Goal: Communication & Community: Answer question/provide support

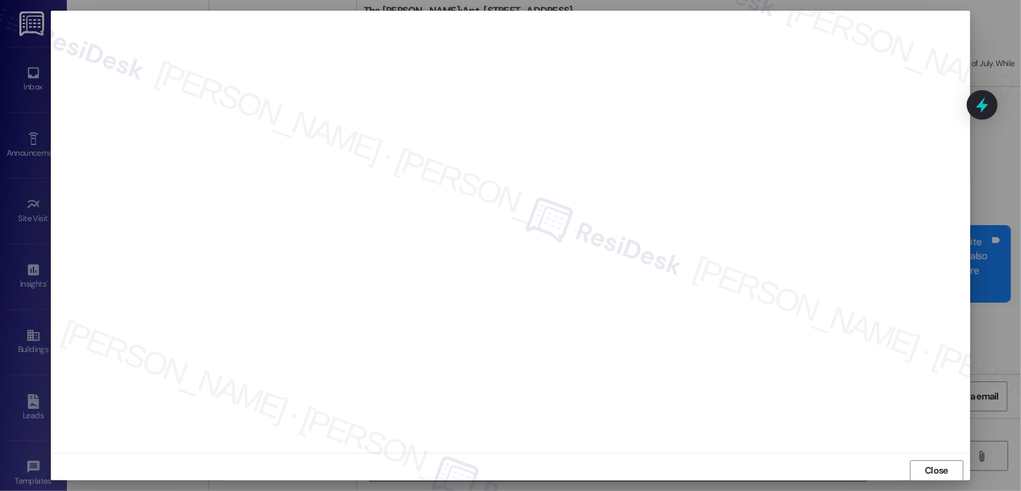
scroll to position [1, 0]
click at [937, 467] on span "Close" at bounding box center [936, 470] width 23 height 14
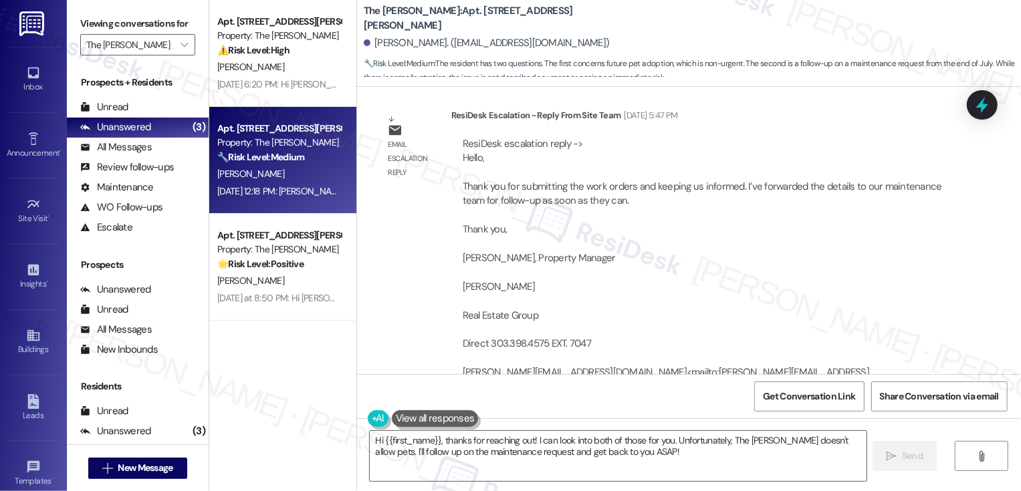
scroll to position [1204, 0]
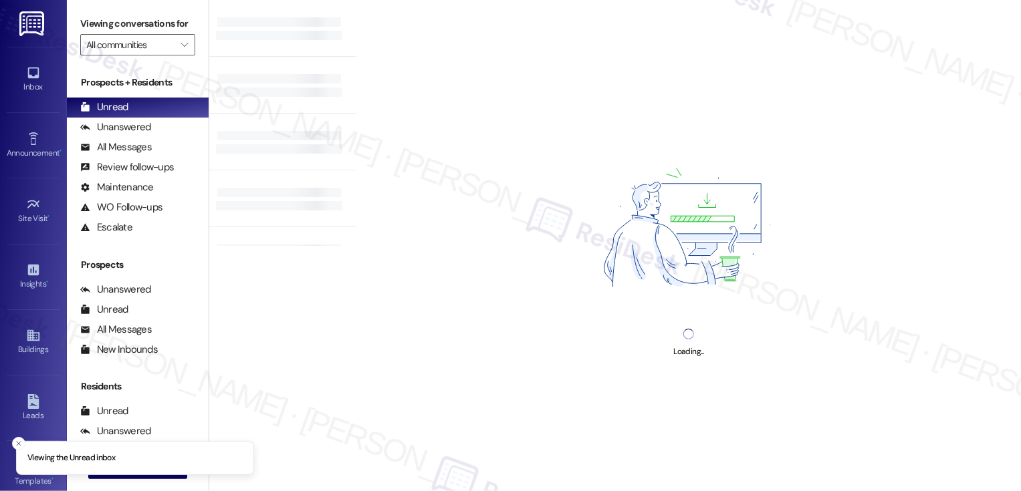
type input "The Norman"
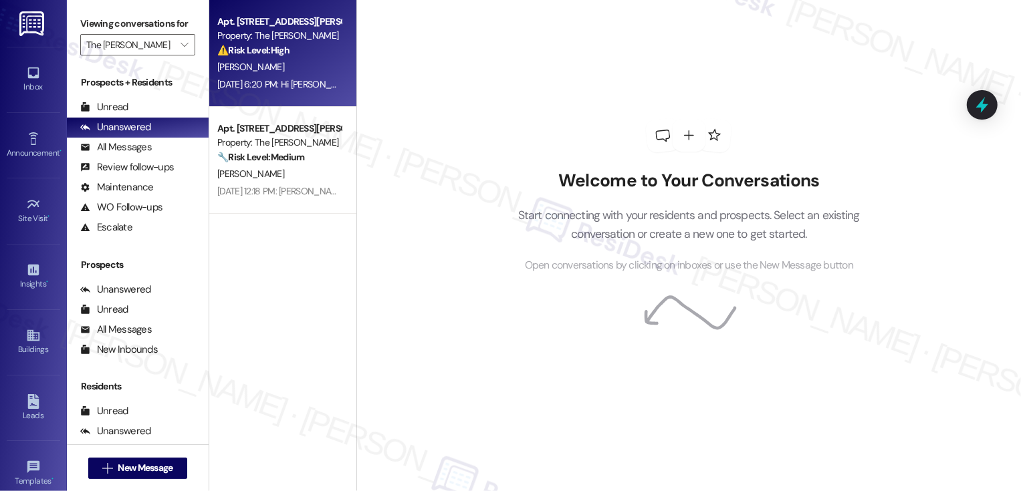
click at [289, 74] on div "W. Wolfe" at bounding box center [279, 67] width 126 height 17
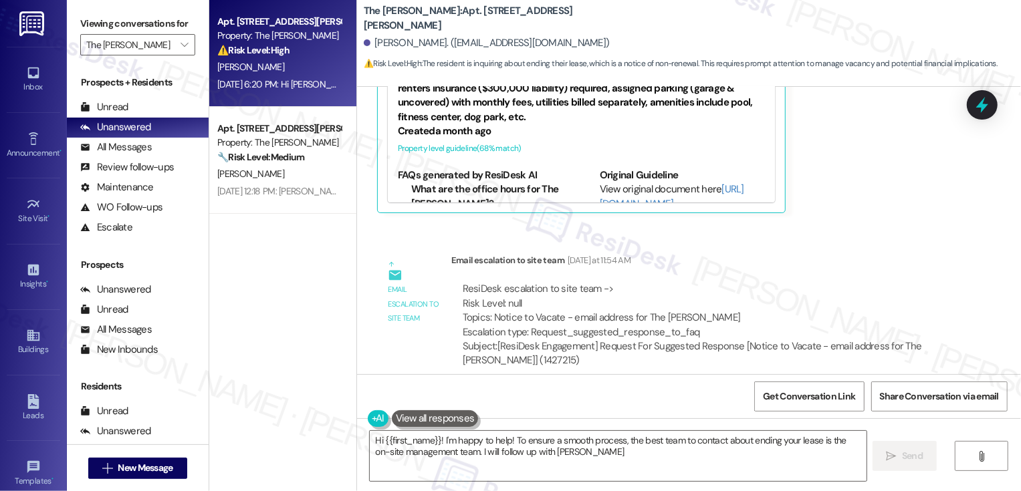
scroll to position [64, 0]
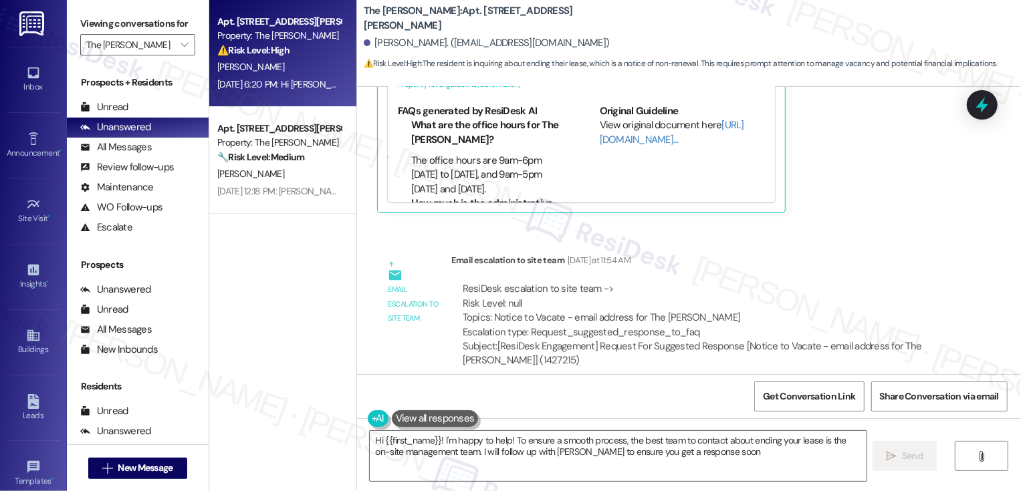
type textarea "Hi {{first_name}}! I'm happy to help! To ensure a smooth process, the best team…"
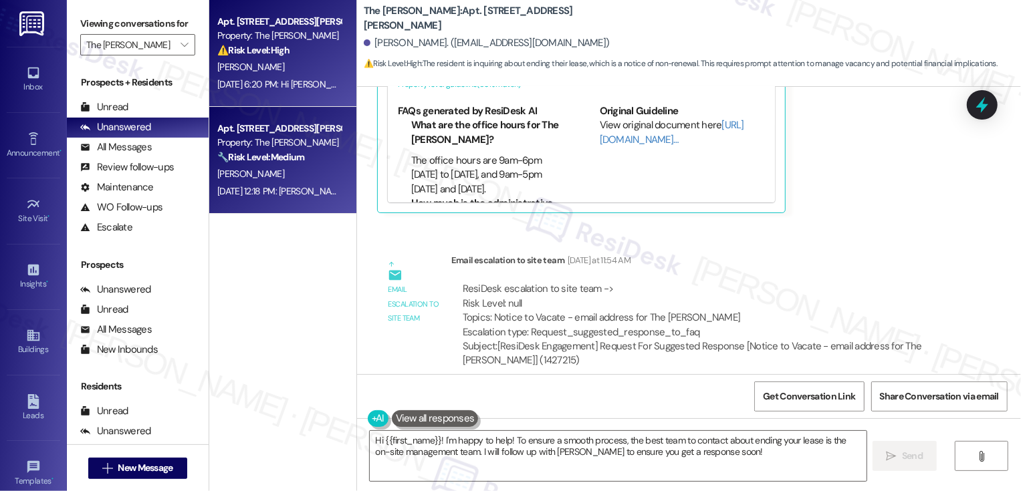
click at [298, 187] on div "Aug 07, 2025 at 12:18 PM: Brian, time flies in great company! We're grateful yo…" at bounding box center [647, 191] width 861 height 12
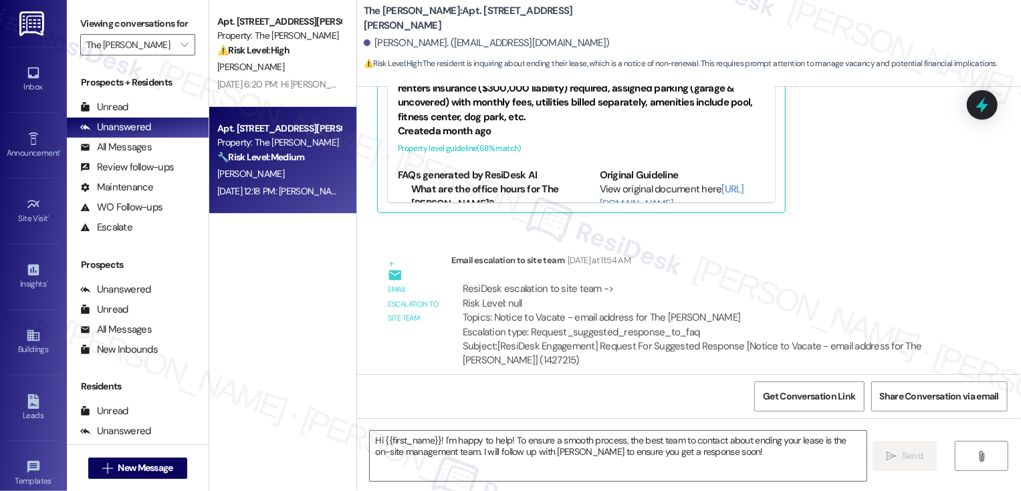
type textarea "Fetching suggested responses. Please feel free to read through the conversation…"
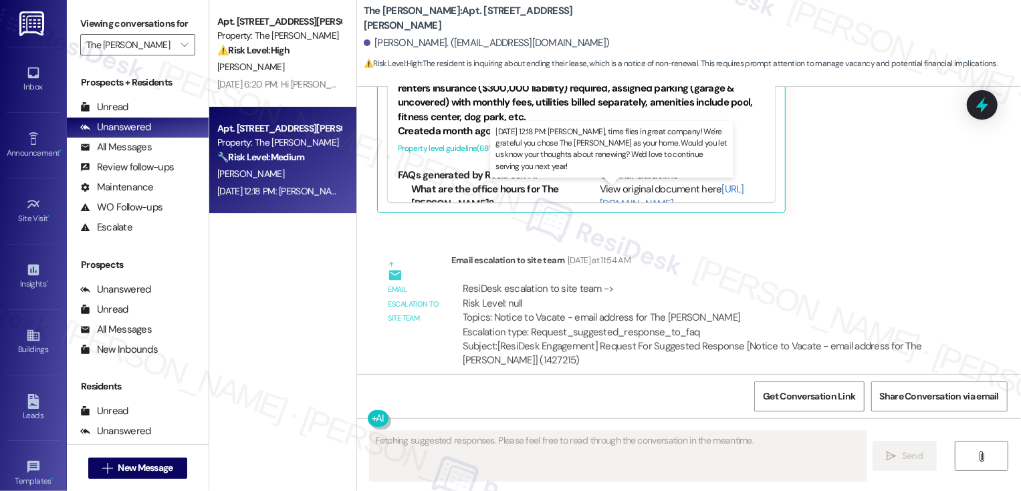
click at [298, 187] on div "Aug 07, 2025 at 12:18 PM: Brian, time flies in great company! We're grateful yo…" at bounding box center [647, 191] width 861 height 12
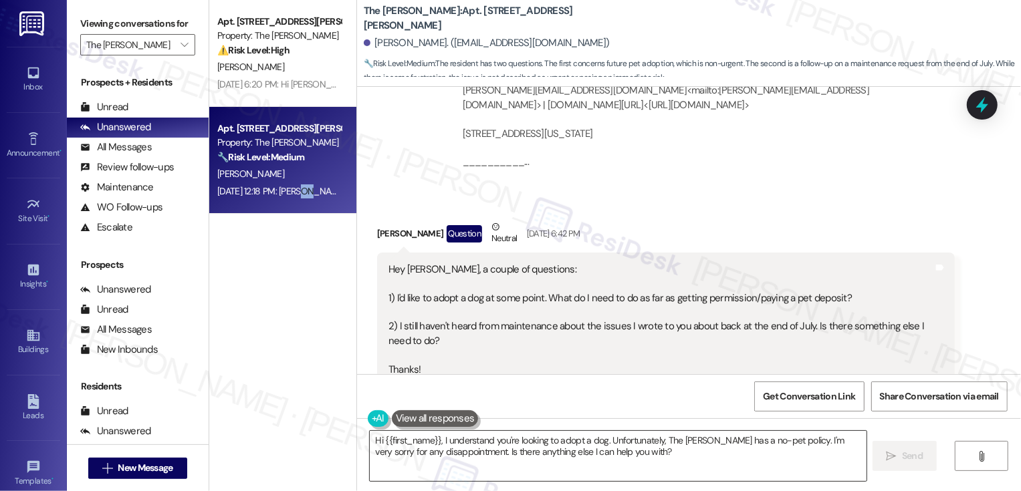
scroll to position [1496, 0]
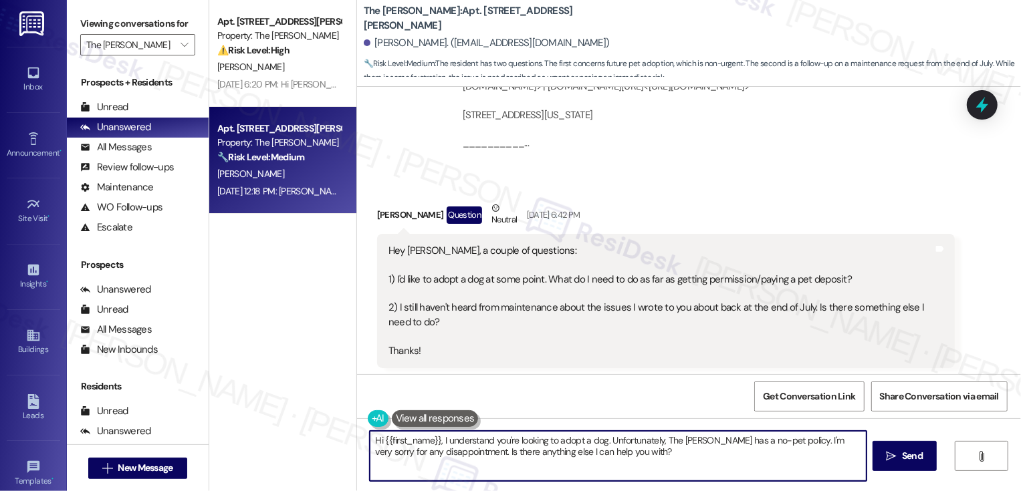
click at [685, 472] on textarea "Hi {{first_name}}, I understand you're looking to adopt a dog. Unfortunately, T…" at bounding box center [618, 456] width 497 height 50
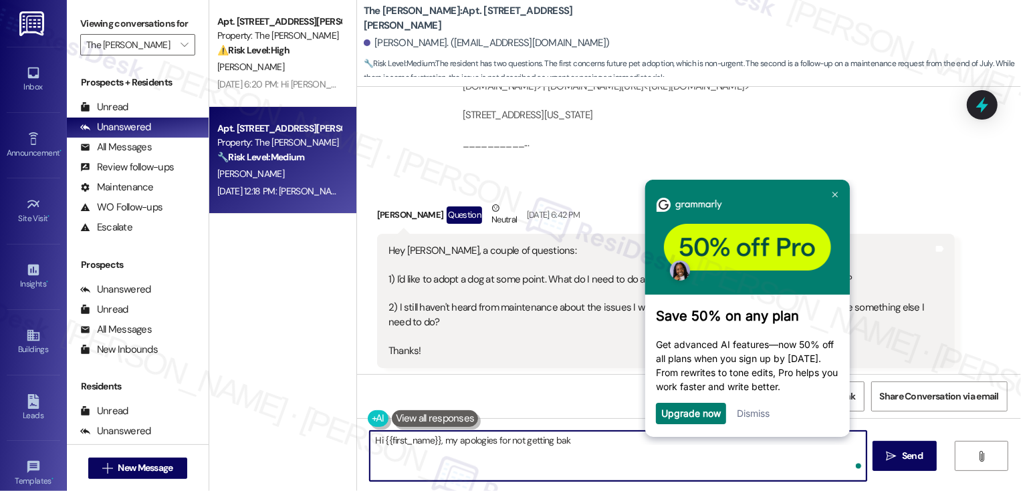
scroll to position [0, 0]
type textarea "Hi {{first_name}}, my apologies for not getting back to you sooner!"
click at [756, 413] on link "Dismiss" at bounding box center [752, 412] width 33 height 11
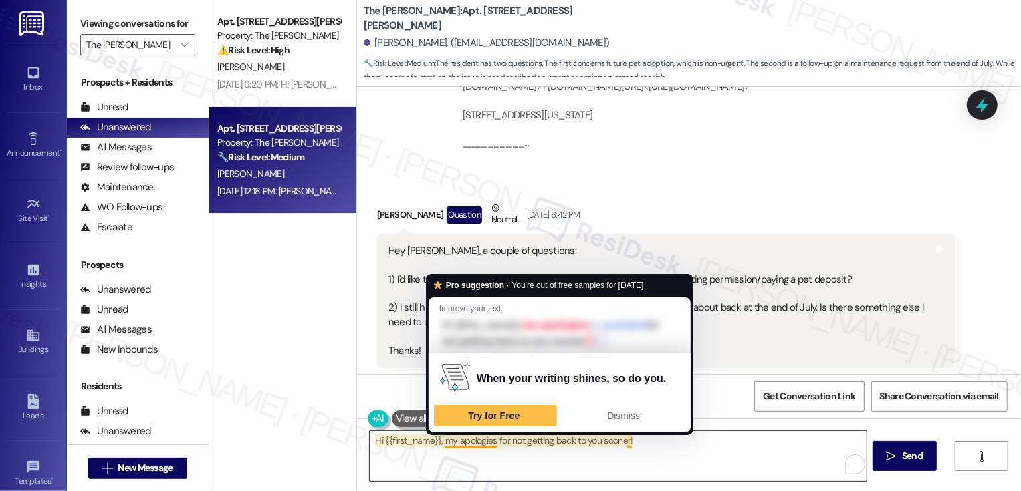
click at [546, 451] on textarea "Hi {{first_name}}, my apologies for not getting back to you sooner!" at bounding box center [618, 456] width 497 height 50
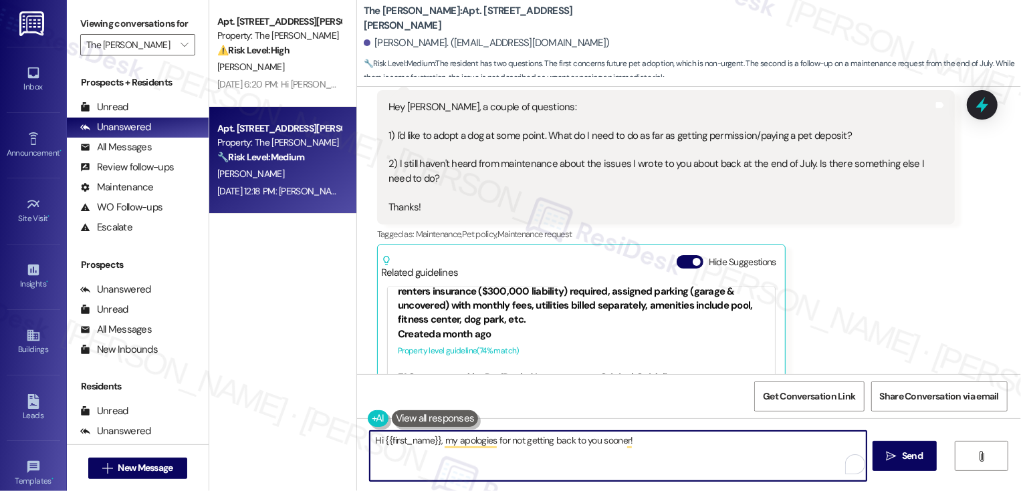
scroll to position [1681, 0]
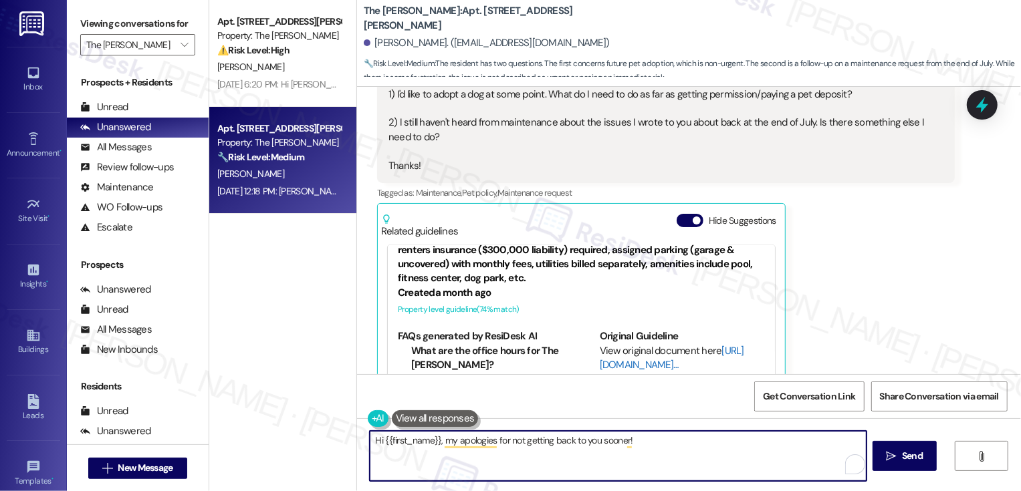
click at [619, 344] on link "[URL][DOMAIN_NAME]…" at bounding box center [672, 357] width 144 height 27
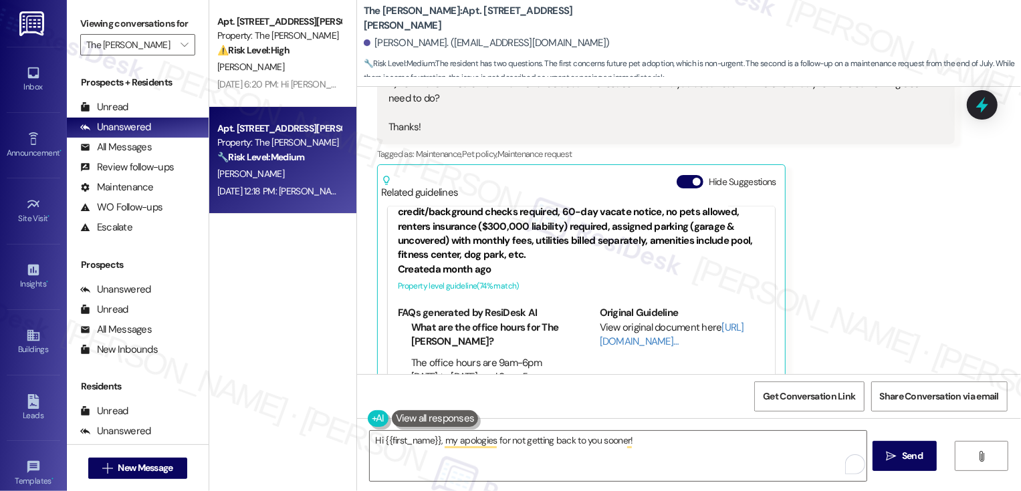
scroll to position [1825, 0]
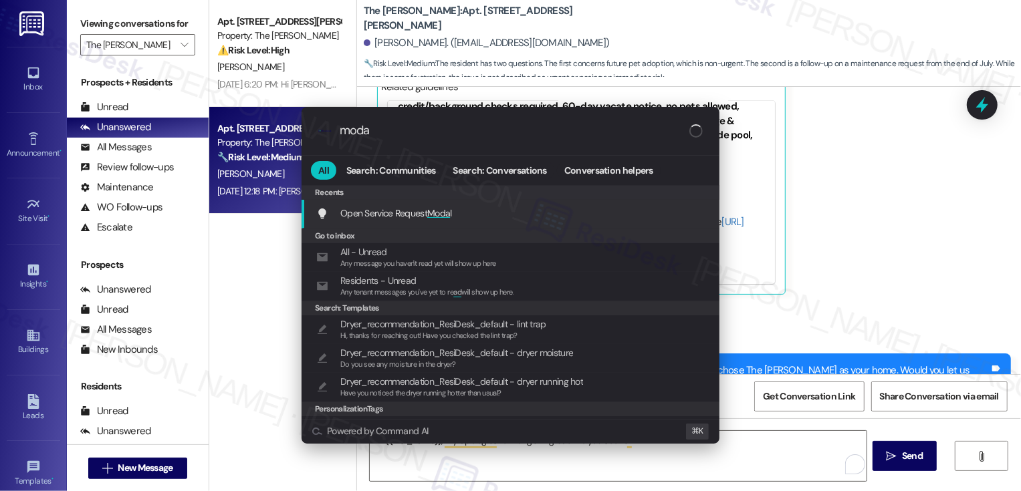
type input "modal"
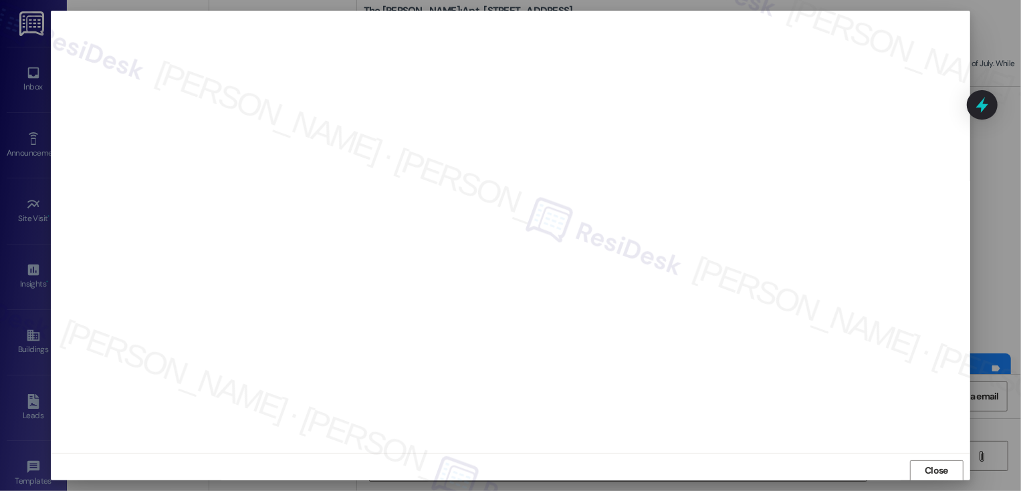
scroll to position [1, 0]
click at [933, 473] on span "Close" at bounding box center [936, 470] width 23 height 14
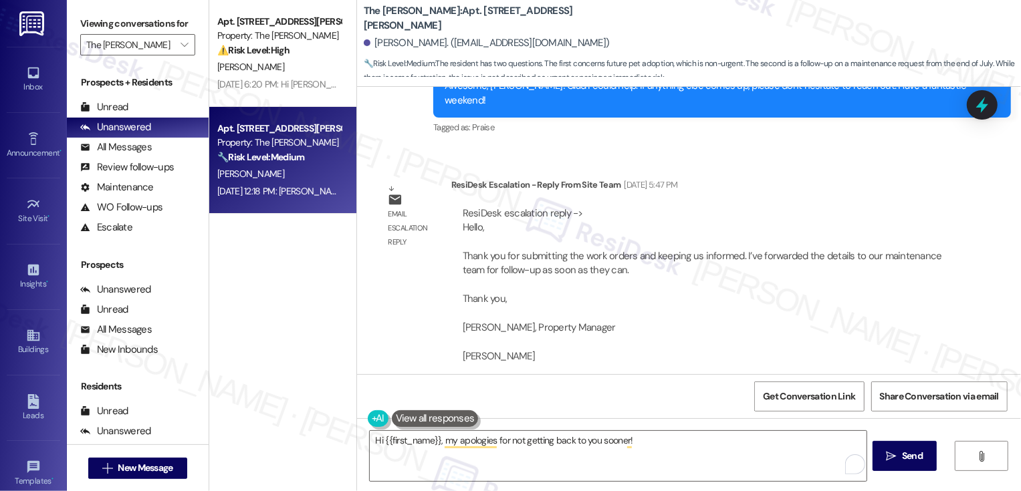
scroll to position [1117, 0]
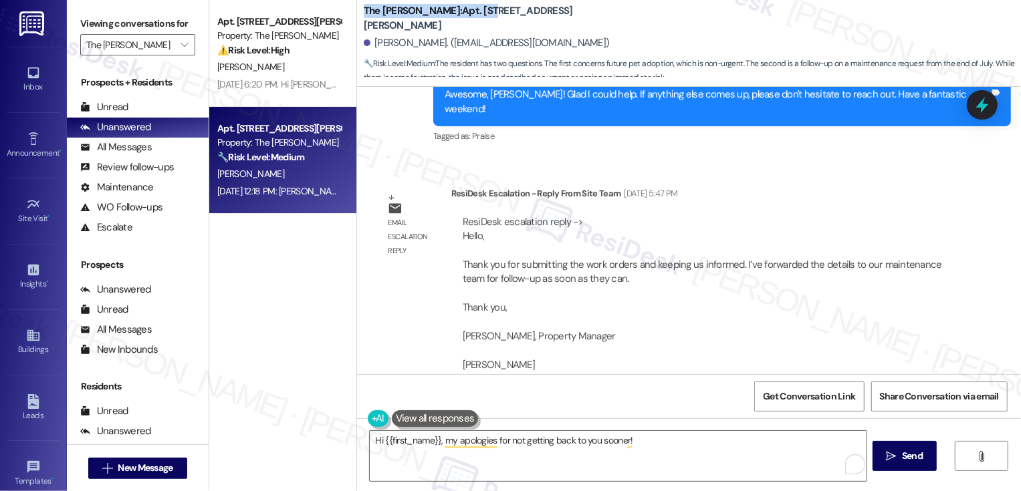
drag, startPoint x: 354, startPoint y: 17, endPoint x: 452, endPoint y: 23, distance: 97.8
click at [452, 23] on b "The Norman: Apt. 505, 99 South Downing Street" at bounding box center [497, 18] width 267 height 29
copy b "The Norman: Apt. 505"
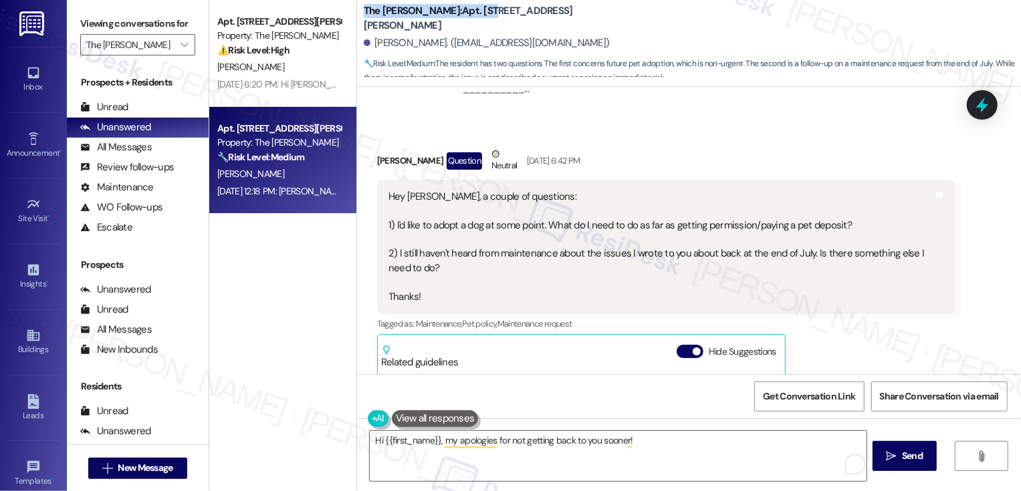
scroll to position [1555, 0]
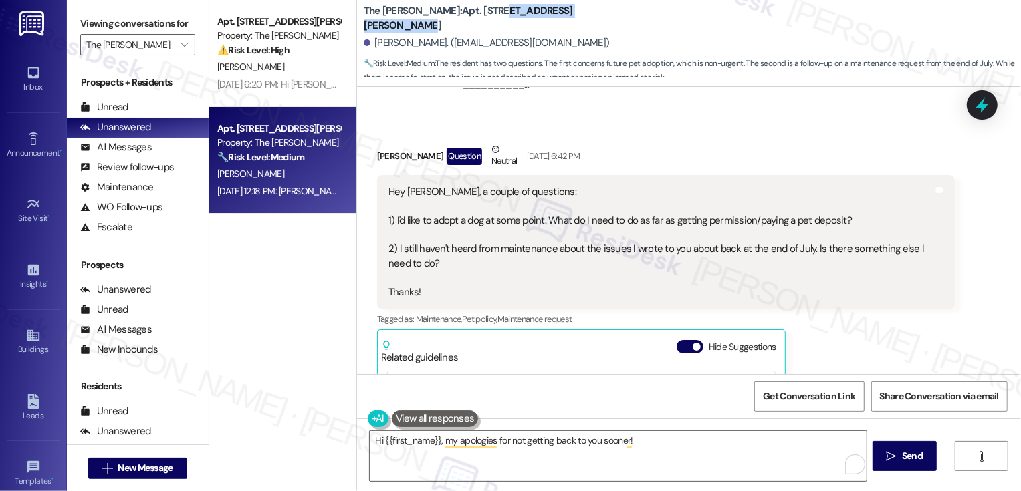
drag, startPoint x: 456, startPoint y: 18, endPoint x: 568, endPoint y: 14, distance: 112.4
click at [568, 14] on div "The Norman: Apt. 505, 99 South Downing Street" at bounding box center [497, 18] width 267 height 17
copy b "99 South Downing Street"
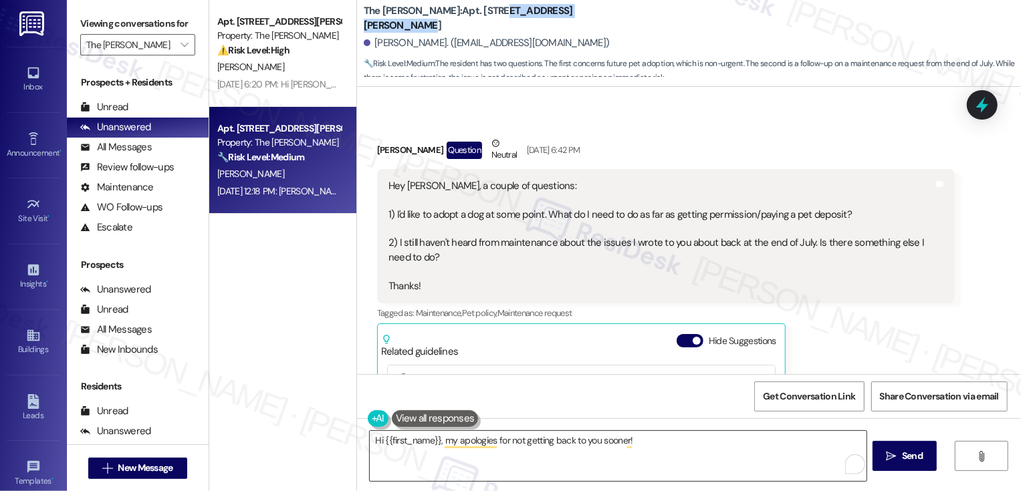
click at [675, 447] on textarea "Hi {{first_name}}, my apologies for not getting back to you sooner!" at bounding box center [618, 456] width 497 height 50
drag, startPoint x: 356, startPoint y: 17, endPoint x: 410, endPoint y: 18, distance: 54.2
click at [410, 18] on b "The Norman: Apt. 505, 99 South Downing Street" at bounding box center [497, 18] width 267 height 29
copy b "The Norman"
click at [794, 441] on textarea "Hi {{first_name}}, my apologies for not getting back to you sooner! To answer y…" at bounding box center [618, 456] width 497 height 50
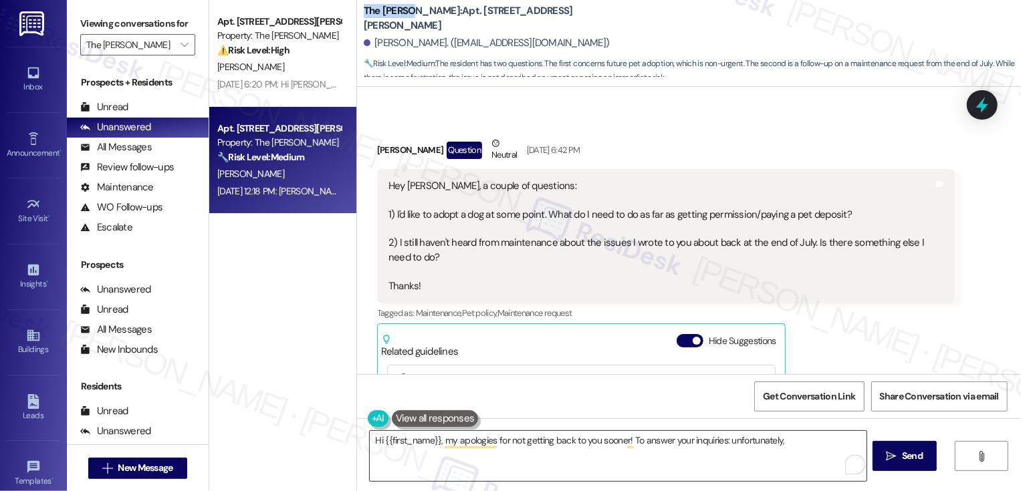
paste textarea "The Norman"
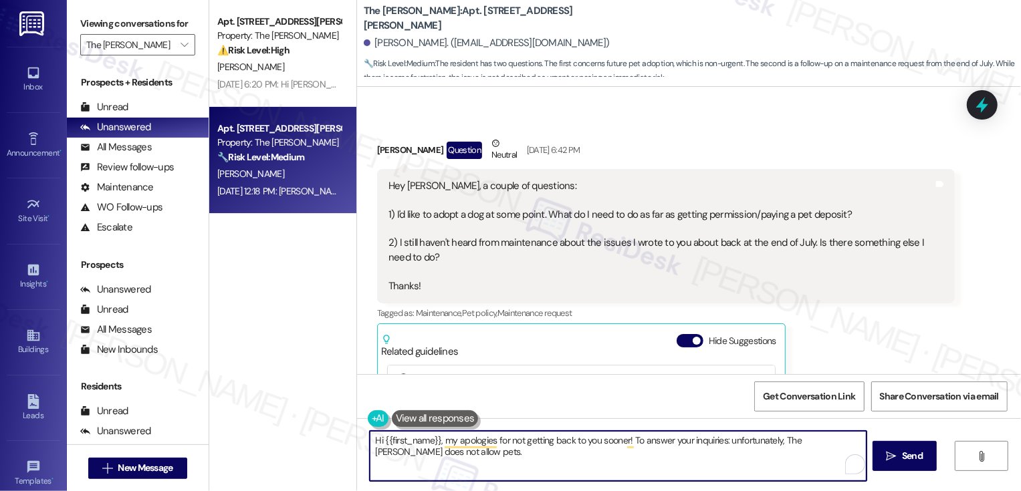
click at [702, 441] on textarea "Hi {{first_name}}, my apologies for not getting back to you sooner! To answer y…" at bounding box center [618, 456] width 497 height 50
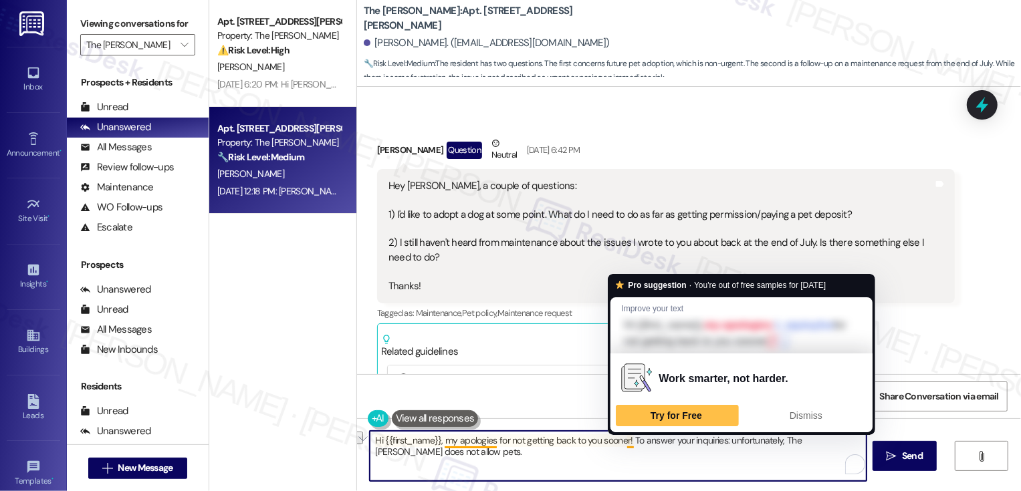
drag, startPoint x: 720, startPoint y: 440, endPoint x: 626, endPoint y: 440, distance: 94.3
click at [626, 440] on textarea "Hi {{first_name}}, my apologies for not getting back to you sooner! To answer y…" at bounding box center [618, 456] width 497 height 50
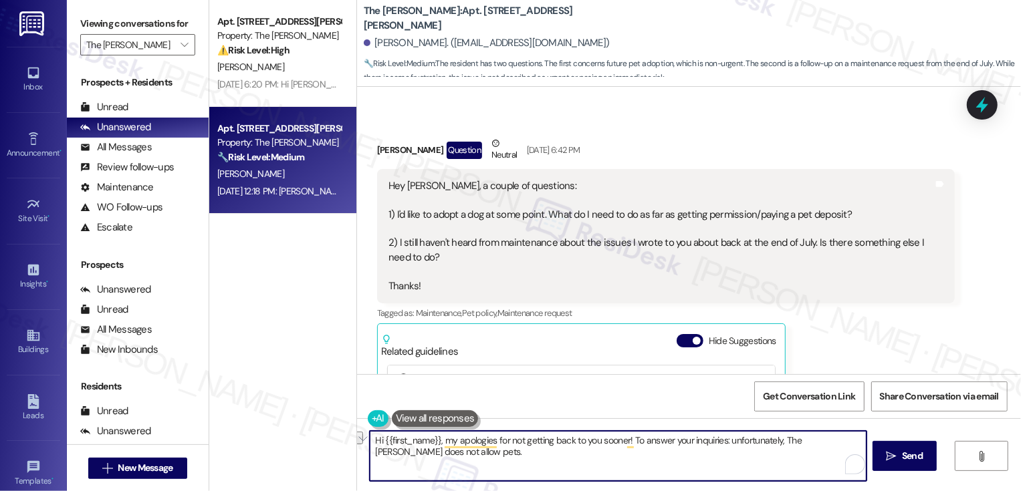
click at [663, 445] on textarea "Hi {{first_name}}, my apologies for not getting back to you sooner! To answer y…" at bounding box center [618, 456] width 497 height 50
click at [693, 439] on textarea "Hi {{first_name}}, my apologies for not getting back to you sooner! To answer y…" at bounding box center [618, 456] width 497 height 50
click at [692, 459] on textarea "Hi {{first_name}}, my apologies for not getting back to you sooner! To answer y…" at bounding box center [618, 456] width 497 height 50
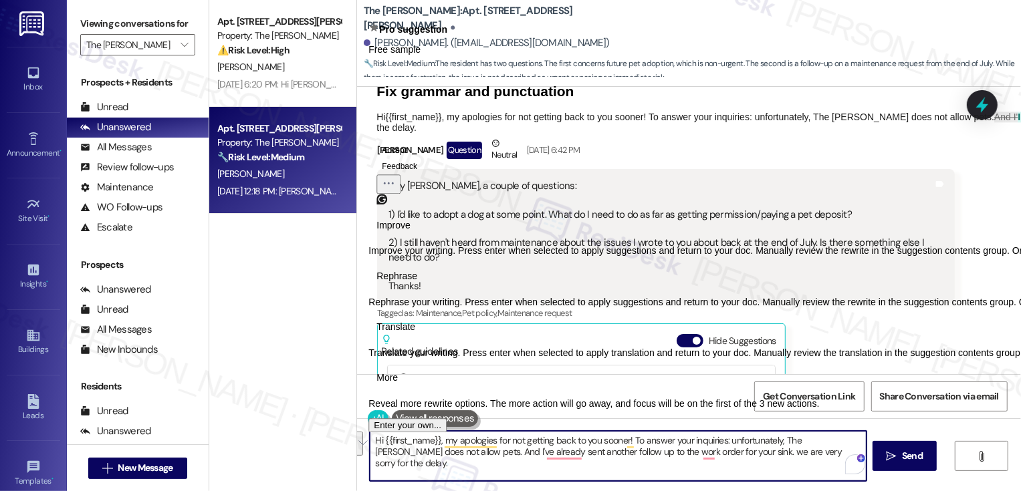
click at [415, 334] on span "Translate" at bounding box center [395, 327] width 39 height 14
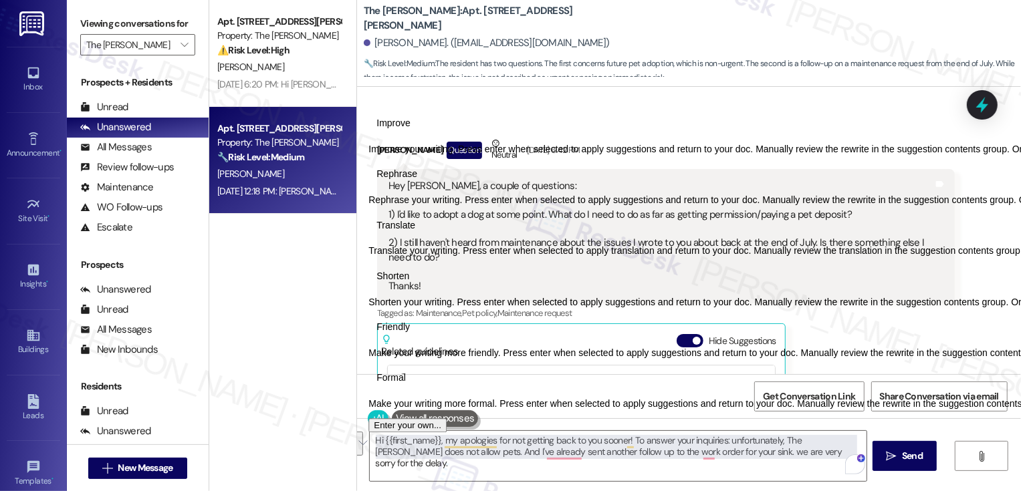
click at [418, 338] on button "Friendly" at bounding box center [392, 327] width 49 height 21
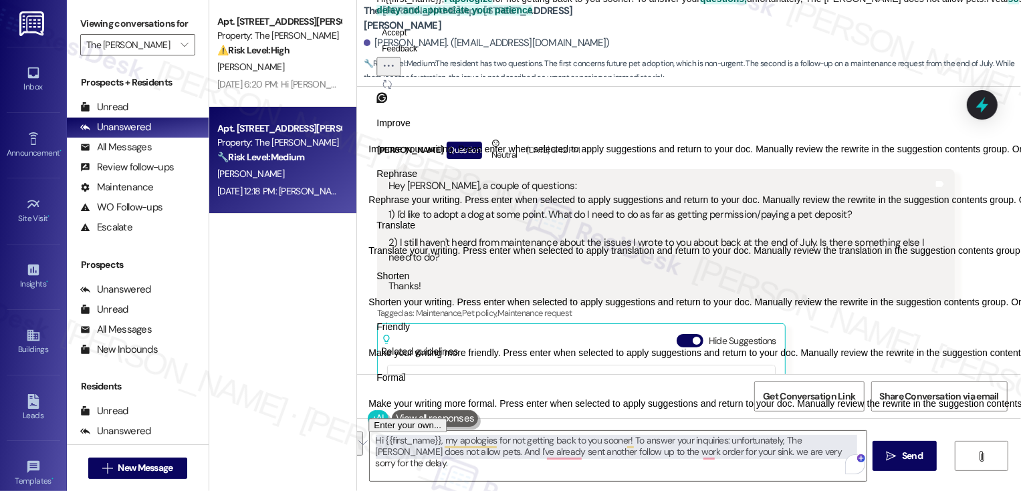
click at [409, 41] on button "Accept" at bounding box center [393, 33] width 35 height 16
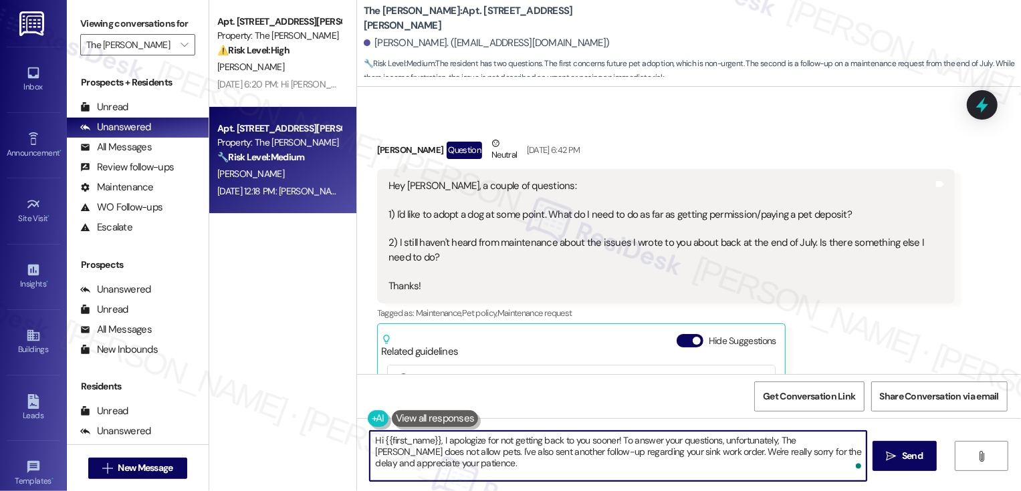
type textarea "Hi {{first_name}}, I apologize for not getting back to you sooner! To answer yo…"
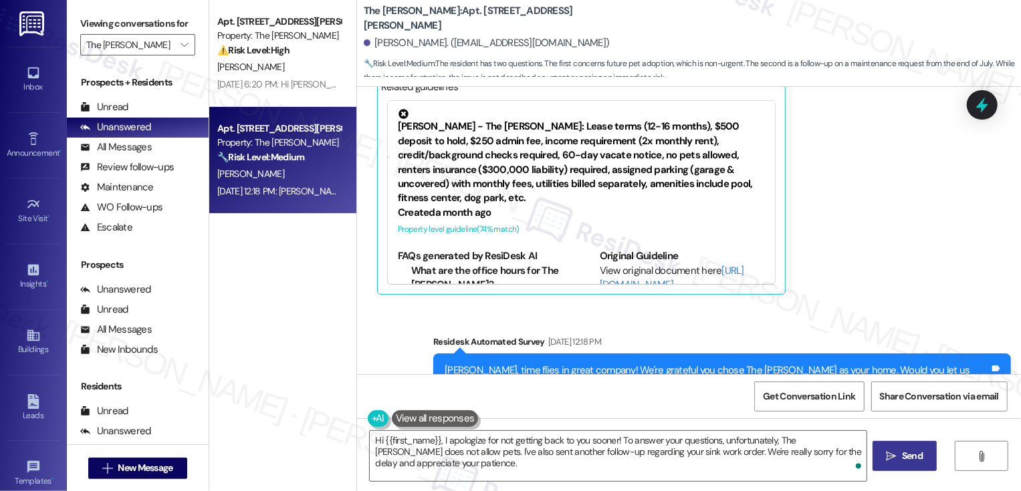
click at [904, 459] on span "Send" at bounding box center [912, 456] width 21 height 14
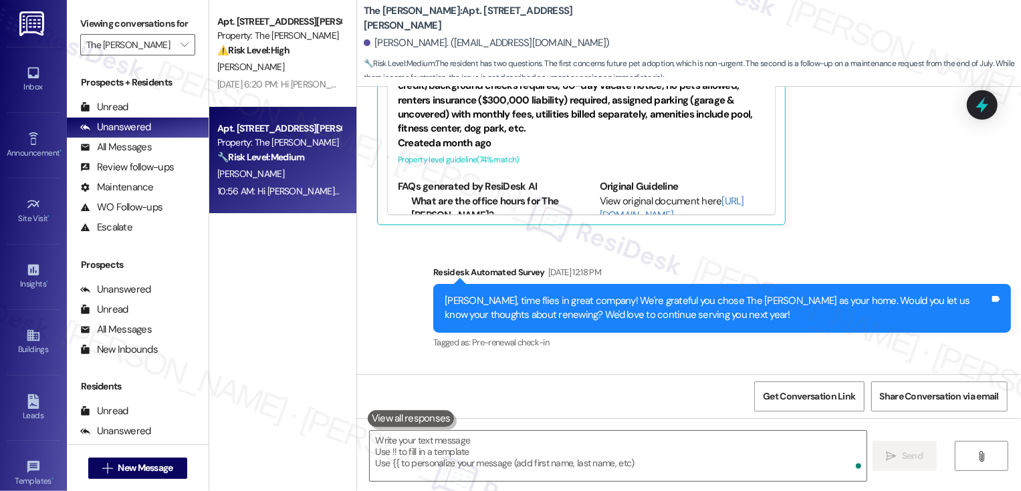
scroll to position [1933, 0]
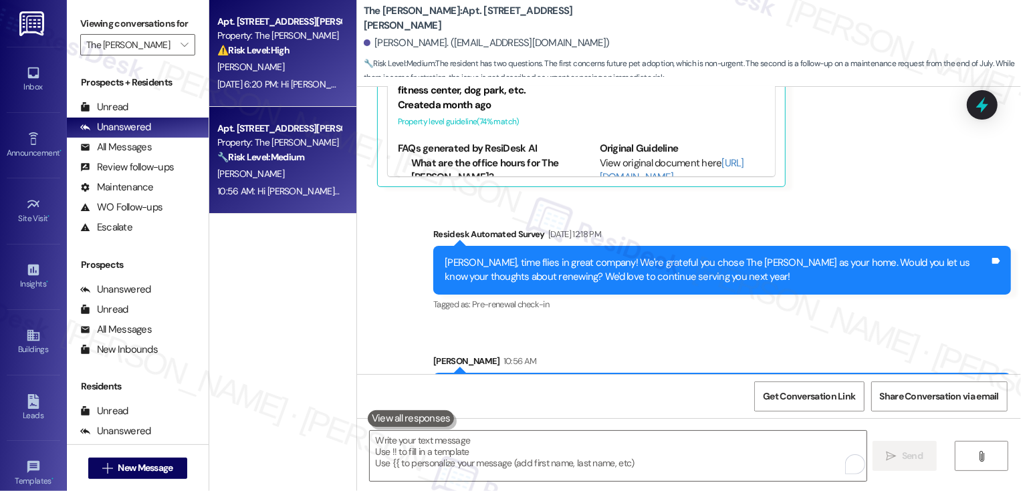
click at [263, 53] on strong "⚠️ Risk Level: High" at bounding box center [253, 50] width 72 height 12
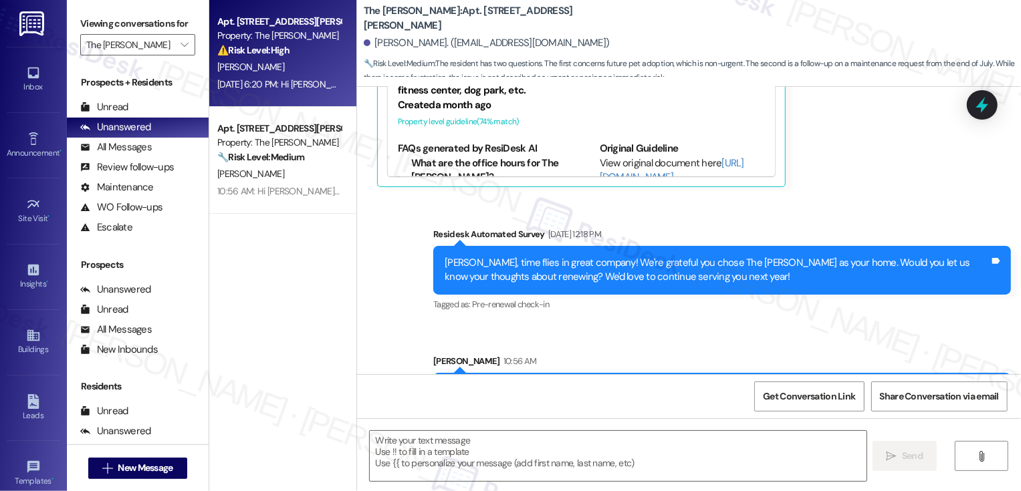
type textarea "Fetching suggested responses. Please feel free to read through the conversation…"
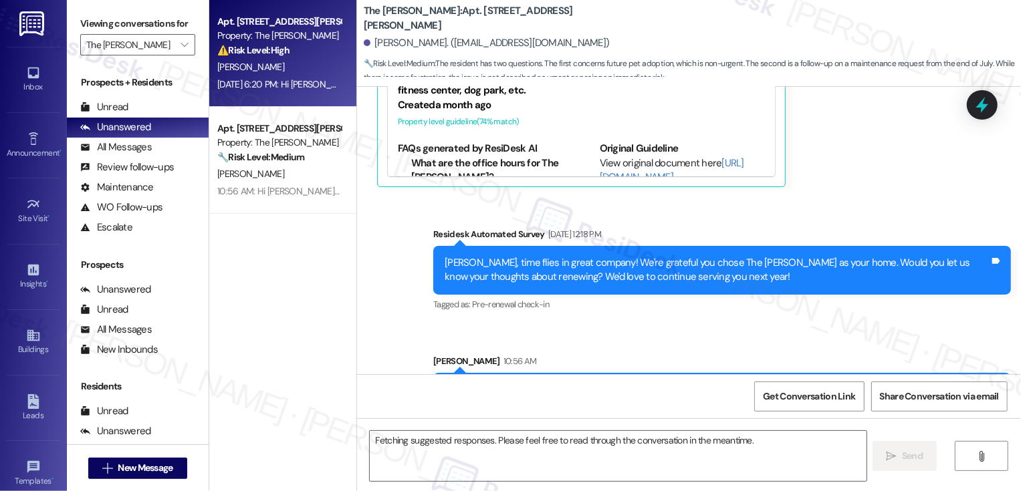
click at [263, 53] on strong "⚠️ Risk Level: High" at bounding box center [253, 50] width 72 height 12
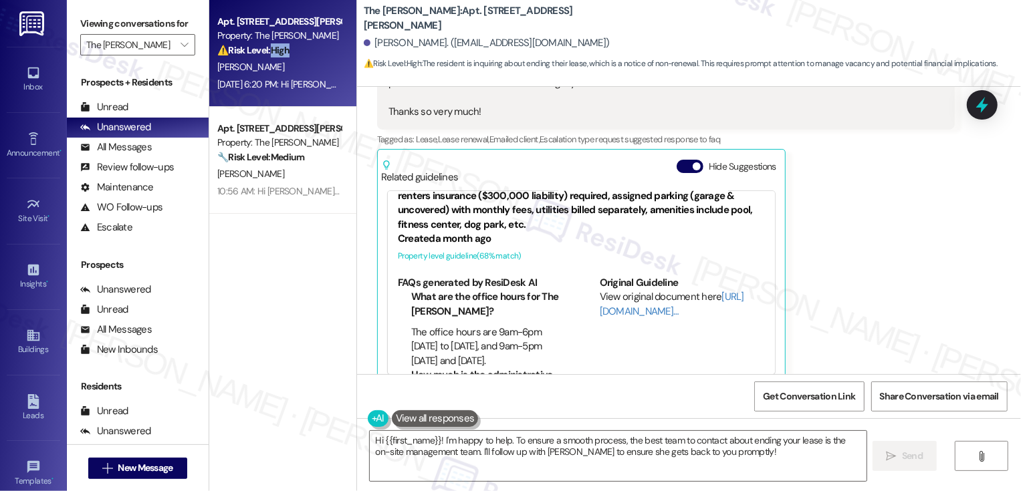
scroll to position [312, 0]
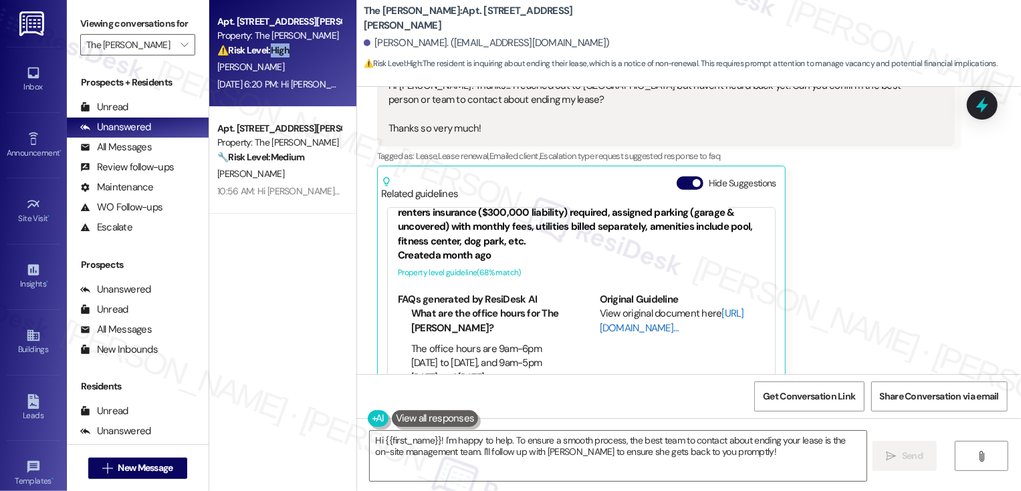
click at [615, 307] on link "[URL][DOMAIN_NAME]…" at bounding box center [672, 320] width 144 height 27
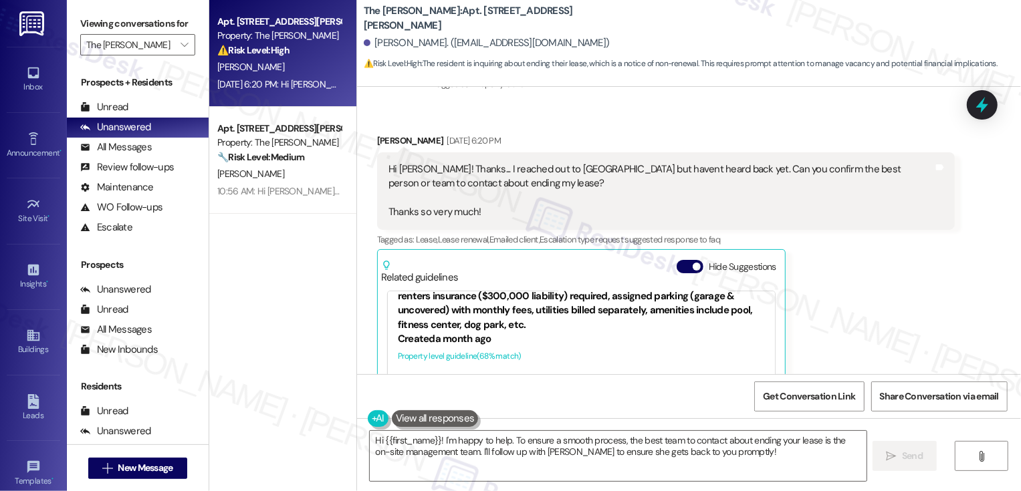
scroll to position [235, 0]
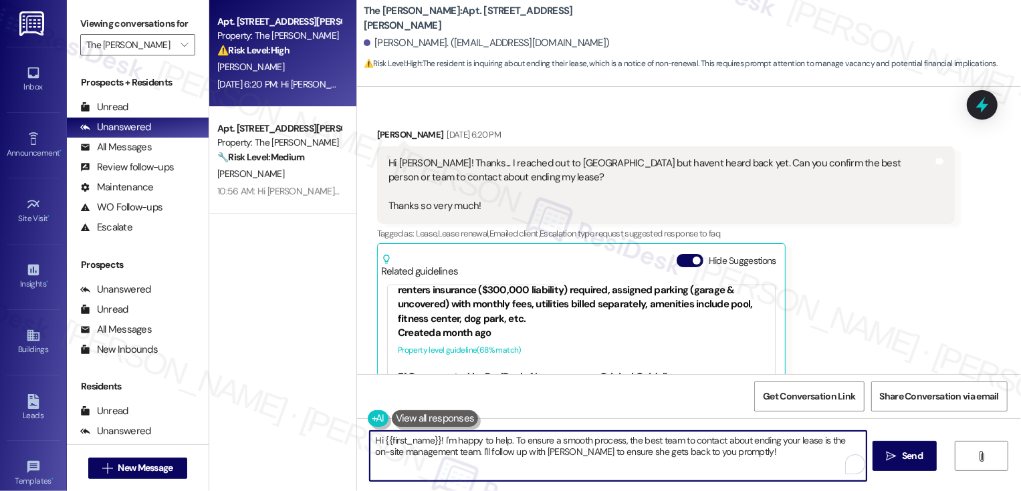
drag, startPoint x: 714, startPoint y: 471, endPoint x: 747, endPoint y: 475, distance: 33.1
click at [747, 475] on textarea "Hi {{first_name}}! I'm happy to help. To ensure a smooth process, the best team…" at bounding box center [618, 456] width 497 height 50
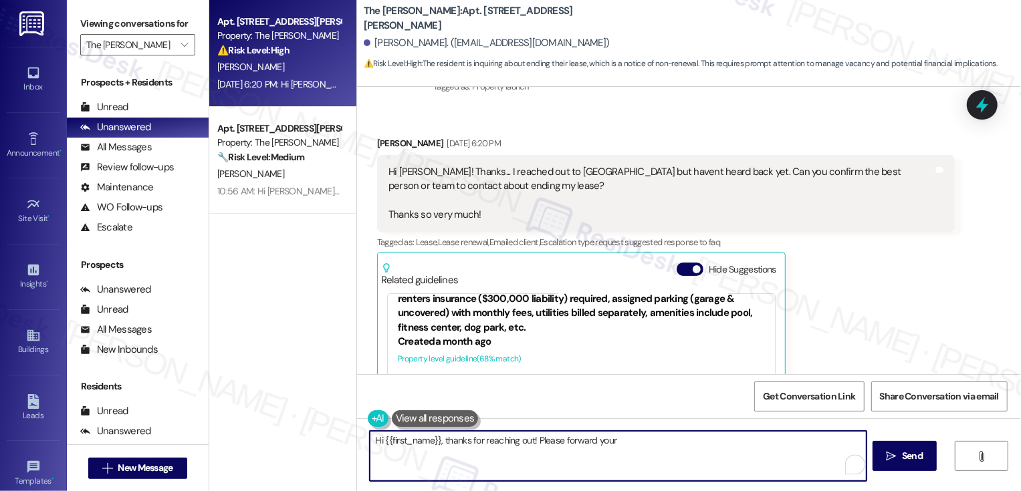
scroll to position [220, 0]
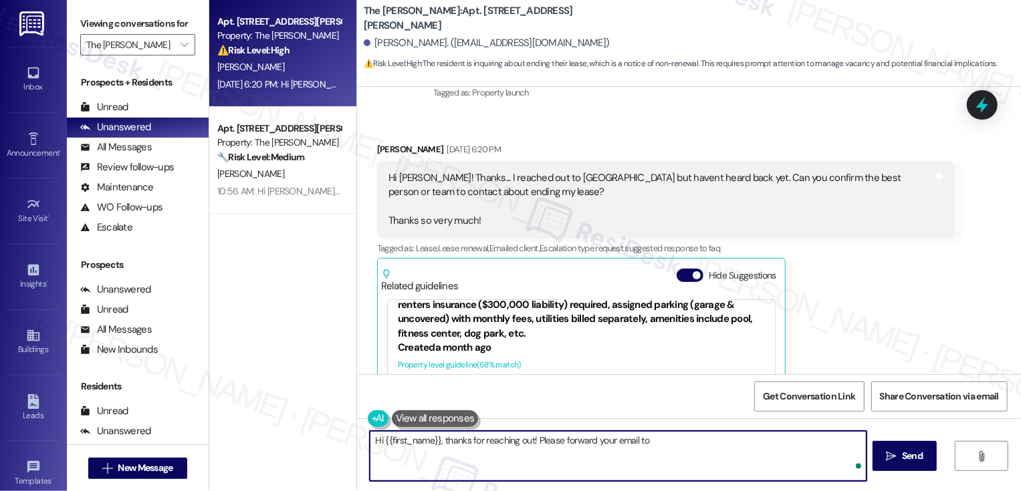
paste textarea "shahn@broerealestate.com"
click at [531, 171] on div "Hi Sara! Thanks... I reached out to Stacey but havent heard back yet. Can you c…" at bounding box center [660, 200] width 545 height 58
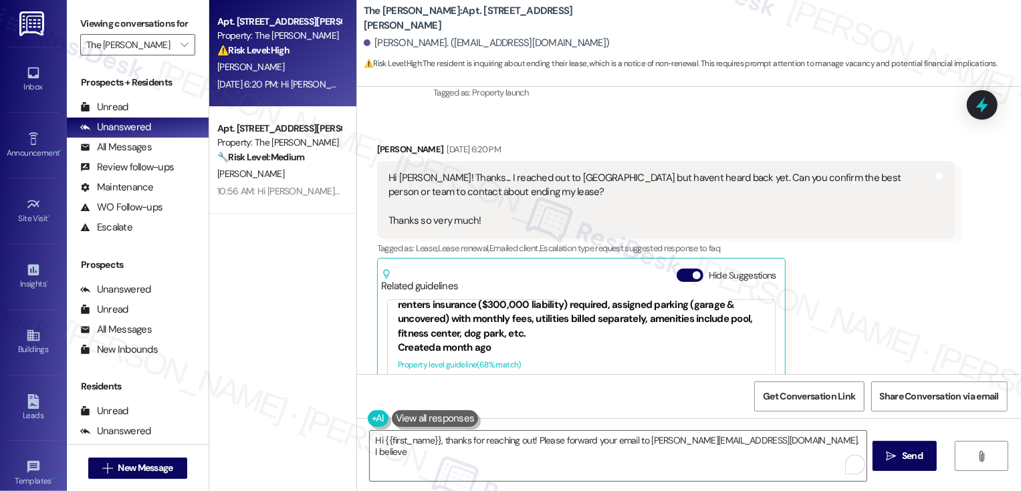
click at [531, 171] on div "Hi Sara! Thanks... I reached out to Stacey but havent heard back yet. Can you c…" at bounding box center [660, 200] width 545 height 58
copy div "Stacey"
click at [797, 445] on textarea "Hi {{first_name}}, thanks for reaching out! Please forward your email to shahn@…" at bounding box center [618, 456] width 497 height 50
paste textarea "Stacey"
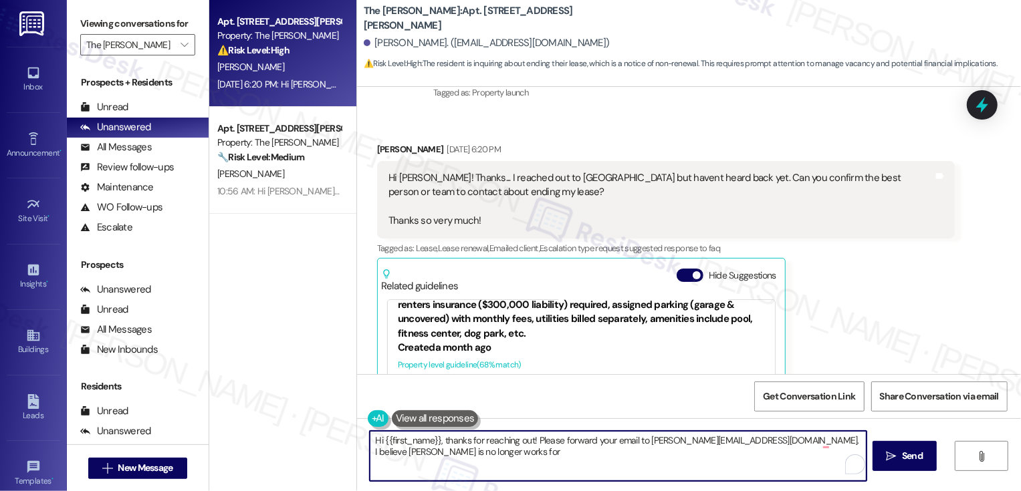
click at [824, 442] on textarea "Hi {{first_name}}, thanks for reaching out! Please forward your email to shahn@…" at bounding box center [618, 456] width 497 height 50
click at [510, 463] on textarea "Hi {{first_name}}, thanks for reaching out! Please forward your email to shahn@…" at bounding box center [618, 456] width 497 height 50
type textarea "Hi {{first_name}}, thanks for reaching out! Please forward your email to shahn@…"
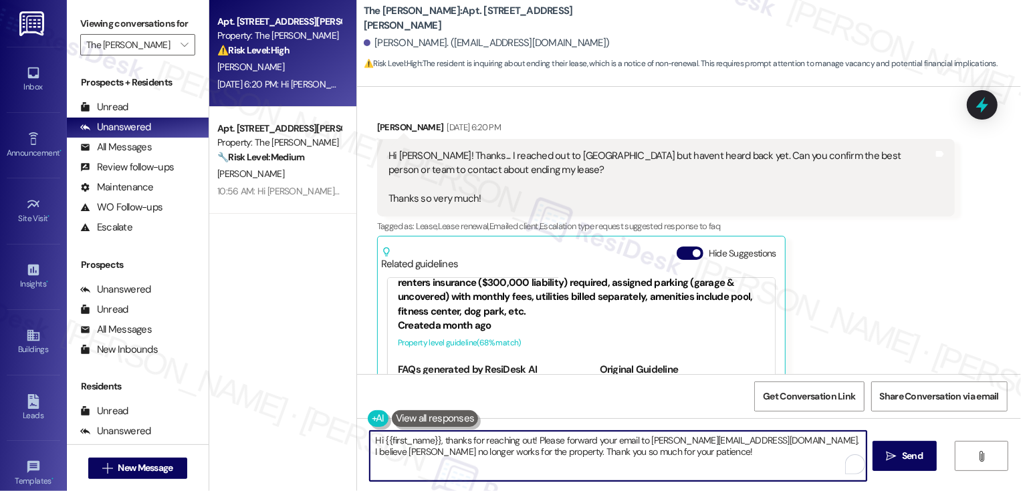
scroll to position [257, 0]
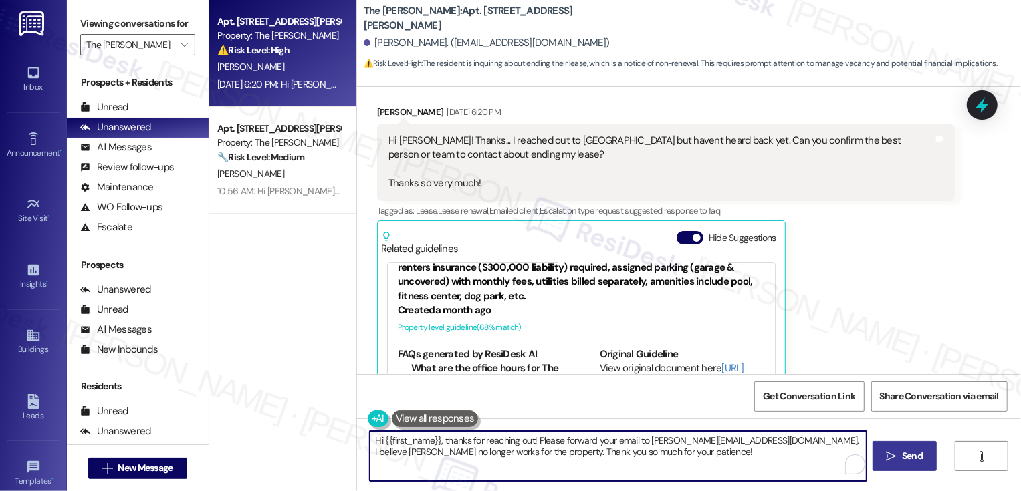
click at [893, 458] on icon "" at bounding box center [892, 456] width 10 height 11
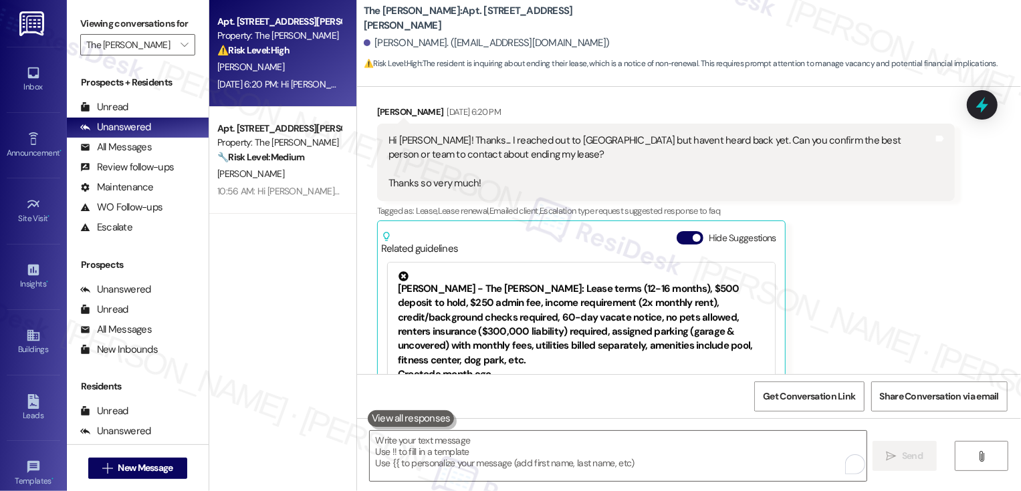
scroll to position [335, 0]
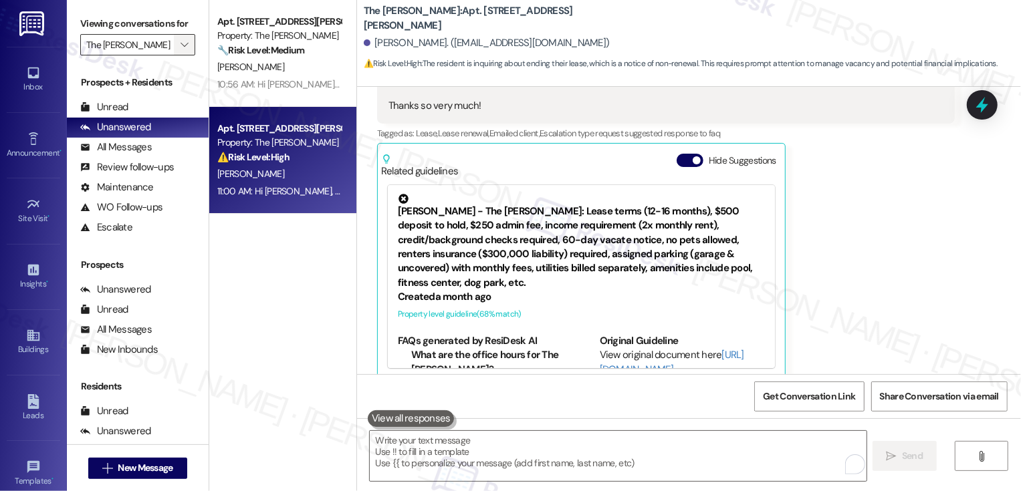
click at [183, 55] on button "" at bounding box center [184, 44] width 21 height 21
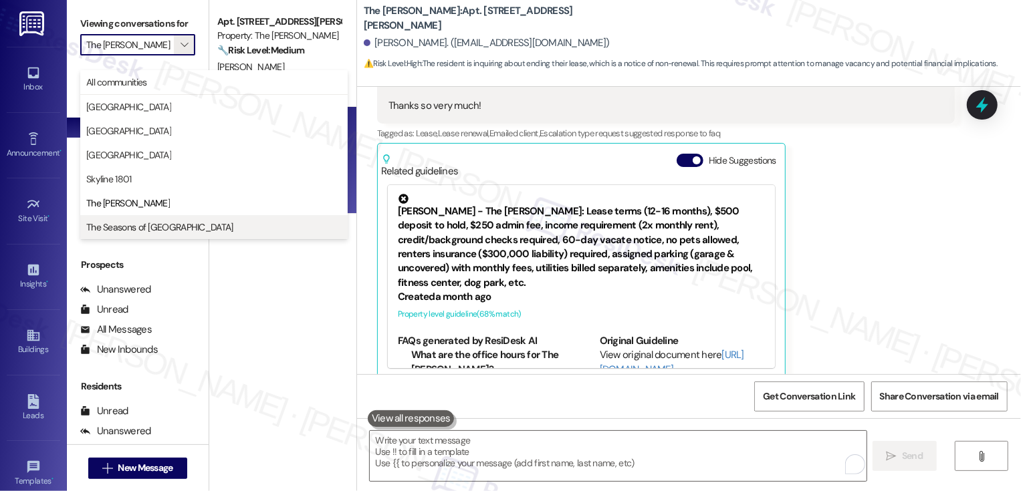
click at [140, 228] on span "The Seasons of [GEOGRAPHIC_DATA]" at bounding box center [159, 227] width 147 height 13
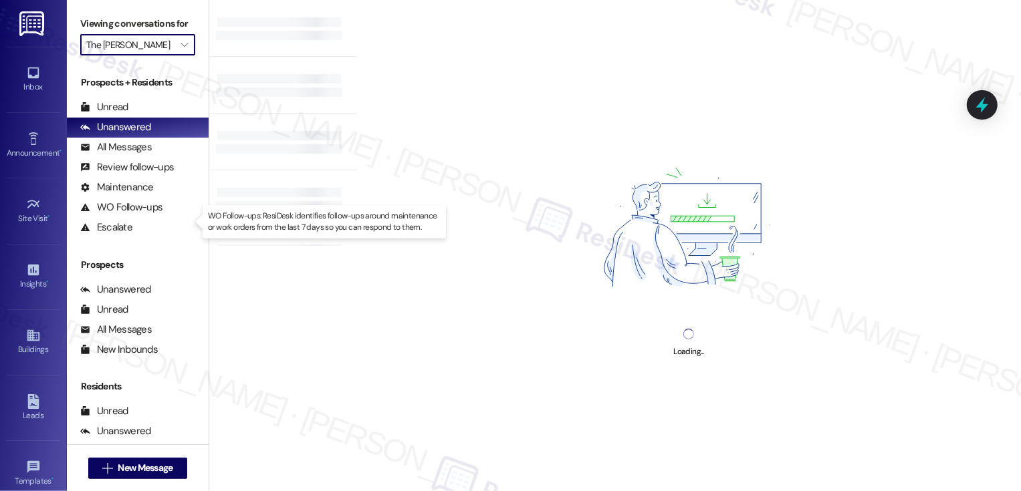
type input "The Seasons of [GEOGRAPHIC_DATA]"
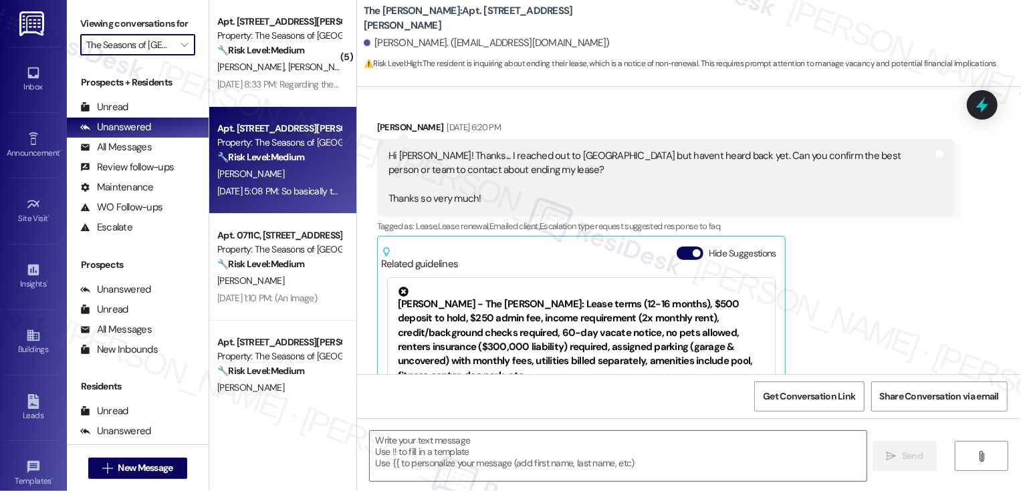
type textarea "Fetching suggested responses. Please feel free to read through the conversation…"
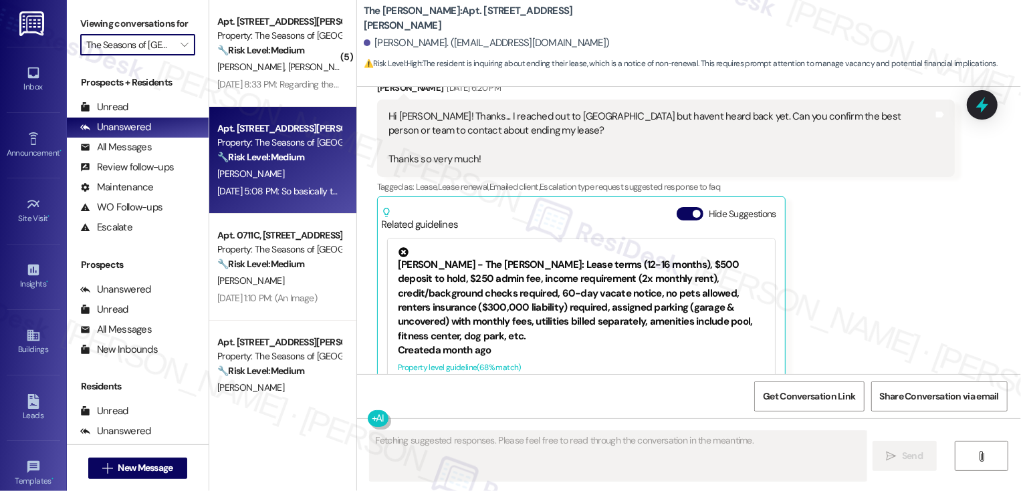
scroll to position [335, 0]
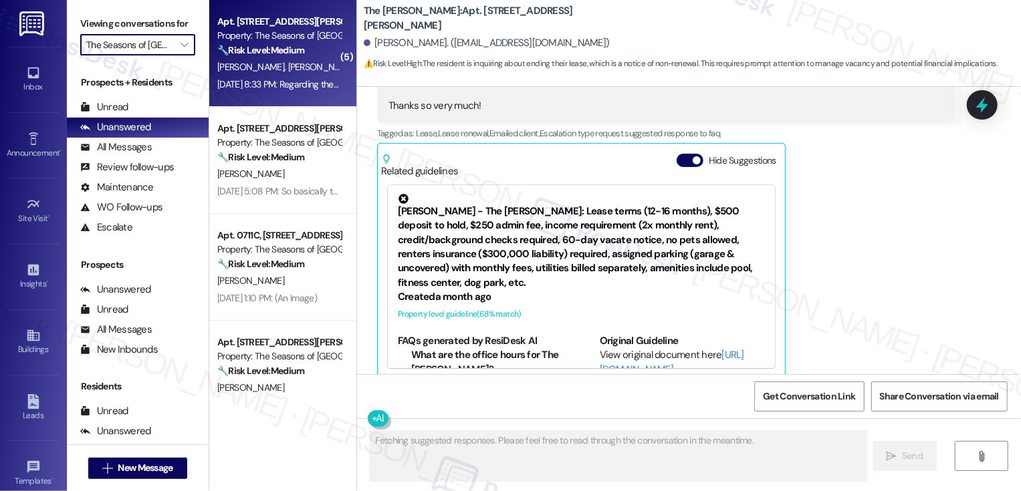
click at [272, 20] on div "Apt. 0216A, 3498 Seasons E Ellsworth Ave" at bounding box center [279, 22] width 124 height 14
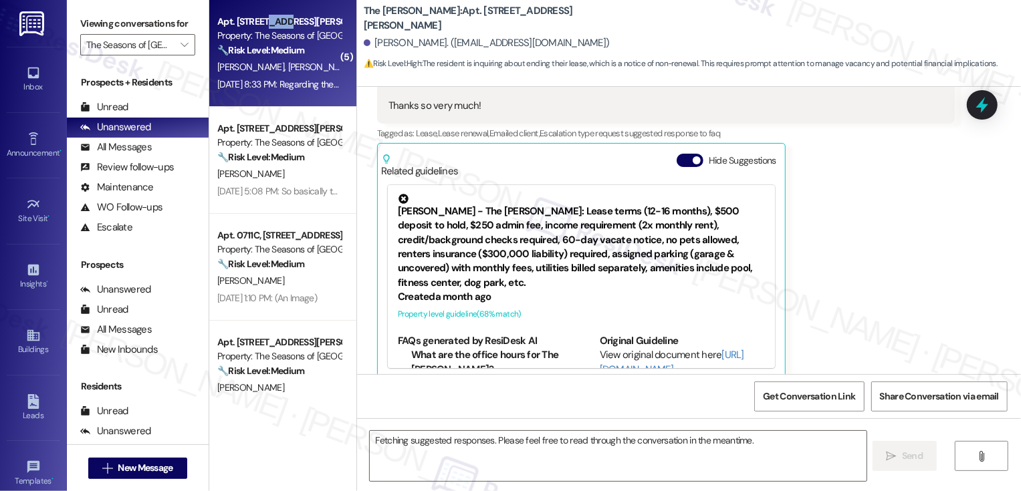
click at [272, 20] on div "Apt. 0216A, 3498 Seasons E Ellsworth Ave" at bounding box center [279, 22] width 124 height 14
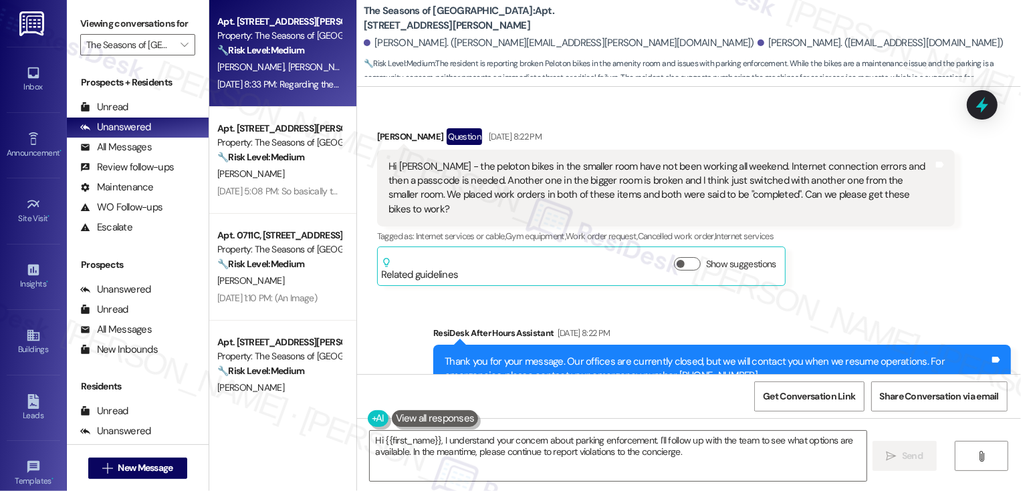
scroll to position [1297, 0]
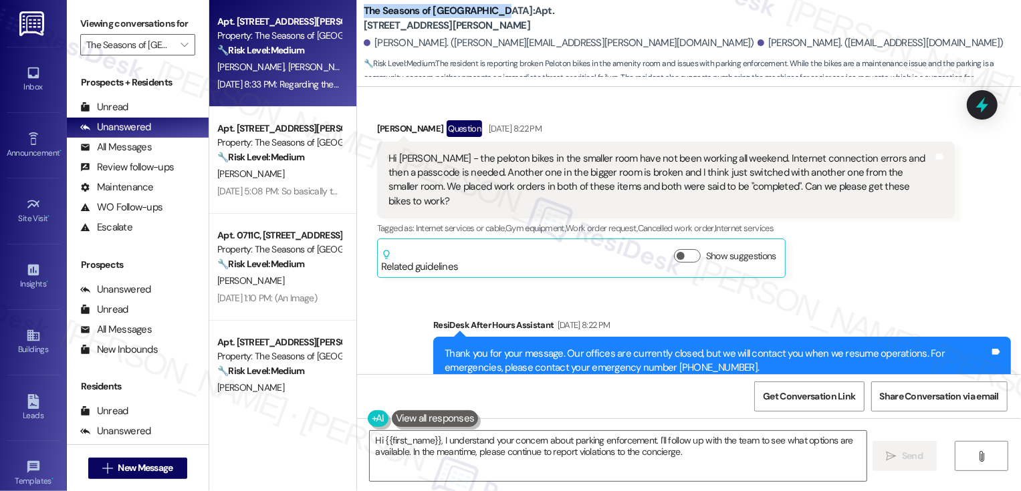
drag, startPoint x: 354, startPoint y: 11, endPoint x: 484, endPoint y: 10, distance: 129.7
click at [484, 10] on b "The Seasons of Cherry Creek: Apt. 0216A, 3498 Seasons E Ellsworth Ave" at bounding box center [497, 18] width 267 height 29
copy b "The Seasons of [GEOGRAPHIC_DATA]:"
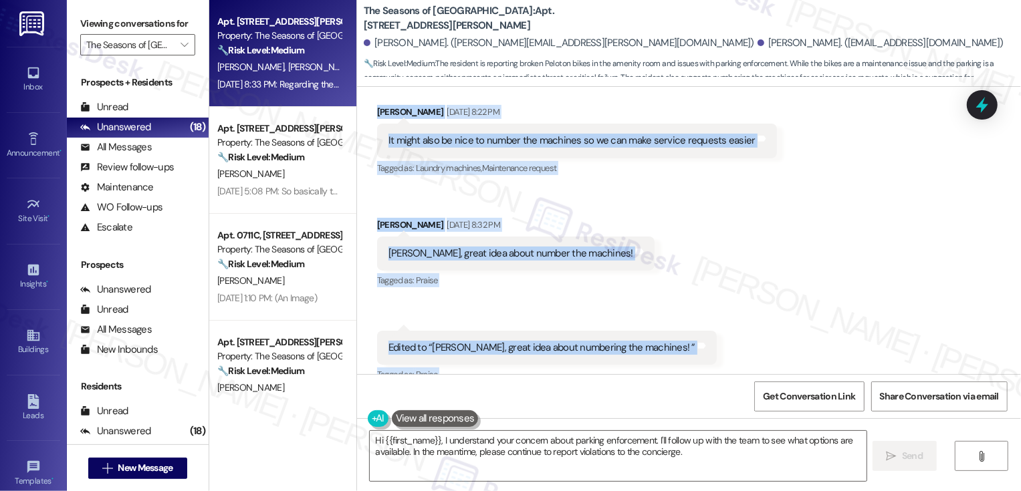
scroll to position [1750, 0]
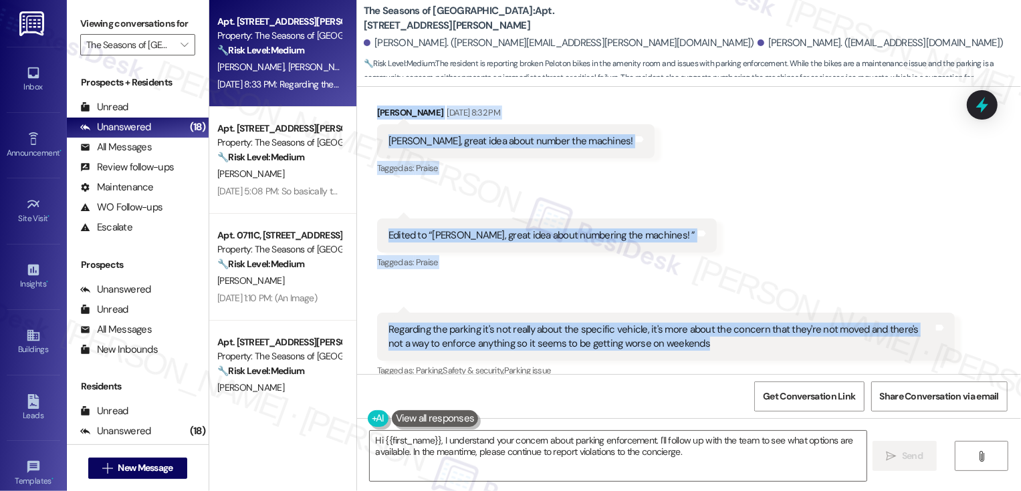
drag, startPoint x: 368, startPoint y: 114, endPoint x: 687, endPoint y: 296, distance: 368.1
click at [688, 298] on div "Lease started Sep 08, 2024 at 8:00 PM Survey, sent via SMS Residesk Automated S…" at bounding box center [689, 231] width 664 height 288
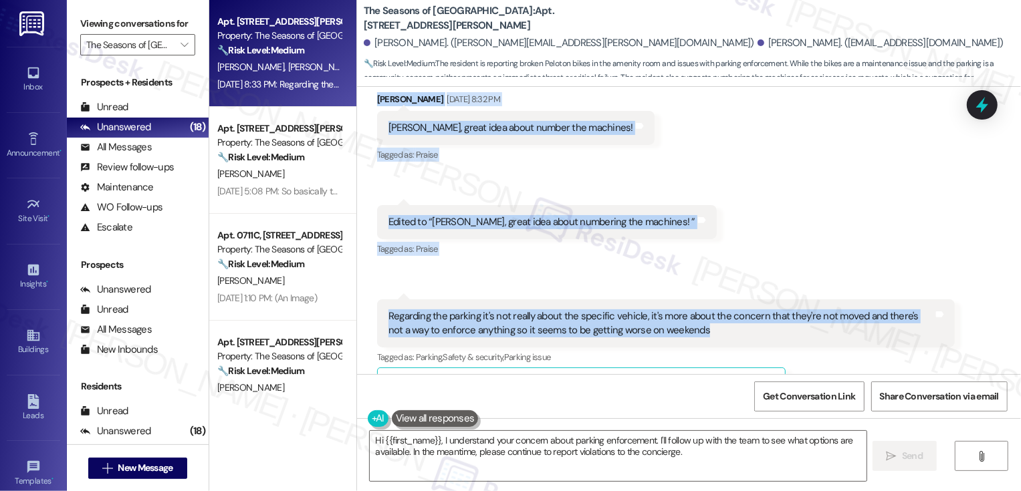
copy div "Ronald Iazzetti Question Neutral Aug 08, 2025 at 5:37 PM Hi Sarah, we've had so…"
click at [467, 469] on textarea "Hi {{first_name}}, I understand your concern about parking enforcement. I'll fo…" at bounding box center [618, 456] width 497 height 50
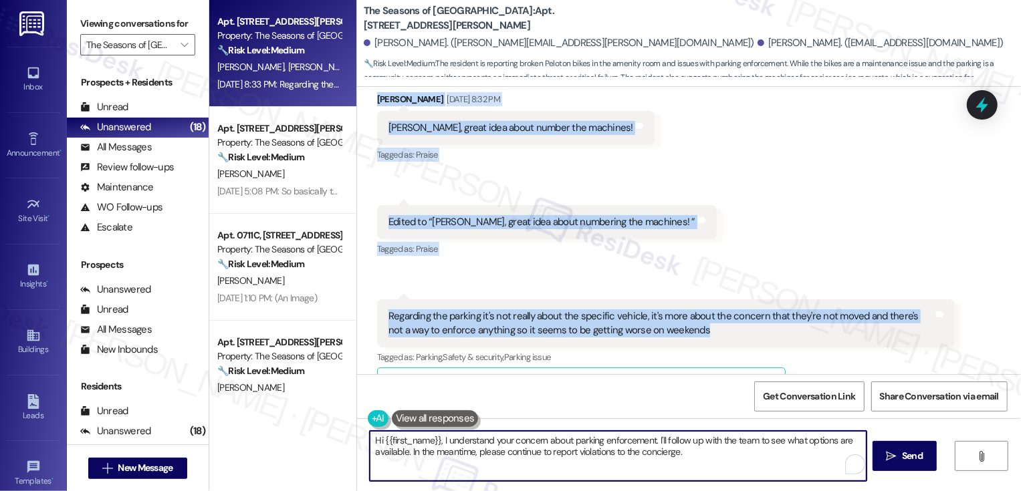
click at [457, 451] on textarea "Hi {{first_name}}, I understand your concern about parking enforcement. I'll fo…" at bounding box center [618, 456] width 497 height 50
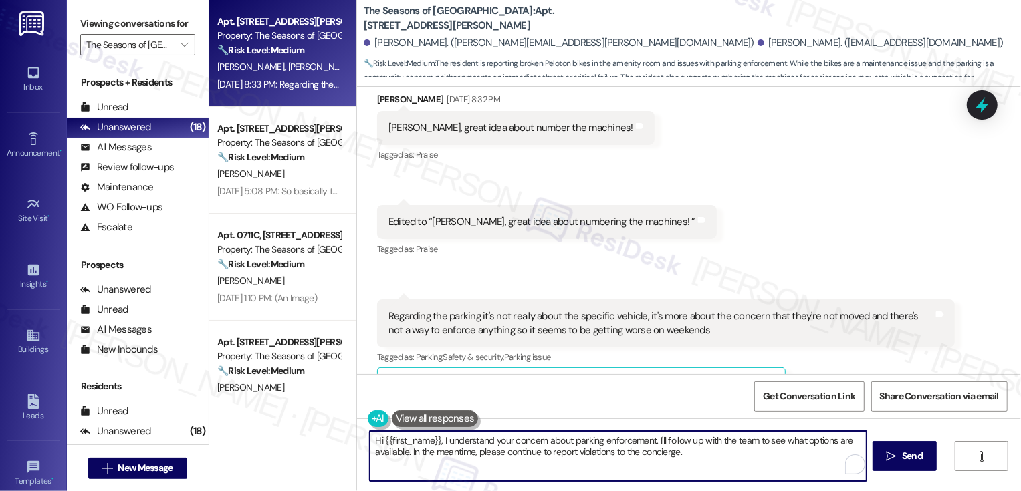
paste textarea "ey Ronald — thanks for following up. I hear you on the weekend parking concerns…"
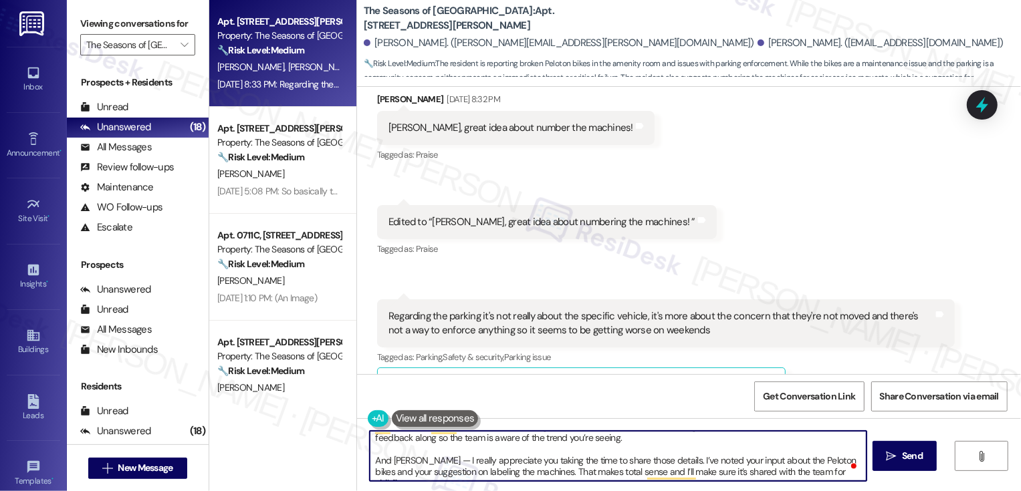
scroll to position [0, 0]
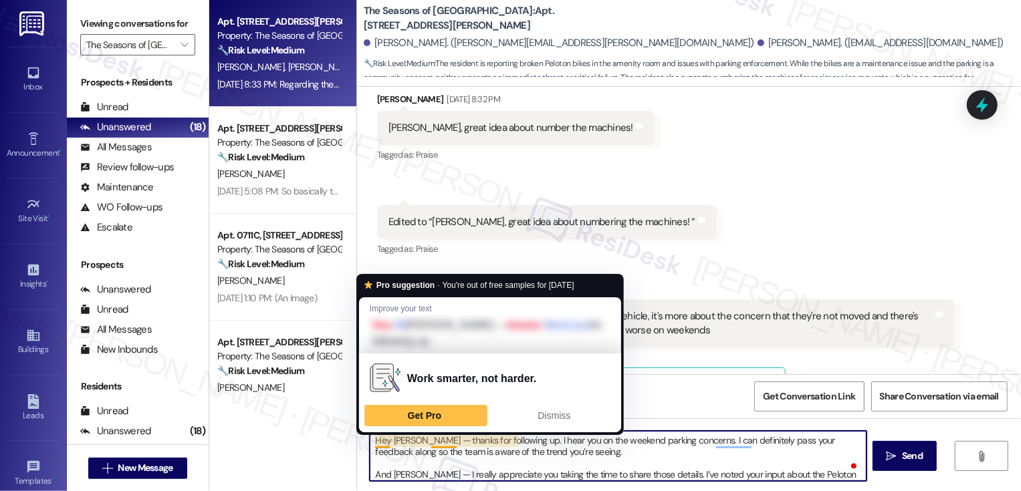
click at [377, 443] on textarea "Hey Ronald — thanks for following up. I hear you on the weekend parking concern…" at bounding box center [618, 456] width 497 height 50
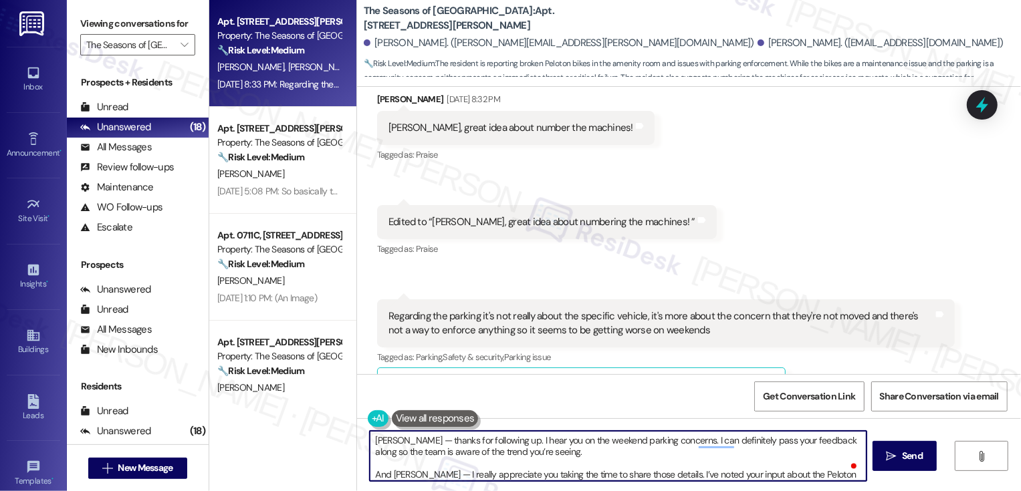
click at [370, 437] on textarea "Ronald — thanks for following up. I hear you on the weekend parking concerns. I…" at bounding box center [618, 456] width 497 height 50
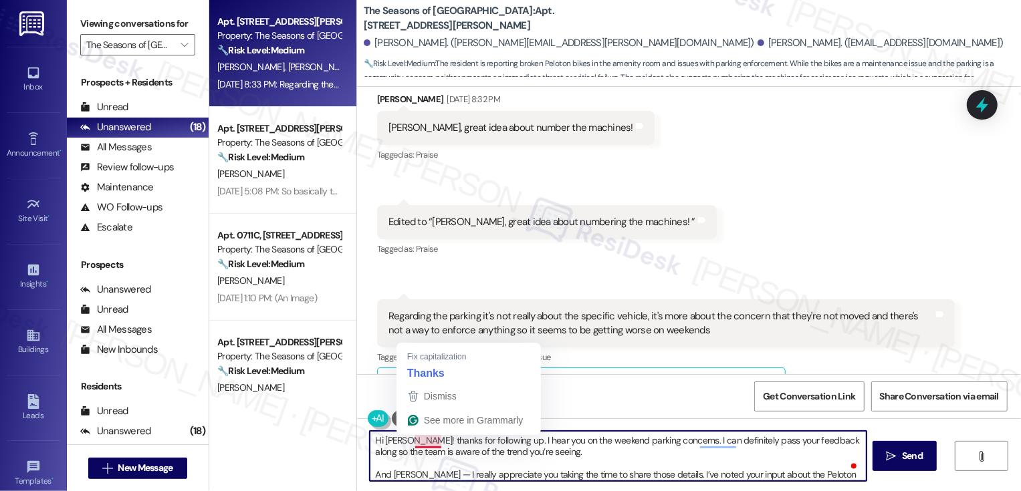
click at [418, 439] on textarea "Hi Ronald! thanks for following up. I hear you on the weekend parking concerns.…" at bounding box center [618, 456] width 497 height 50
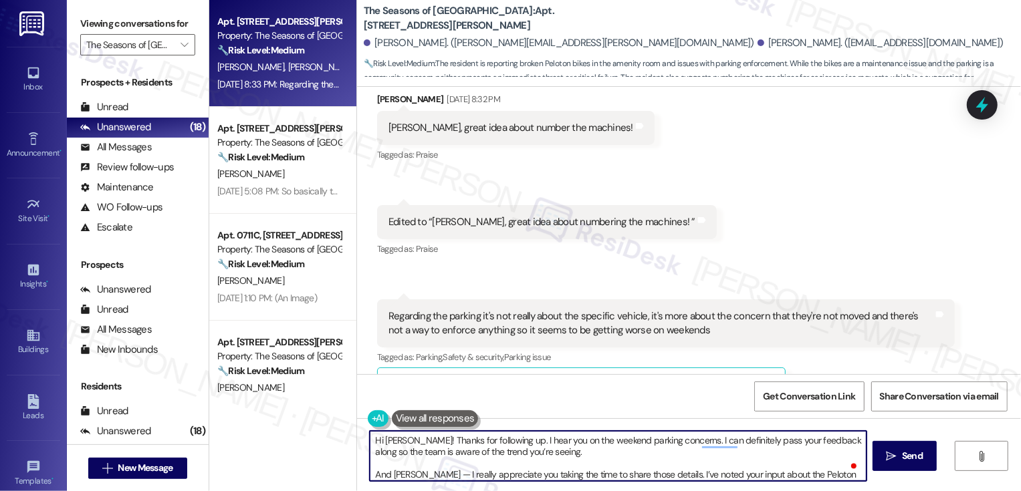
click at [615, 453] on textarea "Hi Ronald! Thanks for following up. I hear you on the weekend parking concerns.…" at bounding box center [618, 456] width 497 height 50
click at [516, 454] on textarea "Hi Ronald! Thanks for following up. I hear you on the weekend parking concerns.…" at bounding box center [618, 456] width 497 height 50
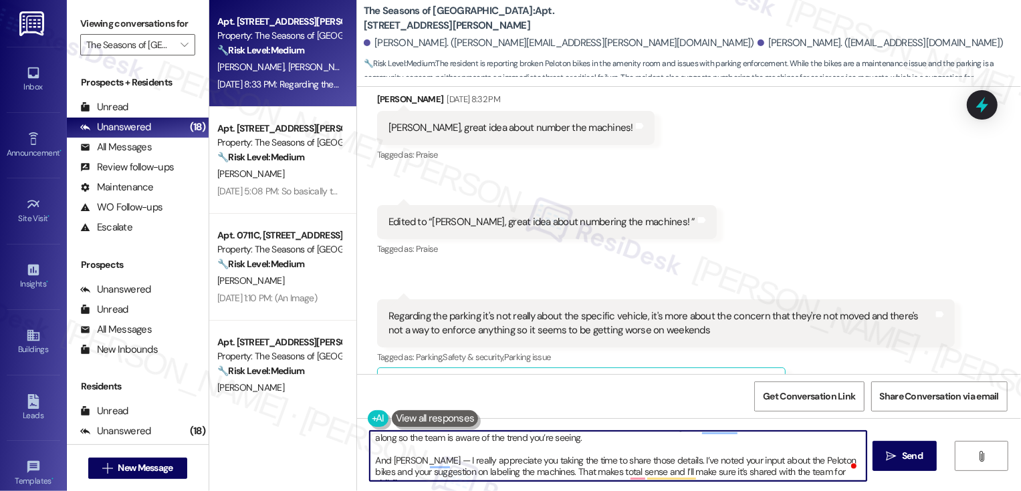
click at [417, 463] on textarea "Hi Ronald! Thanks for following up. I hear you on the weekend parking concerns.…" at bounding box center [618, 456] width 497 height 50
click at [445, 469] on textarea "Hi Ronald! Thanks for following up. I hear you on the weekend parking concerns.…" at bounding box center [618, 456] width 497 height 50
click at [532, 468] on textarea "Hi Ronald! Thanks for following up. I hear you on the weekend parking concerns.…" at bounding box center [618, 456] width 497 height 50
type textarea "Hi Ronald! Thanks for following up. I hear you on the weekend parking concerns.…"
click at [891, 462] on span " Send" at bounding box center [905, 456] width 42 height 14
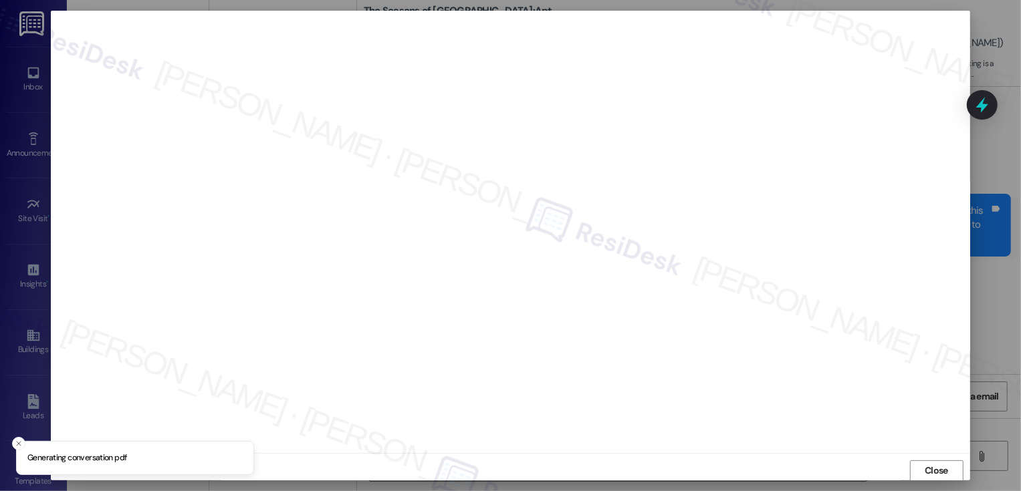
scroll to position [1, 0]
click at [943, 470] on span "Close" at bounding box center [936, 470] width 23 height 14
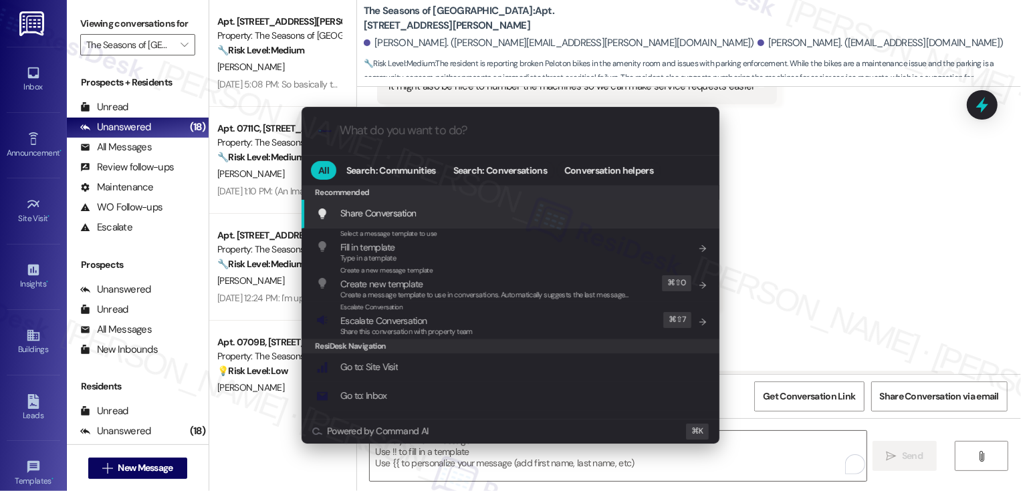
scroll to position [1694, 0]
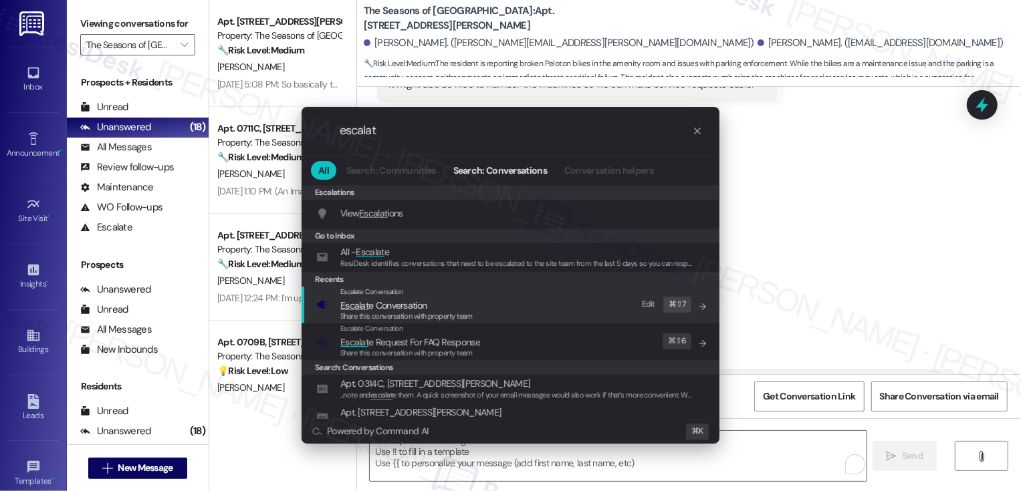
type input "escalat"
click at [419, 311] on div "Share this conversation with property team" at bounding box center [406, 317] width 132 height 12
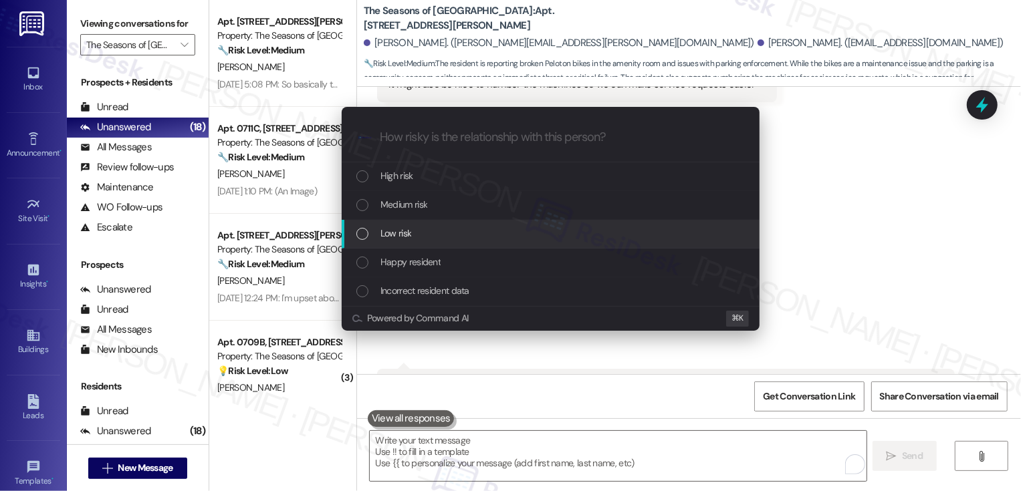
click at [411, 242] on div "Low risk" at bounding box center [551, 234] width 418 height 29
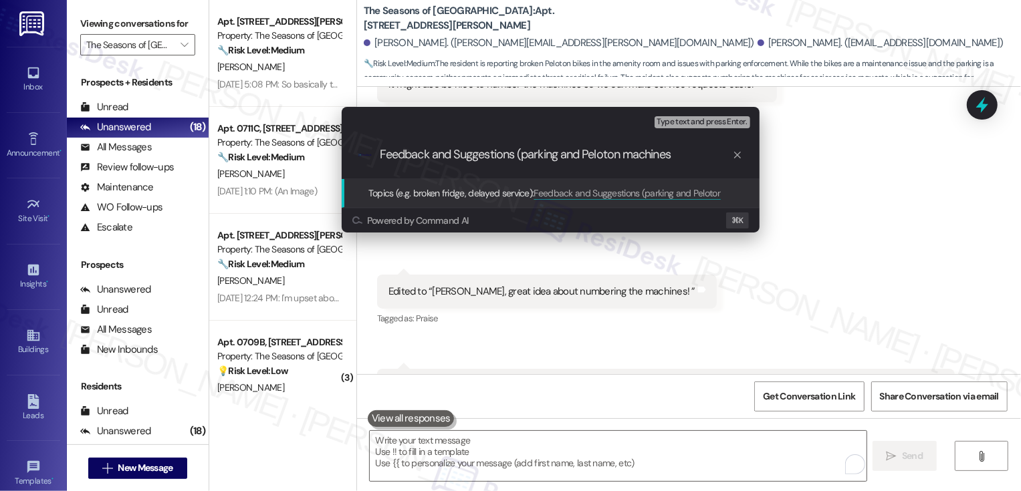
type input "Feedback and Suggestions (parking and Peloton machines)"
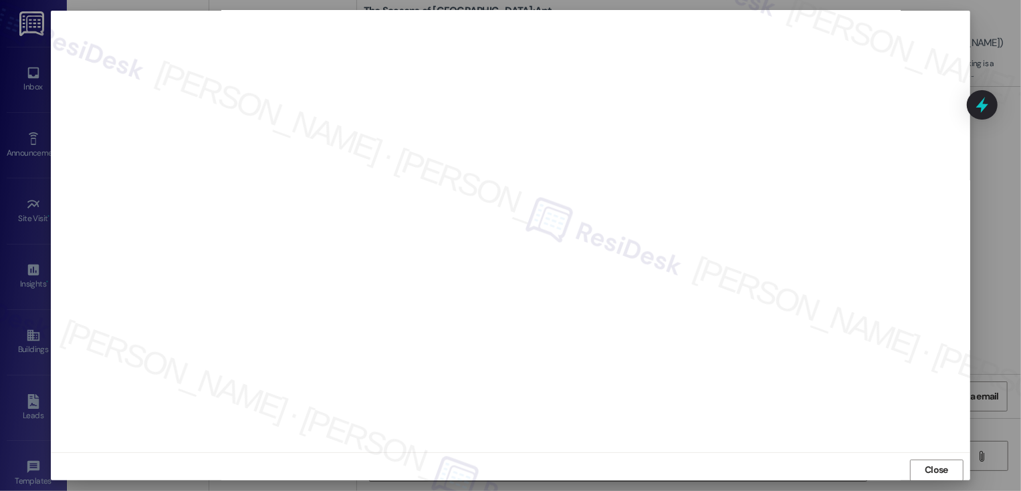
scroll to position [7, 0]
click at [932, 470] on button "Close" at bounding box center [936, 463] width 53 height 21
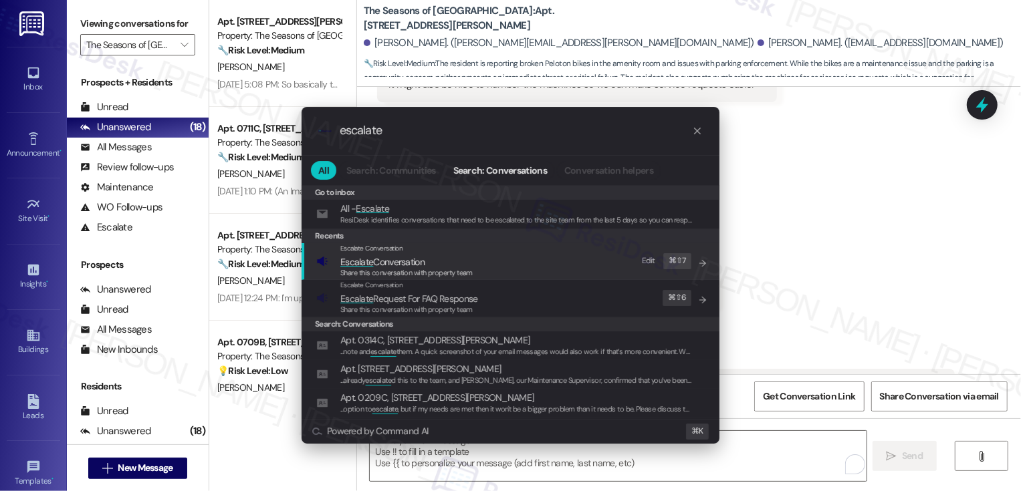
type input "escalate"
click at [366, 257] on span "Escalate" at bounding box center [356, 262] width 33 height 12
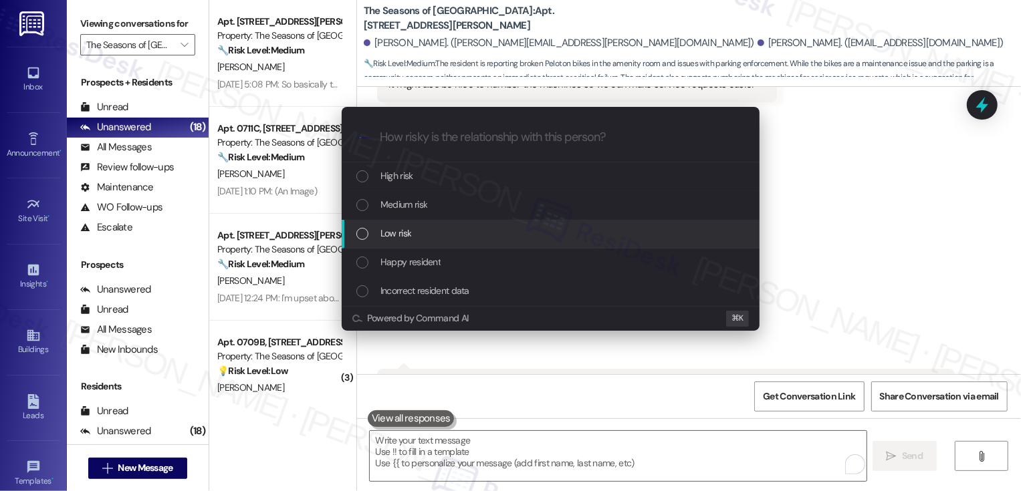
click at [384, 240] on span "Low risk" at bounding box center [395, 233] width 31 height 15
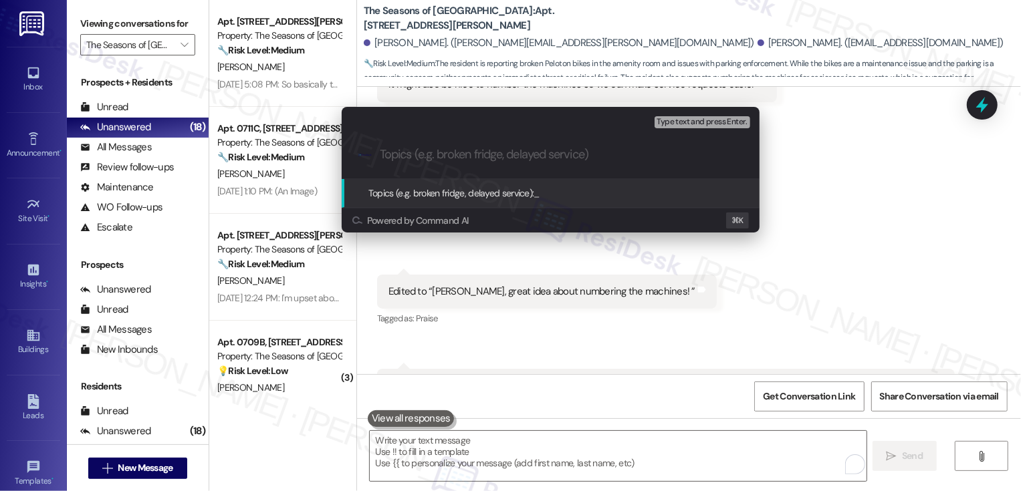
paste input "Feedback and Suggestions (parking and Peloton machines)"
type input "Feedback and Suggestions (parking and Peloton machines)"
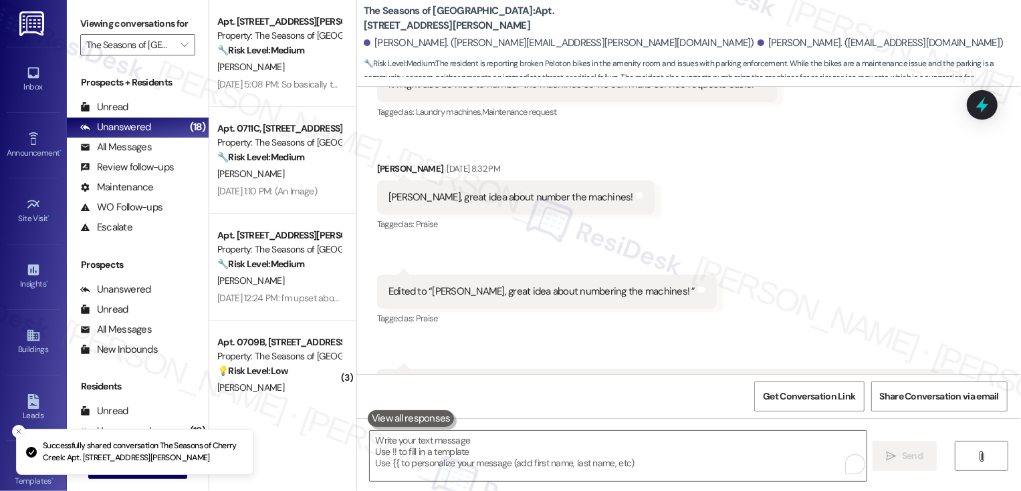
scroll to position [1763, 0]
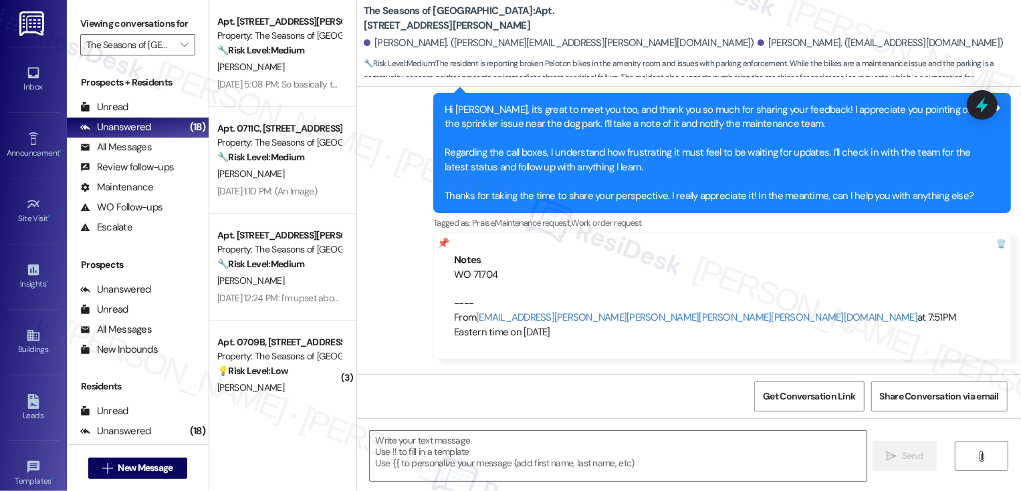
type textarea "Fetching suggested responses. Please feel free to read through the conversation…"
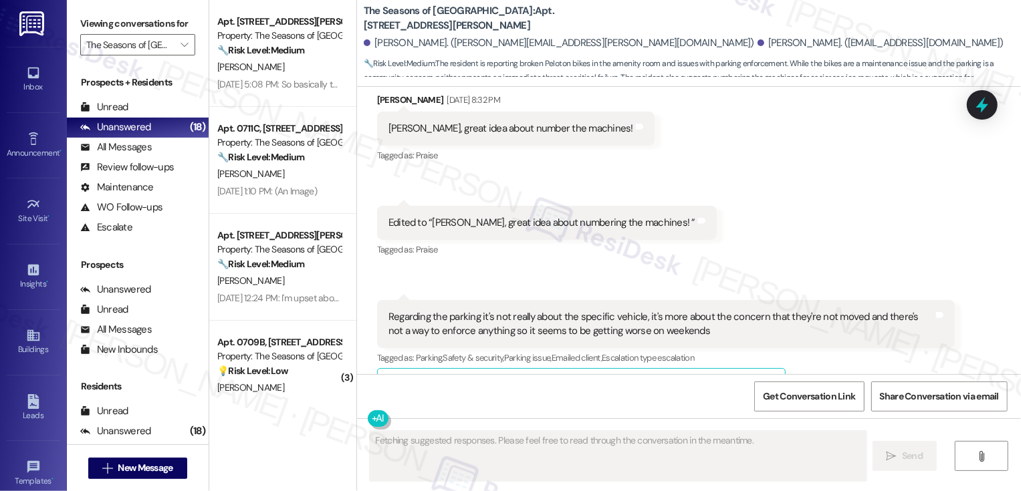
click at [286, 62] on div "H. Cummins" at bounding box center [279, 67] width 126 height 17
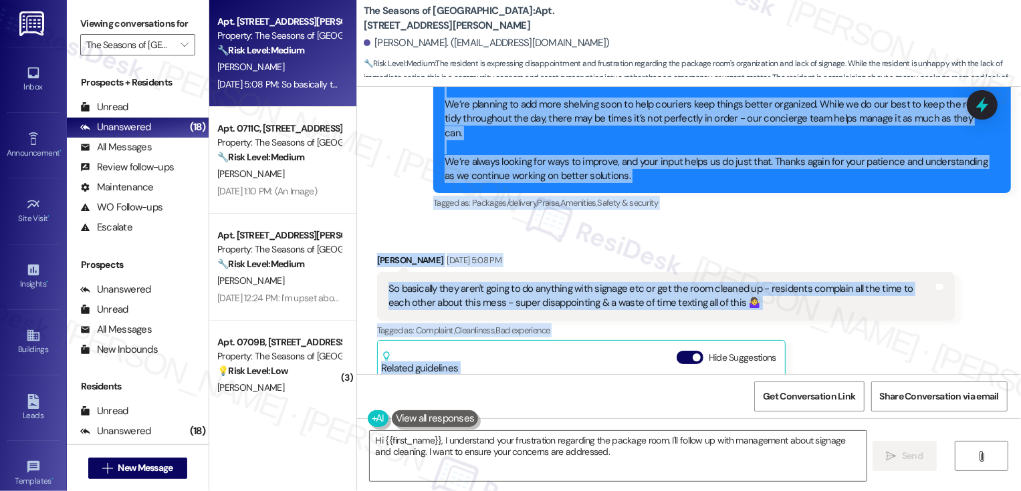
scroll to position [4403, 0]
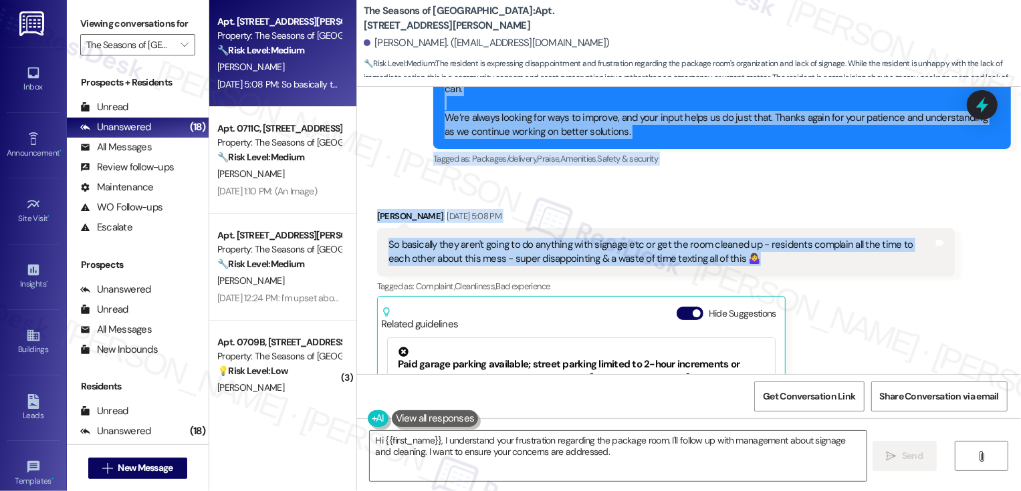
drag, startPoint x: 369, startPoint y: 122, endPoint x: 742, endPoint y: 213, distance: 384.0
click at [742, 213] on div "Lease started Jan 28, 2025 at 7:00 PM Survey, sent via SMS Residesk Automated S…" at bounding box center [689, 231] width 664 height 288
copy div "Holly Cummins Aug 07, 2025 at 1:46 PM Hopefully you can get management to take …"
click at [500, 455] on textarea "Hi {{first_name}}, I understand your frustration regarding the package room. I'…" at bounding box center [618, 456] width 497 height 50
paste textarea "Holly, I totally get where you're coming from — it’s really frustrating to deal…"
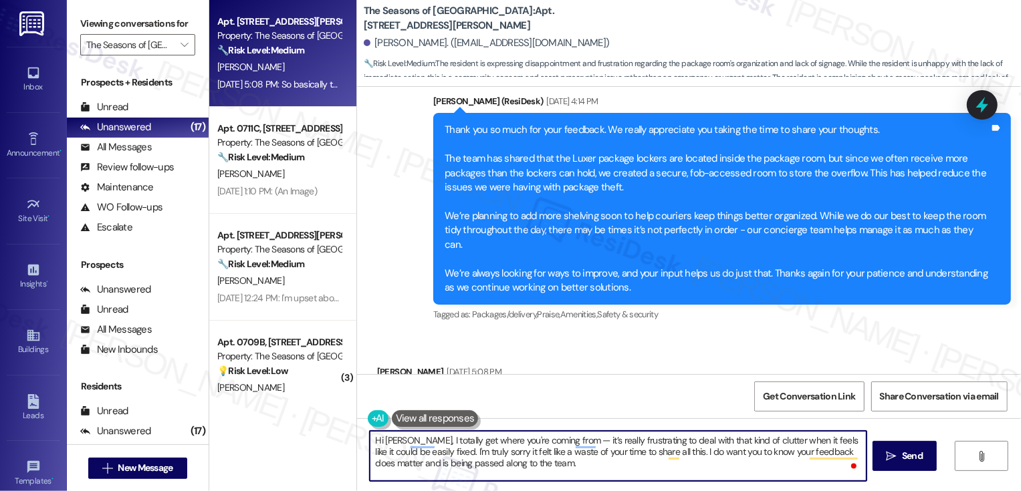
scroll to position [4257, 0]
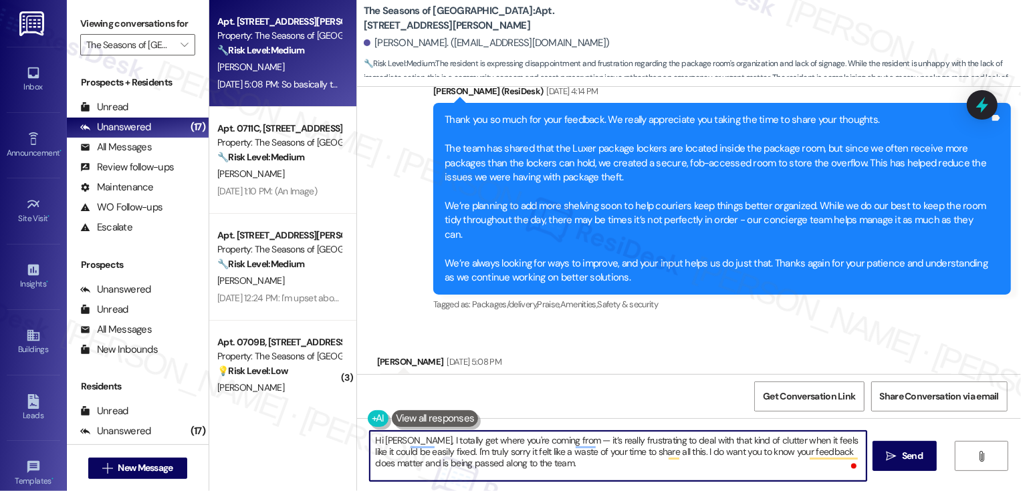
click at [552, 441] on textarea "Hi Holly, I totally get where you're coming from — it’s really frustrating to d…" at bounding box center [618, 456] width 497 height 50
type textarea "Hi Holly, I totally get where you're coming from it’s really frustrating to dea…"
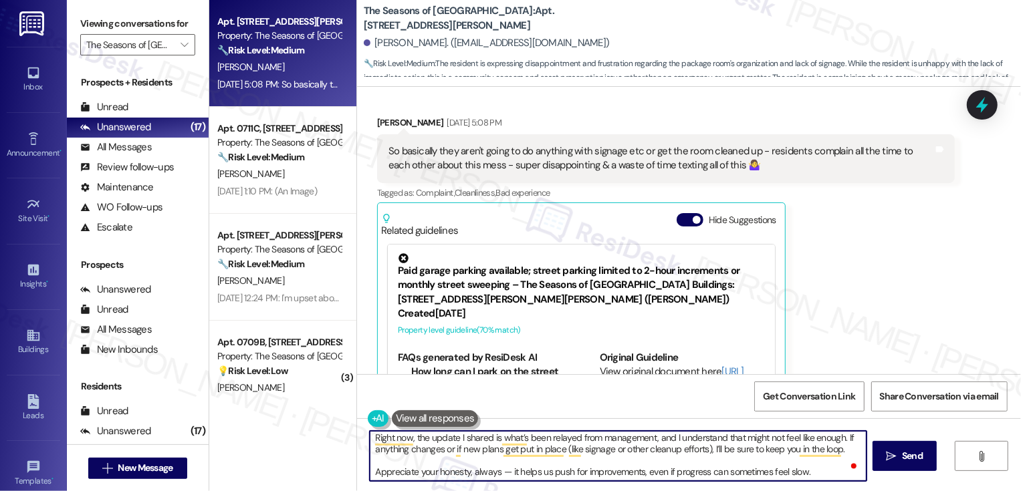
click at [502, 473] on textarea "Hi Holly, I totally get where you're coming from. I do want you to know your fe…" at bounding box center [618, 456] width 497 height 50
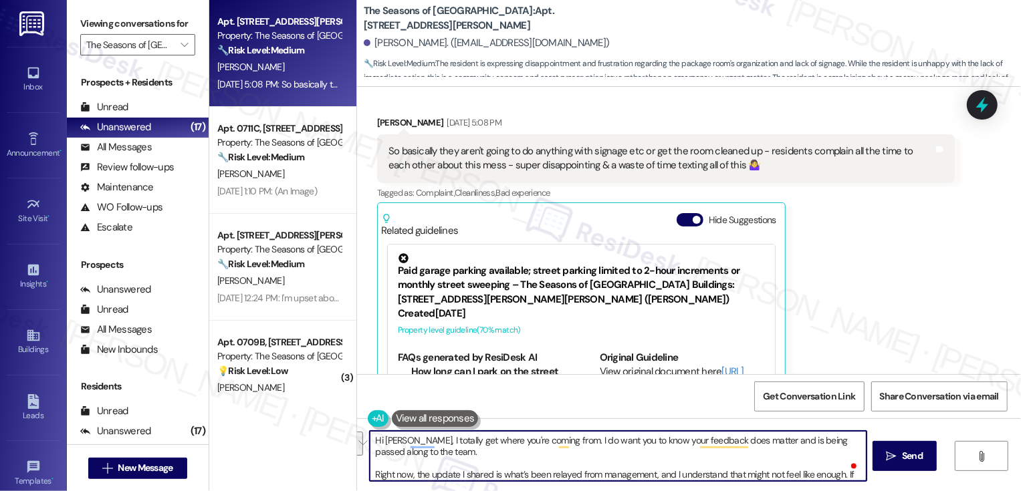
drag, startPoint x: 744, startPoint y: 439, endPoint x: 748, endPoint y: 457, distance: 17.8
click at [748, 457] on textarea "Hi Holly, I totally get where you're coming from. I do want you to know your fe…" at bounding box center [618, 456] width 497 height 50
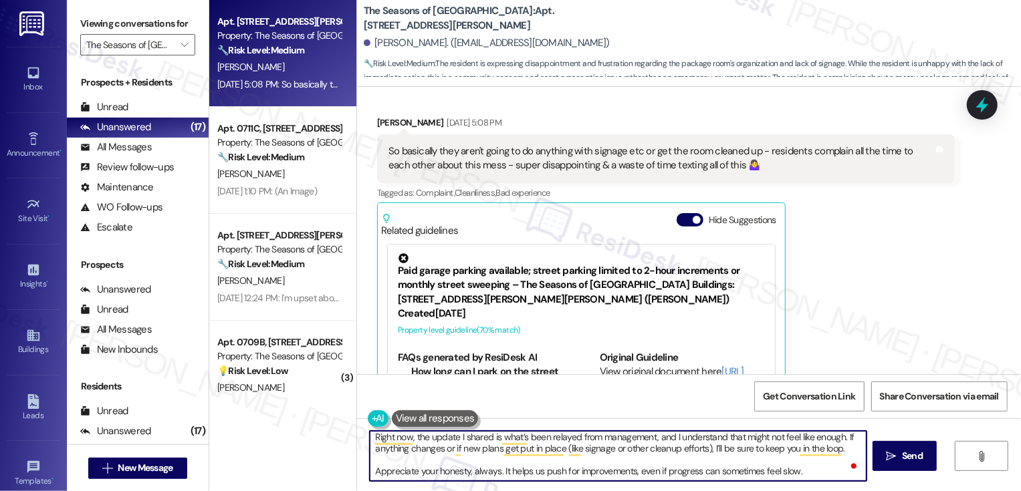
click at [708, 449] on textarea "Hi Holly, I totally get where you're coming from. I do want you to know your fe…" at bounding box center [618, 456] width 497 height 50
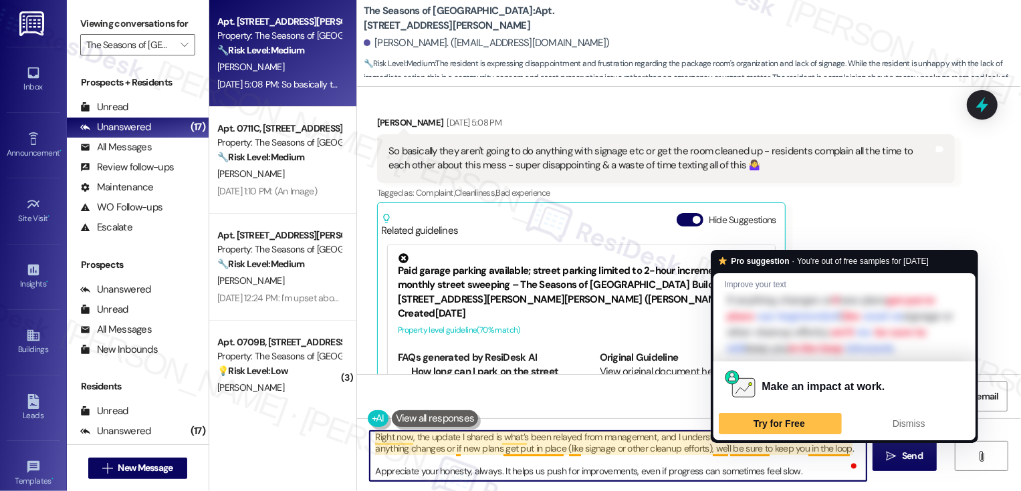
drag, startPoint x: 722, startPoint y: 449, endPoint x: 761, endPoint y: 450, distance: 38.8
click at [761, 450] on textarea "Hi Holly, I totally get where you're coming from. I do want you to know your fe…" at bounding box center [618, 456] width 497 height 50
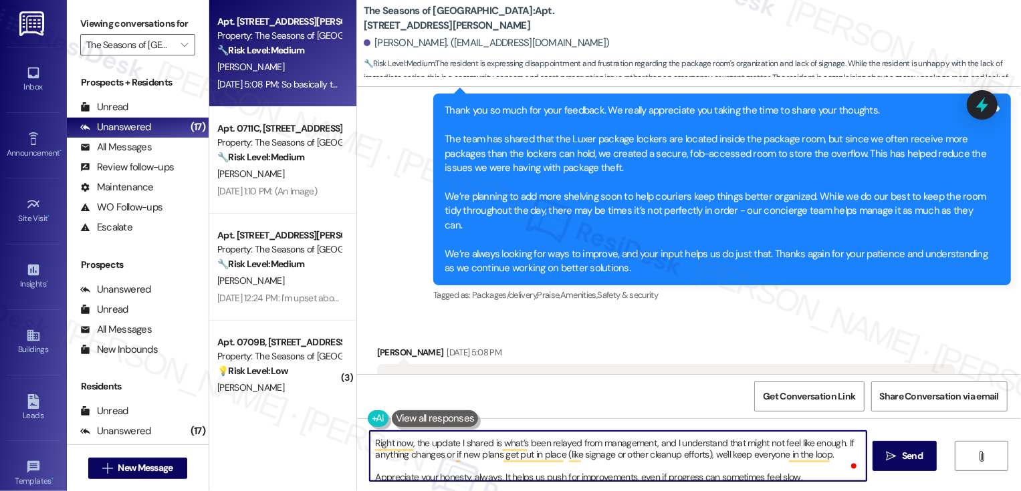
scroll to position [24, 0]
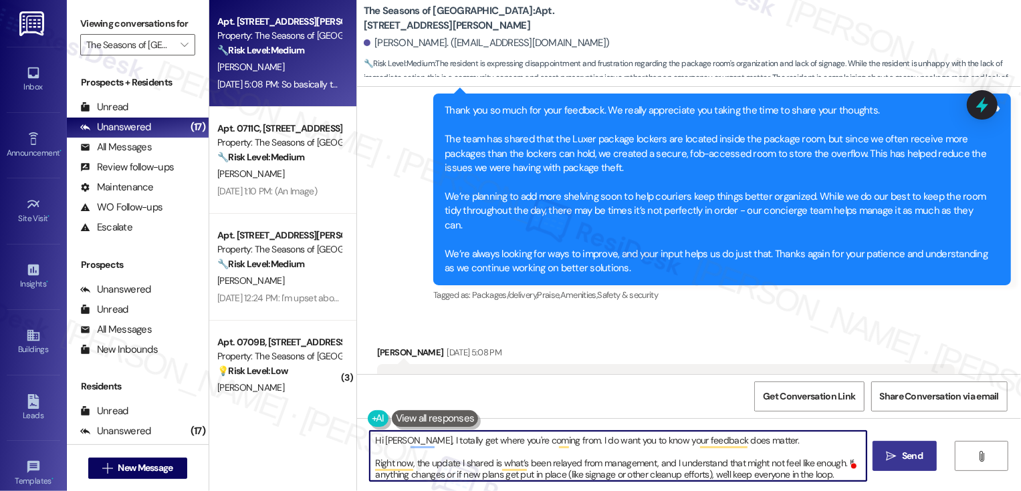
type textarea "Hi Holly, I totally get where you're coming from. I do want you to know your fe…"
click at [881, 455] on button " Send" at bounding box center [905, 456] width 65 height 30
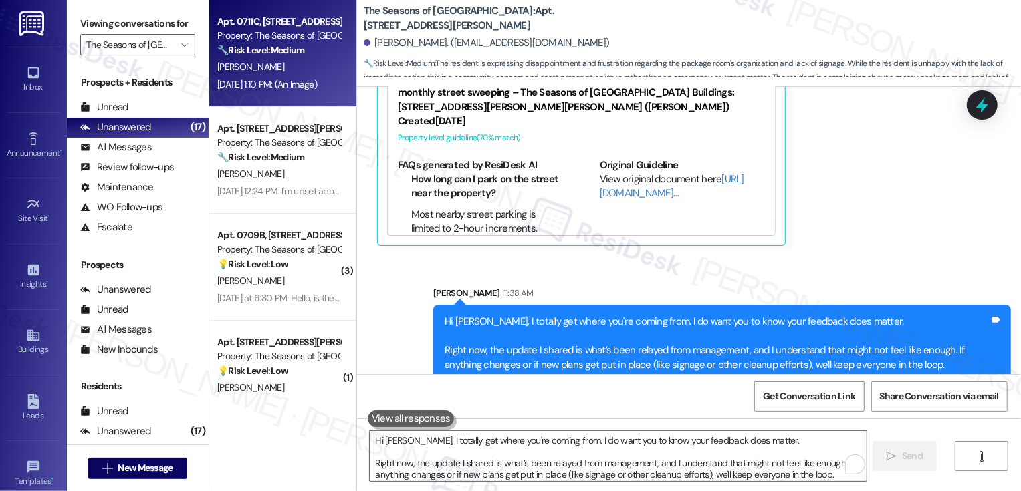
click at [277, 49] on strong "🔧 Risk Level: Medium" at bounding box center [260, 50] width 87 height 12
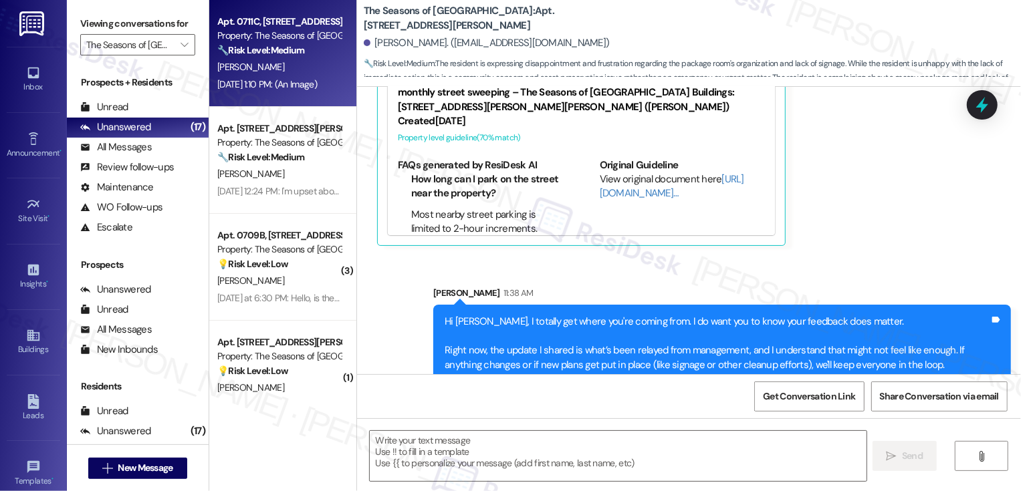
click at [277, 49] on strong "🔧 Risk Level: Medium" at bounding box center [260, 50] width 87 height 12
type textarea "Fetching suggested responses. Please feel free to read through the conversation…"
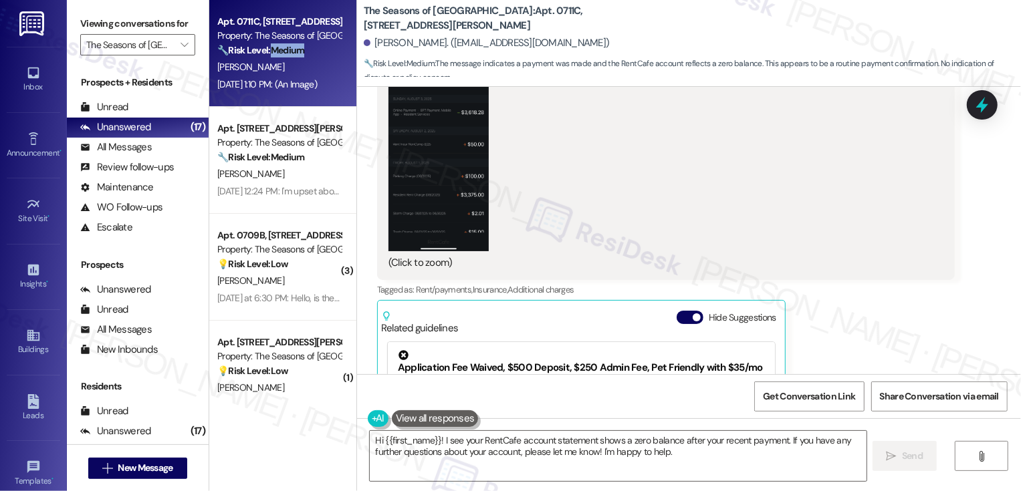
click at [431, 161] on button "Zoom image" at bounding box center [438, 142] width 100 height 217
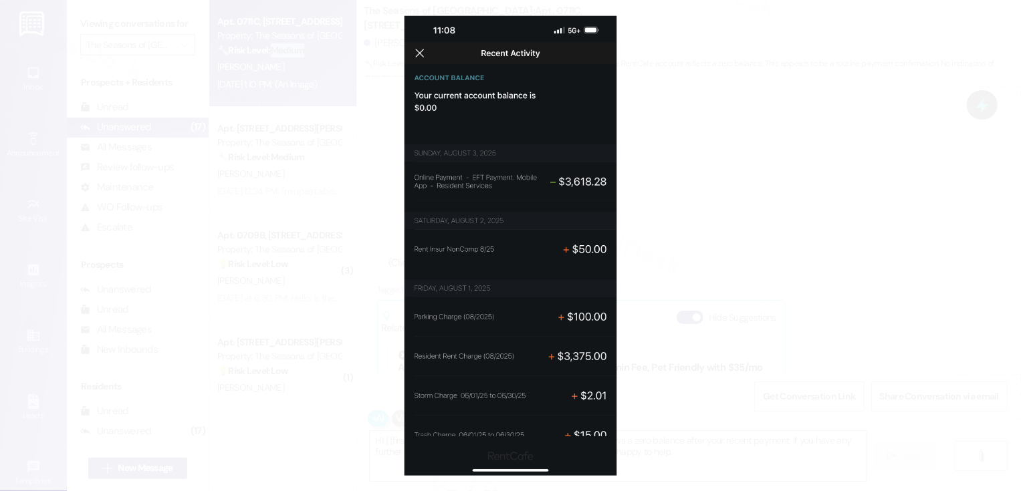
click at [670, 190] on button "Unzoom image" at bounding box center [510, 245] width 1021 height 491
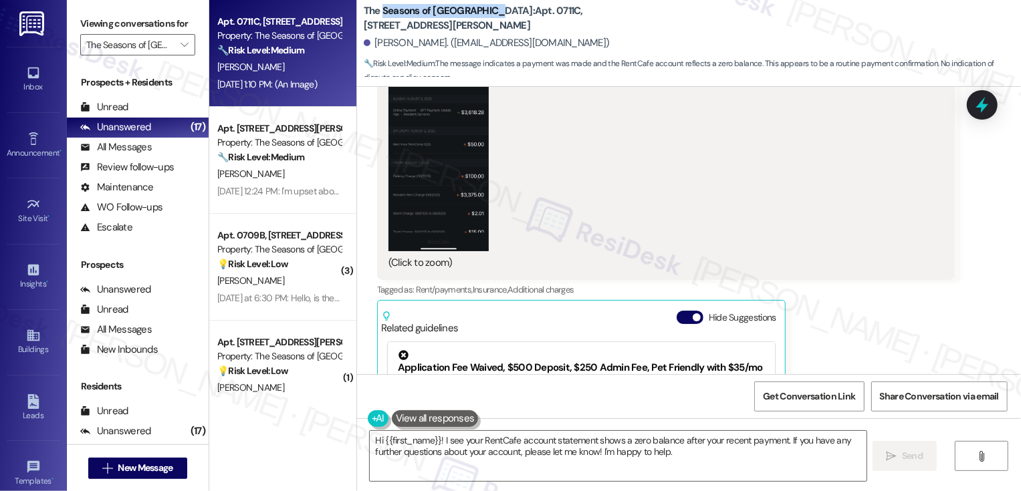
drag, startPoint x: 373, startPoint y: 10, endPoint x: 481, endPoint y: 15, distance: 108.4
click at [481, 15] on b "The Seasons of Cherry Creek: Apt. 0711C, 3498 Cedar E Ellsworth Ave" at bounding box center [497, 18] width 267 height 29
copy b "Seasons of Cherry Creek"
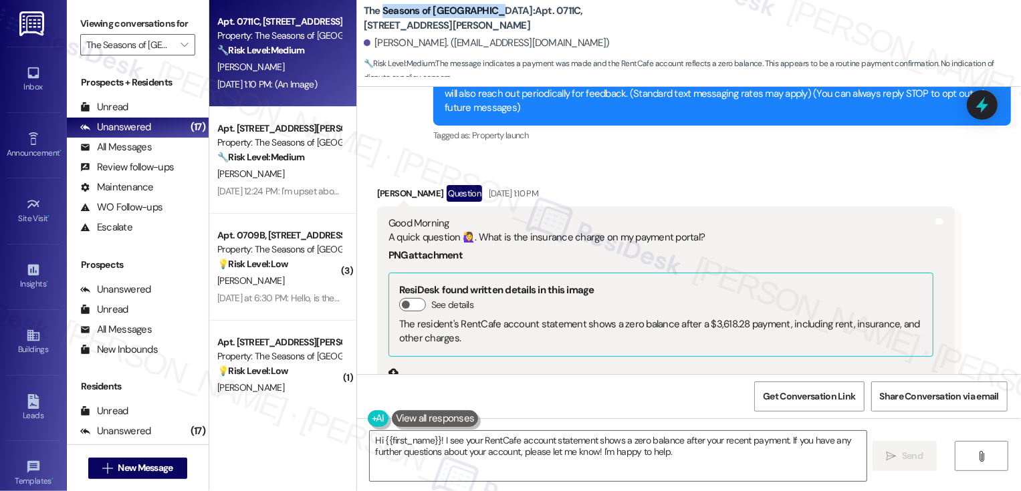
scroll to position [178, 0]
click at [377, 192] on div "Erin Sedivy Question Aug 07, 2025 at 1:10 PM" at bounding box center [666, 195] width 578 height 21
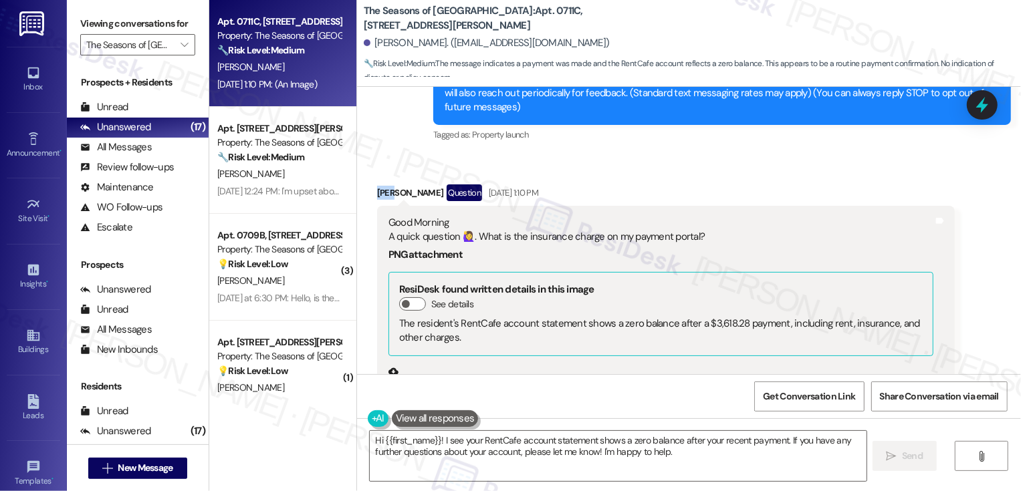
click at [377, 192] on div "Erin Sedivy Question Aug 07, 2025 at 1:10 PM" at bounding box center [666, 195] width 578 height 21
copy div "Erin"
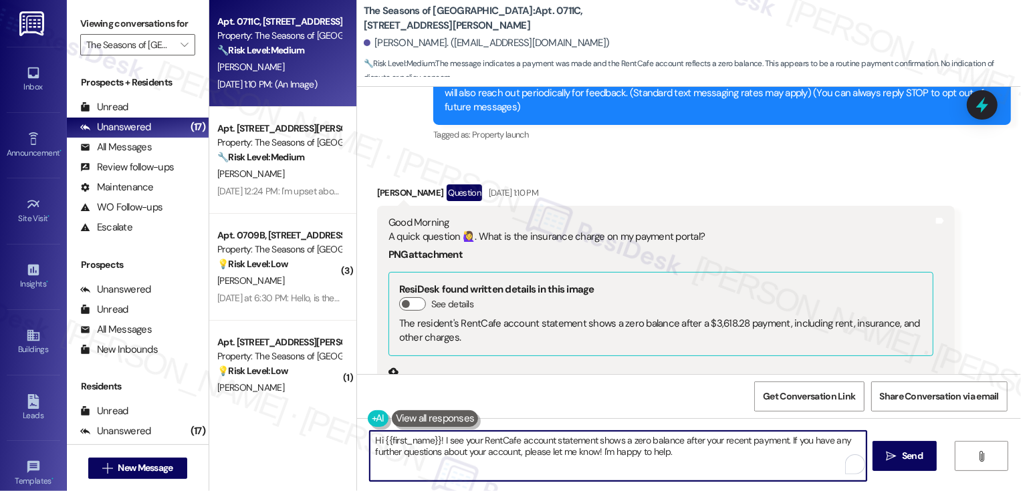
drag, startPoint x: 437, startPoint y: 440, endPoint x: 703, endPoint y: 480, distance: 269.1
click at [703, 480] on textarea "Hi {{first_name}}! I see your RentCafe account statement shows a zero balance a…" at bounding box center [618, 456] width 497 height 50
click at [705, 444] on textarea "Hi {{first_name}}, it's nice to meet you! Apologies for the delay in my respons…" at bounding box center [618, 456] width 497 height 50
click at [718, 441] on textarea "Hi {{first_name}}, it's nice to meet you! Apologies for the delay in my respons…" at bounding box center [618, 456] width 497 height 50
click at [853, 439] on textarea "Hi {{first_name}}, it's nice to meet you! Apologies for the delay in my respons…" at bounding box center [618, 456] width 497 height 50
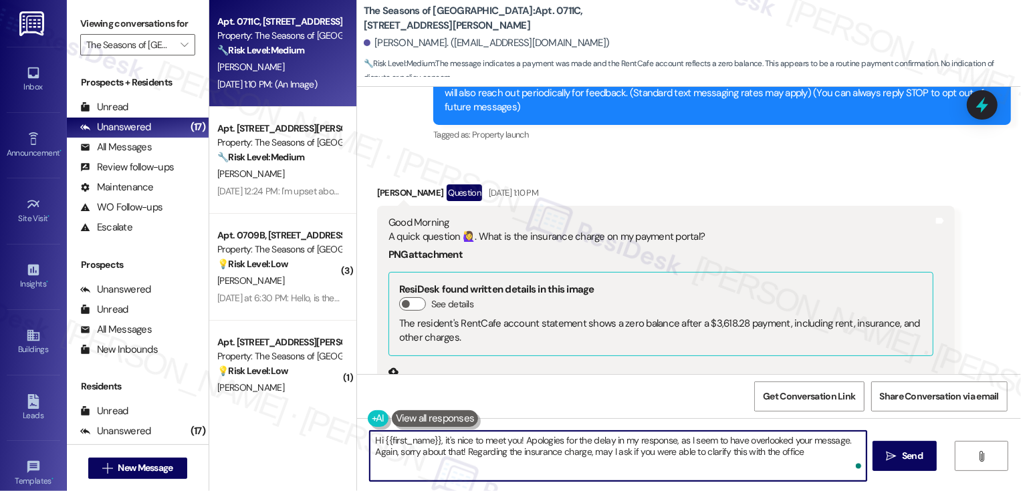
type textarea "Hi {{first_name}}, it's nice to meet you! Apologies for the delay in my respons…"
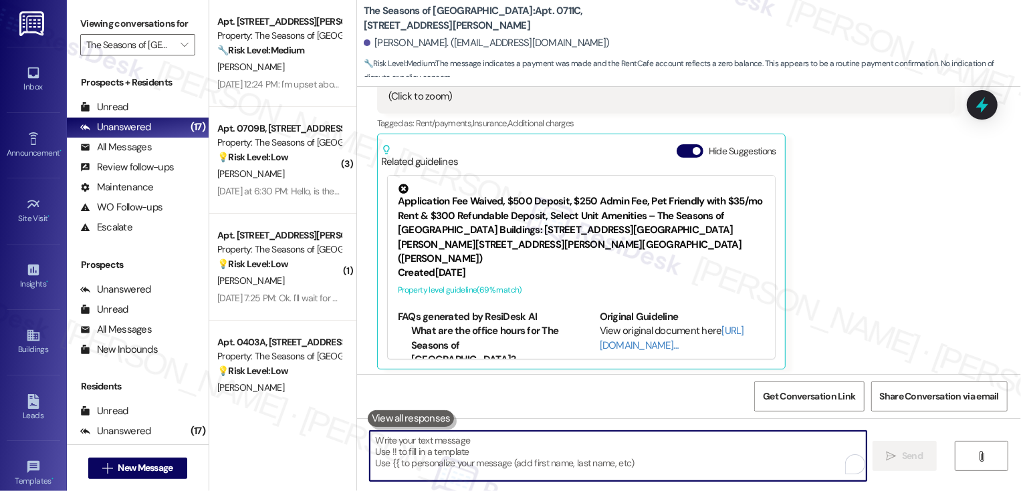
scroll to position [705, 0]
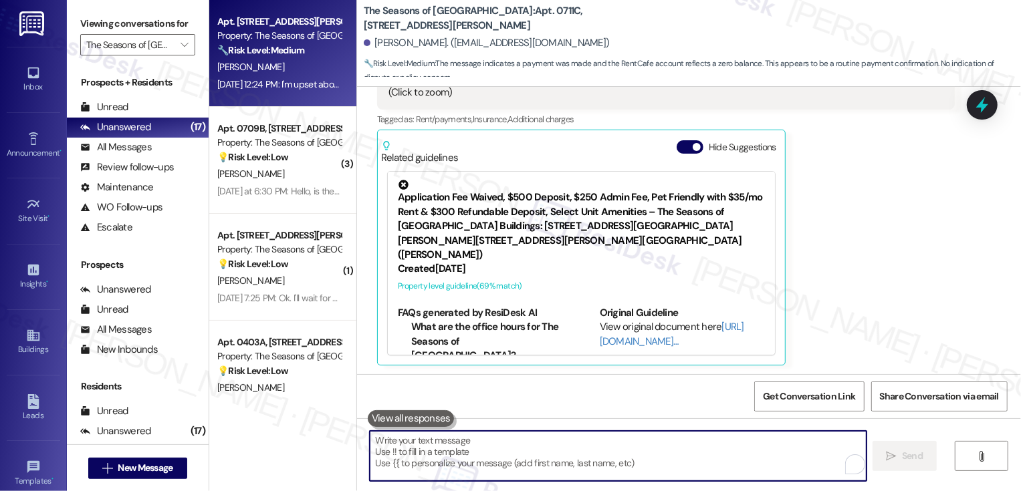
click at [296, 54] on strong "🔧 Risk Level: Medium" at bounding box center [260, 50] width 87 height 12
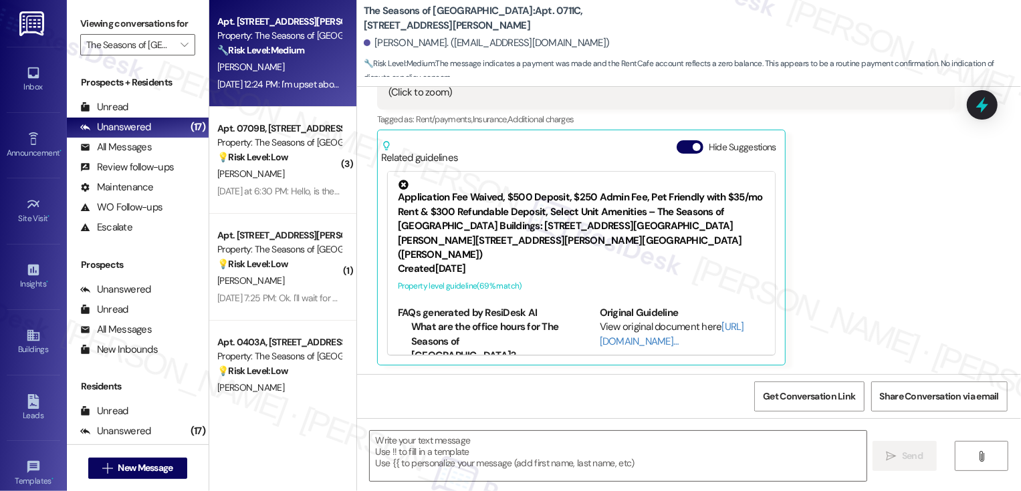
click at [296, 54] on strong "🔧 Risk Level: Medium" at bounding box center [260, 50] width 87 height 12
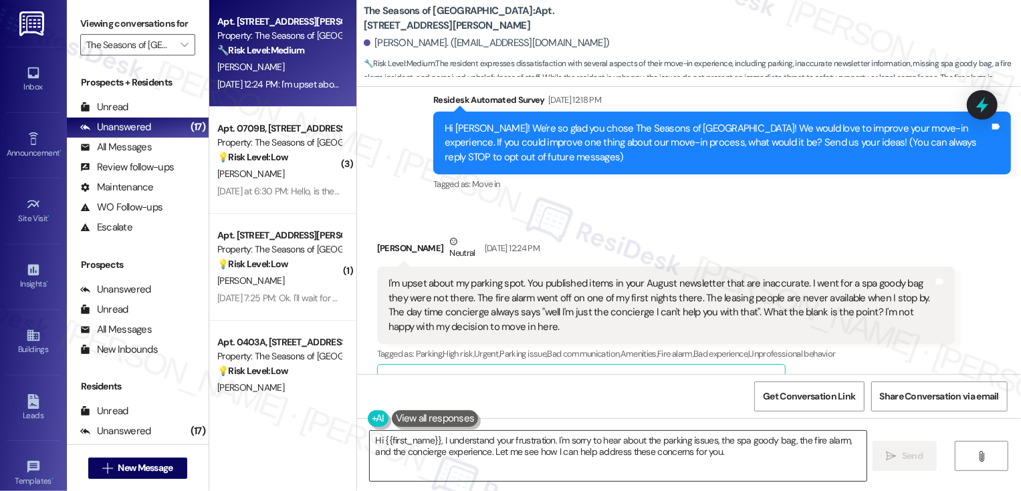
scroll to position [102, 0]
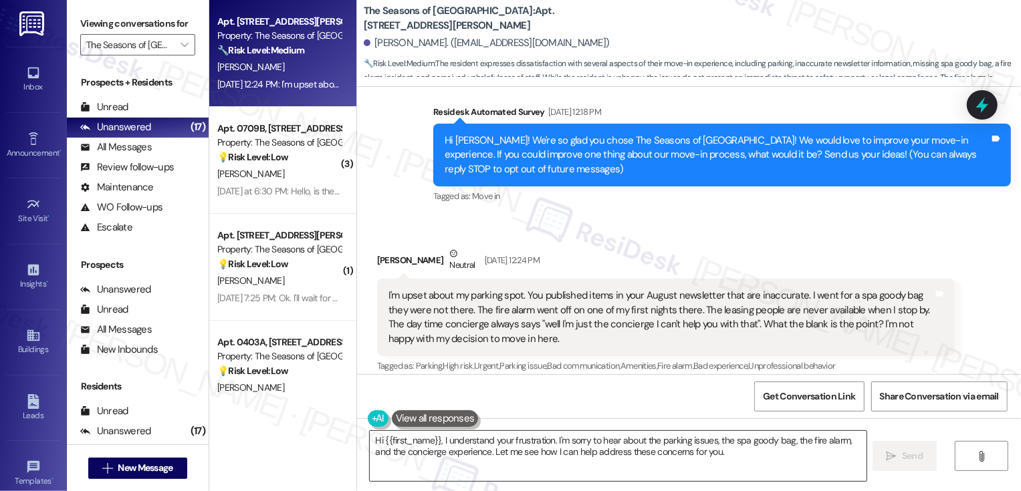
click at [437, 437] on textarea "Hi {{first_name}}, I understand your frustration. I'm sorry to hear about the p…" at bounding box center [618, 456] width 497 height 50
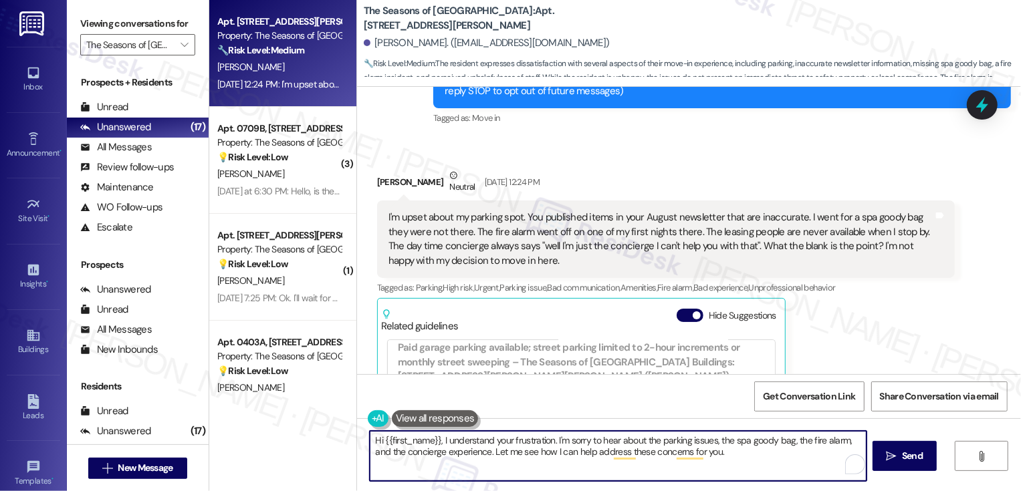
scroll to position [179, 0]
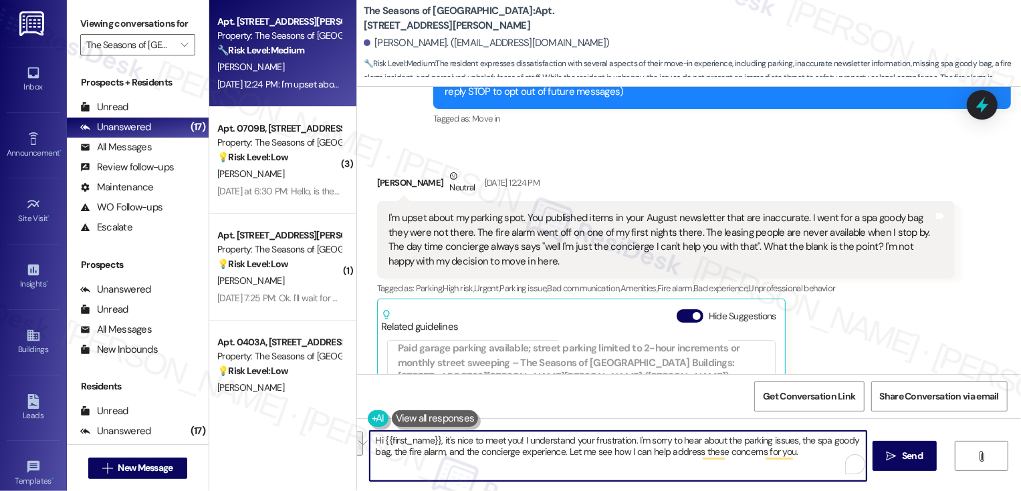
drag, startPoint x: 516, startPoint y: 439, endPoint x: 558, endPoint y: 460, distance: 46.7
click at [558, 460] on textarea "Hi {{first_name}}, it's nice to meet you! I understand your frustration. I'm so…" at bounding box center [618, 456] width 497 height 50
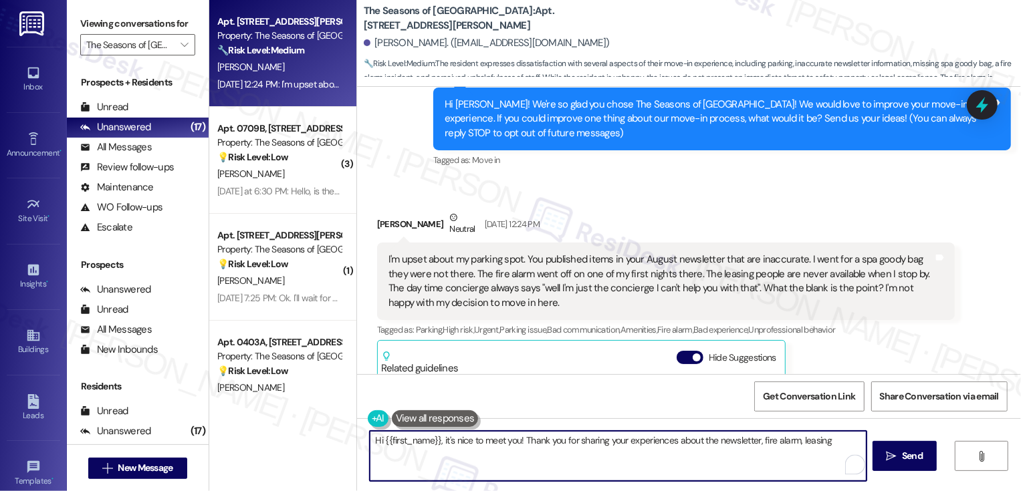
scroll to position [114, 0]
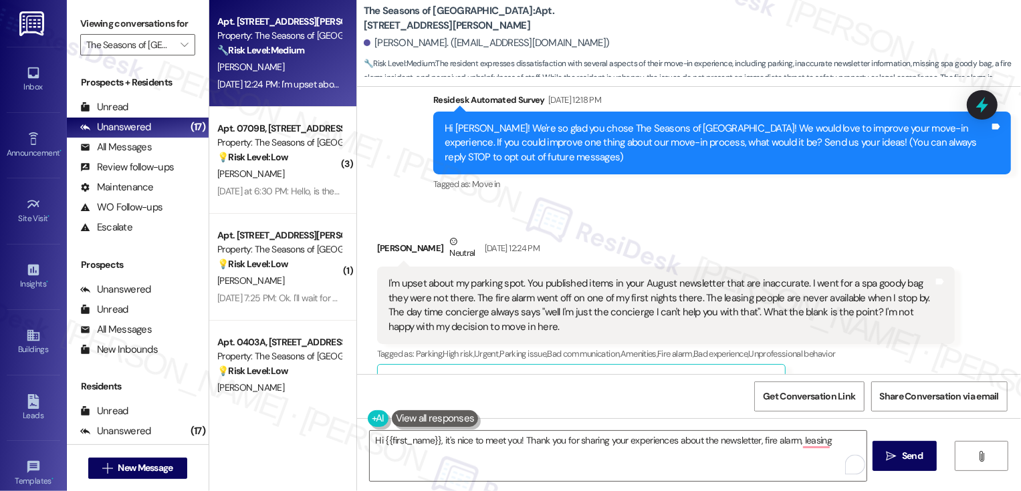
drag, startPoint x: 427, startPoint y: 97, endPoint x: 554, endPoint y: 330, distance: 265.4
click at [554, 330] on div "Lease started Jul 30, 2025 at 8:00 PM Survey, sent via SMS Residesk Automated S…" at bounding box center [689, 231] width 664 height 288
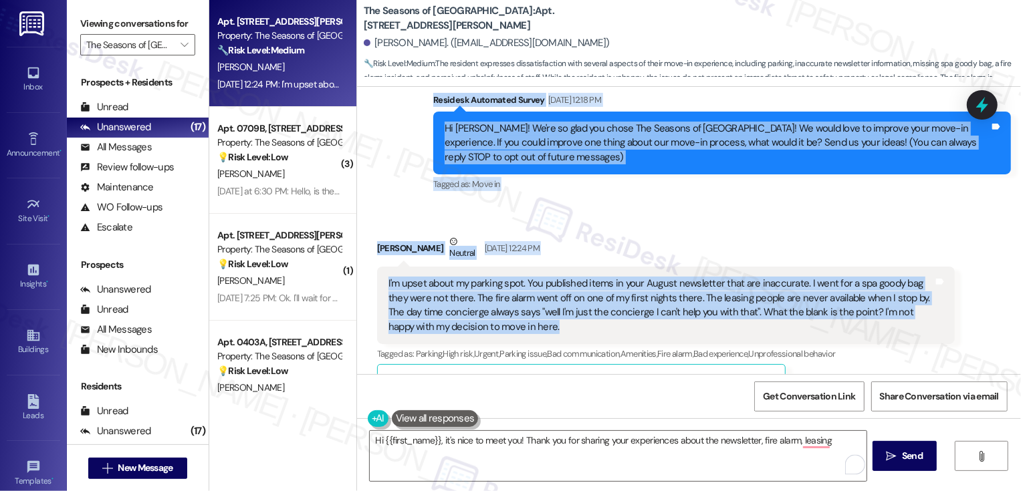
drag, startPoint x: 485, startPoint y: 328, endPoint x: 423, endPoint y: 96, distance: 239.4
click at [423, 96] on div "Lease started Jul 30, 2025 at 8:00 PM Survey, sent via SMS Residesk Automated S…" at bounding box center [689, 231] width 664 height 288
copy div "Residesk Automated Survey Aug 07, 2025 at 12:18 PM Hi Janelle! We're so glad yo…"
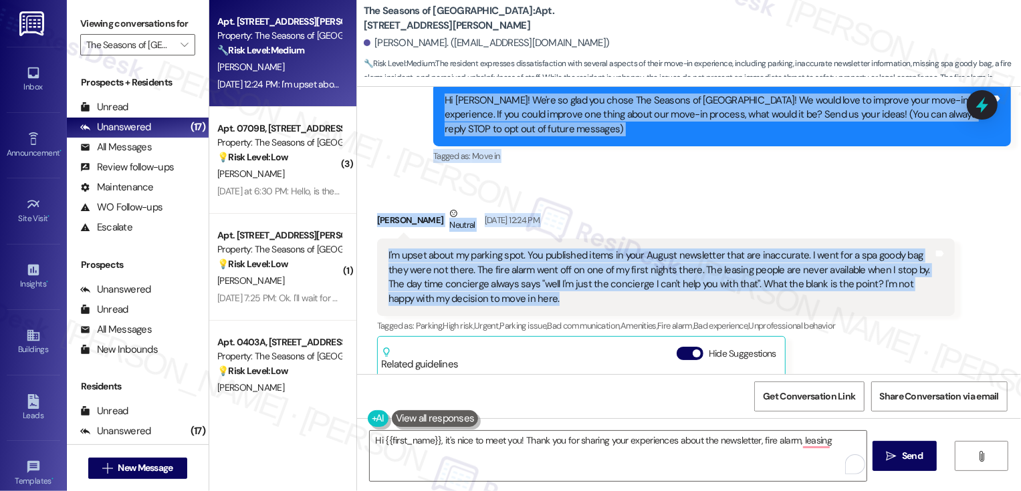
scroll to position [141, 0]
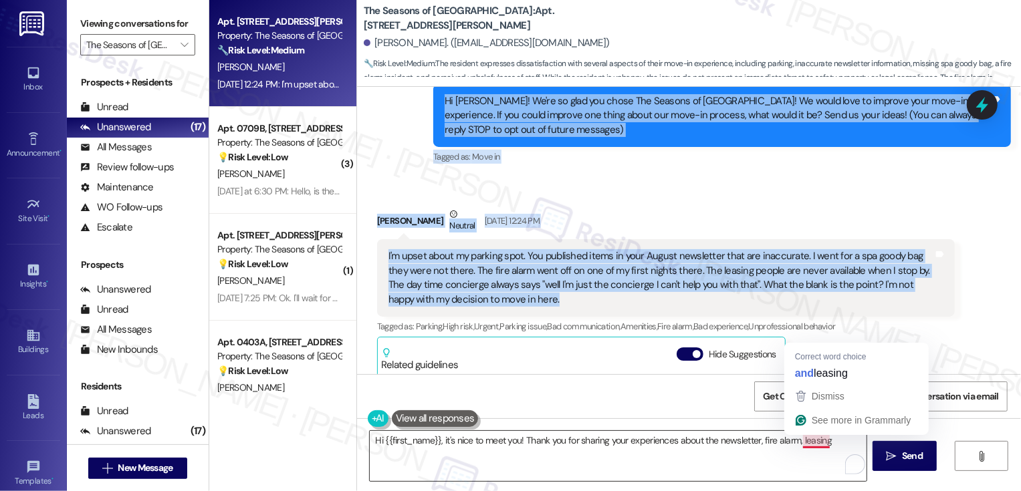
click at [800, 441] on textarea "Hi {{first_name}}, it's nice to meet you! Thank you for sharing your experience…" at bounding box center [618, 456] width 497 height 50
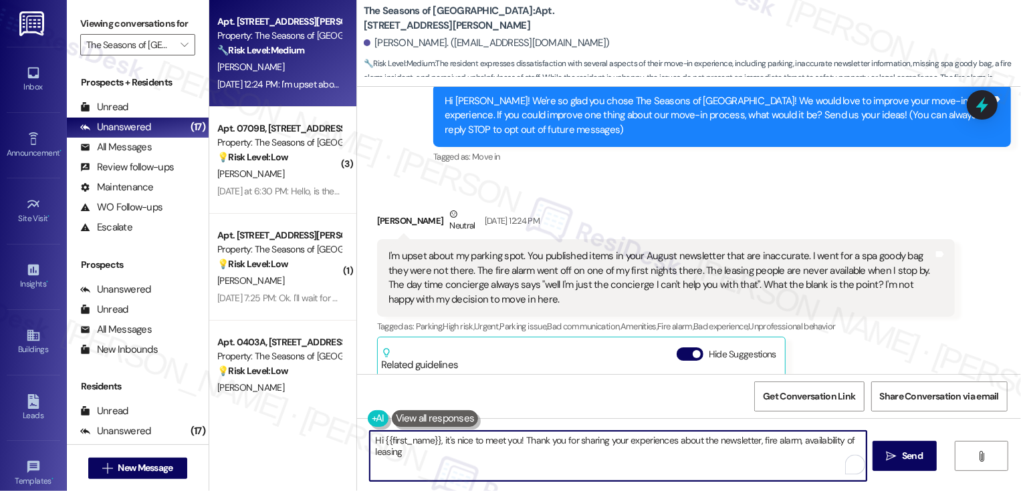
click at [716, 459] on textarea "Hi {{first_name}}, it's nice to meet you! Thank you for sharing your experience…" at bounding box center [618, 456] width 497 height 50
type textarea "Hi {{first_name}}, it's nice to meet you! Thank you for sharing your experience…"
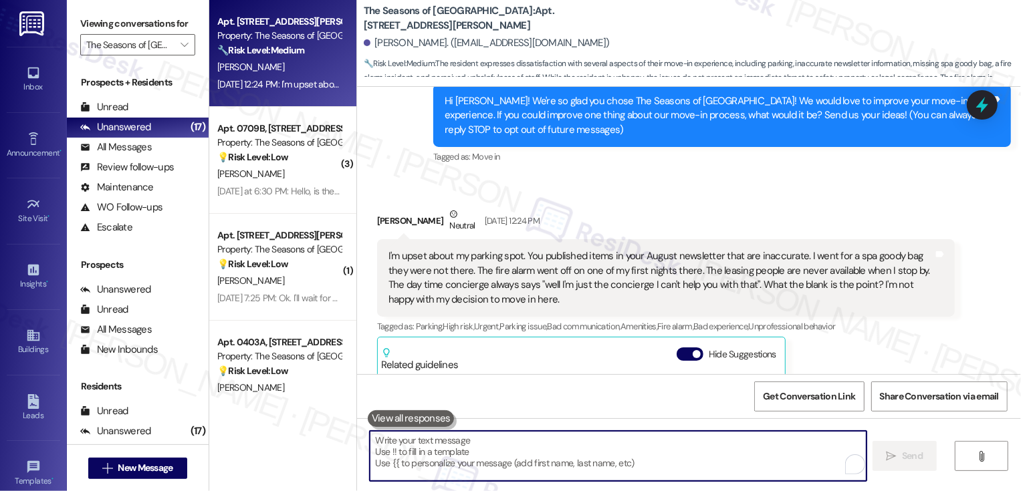
paste textarea "Hi Janelle, I’m really sorry to hear you’ve had such a rocky start. I appreciat…"
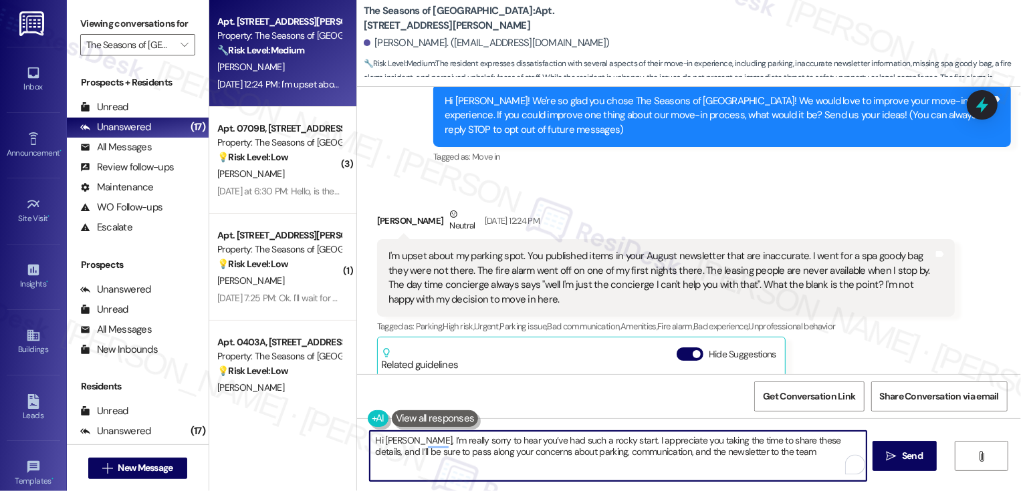
click at [406, 441] on textarea "Hi Janelle, I’m really sorry to hear you’ve had such a rocky start. I appreciat…" at bounding box center [618, 456] width 497 height 50
click at [830, 451] on textarea "Hi Janelle, it's nice to meet you! I’m really sorry to hear you’ve had such a r…" at bounding box center [618, 456] width 497 height 50
click at [582, 466] on textarea "Hi Janelle, it's nice to meet you! I’m really sorry to hear you’ve had such a r…" at bounding box center [618, 456] width 497 height 50
type textarea "Hi Janelle, it's nice to meet you! I’m really sorry to hear you’ve had such a r…"
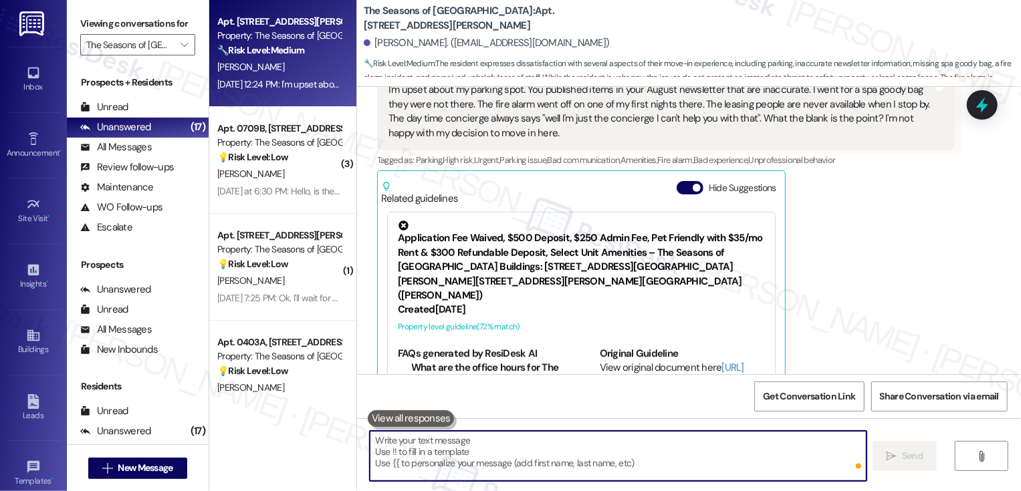
scroll to position [349, 0]
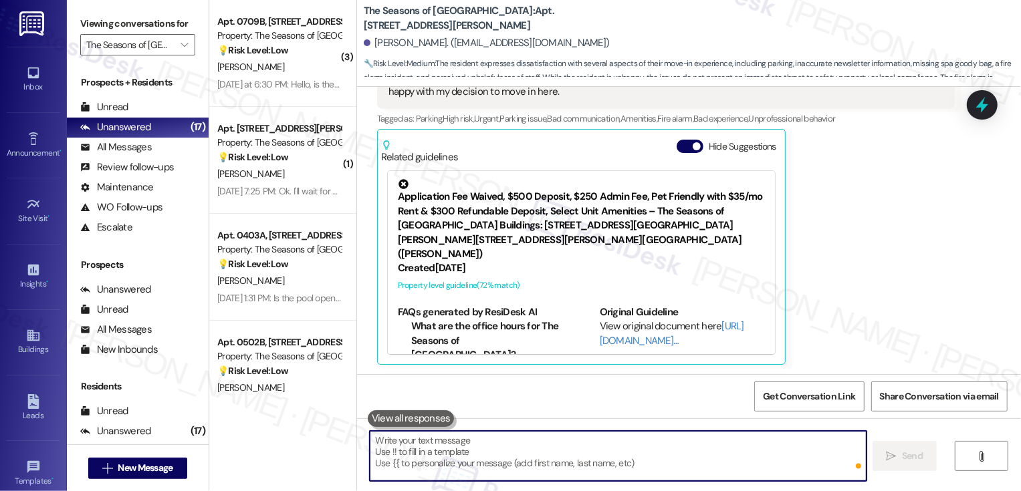
click at [277, 256] on div "Property: The Seasons of [GEOGRAPHIC_DATA]" at bounding box center [279, 250] width 124 height 14
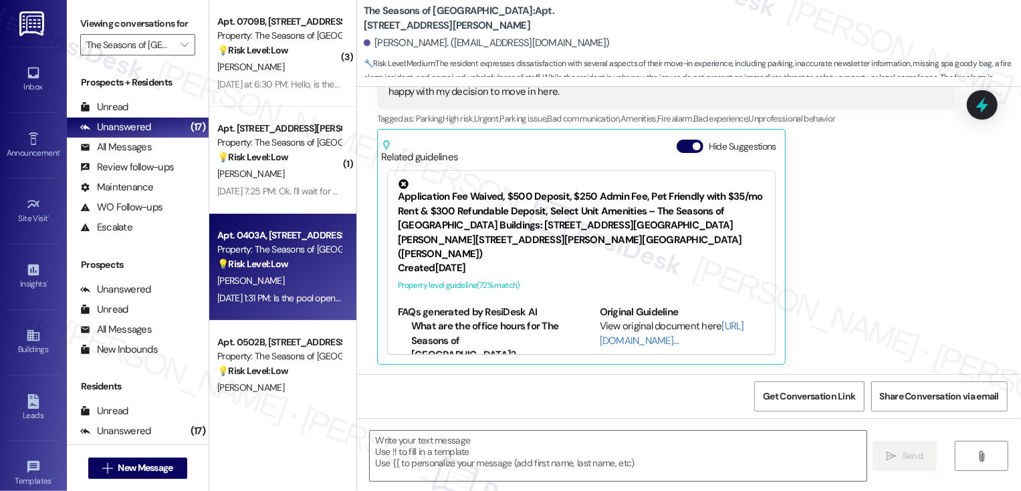
click at [277, 256] on div "Property: The Seasons of [GEOGRAPHIC_DATA]" at bounding box center [279, 250] width 124 height 14
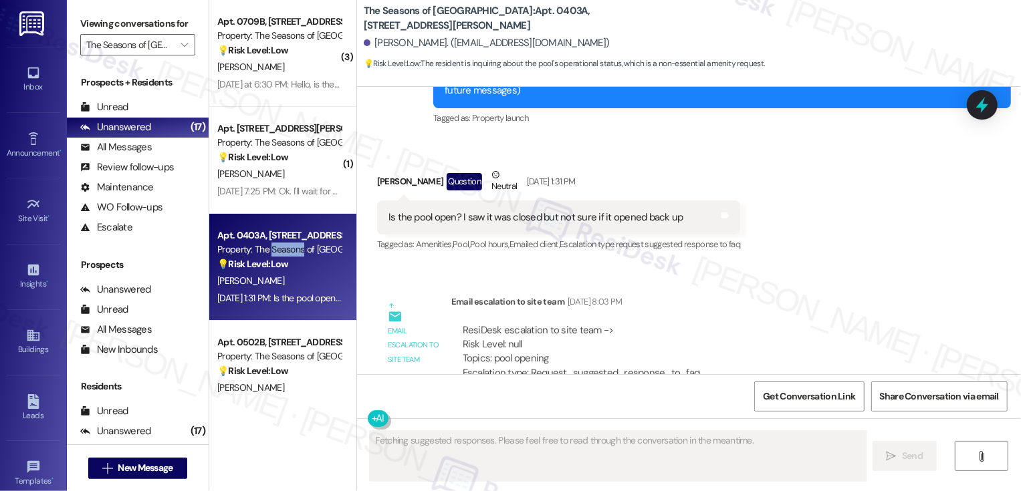
click at [277, 256] on div "Property: The Seasons of [GEOGRAPHIC_DATA]" at bounding box center [279, 250] width 124 height 14
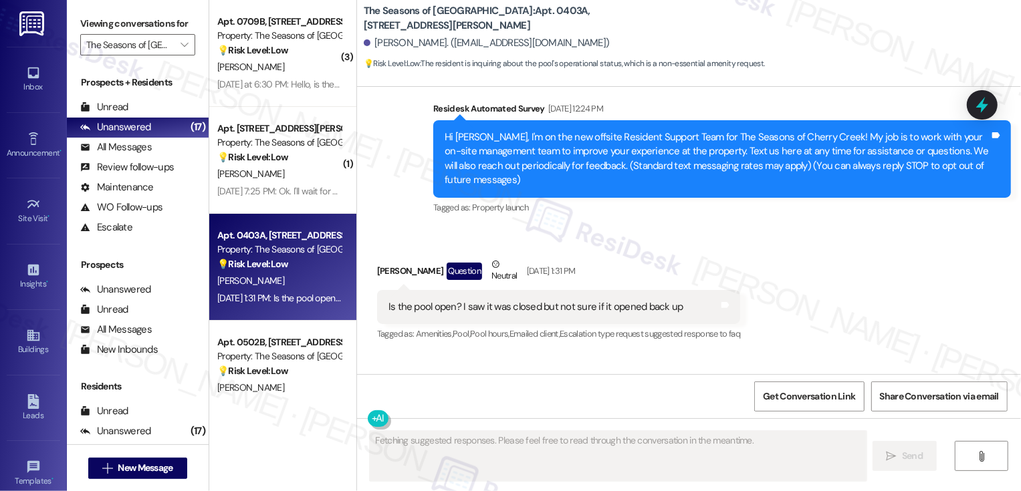
scroll to position [235, 0]
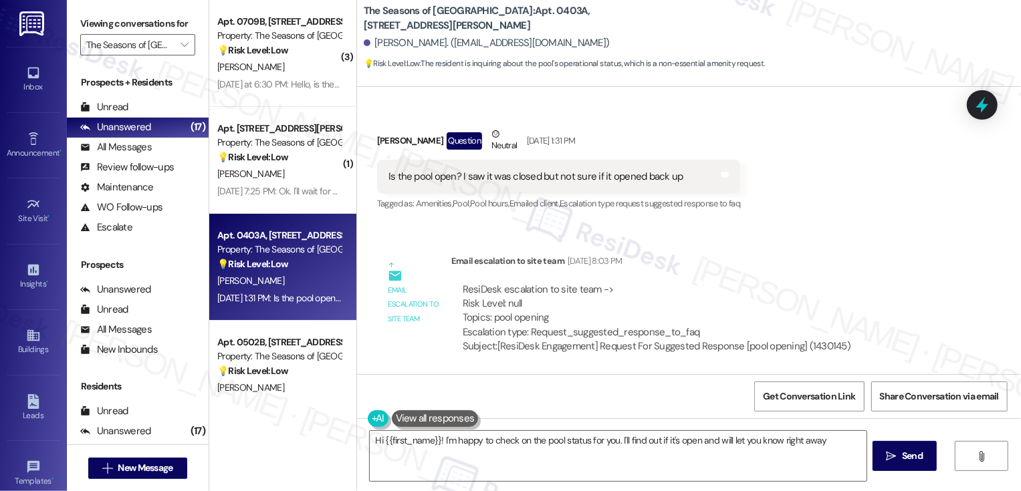
type textarea "Hi {{first_name}}! I'm happy to check on the pool status for you. I'll find out…"
click at [491, 453] on textarea "Hi {{first_name}}! I'm happy to check on the pool status for you. I'll find out…" at bounding box center [618, 456] width 497 height 50
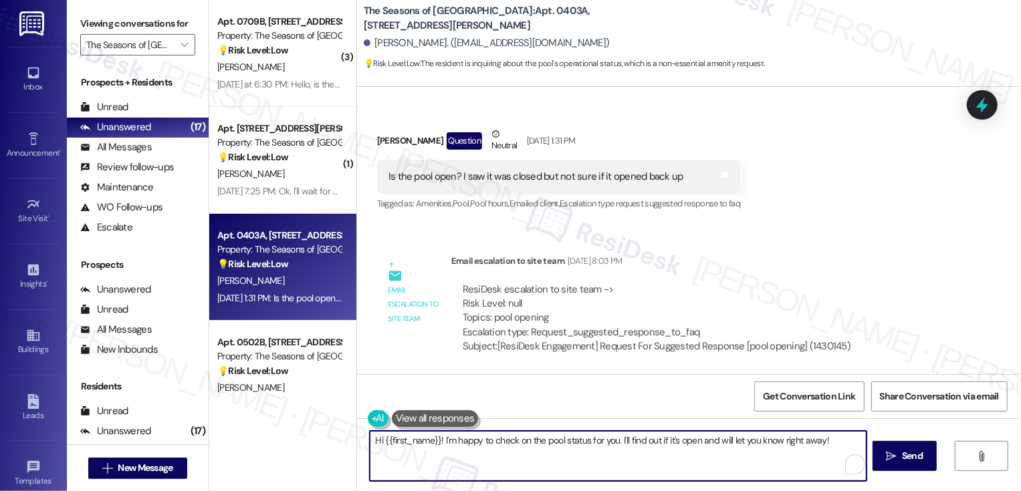
click at [536, 453] on textarea "Hi {{first_name}}! I'm happy to check on the pool status for you. I'll find out…" at bounding box center [618, 456] width 497 height 50
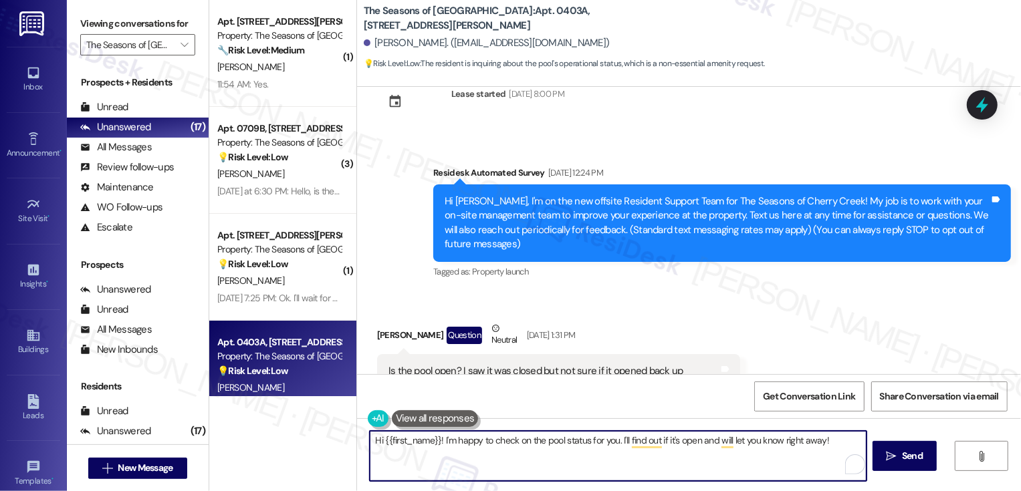
scroll to position [37, 0]
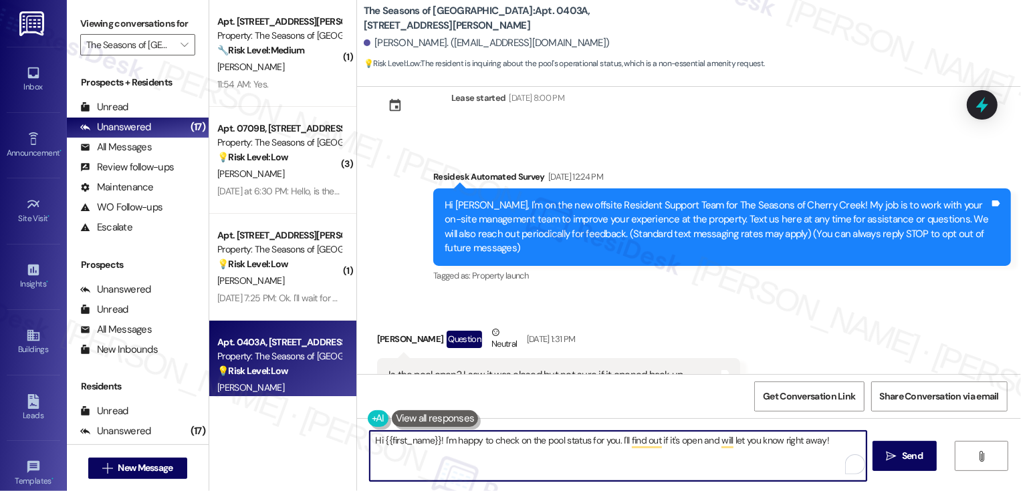
drag, startPoint x: 434, startPoint y: 439, endPoint x: 477, endPoint y: 475, distance: 56.0
click at [476, 475] on textarea "Hi {{first_name}}! I'm happy to check on the pool status for you. I'll find out…" at bounding box center [618, 456] width 497 height 50
drag, startPoint x: 433, startPoint y: 439, endPoint x: 475, endPoint y: 479, distance: 57.2
click at [475, 479] on textarea "Hi {{first_name}}! I'm happy to check on the pool status for you. I'll find out…" at bounding box center [618, 456] width 497 height 50
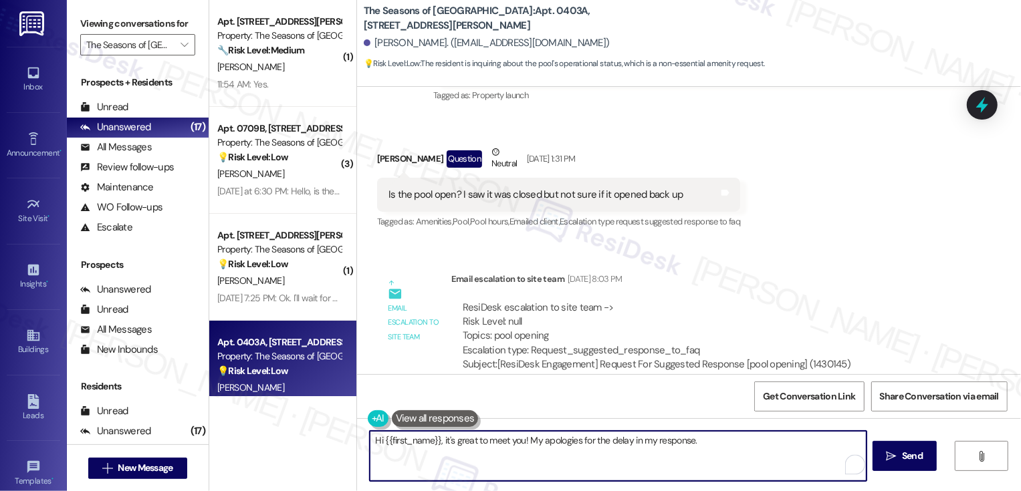
scroll to position [235, 0]
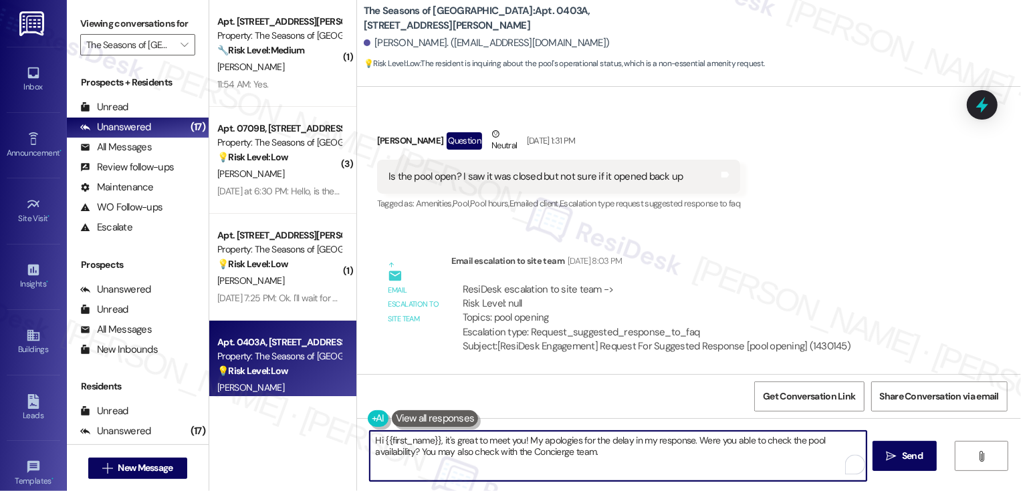
click at [562, 455] on textarea "Hi {{first_name}}, it's great to meet you! My apologies for the delay in my res…" at bounding box center [618, 456] width 497 height 50
click at [611, 455] on textarea "Hi {{first_name}}, it's great to meet you! My apologies for the delay in my res…" at bounding box center [618, 456] width 497 height 50
click at [467, 465] on textarea "Hi {{first_name}}, it's great to meet you! My apologies for the delay in my res…" at bounding box center [618, 456] width 497 height 50
type textarea "Hi {{first_name}}, it's great to meet you! My apologies for the delay in my res…"
click at [912, 465] on button " Send" at bounding box center [905, 456] width 65 height 30
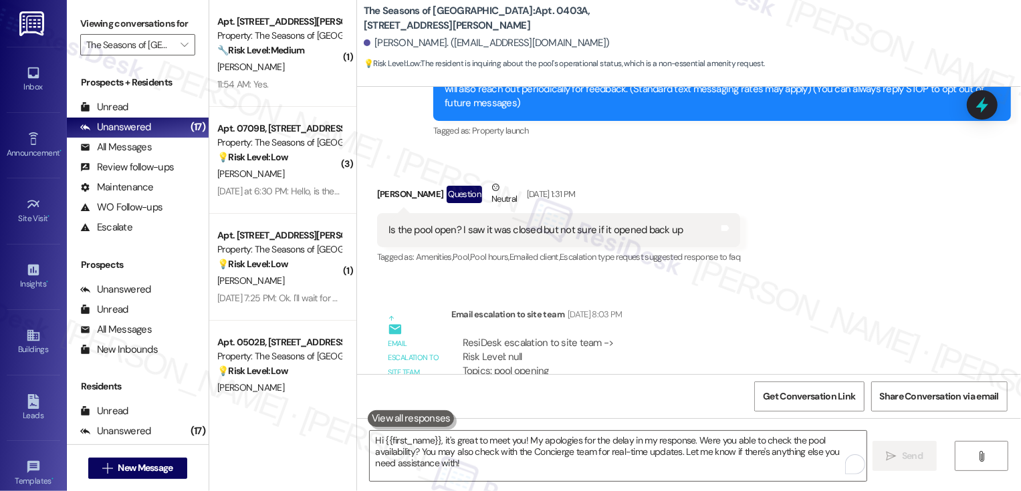
scroll to position [343, 0]
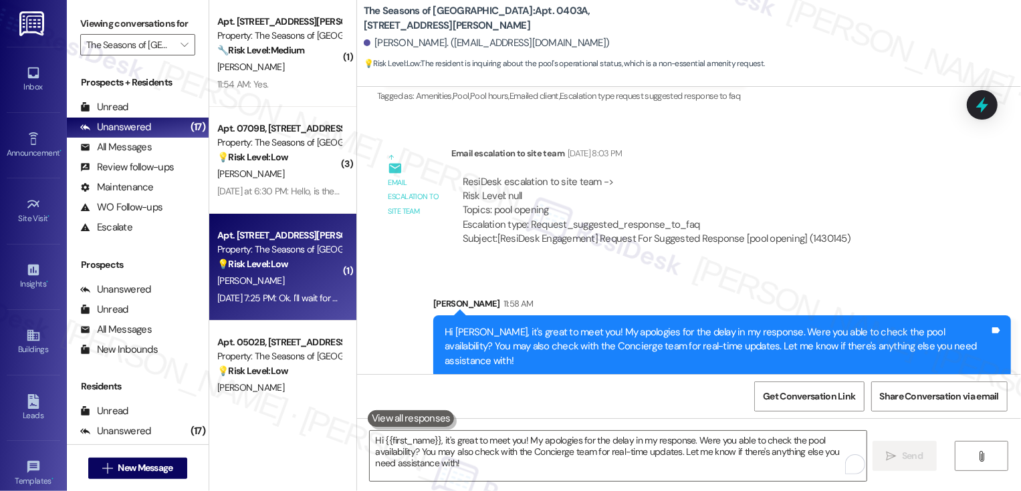
click at [275, 246] on div "Property: The Seasons of [GEOGRAPHIC_DATA]" at bounding box center [279, 250] width 124 height 14
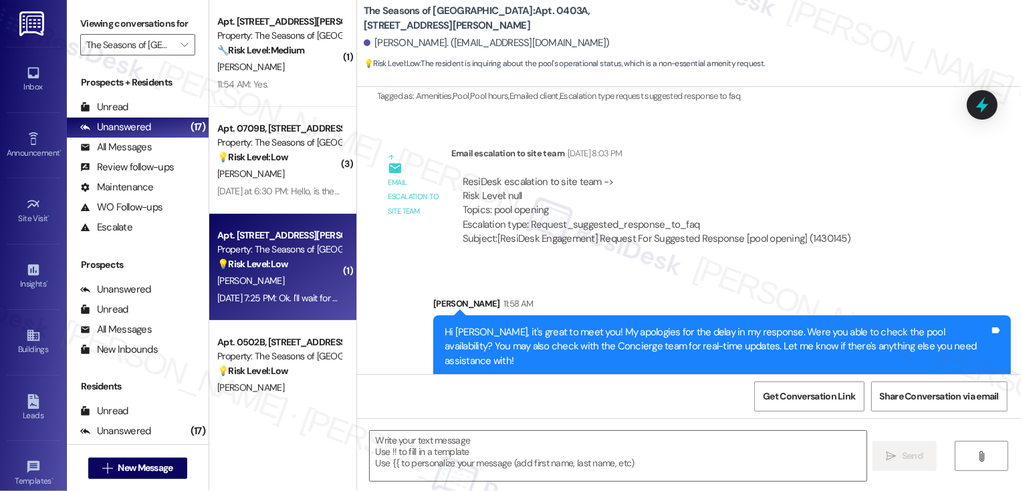
click at [275, 246] on div "Property: The Seasons of [GEOGRAPHIC_DATA]" at bounding box center [279, 250] width 124 height 14
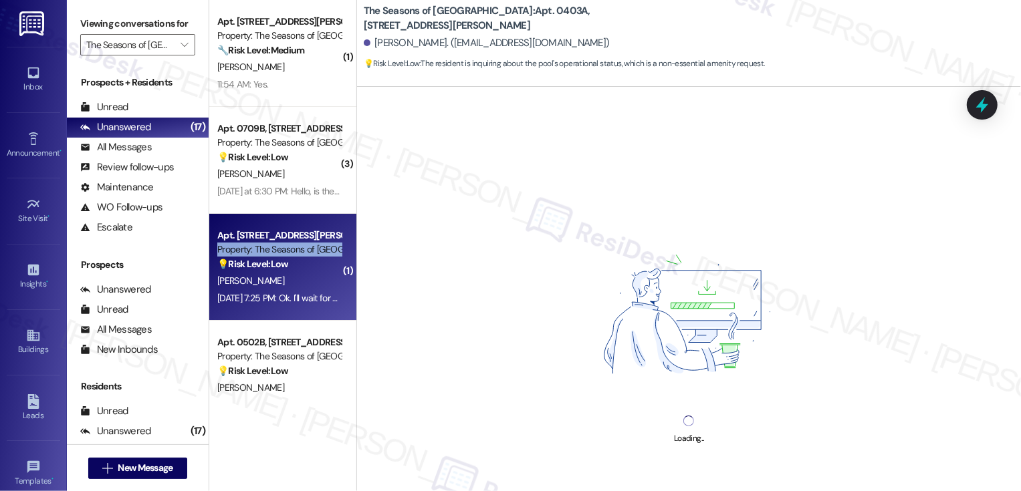
click at [275, 246] on div "Property: The Seasons of [GEOGRAPHIC_DATA]" at bounding box center [279, 250] width 124 height 14
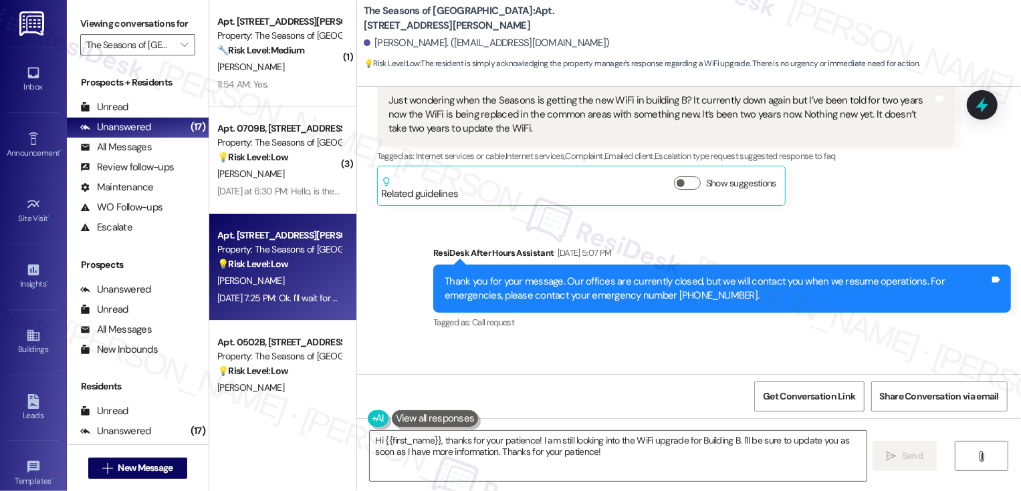
scroll to position [491, 0]
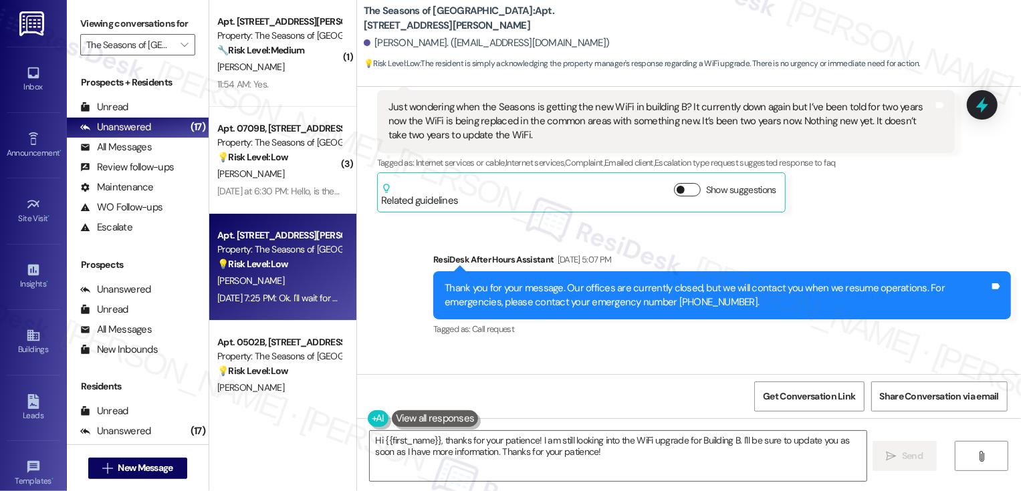
click at [675, 189] on button "Show suggestions" at bounding box center [687, 189] width 27 height 13
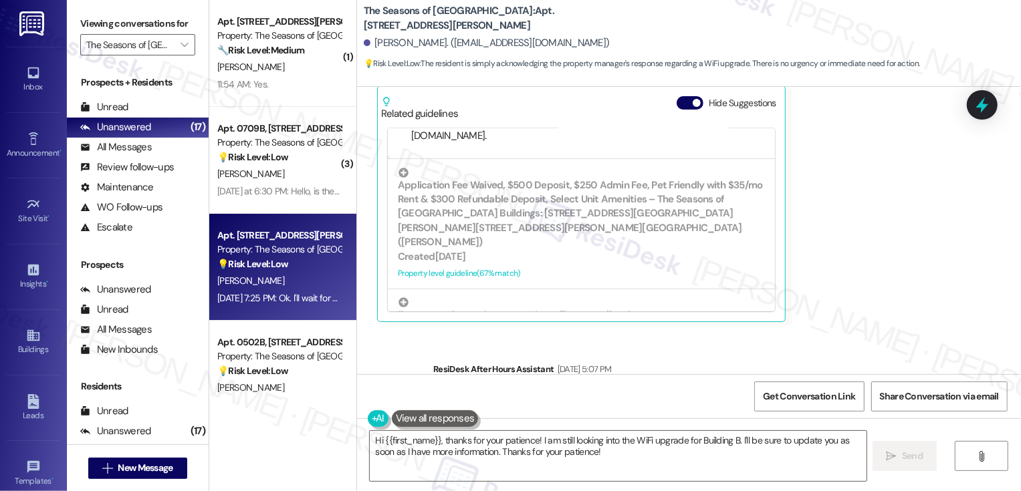
scroll to position [201, 0]
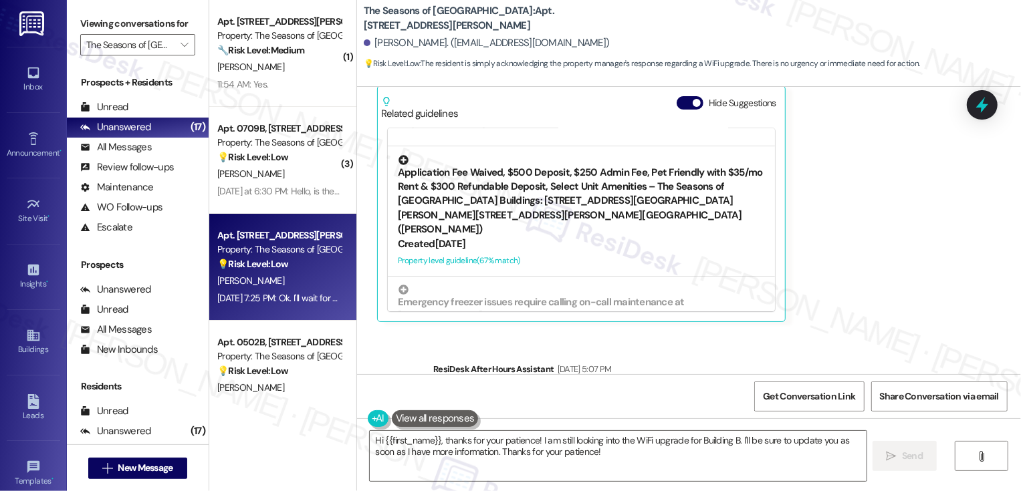
click at [556, 237] on div "Created 14 days ago" at bounding box center [581, 244] width 367 height 14
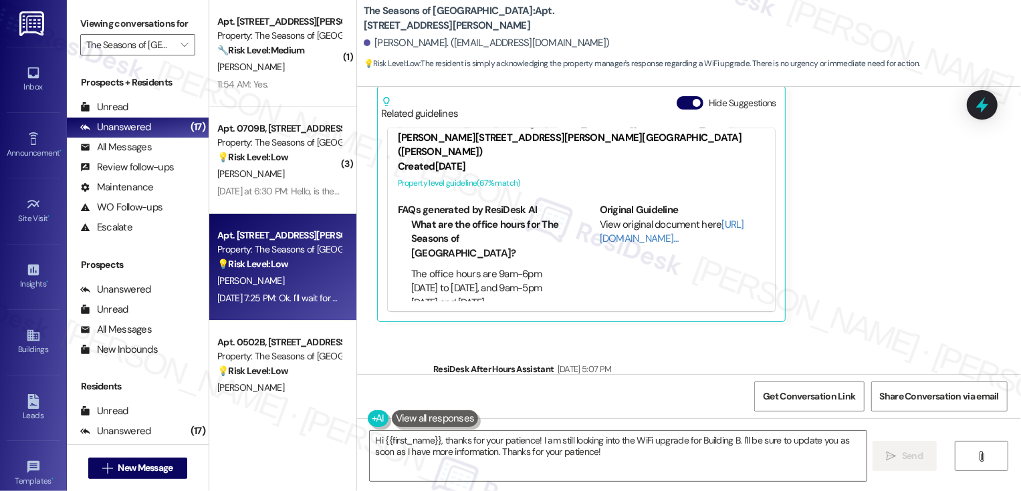
scroll to position [185, 0]
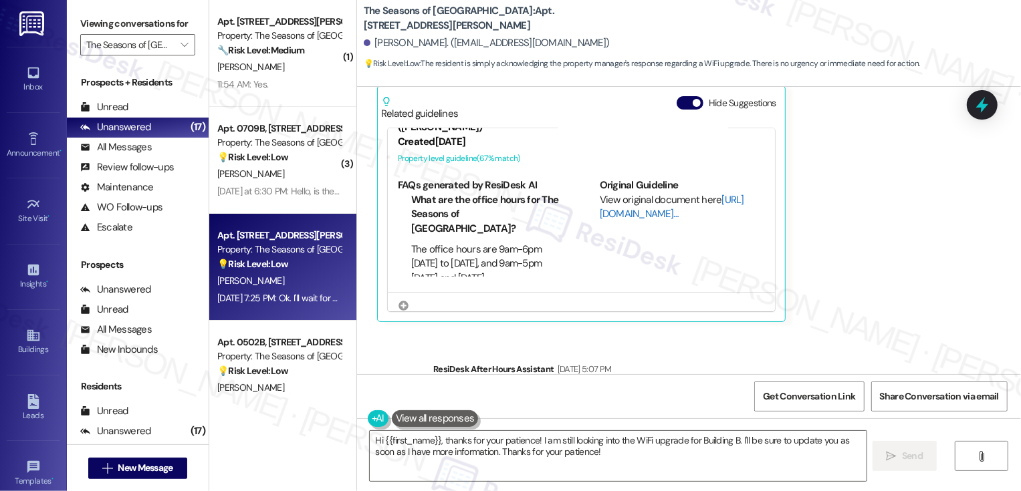
click at [618, 199] on link "[URL][DOMAIN_NAME]…" at bounding box center [672, 206] width 144 height 27
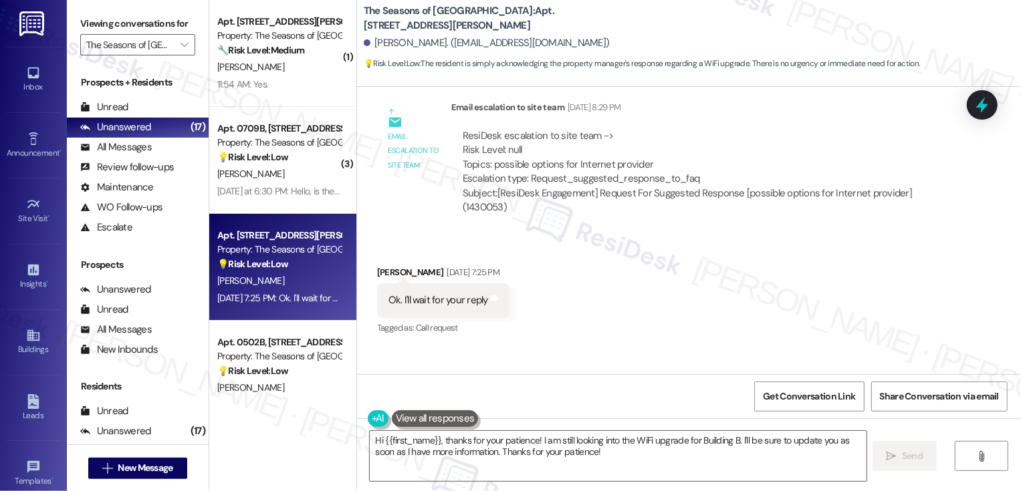
scroll to position [1108, 0]
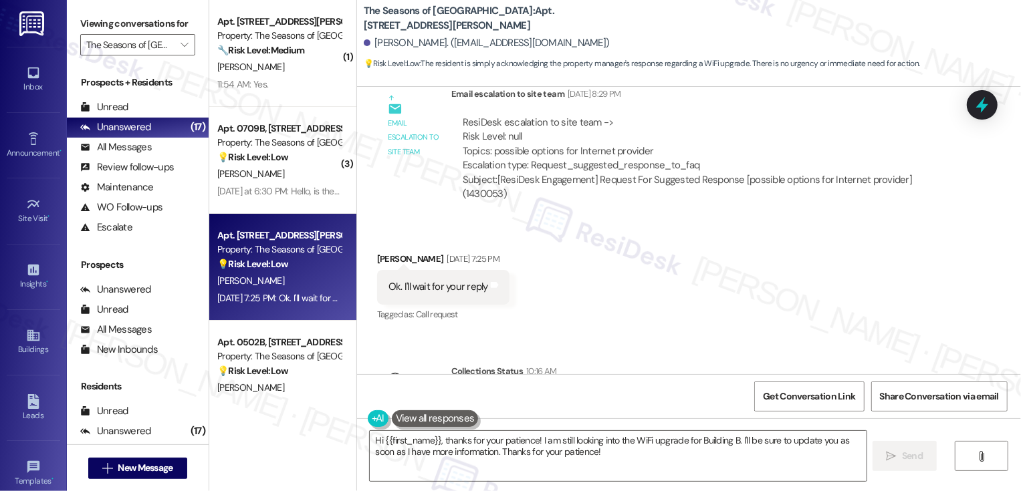
click at [382, 252] on div "Kenneth Simpson Aug 08, 2025 at 7:25 PM" at bounding box center [443, 261] width 132 height 19
copy div "Kenneth"
click at [538, 436] on textarea "Hi {{first_name}}, thanks for your patience! I am still looking into the WiFi u…" at bounding box center [618, 456] width 497 height 50
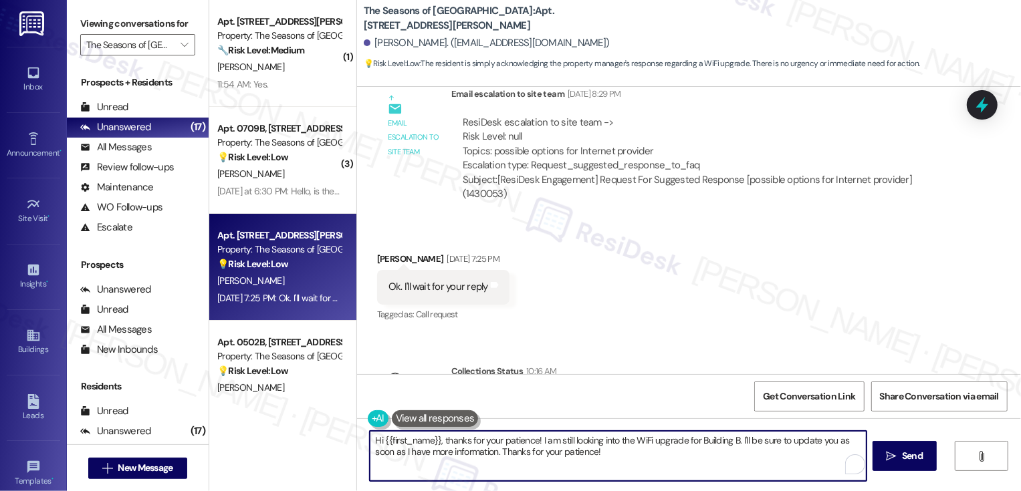
click at [617, 447] on textarea "Hi {{first_name}}, thanks for your patience! I am still looking into the WiFi u…" at bounding box center [618, 456] width 497 height 50
drag, startPoint x: 539, startPoint y: 441, endPoint x: 492, endPoint y: 452, distance: 48.0
click at [491, 454] on textarea "Hi {{first_name}}, thanks for your patience! I am still looking into the WiFi u…" at bounding box center [618, 456] width 497 height 50
click at [762, 443] on textarea "Hi {{first_name}}, thanks for your patience! I have yet to receive an update re…" at bounding box center [618, 456] width 497 height 50
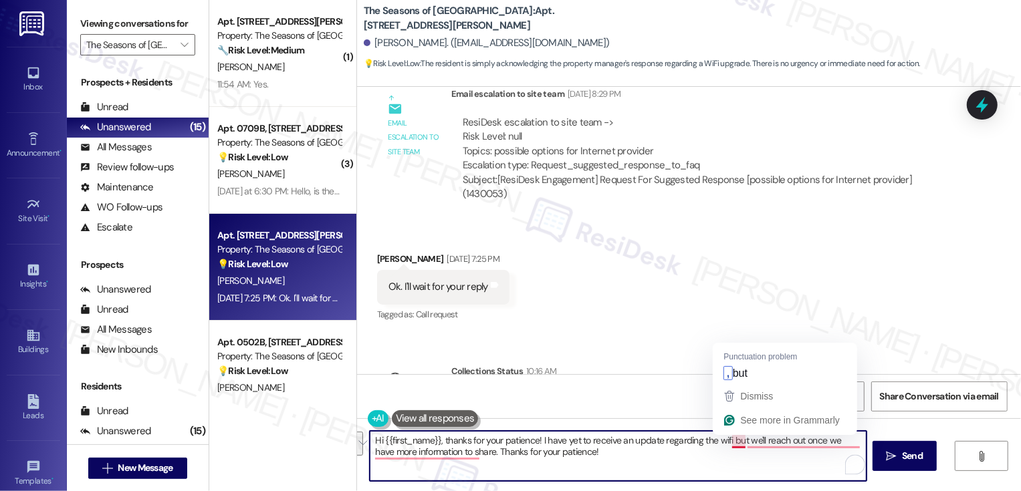
click at [735, 440] on textarea "Hi {{first_name}}, thanks for your patience! I have yet to receive an update re…" at bounding box center [618, 456] width 497 height 50
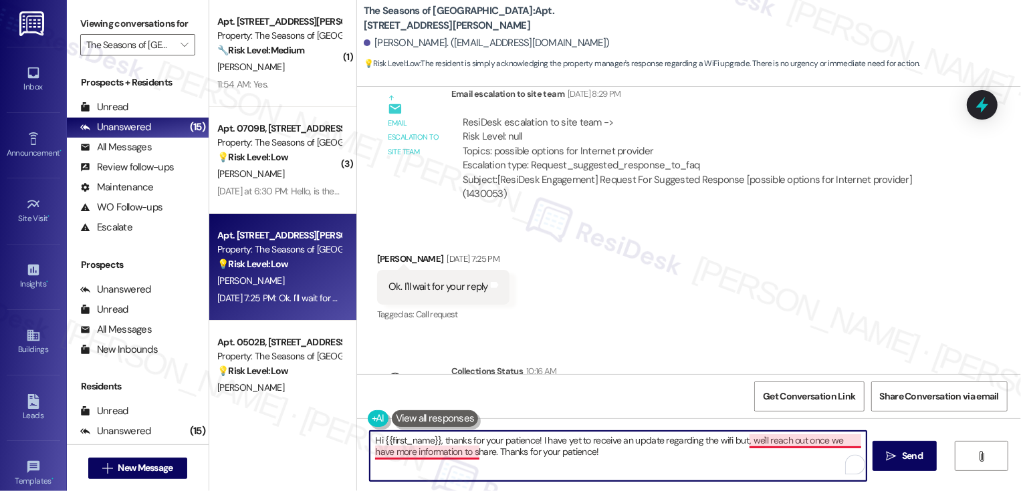
click at [772, 443] on textarea "Hi {{first_name}}, thanks for your patience! I have yet to receive an update re…" at bounding box center [618, 456] width 497 height 50
type textarea "Hi {{first_name}}, thanks for your patience! I have yet to receive an update re…"
click at [360, 444] on button "See rewrite suggestions" at bounding box center [357, 444] width 11 height 24
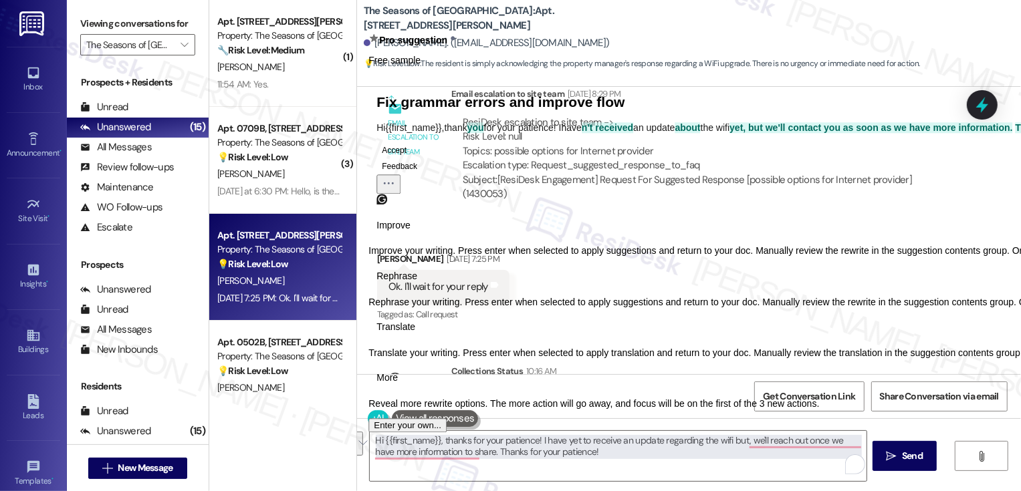
click at [415, 334] on span "Translate" at bounding box center [395, 327] width 39 height 14
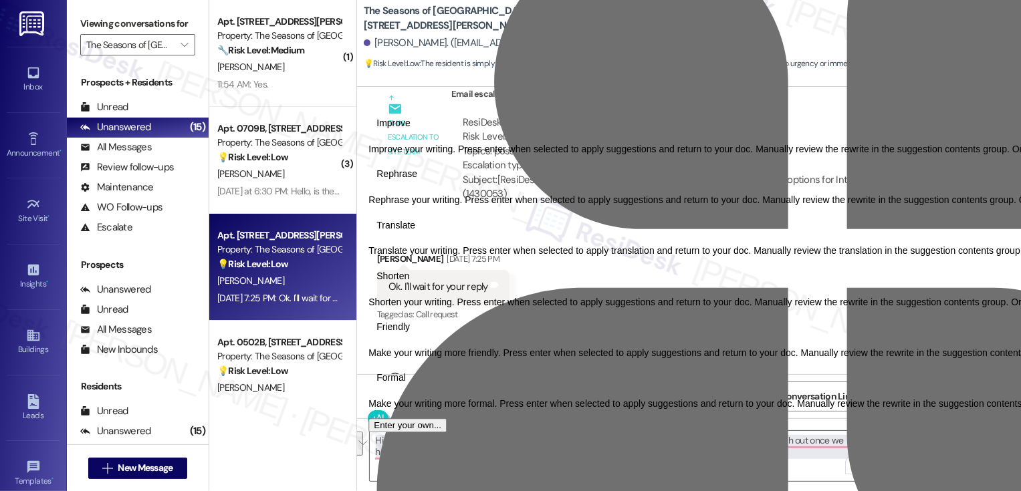
select select "es-ES"
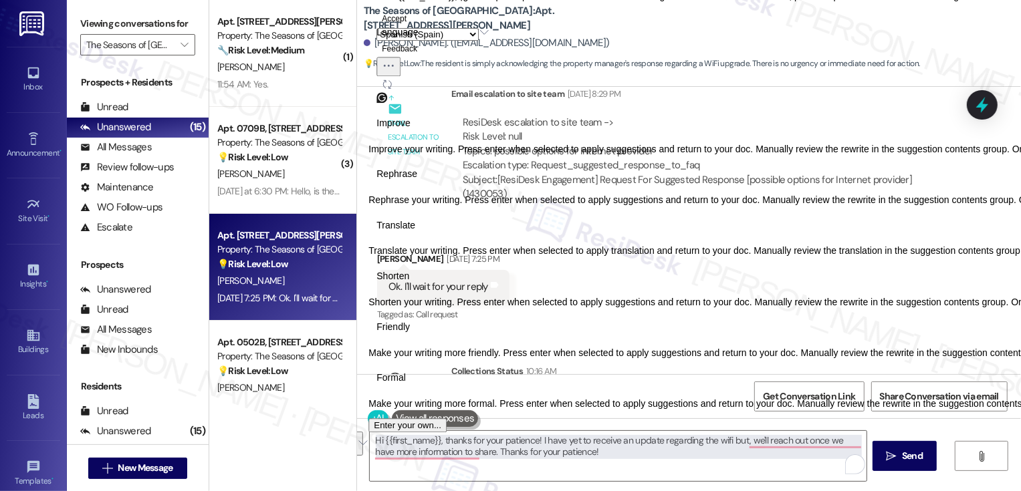
click at [418, 338] on button "Friendly" at bounding box center [392, 327] width 49 height 21
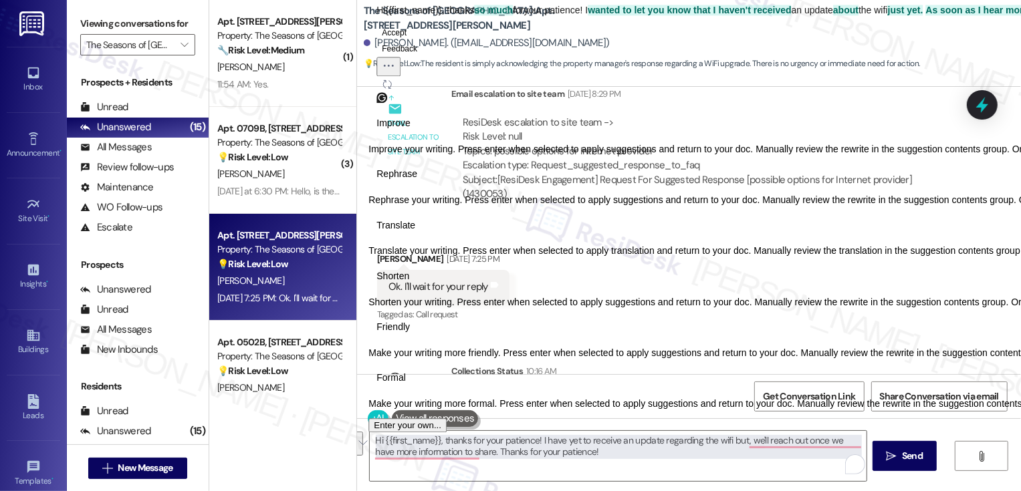
click at [391, 88] on icon "Regenerate" at bounding box center [387, 84] width 8 height 8
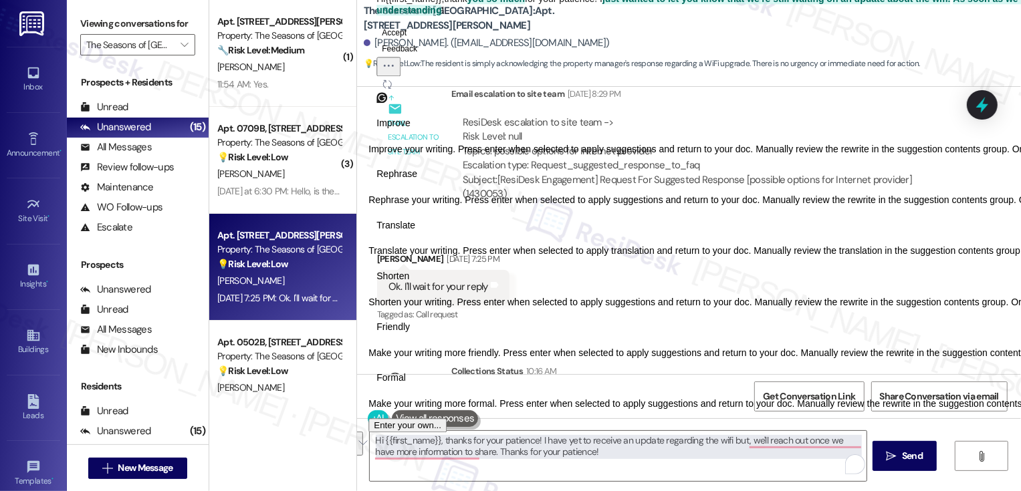
click at [391, 88] on icon "Regenerate" at bounding box center [387, 84] width 8 height 8
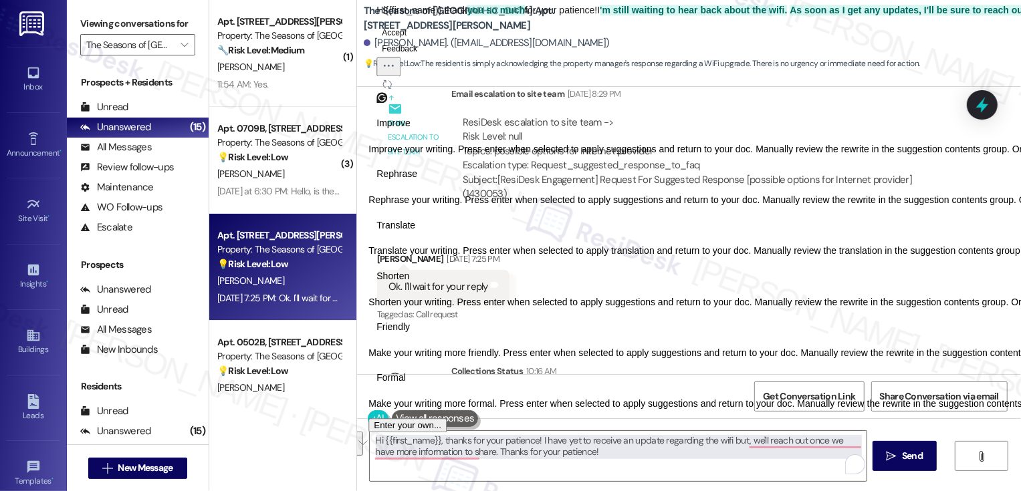
click at [412, 41] on button "Accept" at bounding box center [393, 33] width 35 height 16
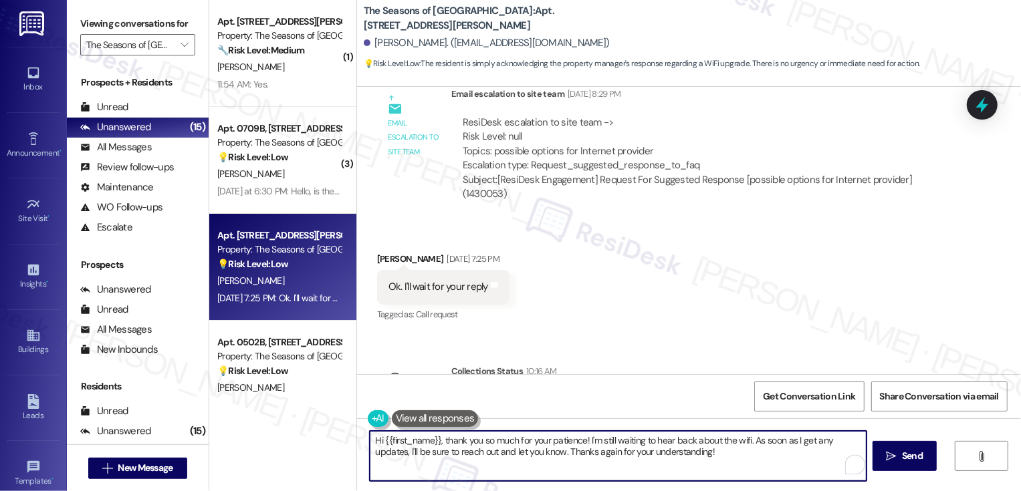
click at [524, 444] on textarea "Hi {{first_name}}, thank you so much for your patience! I'm still waiting to he…" at bounding box center [618, 456] width 497 height 50
type textarea "Hi {{first_name}}, thank you so much for your patience! I'm still waiting to he…"
click at [899, 449] on span "Send" at bounding box center [912, 456] width 26 height 14
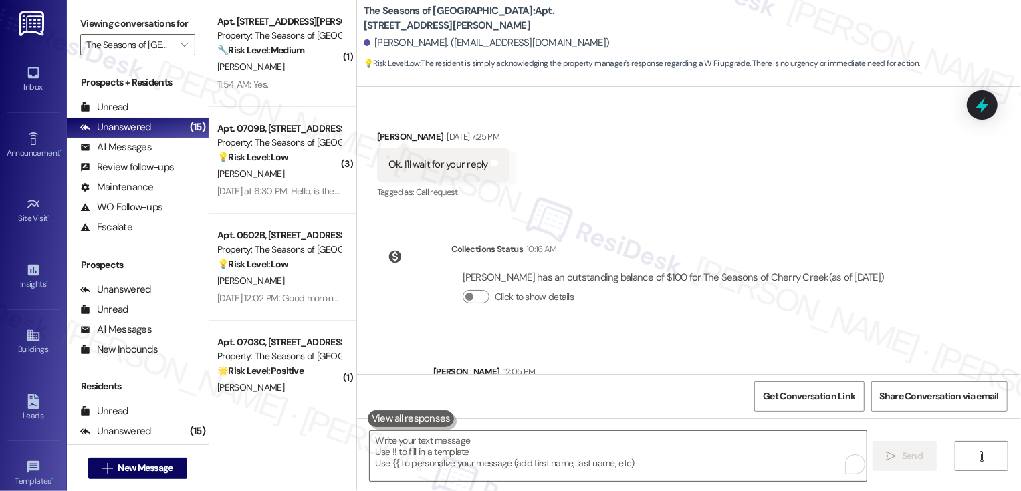
scroll to position [1284, 0]
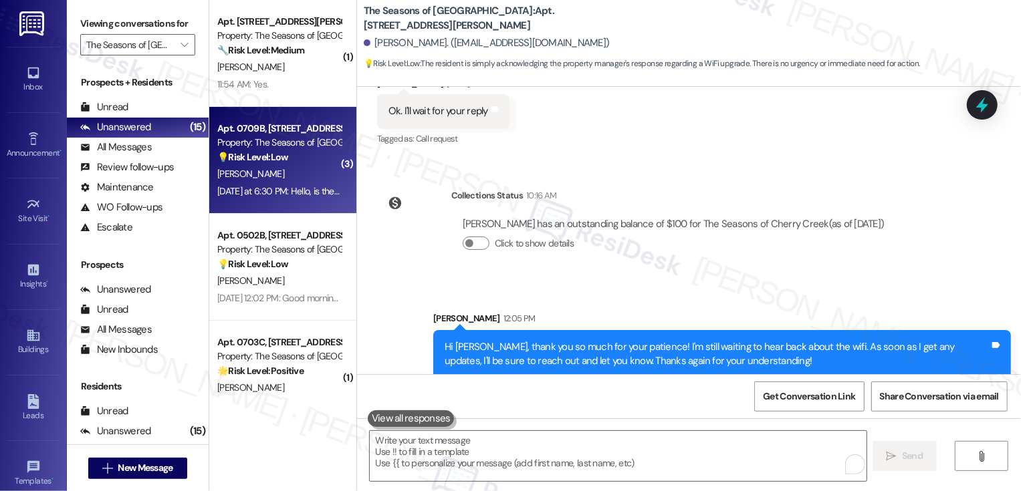
click at [275, 148] on div "Property: The Seasons of [GEOGRAPHIC_DATA]" at bounding box center [279, 143] width 124 height 14
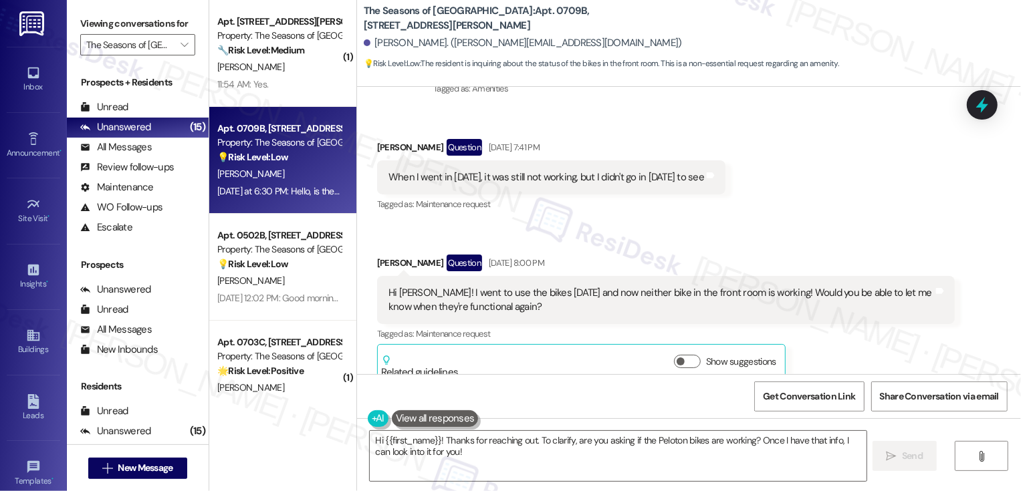
scroll to position [615, 0]
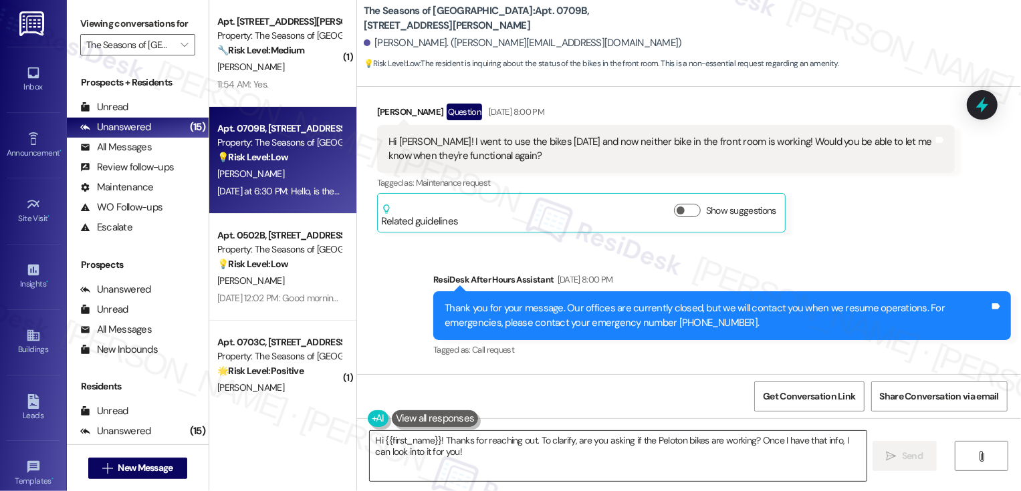
click at [484, 457] on textarea "Hi {{first_name}}! Thanks for reaching out. To clarify, are you asking if the P…" at bounding box center [618, 456] width 497 height 50
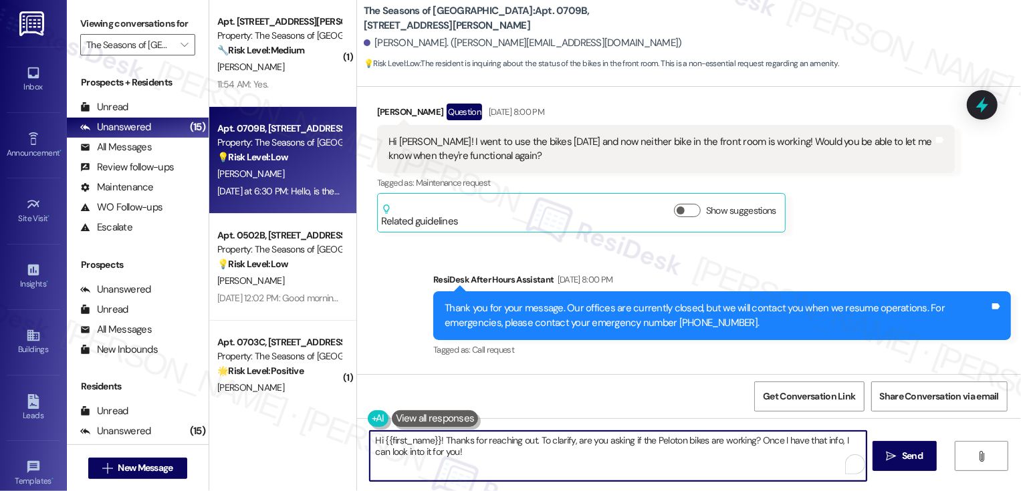
drag, startPoint x: 537, startPoint y: 436, endPoint x: 566, endPoint y: 483, distance: 55.5
click at [566, 483] on div "Hi {{first_name}}! Thanks for reaching out. To clarify, are you asking if the P…" at bounding box center [689, 469] width 664 height 100
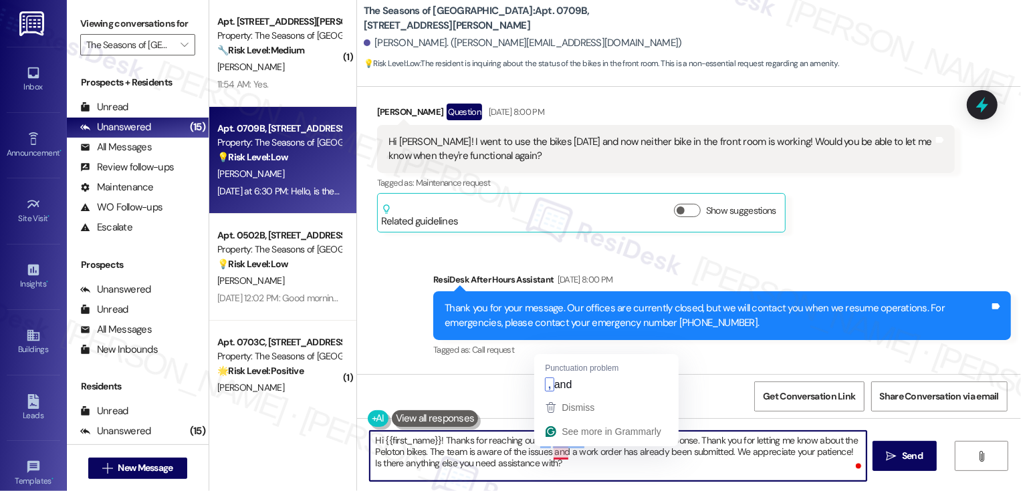
click at [553, 453] on textarea "Hi {{first_name}}! Thanks for reaching out. I'm so sorry for the delay in my re…" at bounding box center [618, 456] width 497 height 50
click at [584, 459] on textarea "Hi {{first_name}}! Thanks for reaching out. I'm so sorry for the delay in my re…" at bounding box center [618, 456] width 497 height 50
click at [554, 454] on textarea "Hi {{first_name}}! Thanks for reaching out. I'm so sorry for the delay in my re…" at bounding box center [618, 456] width 497 height 50
click at [744, 469] on textarea "Hi {{first_name}}! Thanks for reaching out. I'm so sorry for the delay in my re…" at bounding box center [618, 456] width 497 height 50
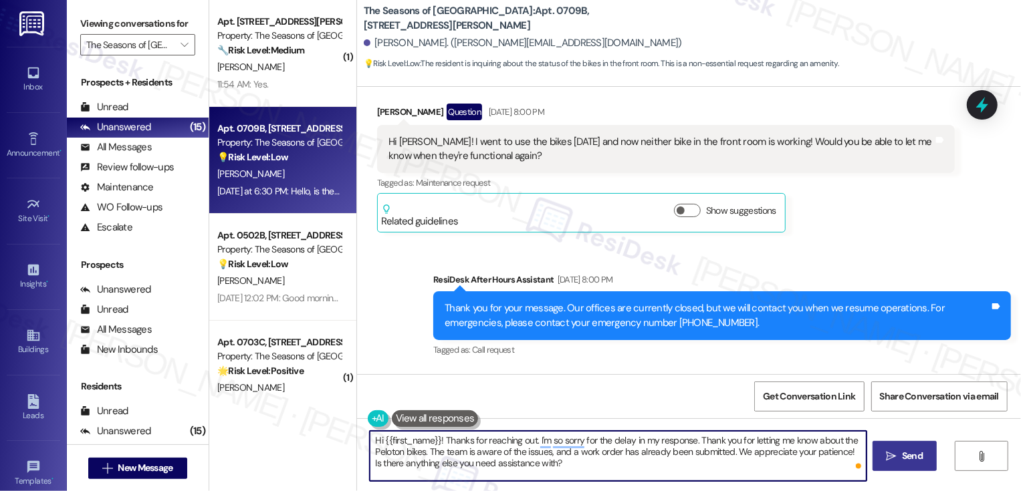
type textarea "Hi {{first_name}}! Thanks for reaching out. I'm so sorry for the delay in my re…"
click at [900, 461] on span "Send" at bounding box center [912, 456] width 26 height 14
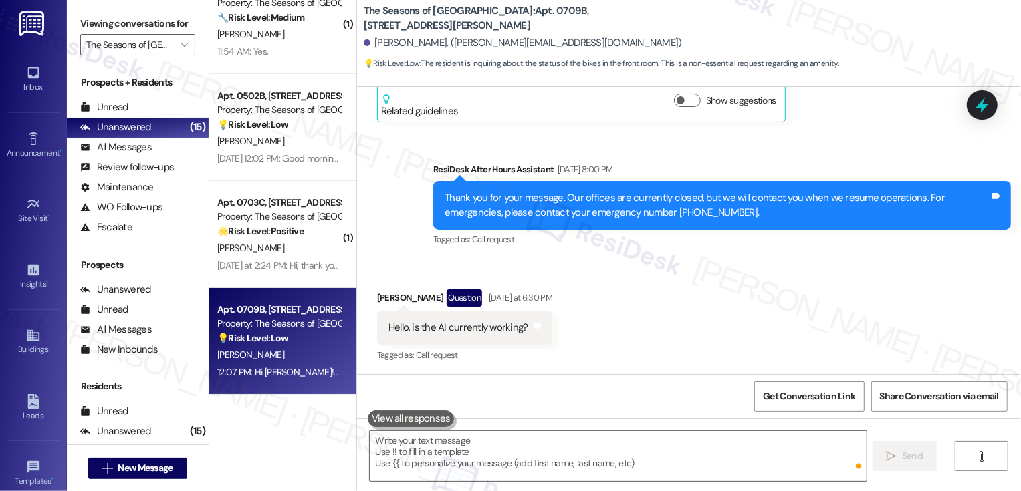
scroll to position [847, 0]
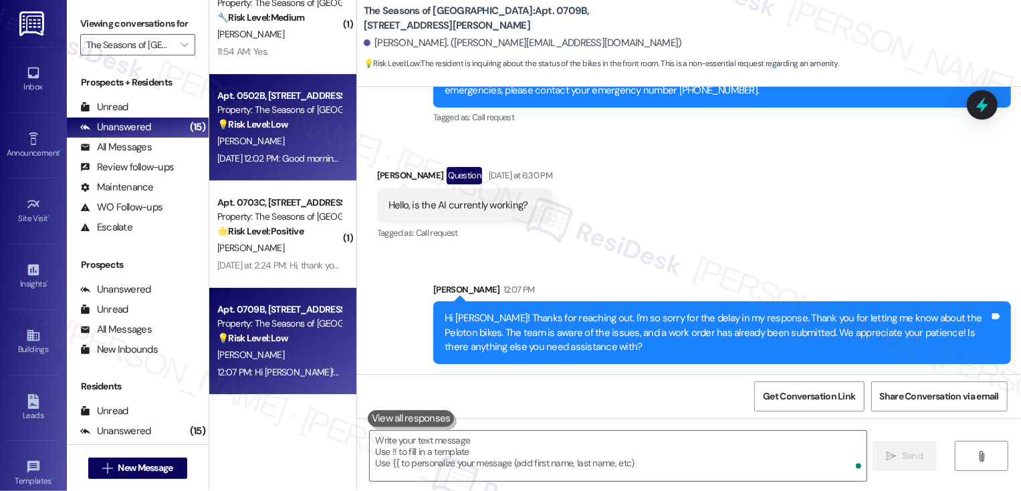
click at [285, 150] on div "Aug 04, 2025 at 12:02 PM: Good morning. Can you please remove the 720-668-3169 …" at bounding box center [279, 158] width 126 height 17
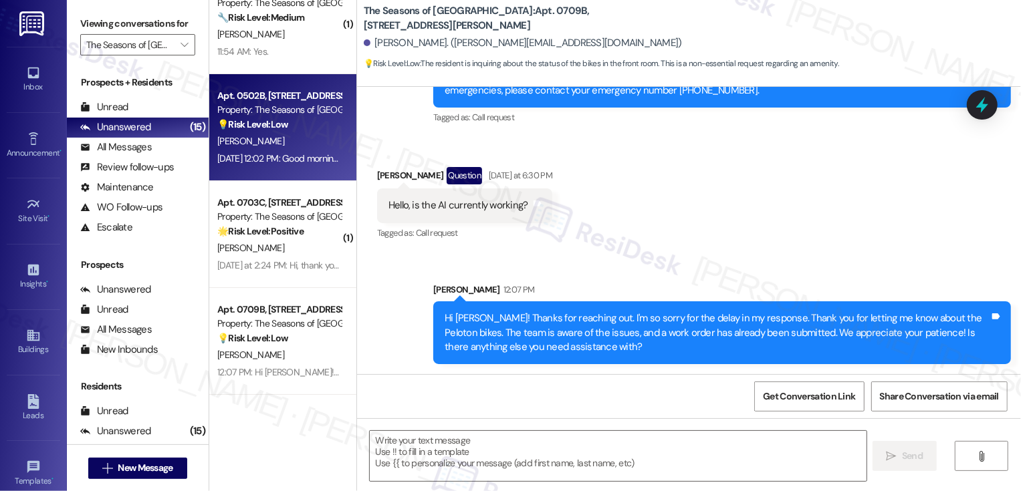
click at [285, 150] on div "Aug 04, 2025 at 12:02 PM: Good morning. Can you please remove the 720-668-3169 …" at bounding box center [279, 158] width 126 height 17
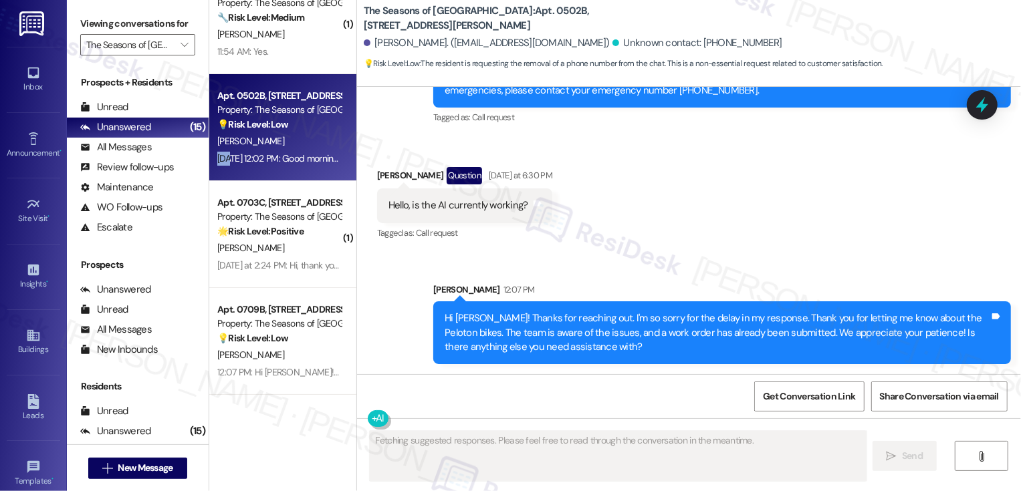
scroll to position [568, 0]
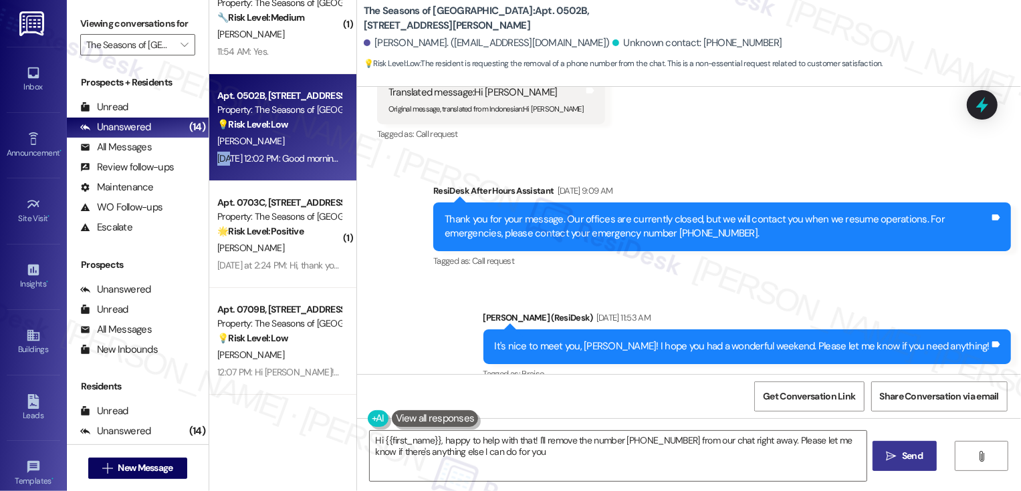
type textarea "Hi {{first_name}}, happy to help with that! I'll remove the number 720-668-3169…"
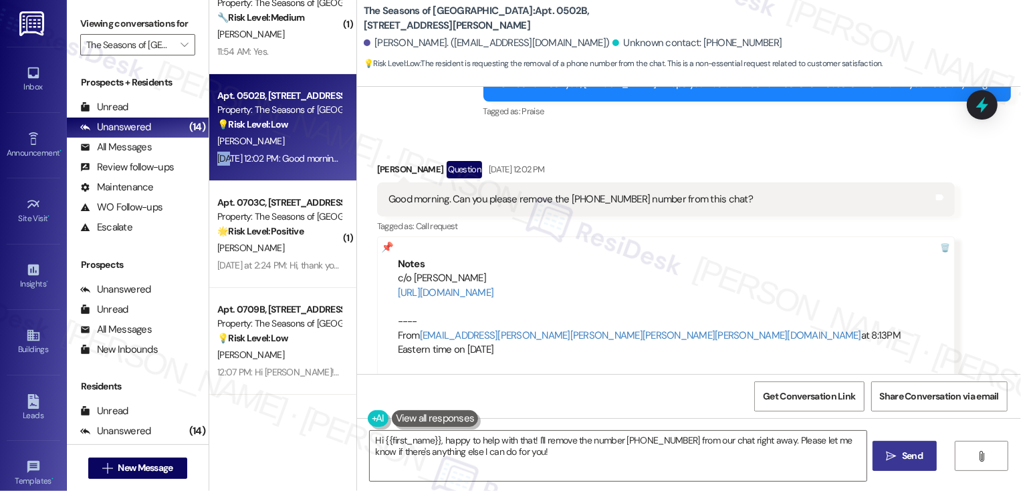
click at [908, 197] on div "Received via SMS Jordan White Question Aug 04, 2025 at 12:02 PM Good morning. C…" at bounding box center [689, 259] width 664 height 257
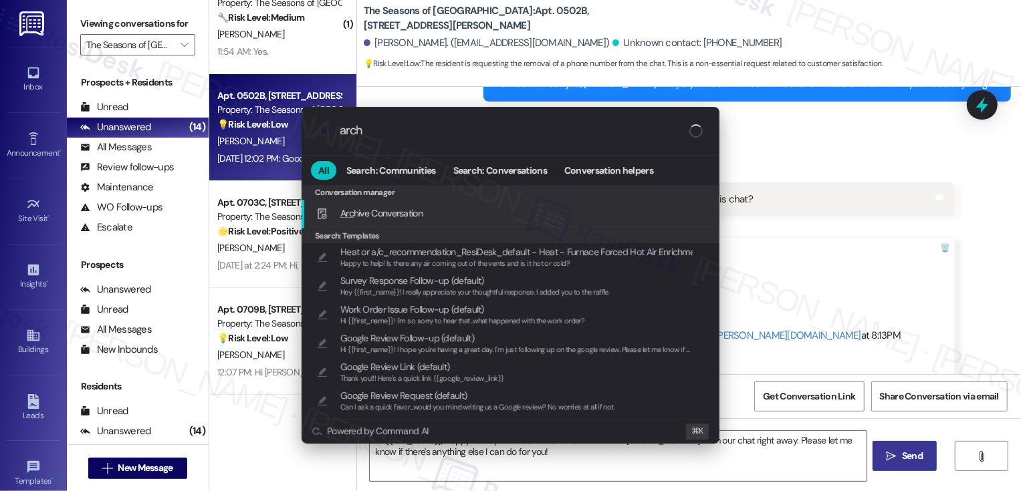
type input "archi"
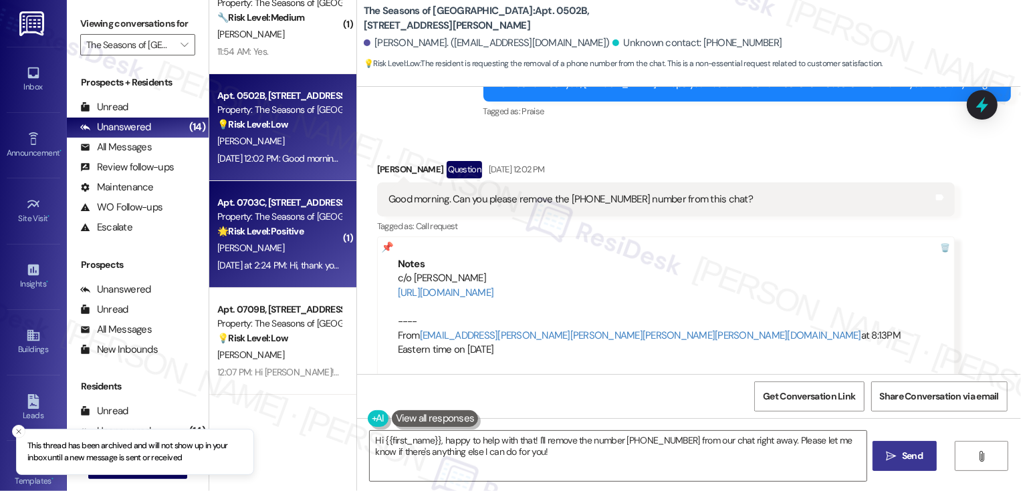
click at [273, 263] on div "Yesterday at 2:24 PM: Hi, thank you for asking! I really love it so far. It wou…" at bounding box center [698, 265] width 962 height 12
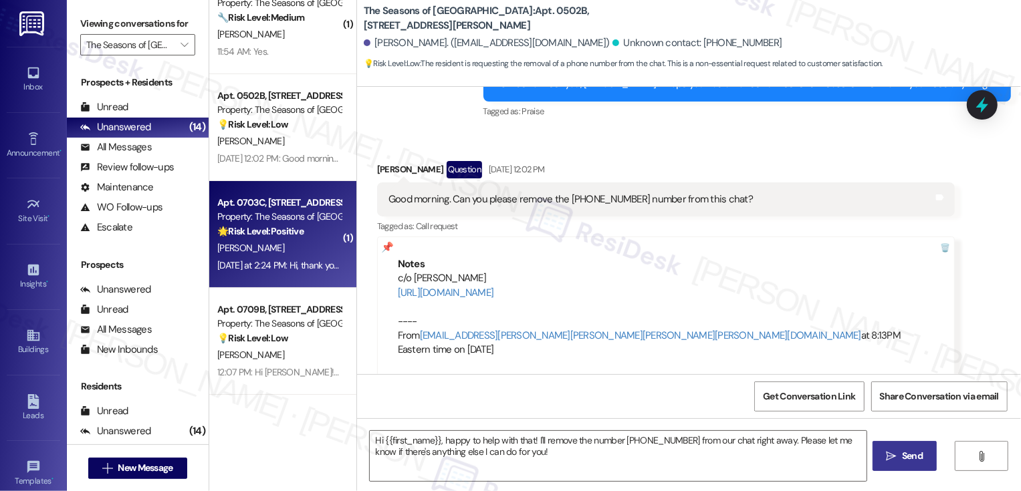
type textarea "Fetching suggested responses. Please feel free to read through the conversation…"
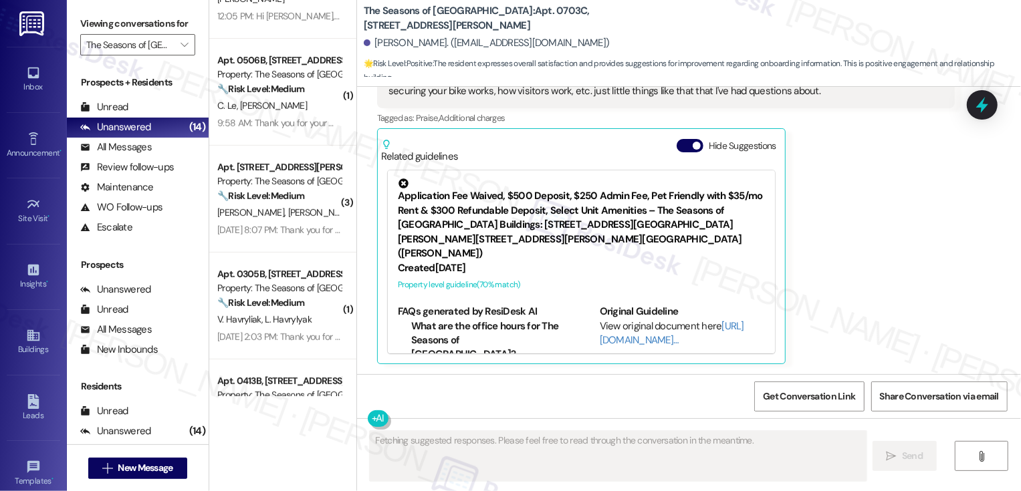
scroll to position [394, 0]
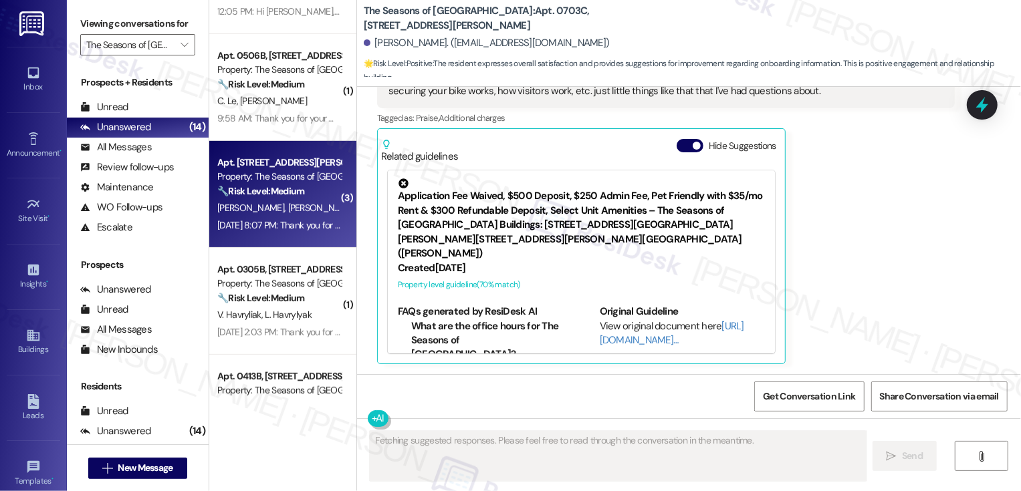
click at [288, 214] on span "[PERSON_NAME]" at bounding box center [321, 208] width 67 height 12
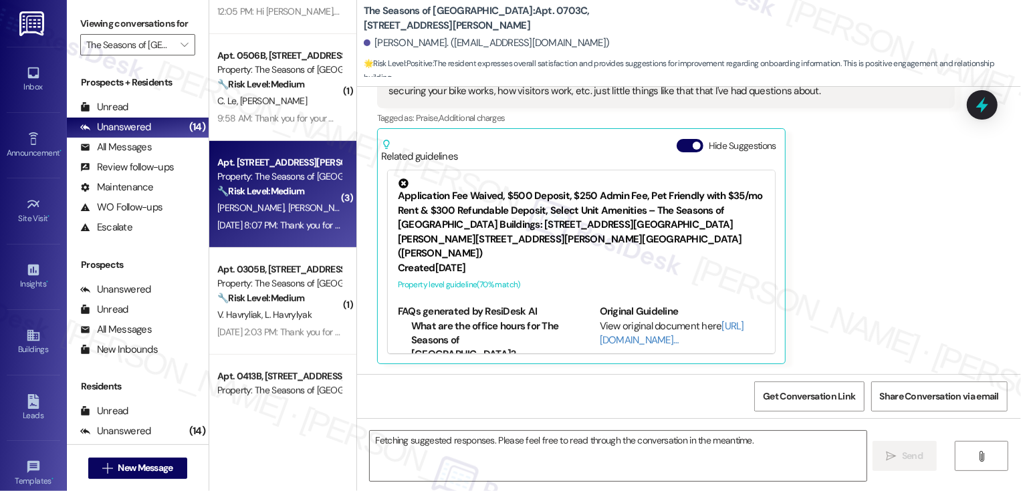
click at [288, 214] on span "[PERSON_NAME]" at bounding box center [321, 208] width 67 height 12
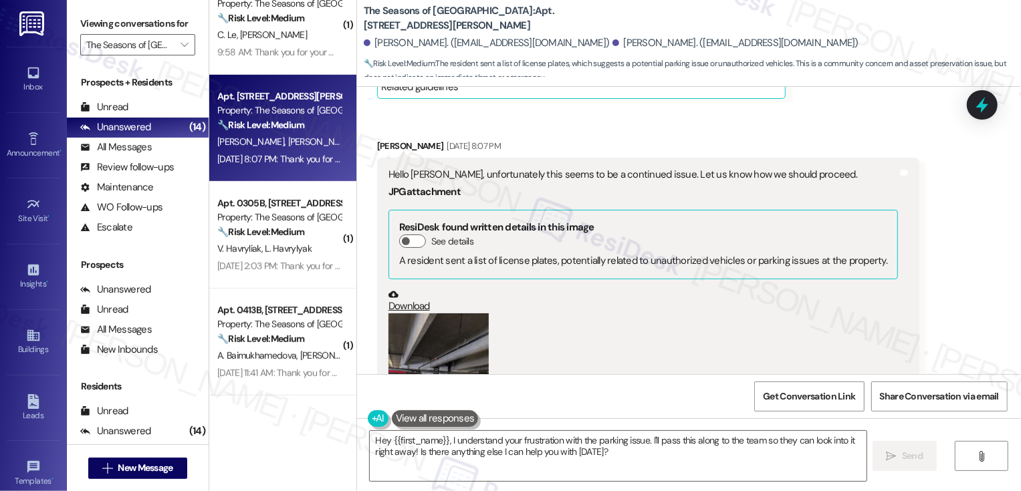
scroll to position [1775, 0]
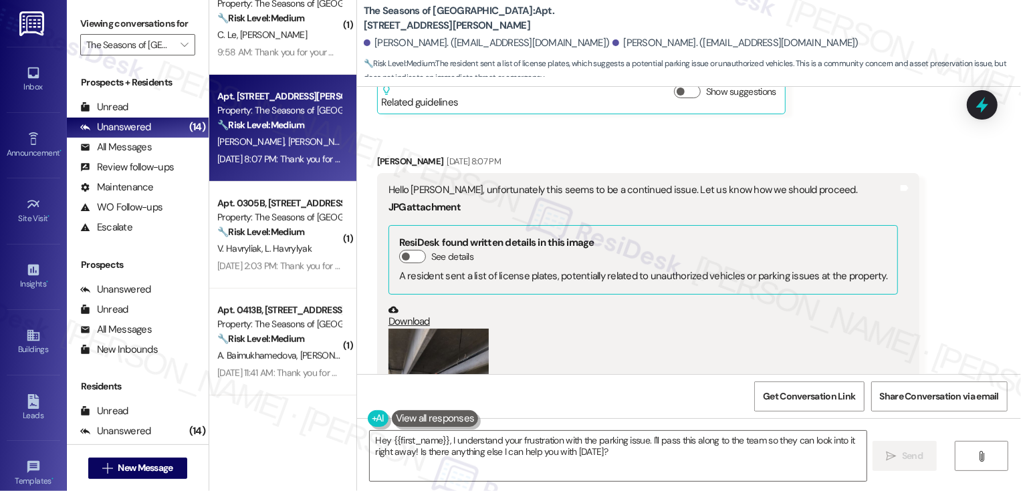
click at [381, 154] on div "Kyle Meredith Aug 11, 2025 at 8:07 PM" at bounding box center [648, 163] width 542 height 19
click at [578, 482] on div "Hey {{first_name}}, I understand your frustration with the parking issue. I'll …" at bounding box center [618, 456] width 498 height 51
click at [669, 465] on textarea "Hey {{first_name}}, I understand your frustration with the parking issue. I'll …" at bounding box center [618, 456] width 497 height 50
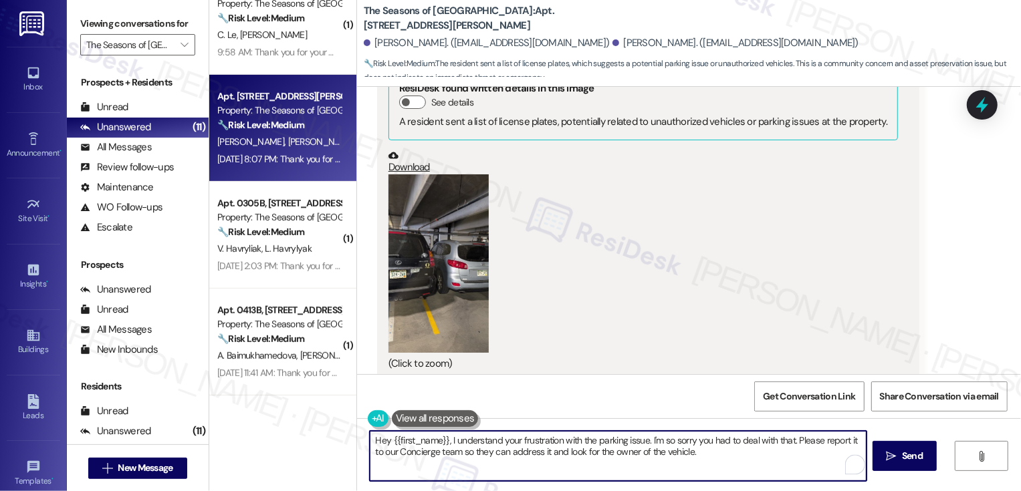
scroll to position [1979, 0]
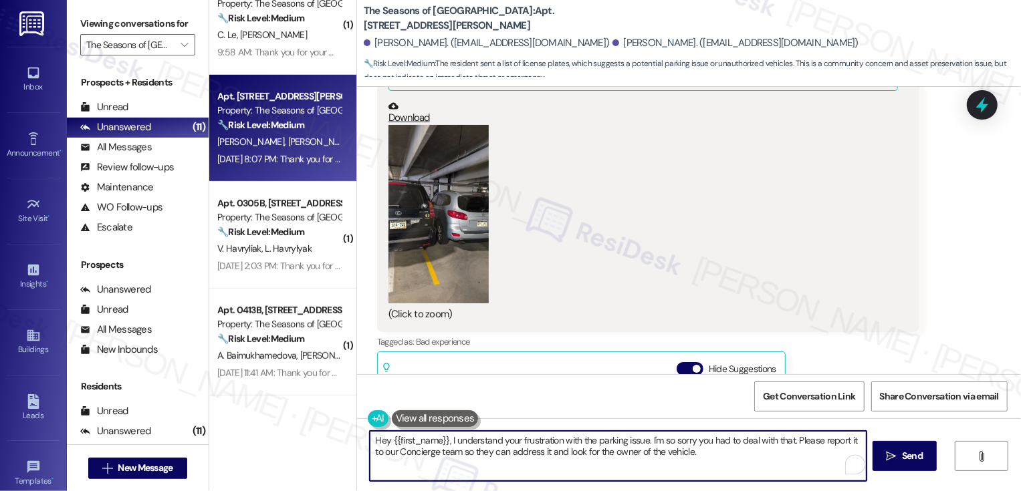
click at [452, 253] on button "Zoom image" at bounding box center [438, 214] width 100 height 179
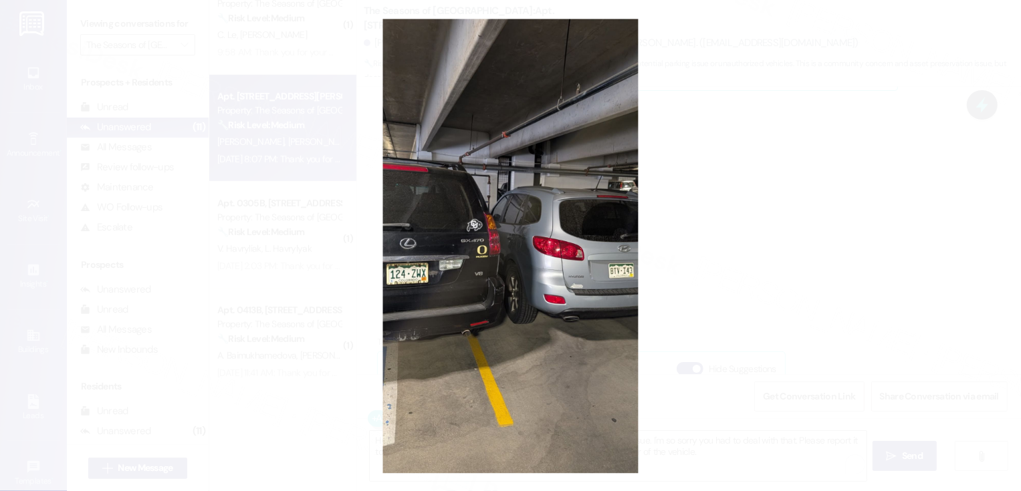
click at [761, 300] on button "Unzoom image" at bounding box center [510, 245] width 1021 height 491
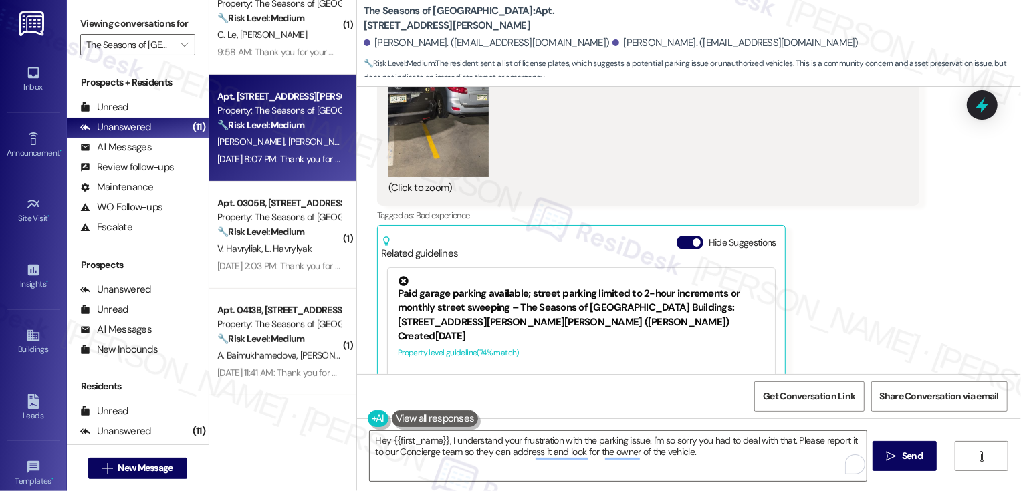
scroll to position [2106, 0]
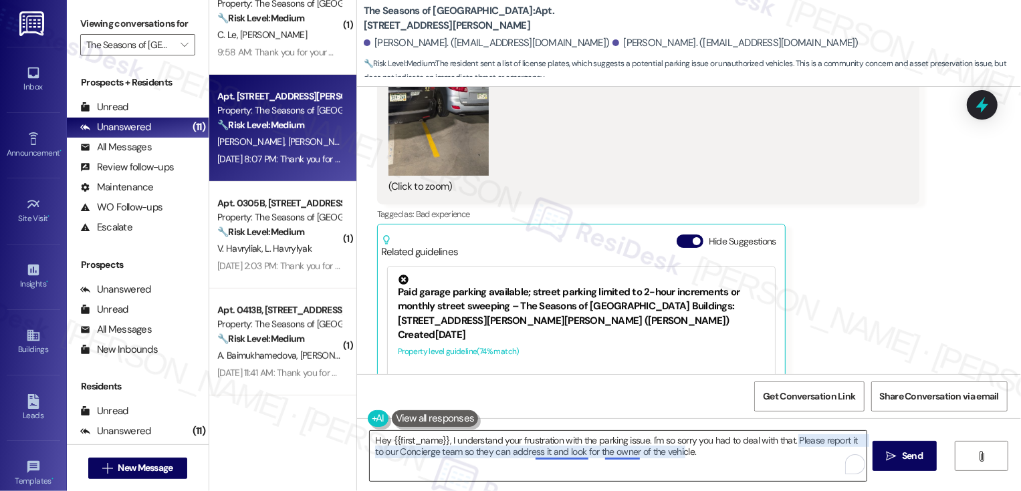
click at [550, 455] on textarea "Hey {{first_name}}, I understand your frustration with the parking issue. I'm s…" at bounding box center [618, 456] width 497 height 50
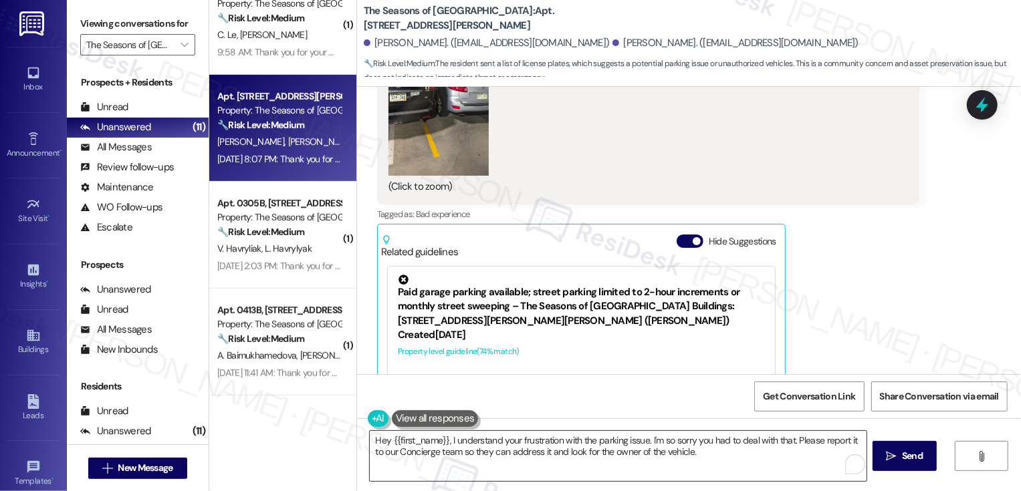
click at [617, 456] on textarea "Hey {{first_name}}, I understand your frustration with the parking issue. I'm s…" at bounding box center [618, 456] width 497 height 50
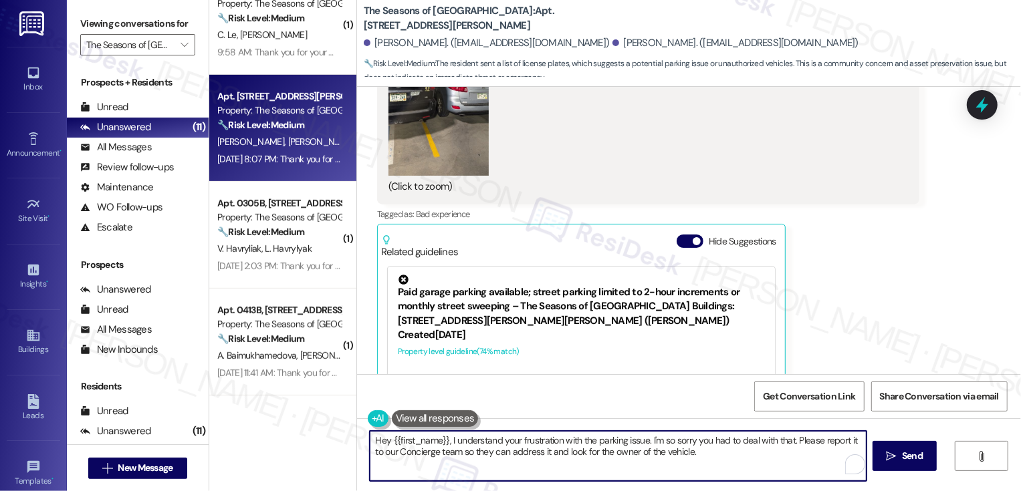
click at [535, 451] on textarea "Hey {{first_name}}, I understand your frustration with the parking issue. I'm s…" at bounding box center [618, 456] width 497 height 50
click at [707, 459] on textarea "Hey {{first_name}}, I understand your frustration with the parking issue. I'm s…" at bounding box center [618, 456] width 497 height 50
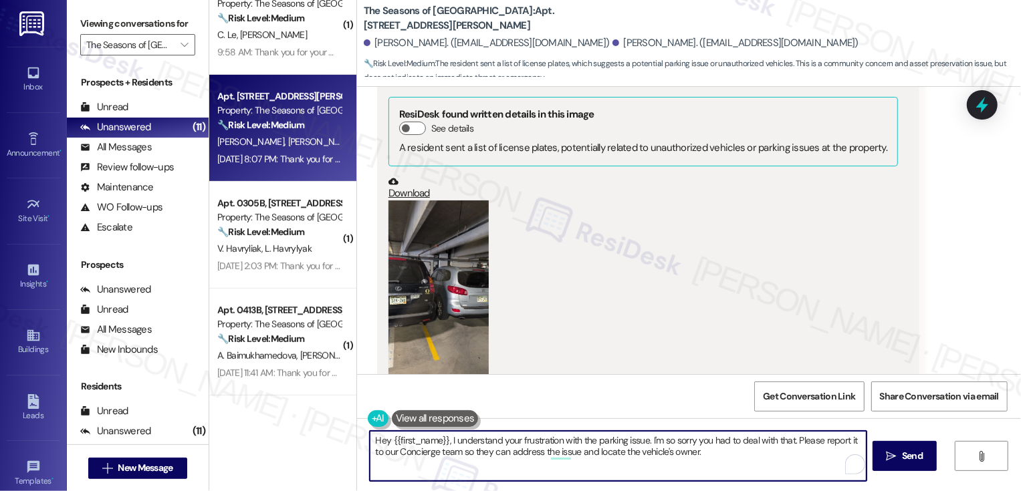
scroll to position [1736, 0]
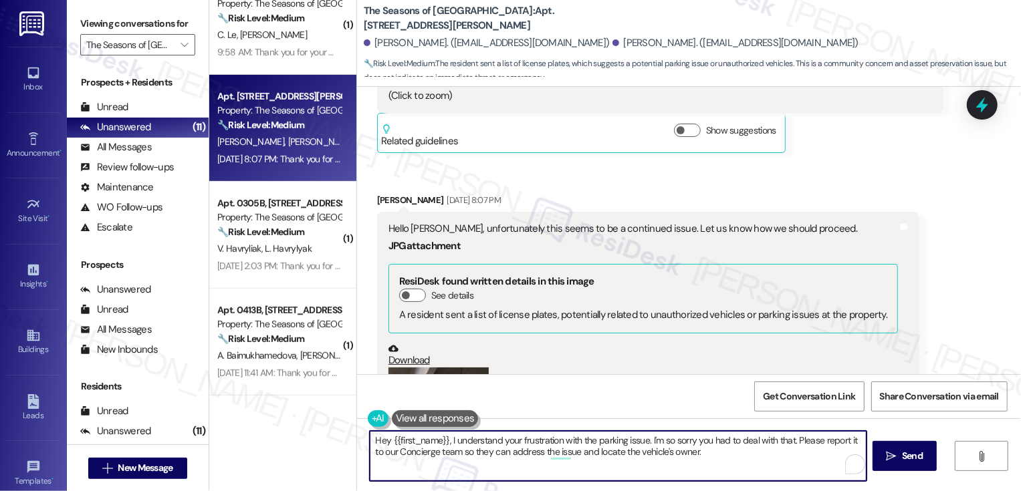
click at [377, 193] on div "Kyle Meredith Aug 11, 2025 at 8:07 PM" at bounding box center [648, 202] width 542 height 19
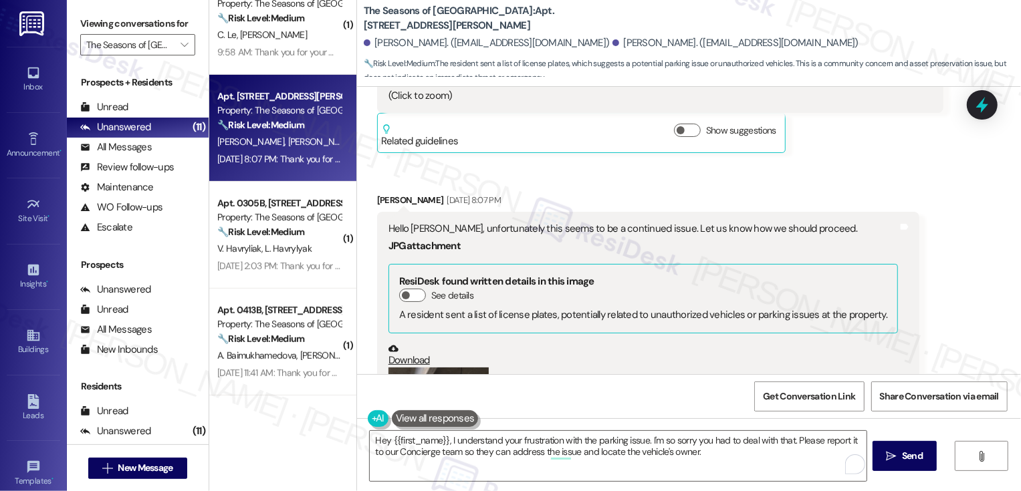
click at [378, 193] on div "Kyle Meredith Aug 11, 2025 at 8:07 PM" at bounding box center [648, 202] width 542 height 19
copy div "Kyle"
click at [425, 440] on textarea "Hey {{first_name}}, I understand your frustration with the parking issue. I'm s…" at bounding box center [618, 456] width 497 height 50
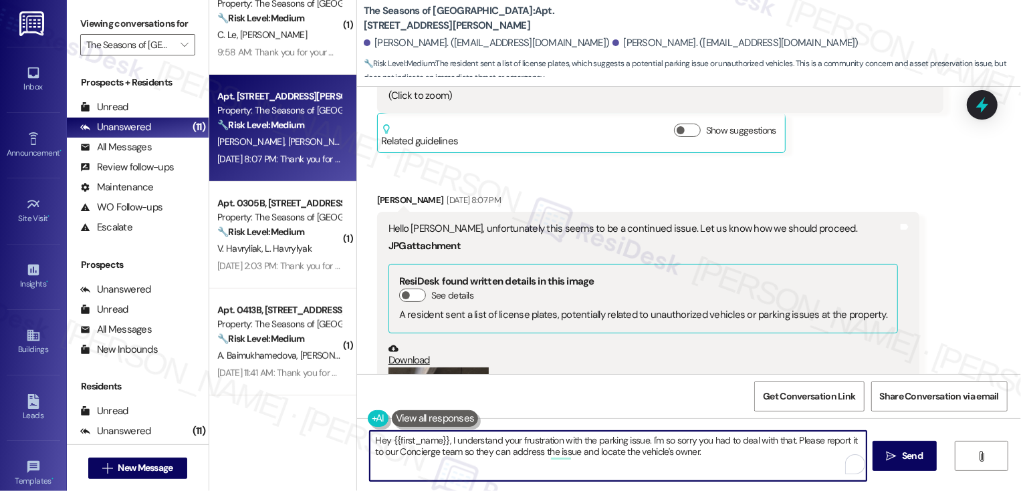
click at [425, 440] on textarea "Hey {{first_name}}, I understand your frustration with the parking issue. I'm s…" at bounding box center [618, 456] width 497 height 50
paste textarea "Kyle"
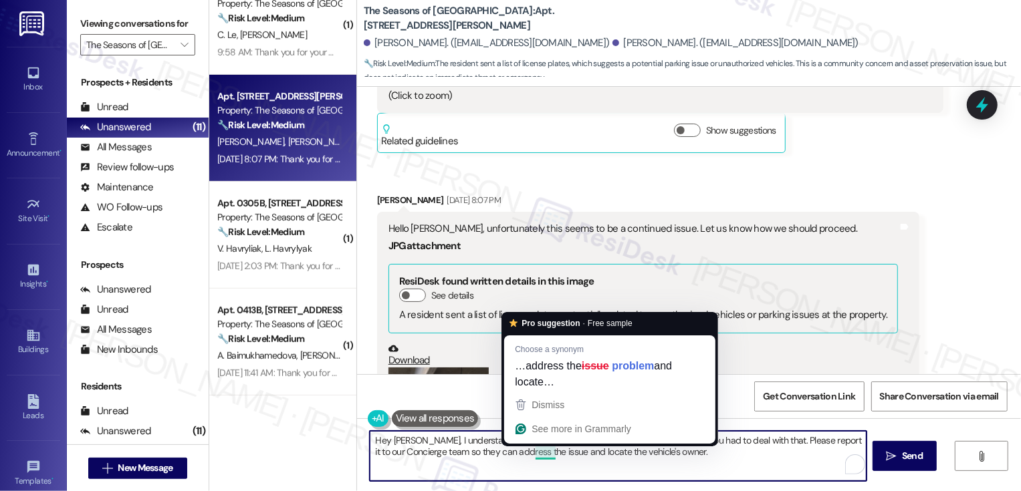
click at [576, 454] on textarea "Hey Kyle, I understand your frustration with the parking issue. I'm so sorry yo…" at bounding box center [618, 456] width 497 height 50
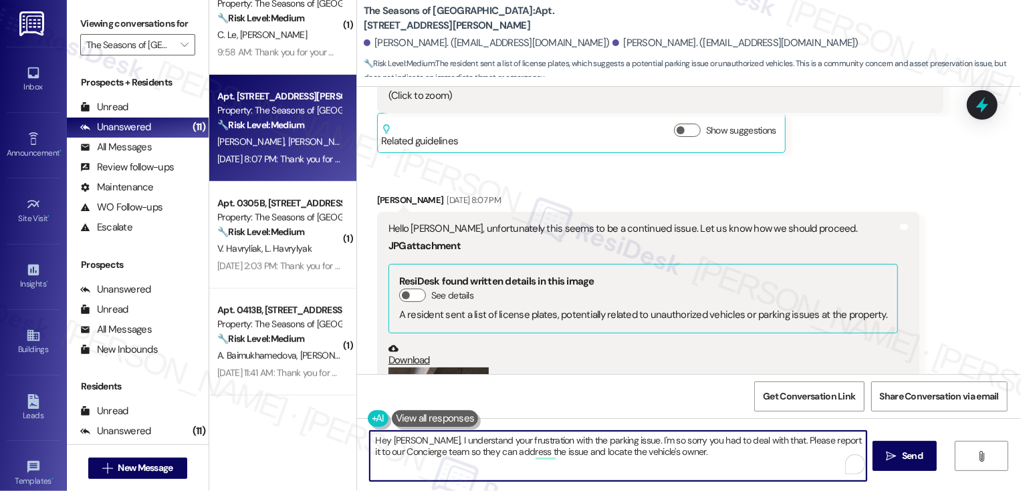
click at [730, 455] on textarea "Hey Kyle, I understand your frustration with the parking issue. I'm so sorry yo…" at bounding box center [618, 456] width 497 height 50
type textarea "Hey Kyle, I understand your frustration with the parking issue. I'm so sorry yo…"
click at [898, 468] on button " Send" at bounding box center [905, 456] width 65 height 30
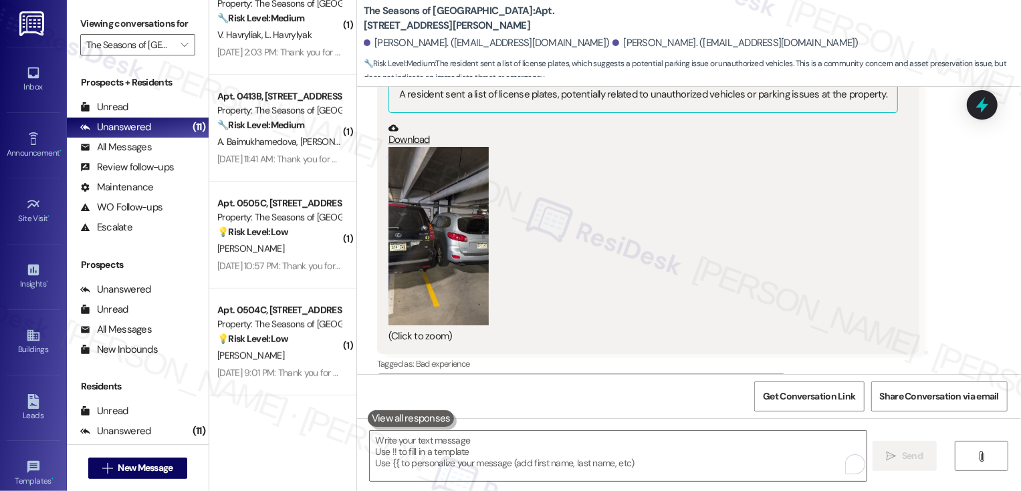
scroll to position [2199, 0]
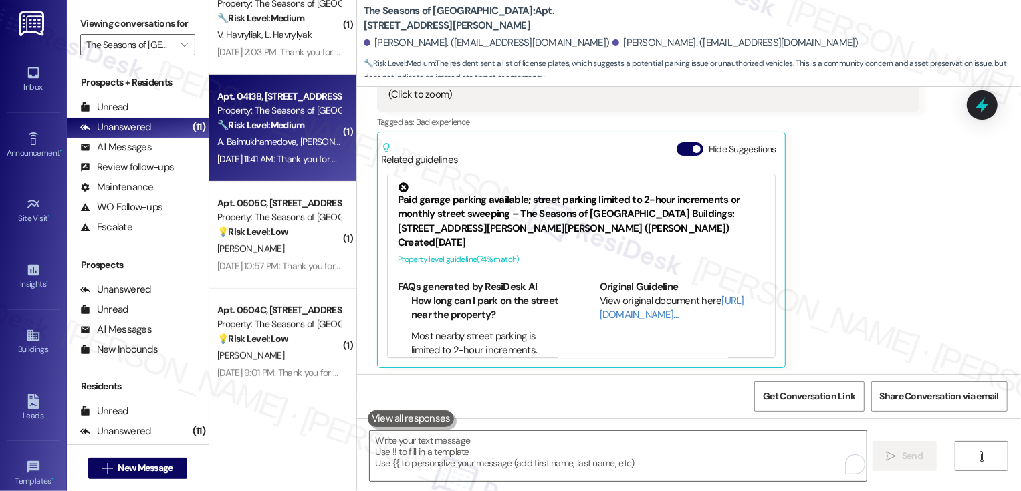
click at [303, 157] on div "Aug 09, 2025 at 11:41 AM: Thank you for your message. Our offices are currently…" at bounding box center [621, 159] width 808 height 12
type textarea "Fetching suggested responses. Please feel free to read through the conversation…"
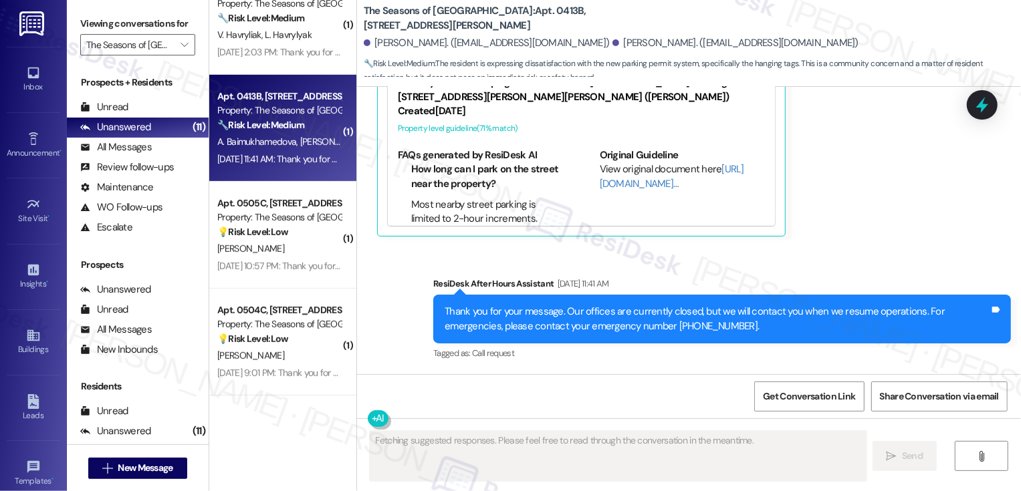
scroll to position [328, 0]
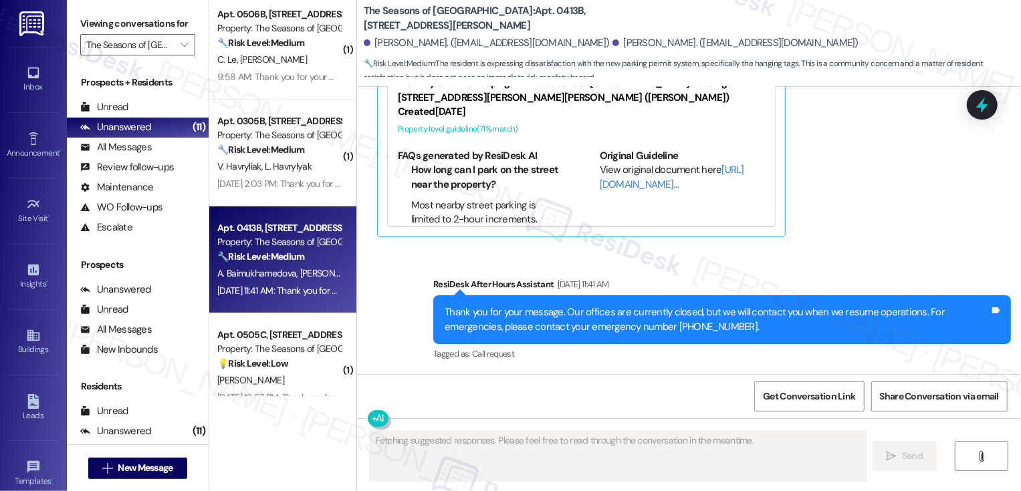
click at [281, 142] on div "Property: The Seasons of [GEOGRAPHIC_DATA]" at bounding box center [279, 135] width 124 height 14
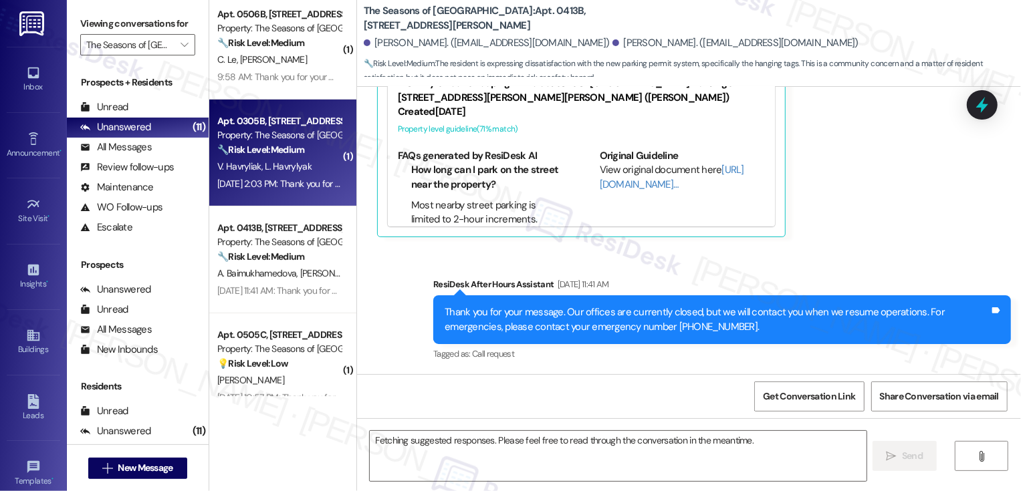
click at [281, 142] on div "Property: The Seasons of [GEOGRAPHIC_DATA]" at bounding box center [279, 135] width 124 height 14
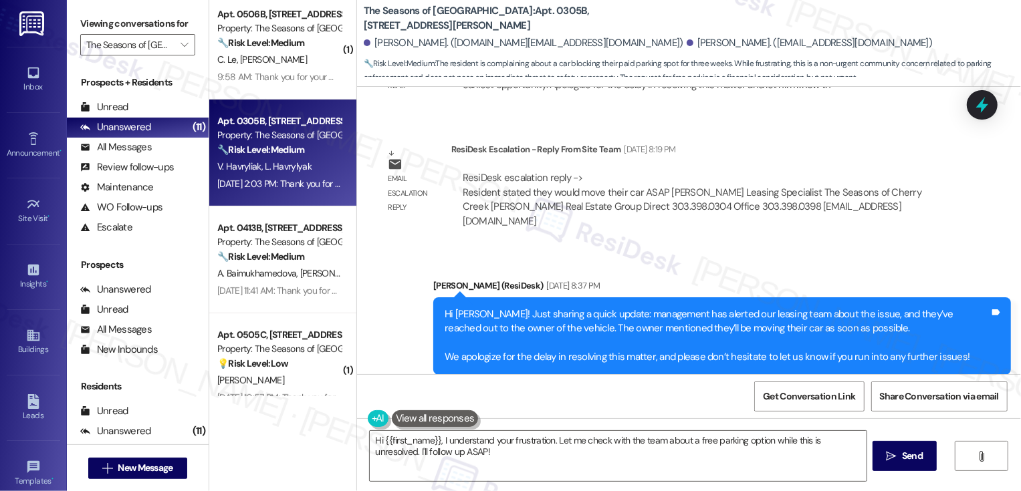
scroll to position [1374, 0]
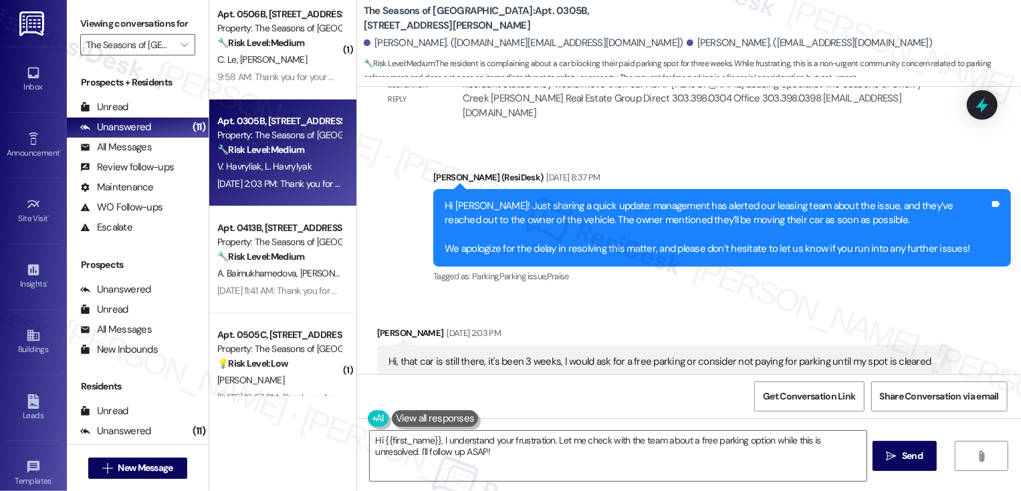
click at [386, 345] on div "Hi, that car is still there, it's been 3 weeks, I would ask for a free parking …" at bounding box center [665, 362] width 576 height 34
click at [383, 326] on div "Vladyslav Havryliak Aug 09, 2025 at 2:03 PM" at bounding box center [665, 335] width 576 height 19
copy div "Vladyslav"
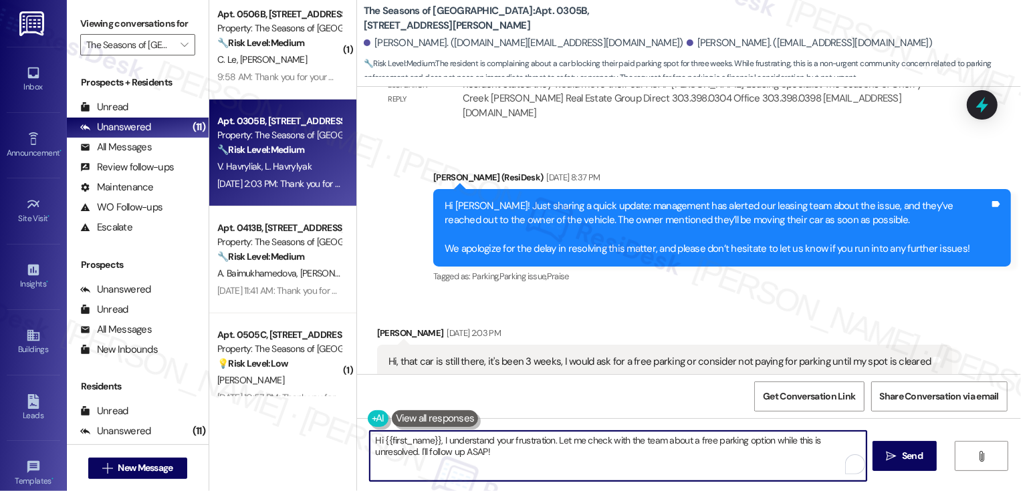
drag, startPoint x: 377, startPoint y: 443, endPoint x: 471, endPoint y: 465, distance: 96.0
click at [471, 465] on textarea "Hi {{first_name}}, I understand your frustration. Let me check with the team ab…" at bounding box center [618, 456] width 497 height 50
paste textarea "Vladyslav"
type textarea "Hi Vladyslav! Just checking in on the parking issue you reported. Could you ple…"
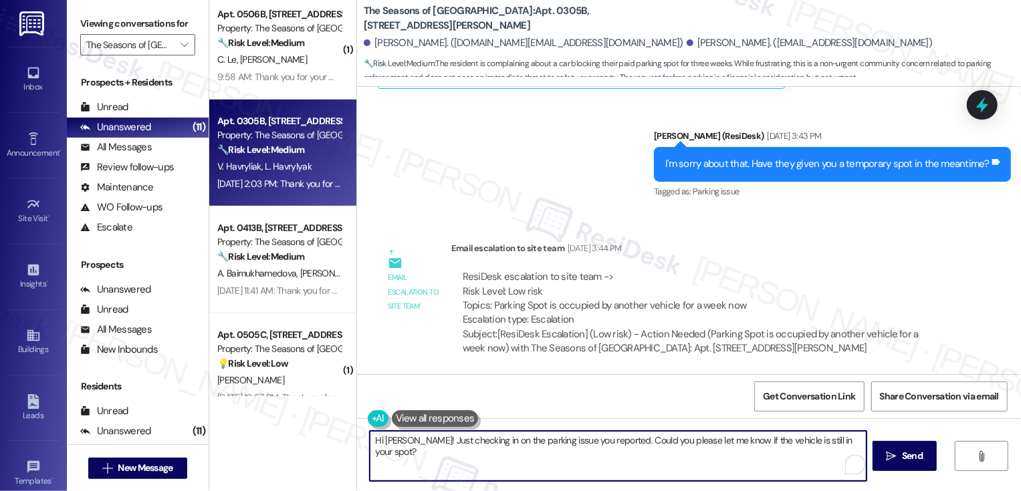
scroll to position [625, 0]
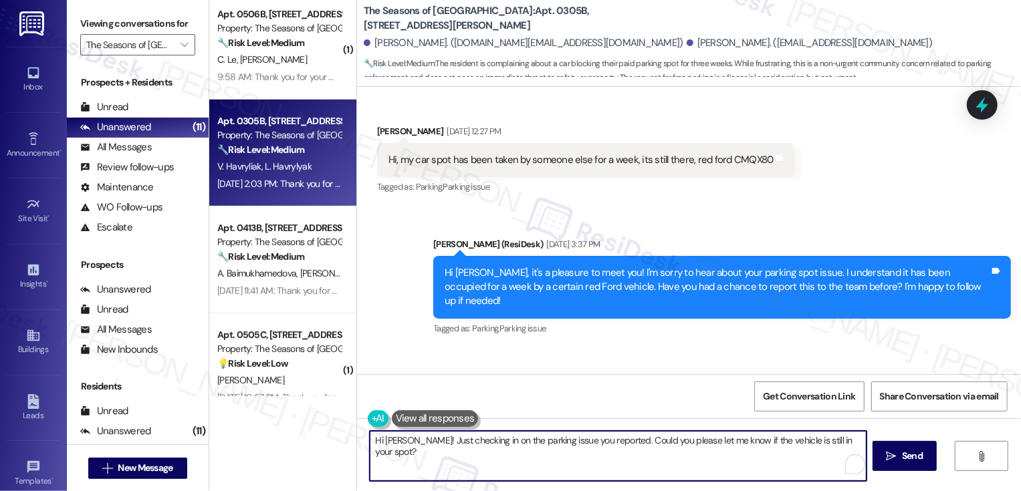
scroll to position [162, 0]
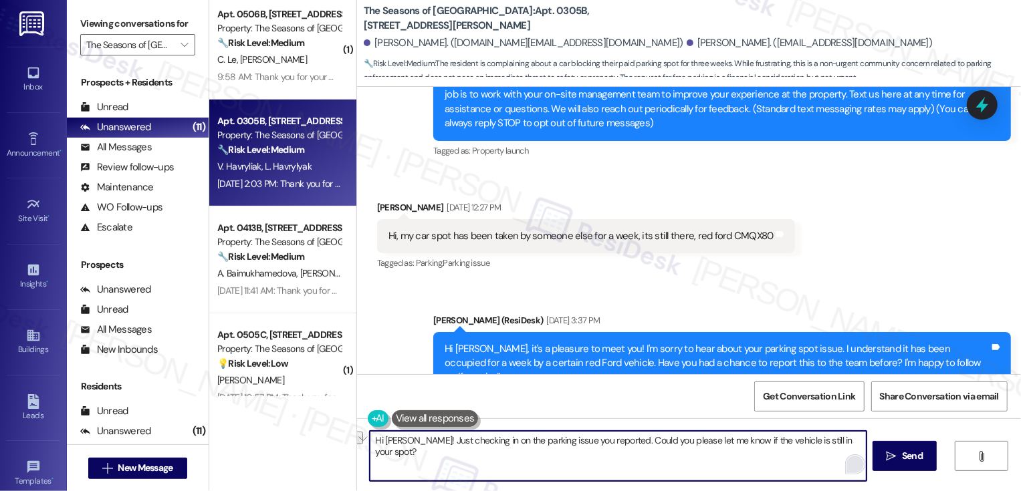
click at [848, 464] on div "Open Grammarly." at bounding box center [856, 465] width 16 height 16
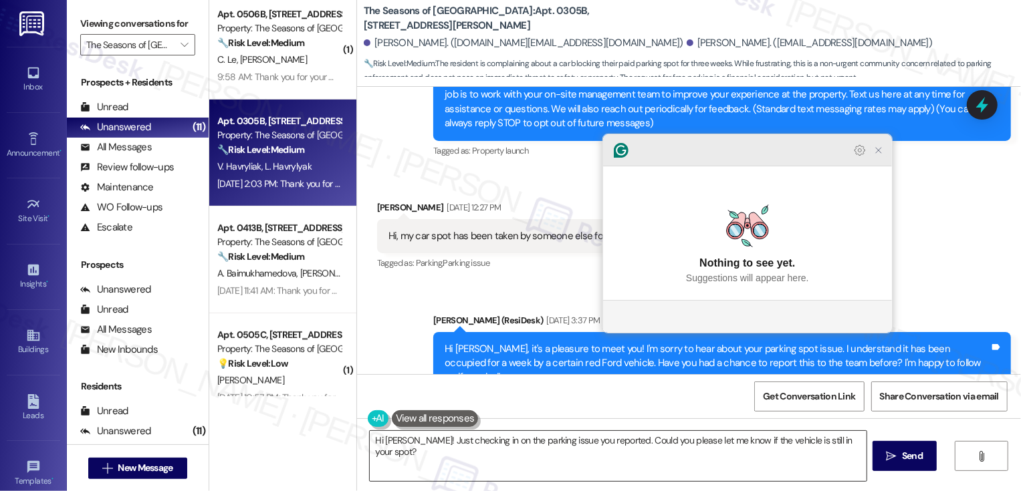
click at [881, 156] on icon "Close Grammarly Assistant" at bounding box center [878, 150] width 11 height 11
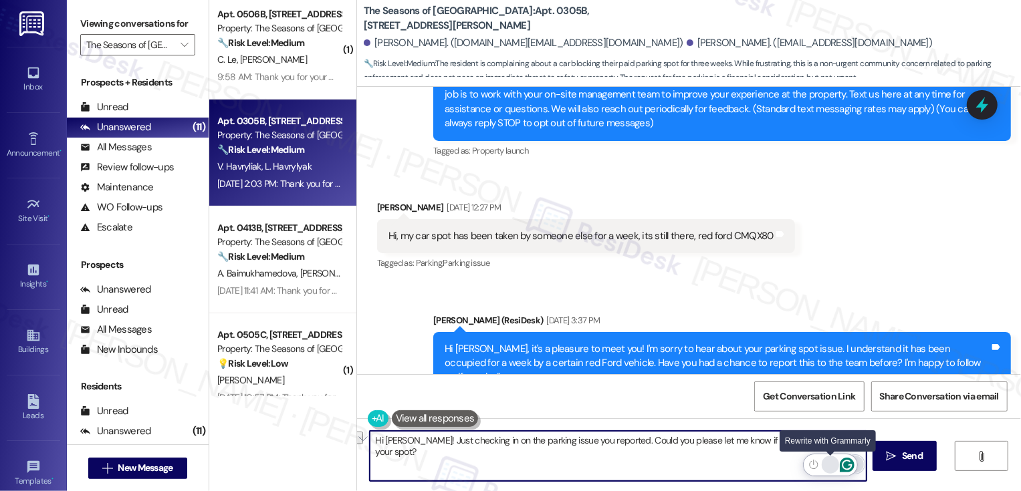
click at [828, 464] on div "Rewrite with Grammarly" at bounding box center [830, 464] width 15 height 15
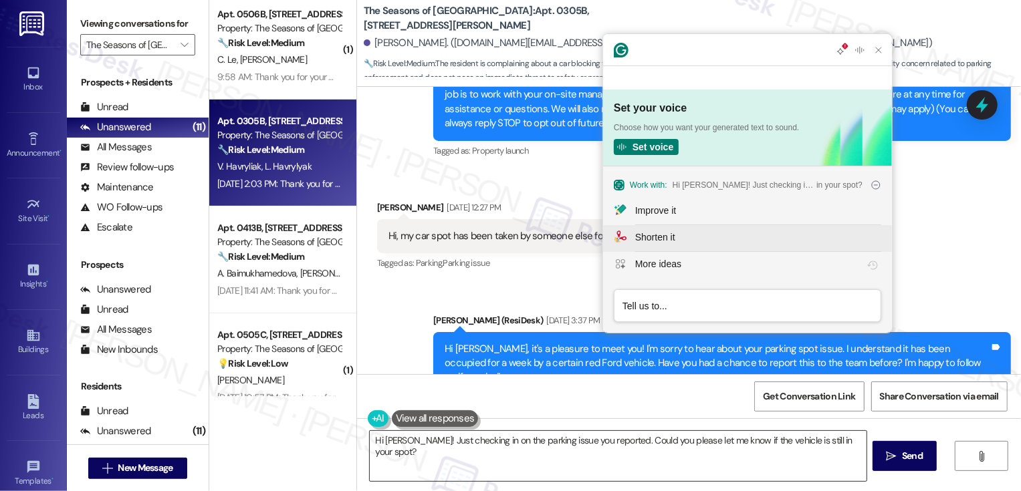
scroll to position [0, 0]
click at [665, 209] on div "Improve it" at bounding box center [655, 211] width 41 height 14
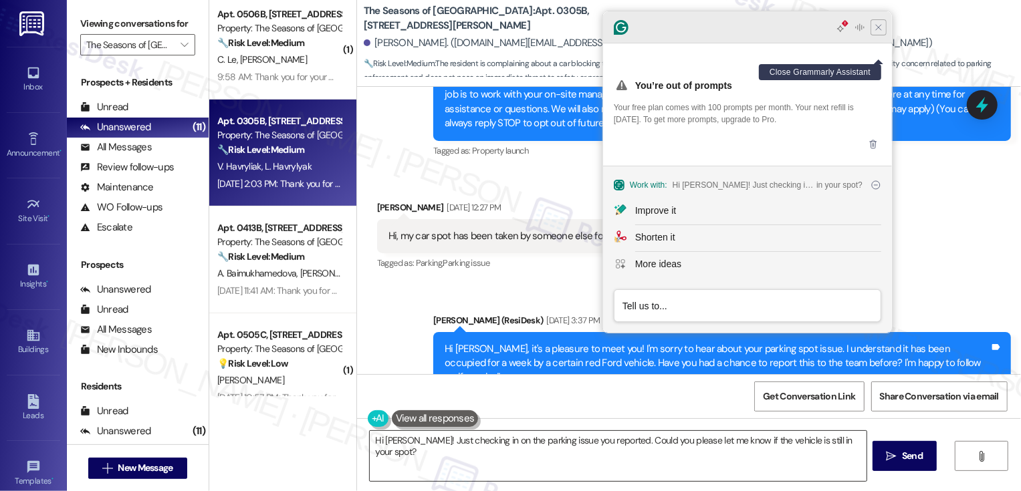
click at [881, 33] on icon "Close Grammarly Assistant" at bounding box center [878, 27] width 11 height 11
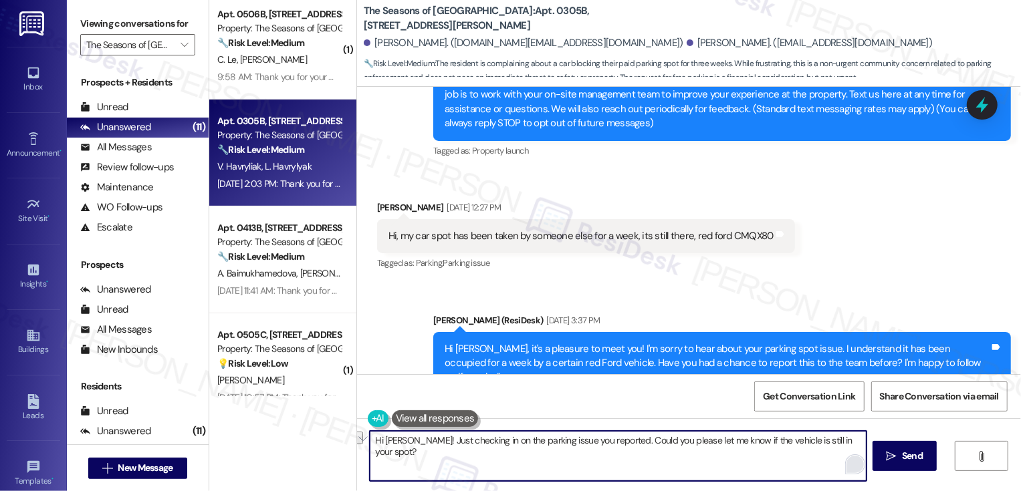
click at [362, 440] on button "See rewrite suggestions" at bounding box center [357, 438] width 11 height 13
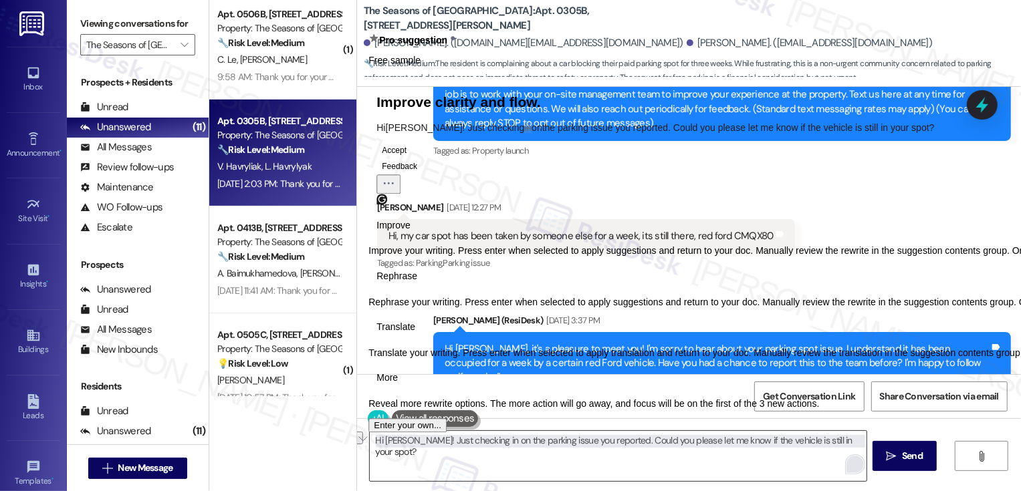
click at [415, 334] on span "Translate" at bounding box center [395, 327] width 39 height 14
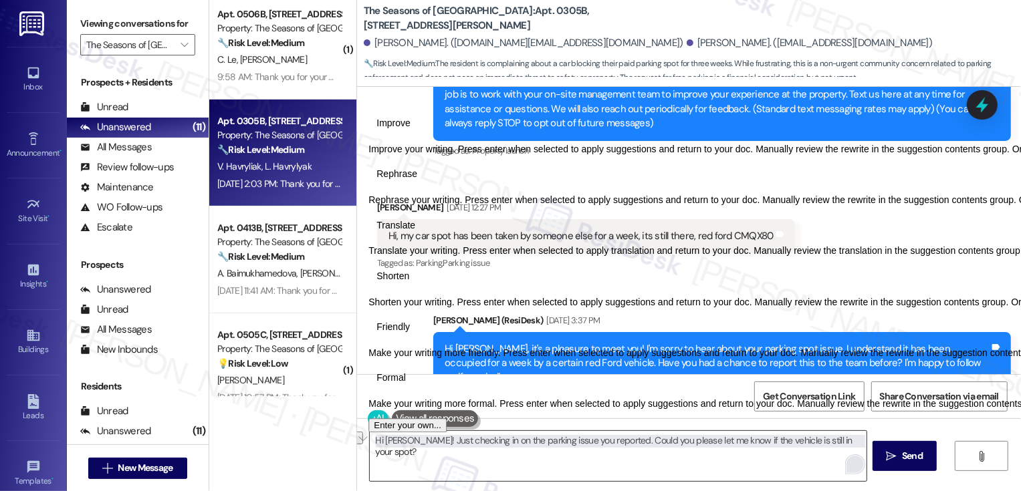
click at [410, 334] on span "Friendly" at bounding box center [392, 327] width 33 height 14
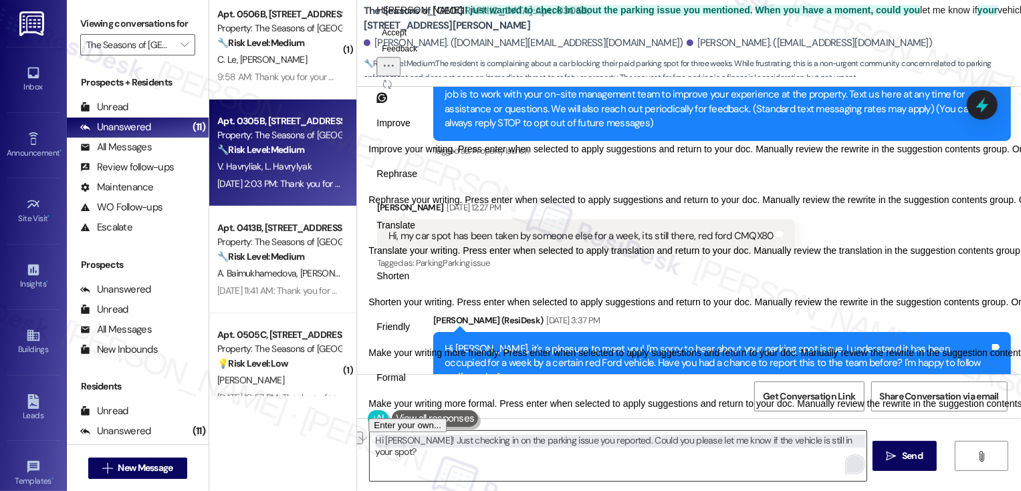
click at [391, 88] on icon "Regenerate" at bounding box center [387, 84] width 8 height 8
click at [407, 41] on button "Accept" at bounding box center [393, 33] width 35 height 16
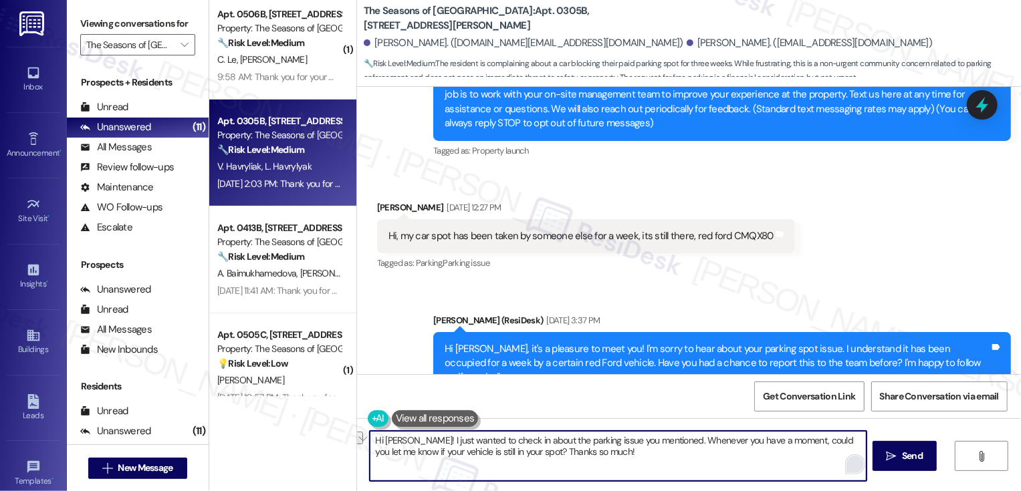
drag, startPoint x: 796, startPoint y: 441, endPoint x: 669, endPoint y: 443, distance: 127.1
click at [669, 443] on textarea "Hi [PERSON_NAME]! I just wanted to check in about the parking issue you mention…" at bounding box center [618, 456] width 497 height 50
click at [778, 441] on textarea "Hi [PERSON_NAME]! I just wanted to check in about the parking issue you mention…" at bounding box center [618, 456] width 497 height 50
drag, startPoint x: 392, startPoint y: 451, endPoint x: 482, endPoint y: 451, distance: 90.3
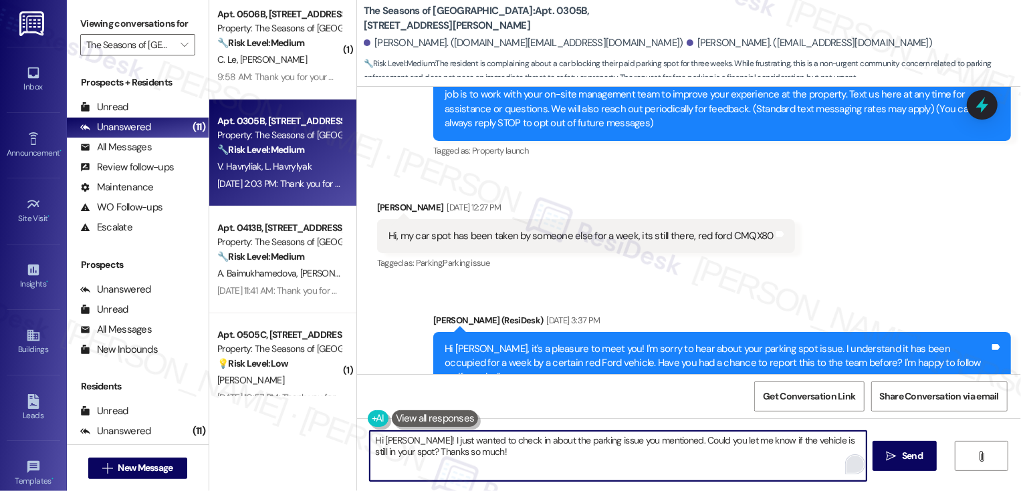
click at [481, 451] on textarea "Hi [PERSON_NAME]! I just wanted to check in about the parking issue you mention…" at bounding box center [618, 456] width 497 height 50
type textarea "Hi [PERSON_NAME]! I just wanted to check in about the parking issue you mention…"
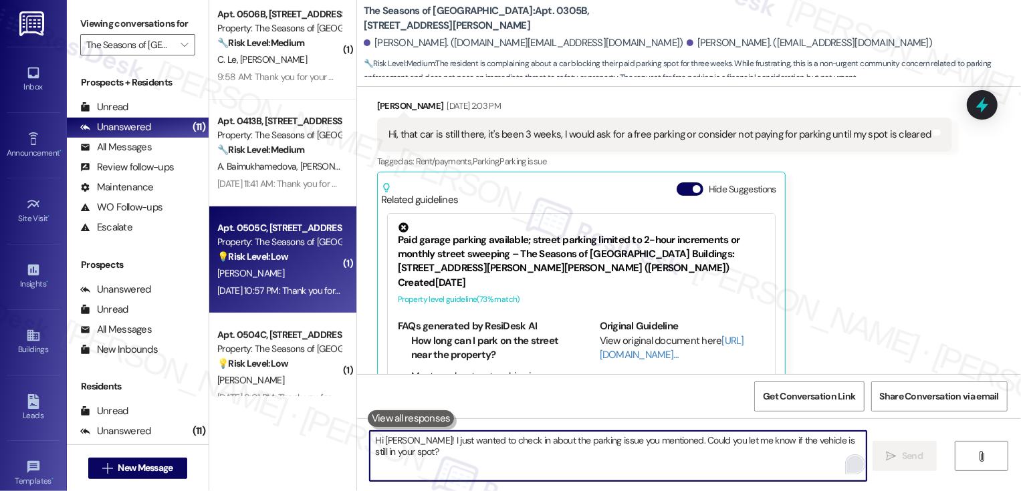
scroll to position [1616, 0]
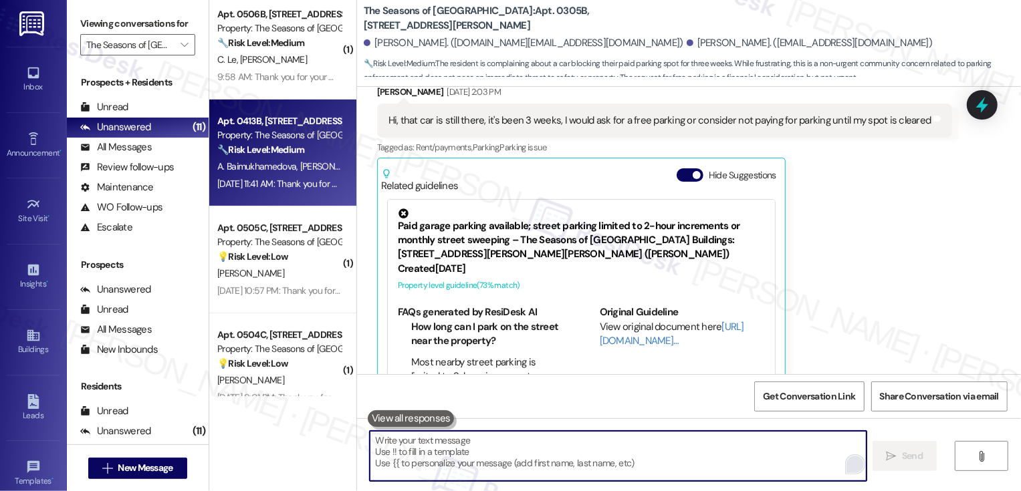
click at [249, 178] on div "[DATE] 11:41 AM: Thank you for your message. Our offices are currently closed, …" at bounding box center [621, 184] width 808 height 12
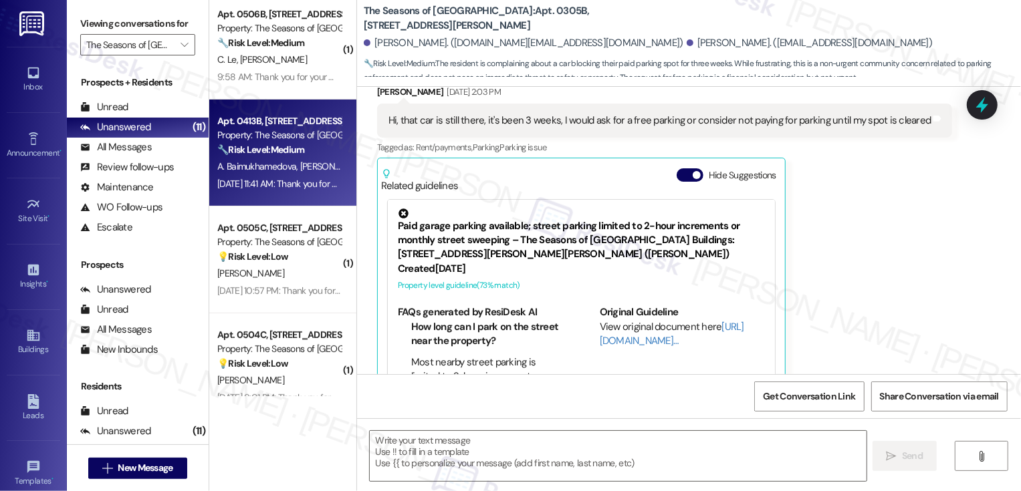
click at [249, 178] on div "[DATE] 11:41 AM: Thank you for your message. Our offices are currently closed, …" at bounding box center [621, 184] width 808 height 12
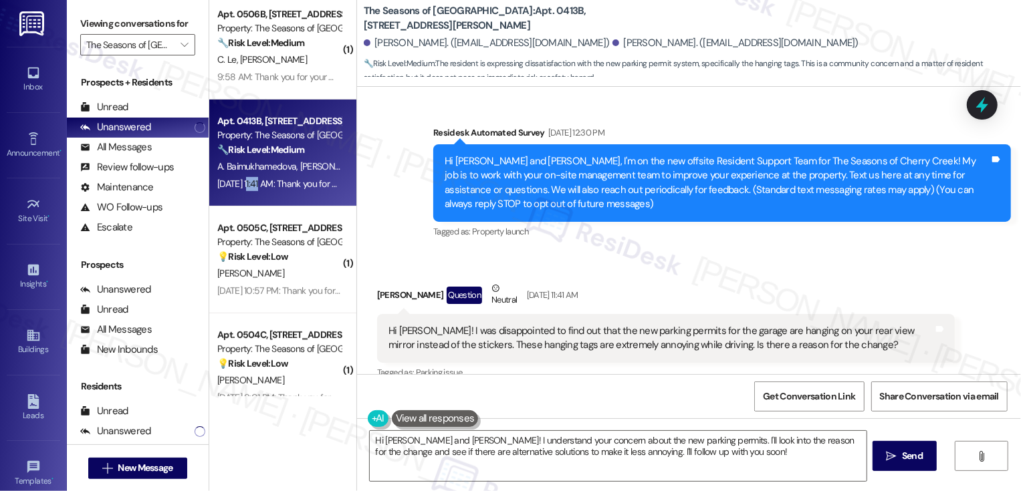
scroll to position [102, 0]
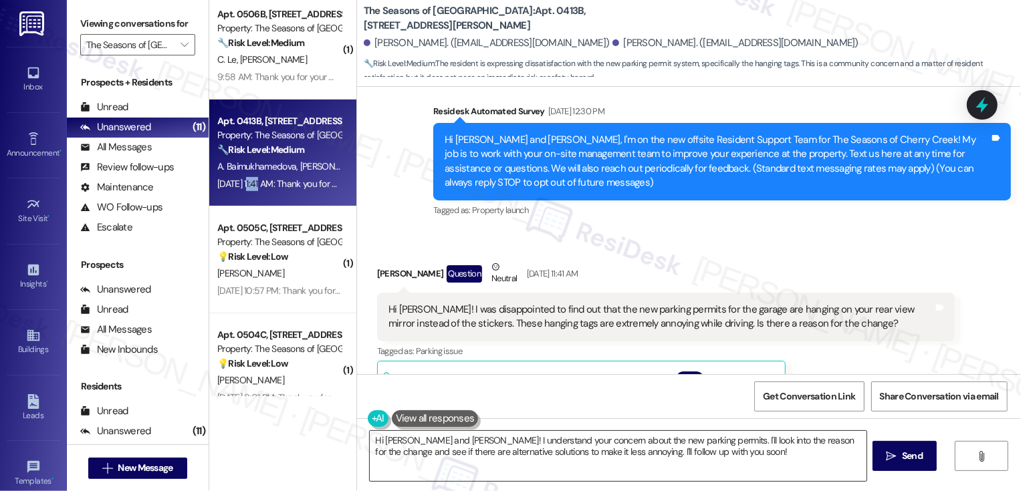
click at [424, 442] on textarea "Hi [PERSON_NAME] and [PERSON_NAME]! I understand your concern about the new par…" at bounding box center [618, 456] width 497 height 50
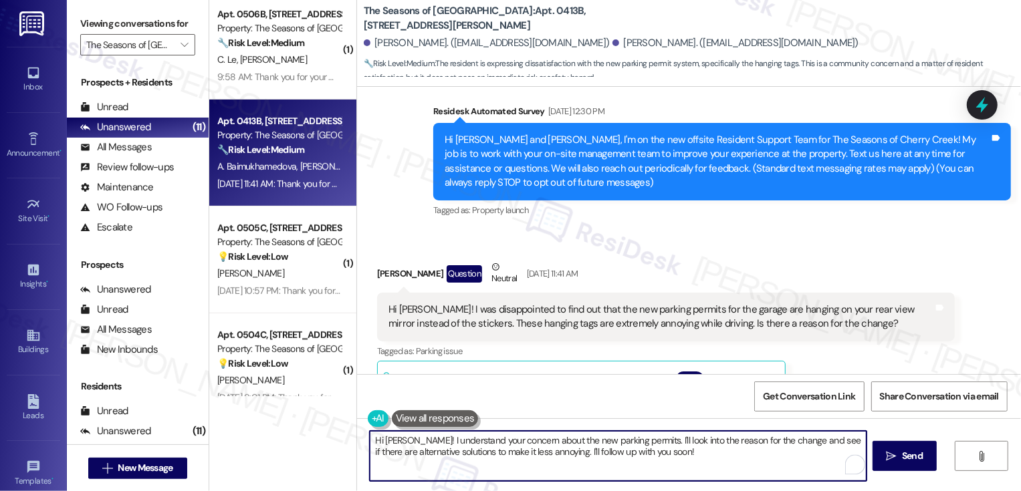
click at [594, 455] on textarea "Hi [PERSON_NAME]! I understand your concern about the new parking permits. I'll…" at bounding box center [618, 456] width 497 height 50
drag, startPoint x: 642, startPoint y: 441, endPoint x: 691, endPoint y: 470, distance: 56.7
click at [690, 470] on textarea "Hi [PERSON_NAME]! I understand your concern about the new parking permits. I'll…" at bounding box center [618, 456] width 497 height 50
type textarea "Hi [PERSON_NAME]! I understand your concern about the new parking permits. My a…"
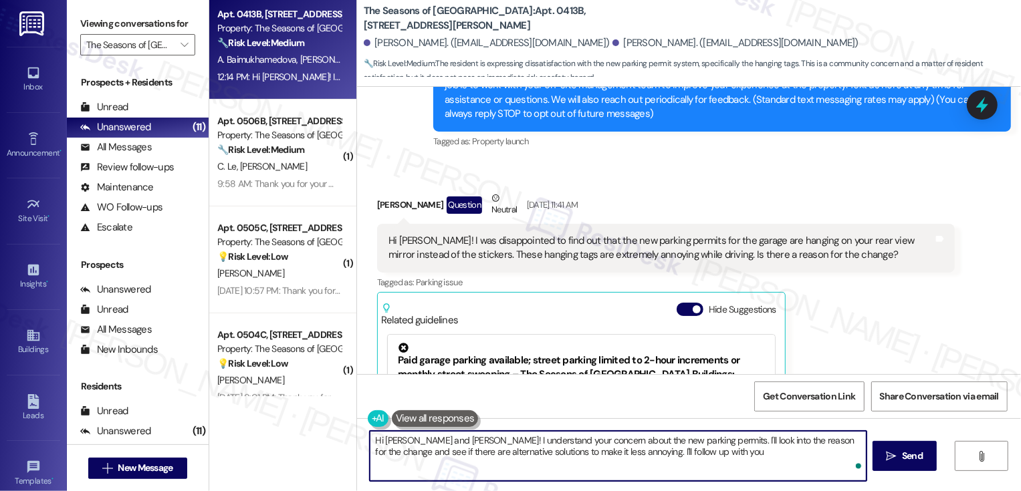
scroll to position [314, 0]
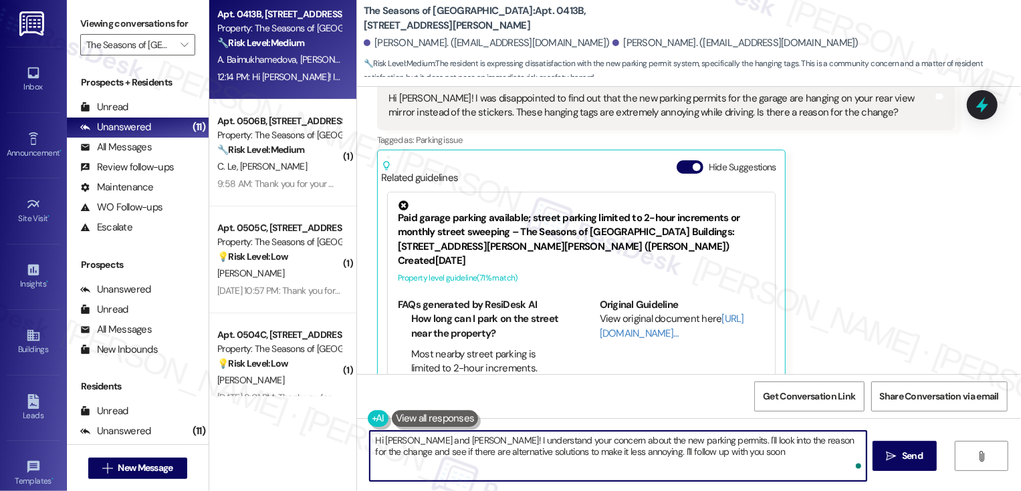
type textarea "Hi [PERSON_NAME] and [PERSON_NAME]! I understand your concern about the new par…"
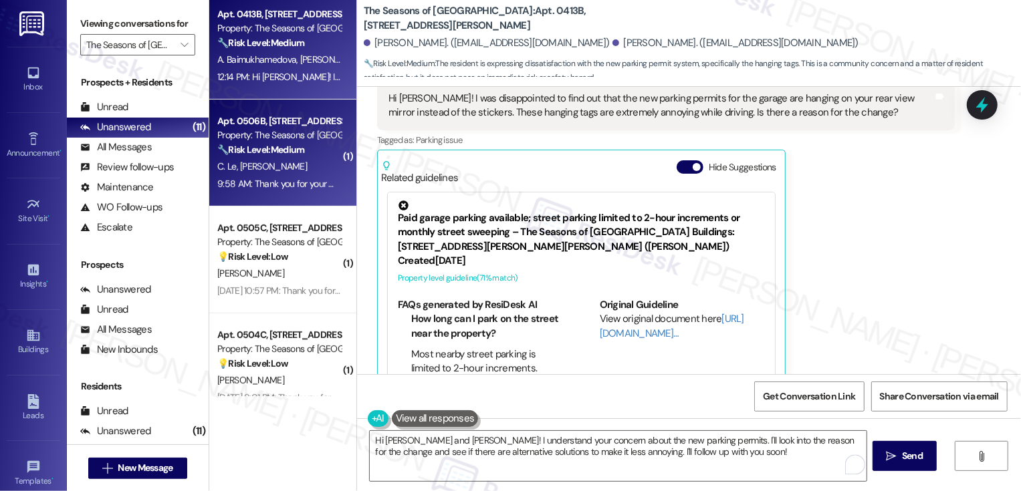
click at [282, 201] on div "Apt. 0506B, [STREET_ADDRESS][PERSON_NAME] Property: The Seasons of Cherry Creek…" at bounding box center [282, 153] width 147 height 107
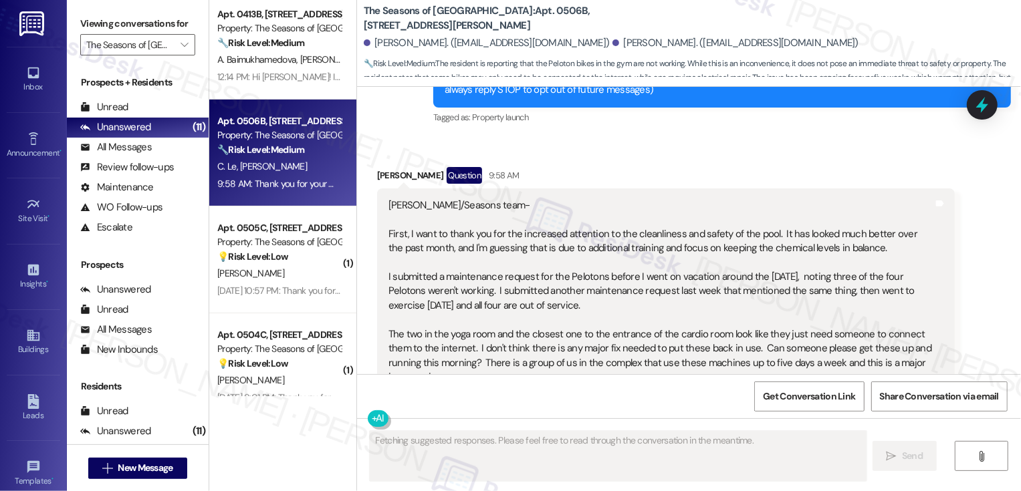
scroll to position [199, 0]
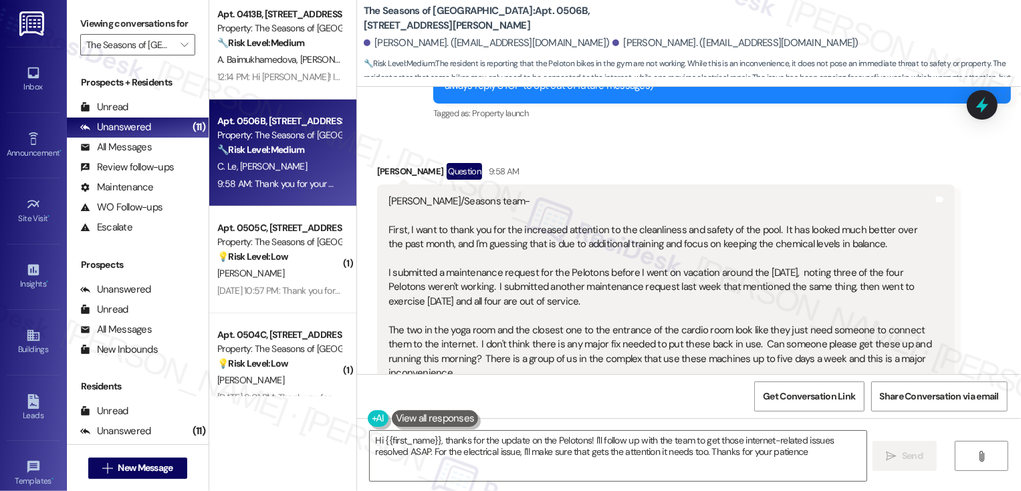
type textarea "Hi {{first_name}}, thanks for the update on the Pelotons! I'll follow up with t…"
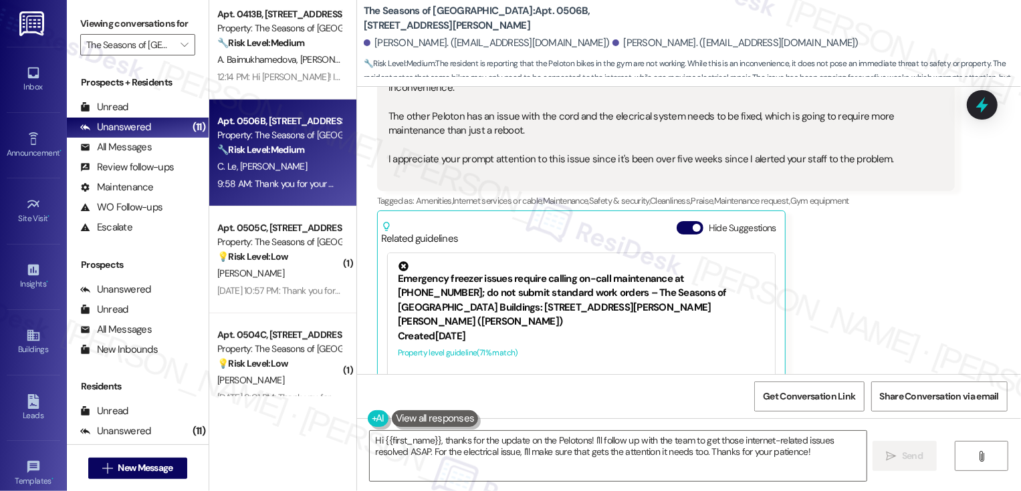
scroll to position [487, 0]
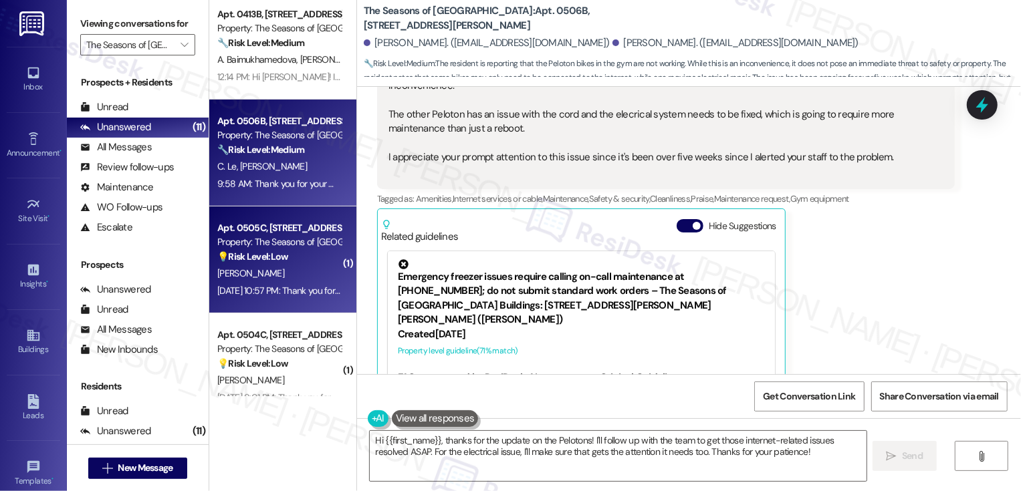
click at [269, 277] on div "[PERSON_NAME]" at bounding box center [279, 273] width 126 height 17
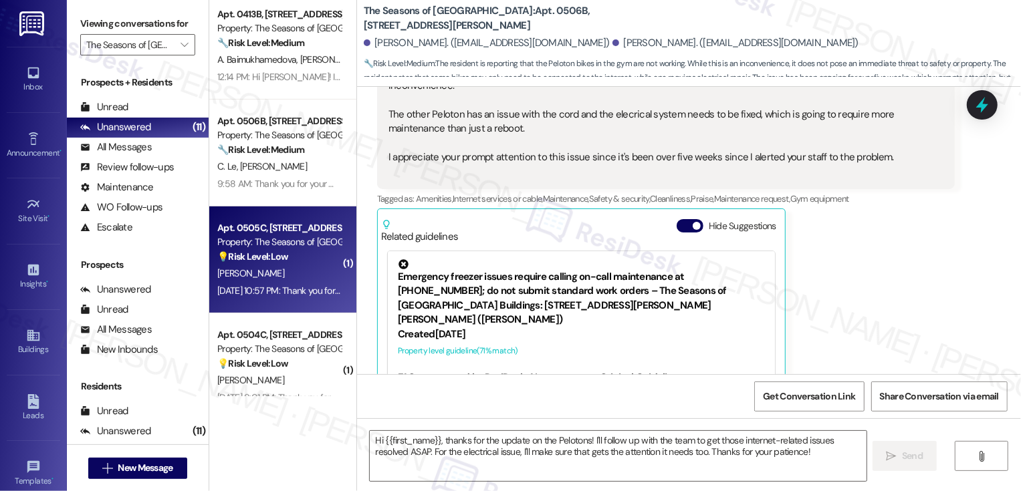
click at [269, 277] on div "[PERSON_NAME]" at bounding box center [279, 273] width 126 height 17
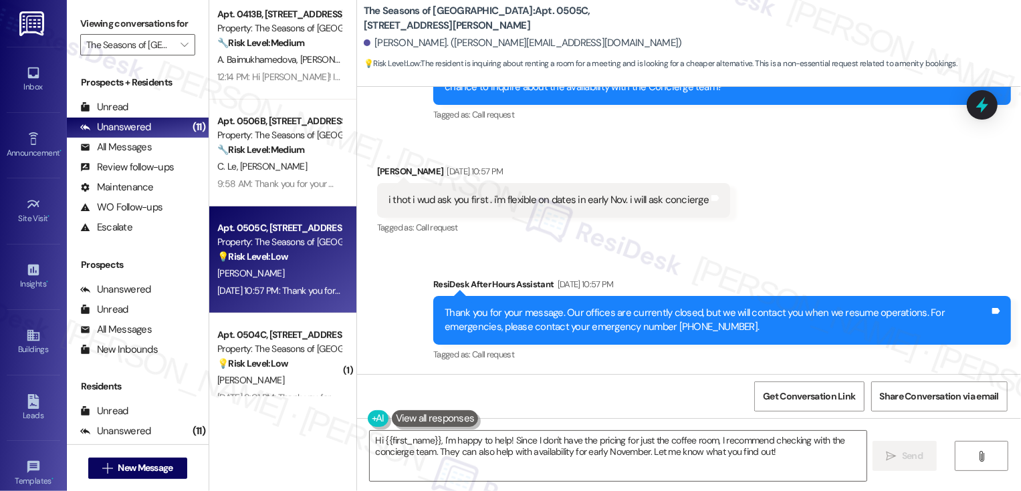
scroll to position [1870, 0]
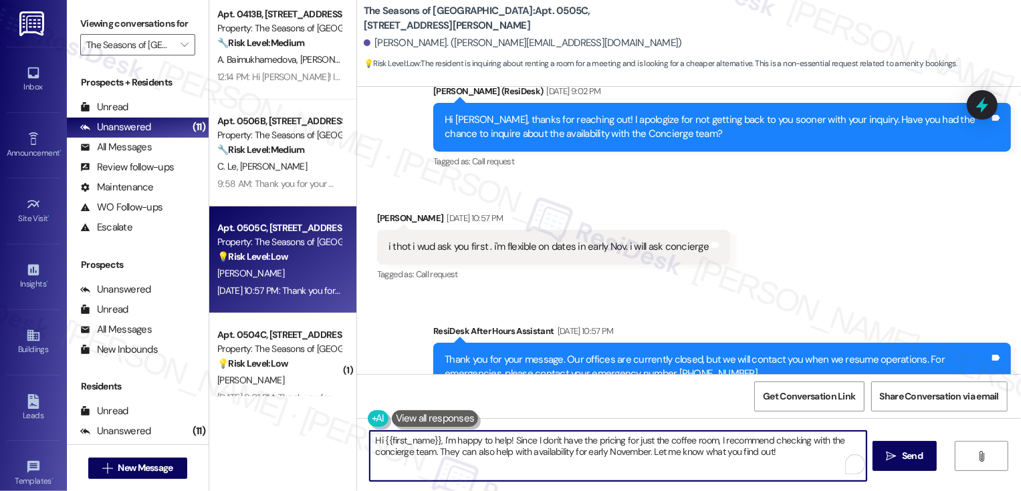
drag, startPoint x: 437, startPoint y: 440, endPoint x: 725, endPoint y: 497, distance: 293.2
click at [725, 491] on html "Inbox Go to Inbox Announcement • Send A Text Announcement Site Visit • Go to Si…" at bounding box center [510, 245] width 1021 height 491
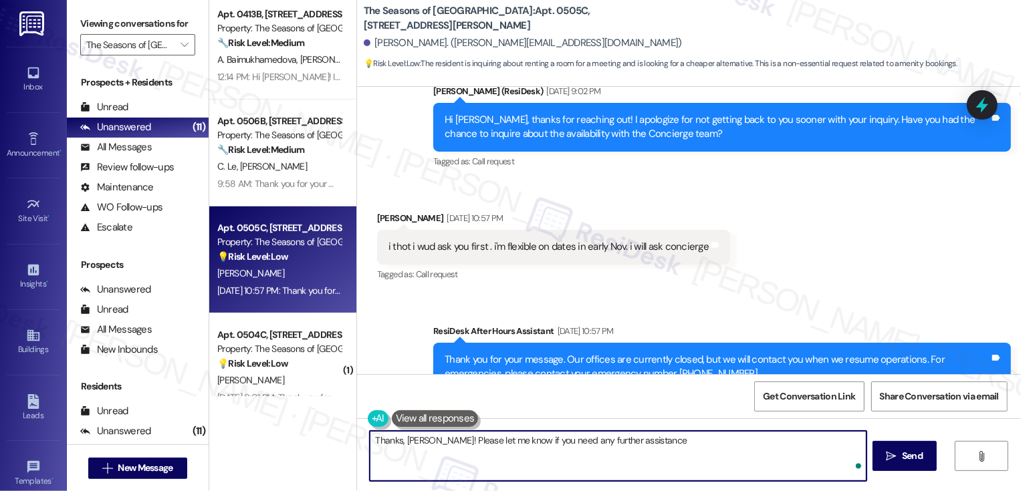
type textarea "Thanks, [PERSON_NAME]! Please let me know if you need any further assistance!"
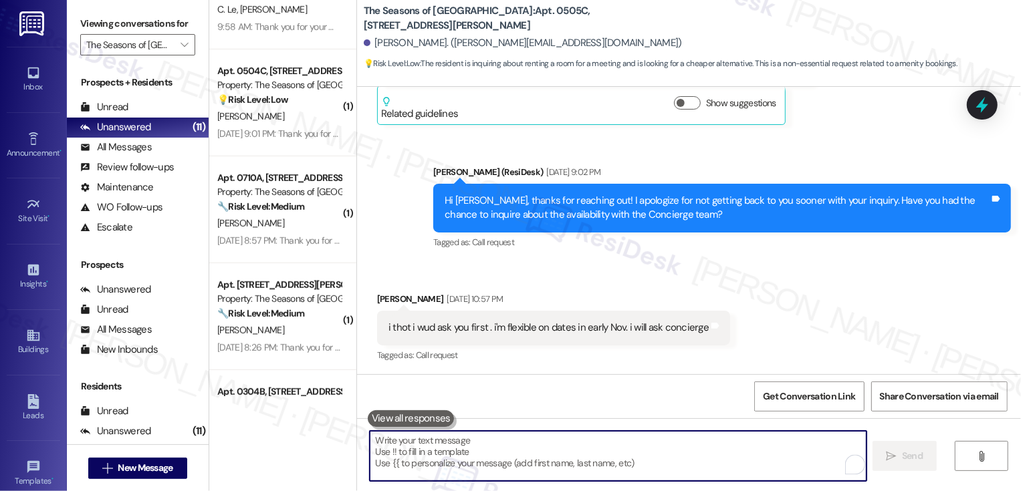
scroll to position [487, 0]
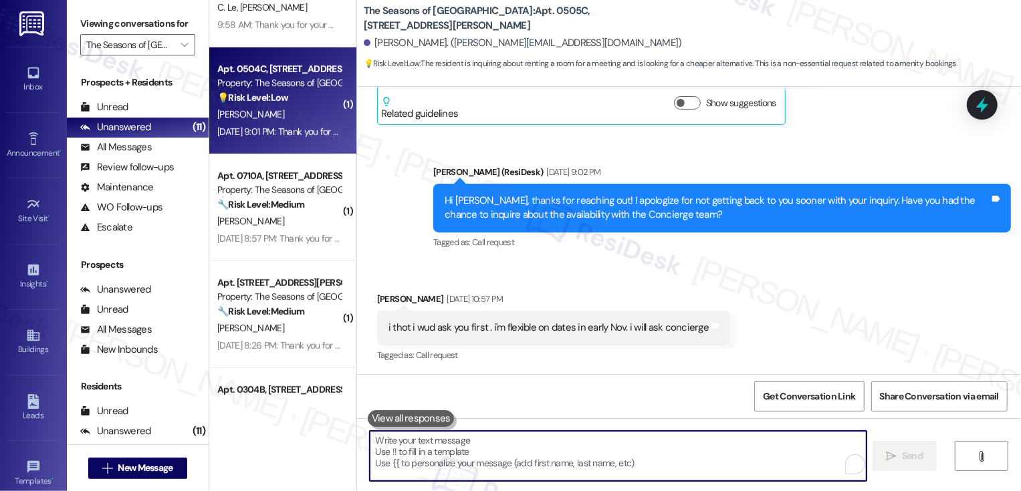
click at [276, 122] on div "[PERSON_NAME]" at bounding box center [279, 114] width 126 height 17
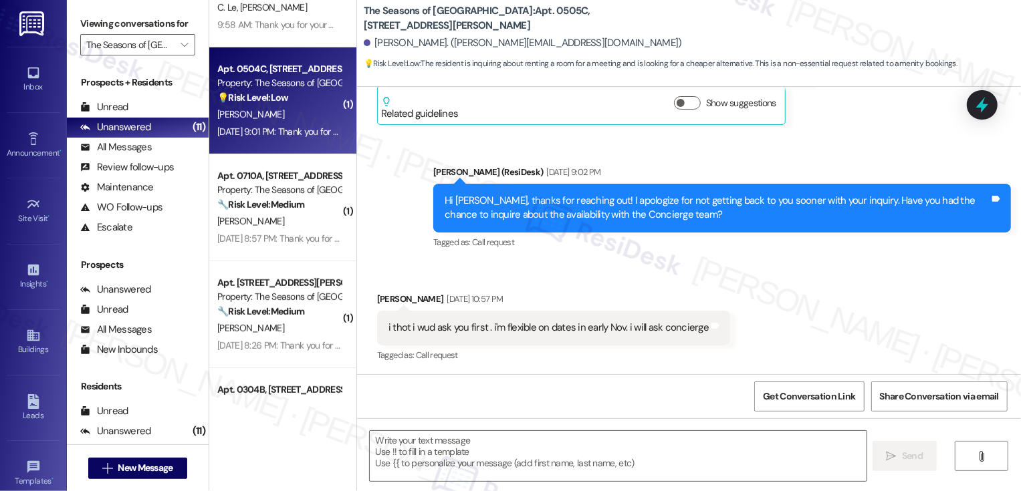
click at [276, 122] on div "[PERSON_NAME]" at bounding box center [279, 114] width 126 height 17
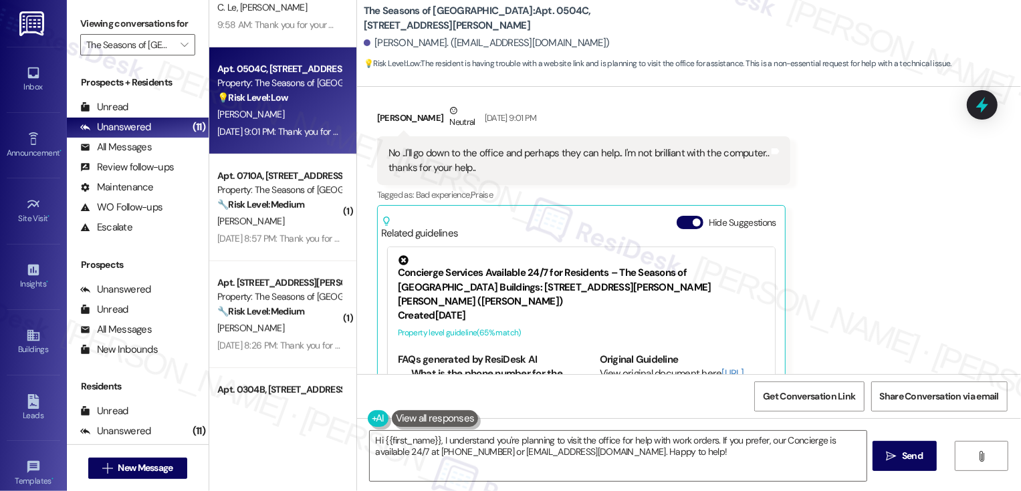
scroll to position [1153, 0]
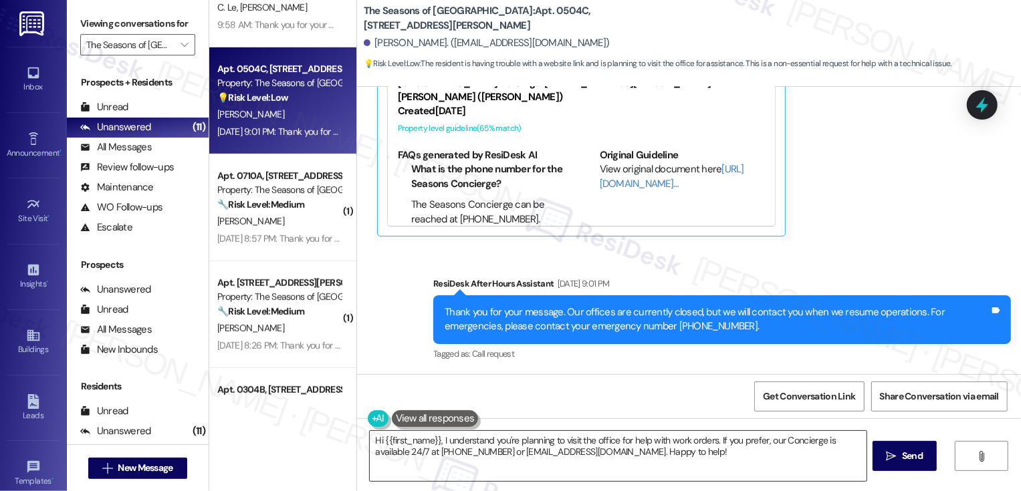
click at [512, 455] on textarea "Hi {{first_name}}, I understand you're planning to visit the office for help wi…" at bounding box center [618, 456] width 497 height 50
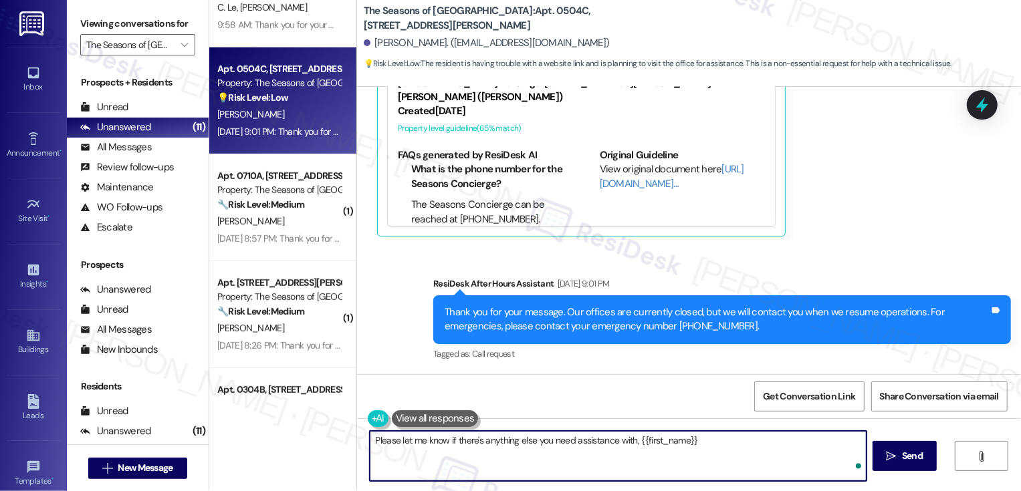
type textarea "Please let me know if there's anything else you need assistance with, {{first_n…"
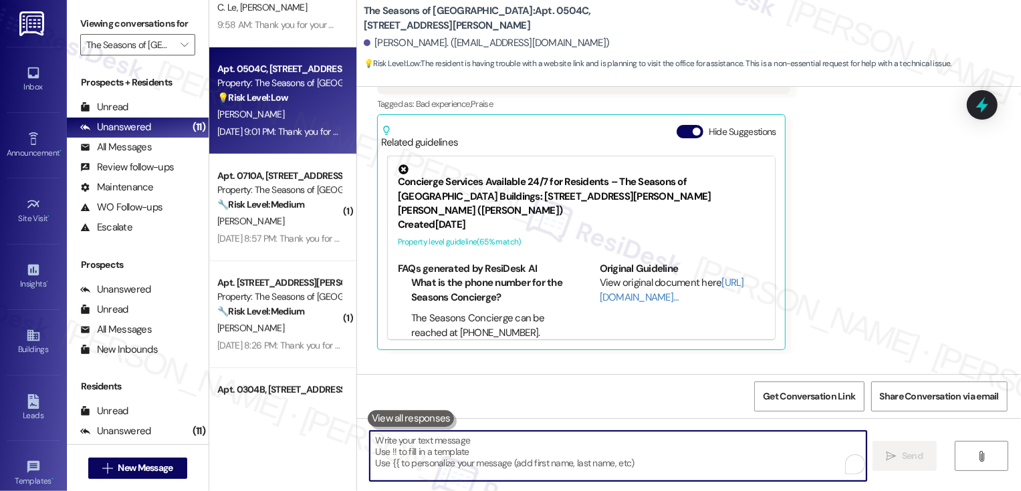
scroll to position [1024, 0]
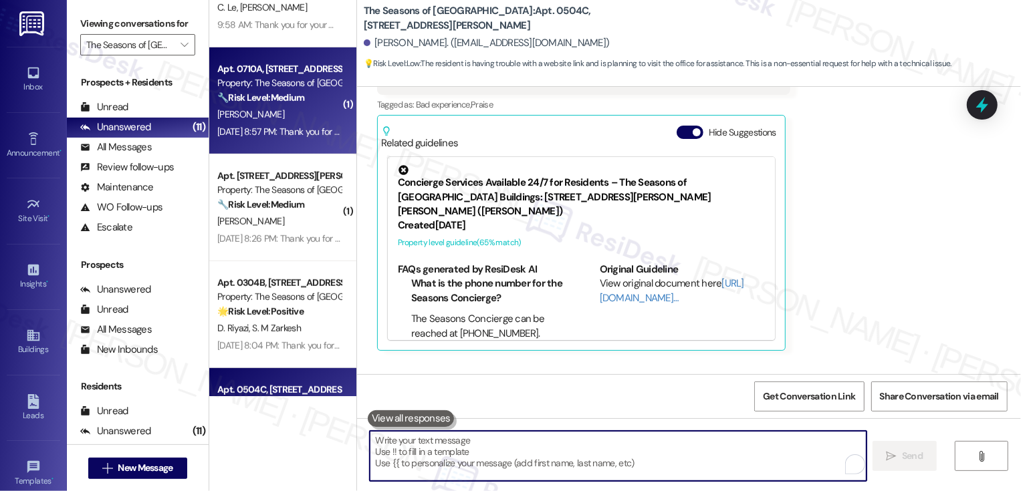
click at [258, 143] on div "Apt. 0710A, [STREET_ADDRESS][PERSON_NAME] Property: The Seasons of [GEOGRAPHIC_…" at bounding box center [282, 100] width 147 height 107
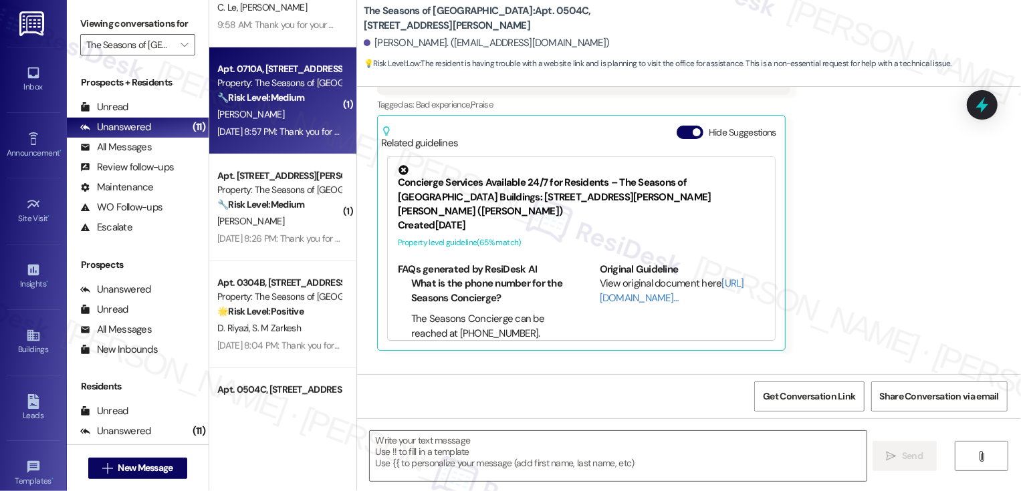
type textarea "Fetching suggested responses. Please feel free to read through the conversation…"
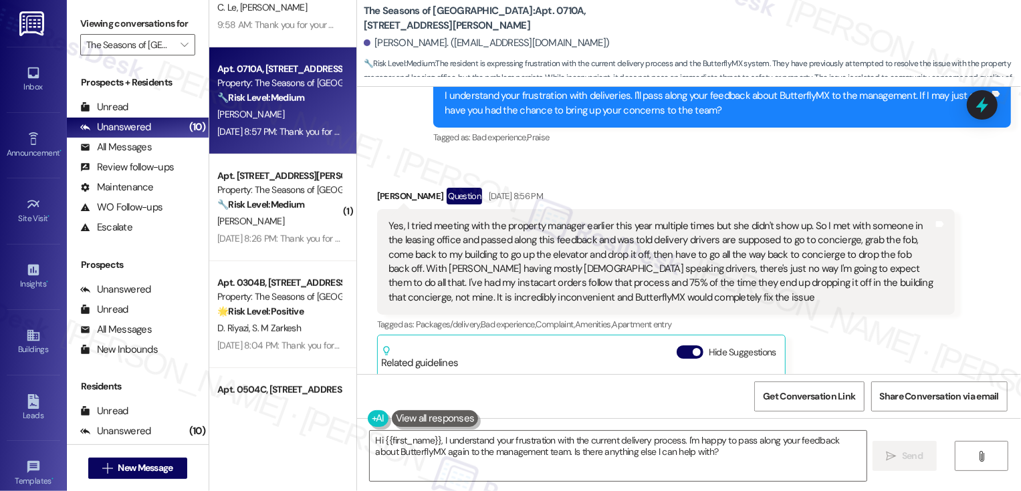
scroll to position [881, 0]
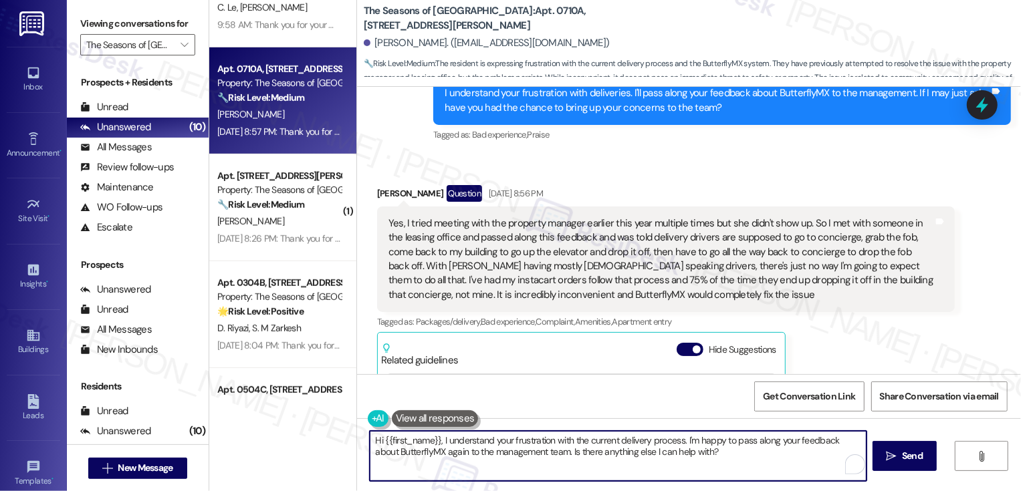
drag, startPoint x: 437, startPoint y: 439, endPoint x: 502, endPoint y: 464, distance: 70.0
click at [502, 464] on textarea "Hi {{first_name}}, I understand your frustration with the current delivery proc…" at bounding box center [618, 456] width 497 height 50
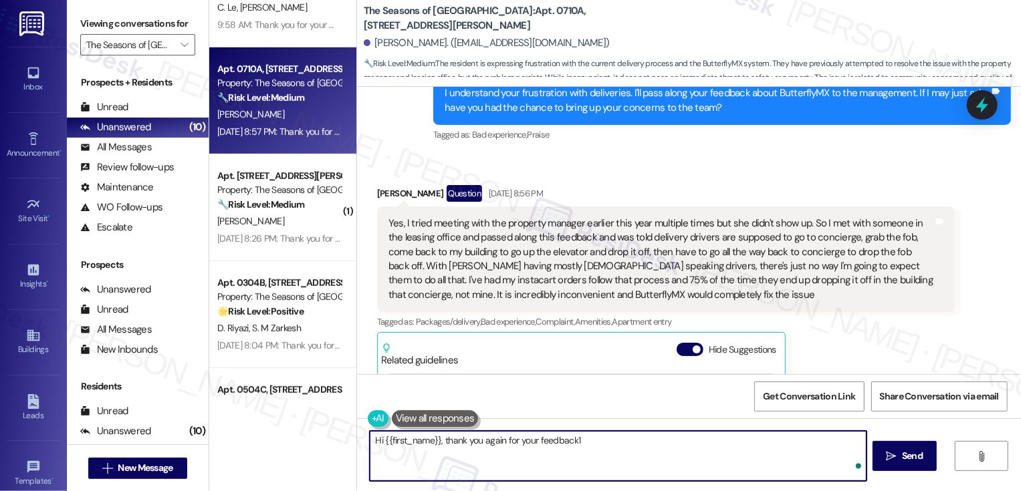
type textarea "Hi {{first_name}}, thank you again for your feedback1"
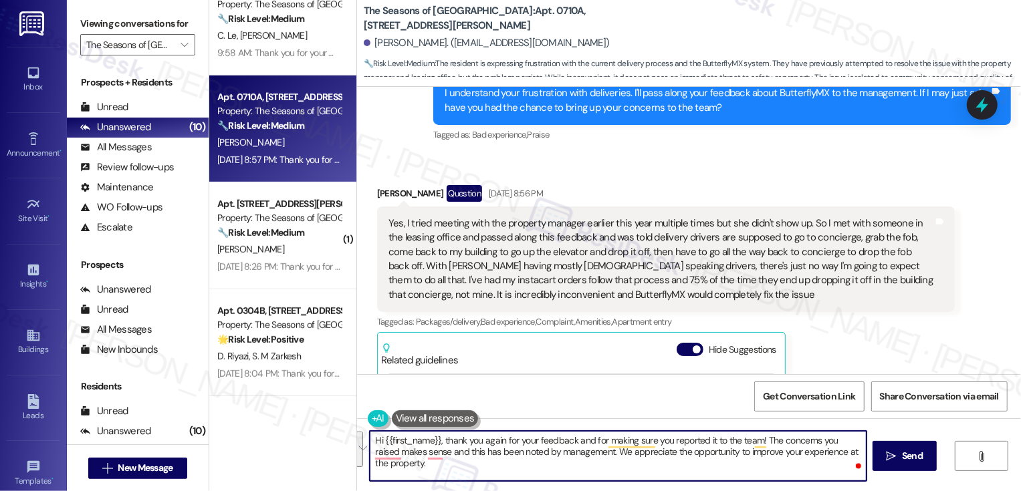
scroll to position [459, 0]
paste textarea "to report it to the team. The concerns you shared are completely understandable…"
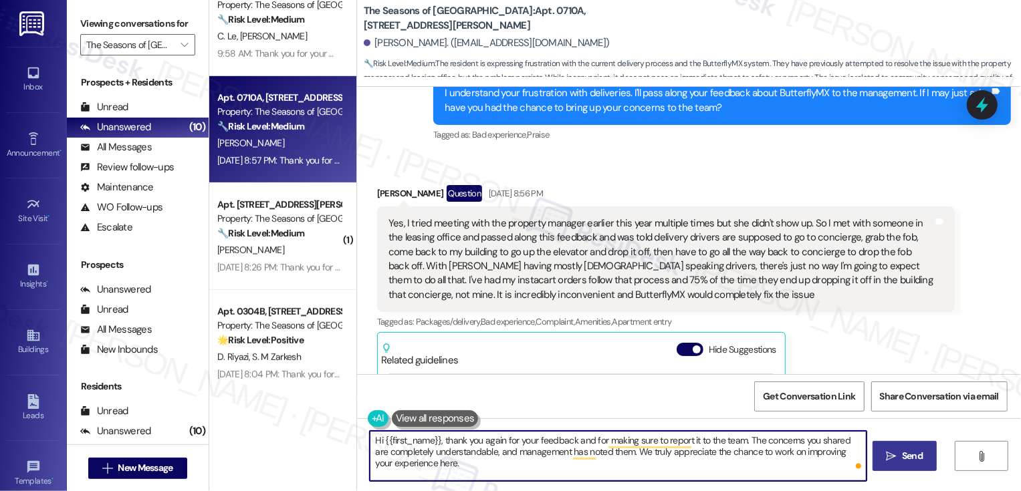
type textarea "Hi {{first_name}}, thank you again for your feedback and for making sure to rep…"
click at [891, 455] on icon "" at bounding box center [892, 456] width 10 height 11
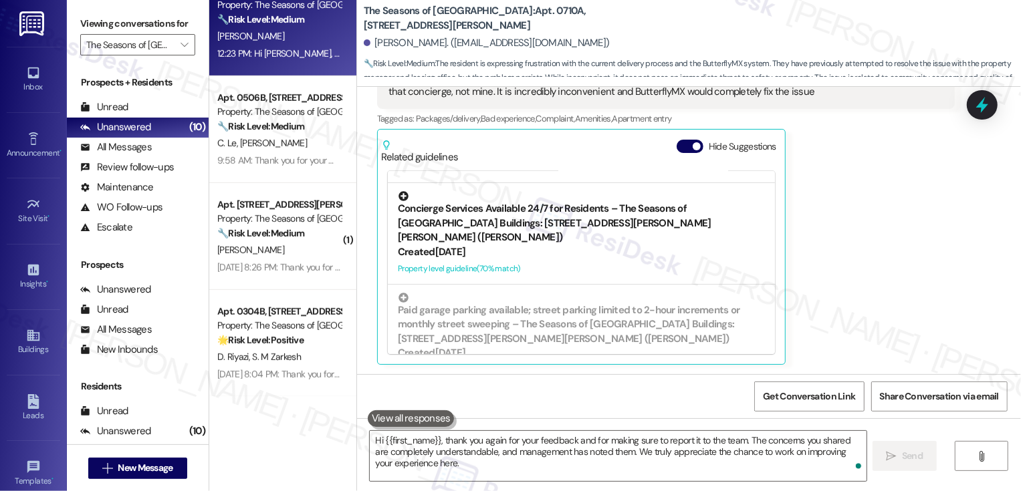
scroll to position [314, 0]
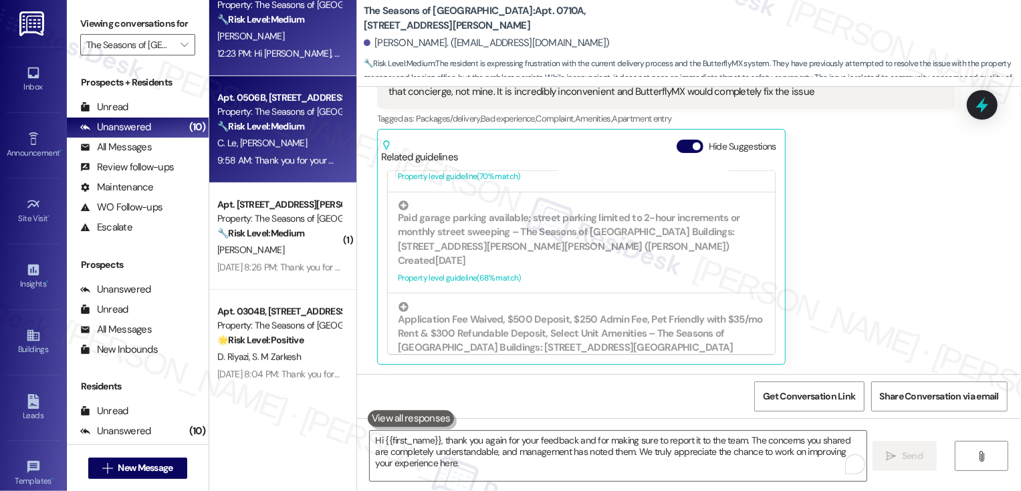
click at [298, 139] on div "C. Le [PERSON_NAME]" at bounding box center [279, 143] width 126 height 17
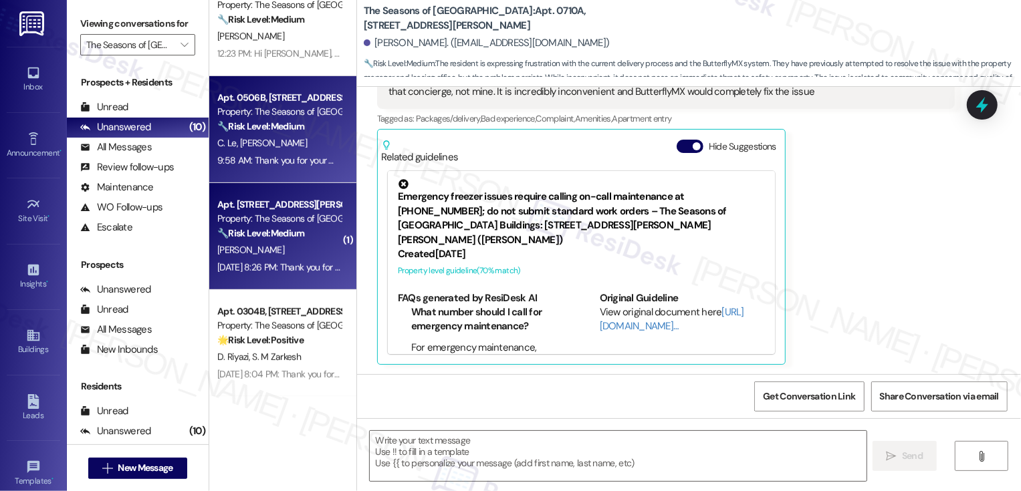
click at [298, 235] on div "🔧 Risk Level: Medium The resident is reporting items left on a table by the ele…" at bounding box center [279, 234] width 124 height 14
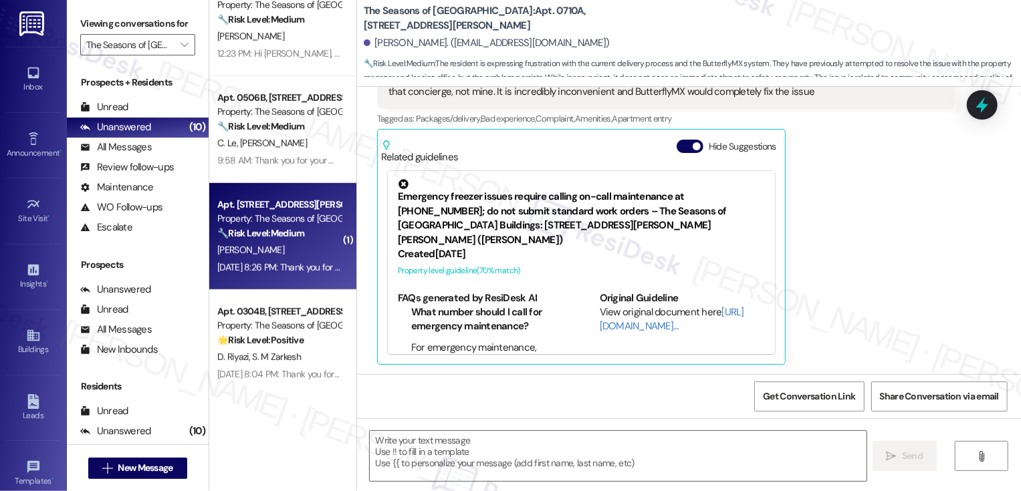
click at [298, 235] on div "🔧 Risk Level: Medium The resident is reporting items left on a table by the ele…" at bounding box center [279, 234] width 124 height 14
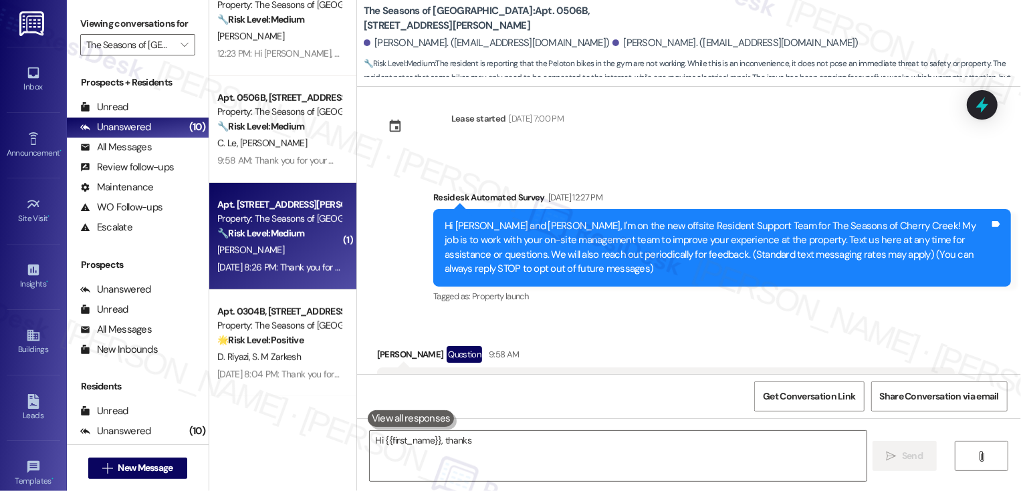
click at [298, 235] on div "🔧 Risk Level: Medium The resident is reporting items left on a table by the ele…" at bounding box center [279, 234] width 124 height 14
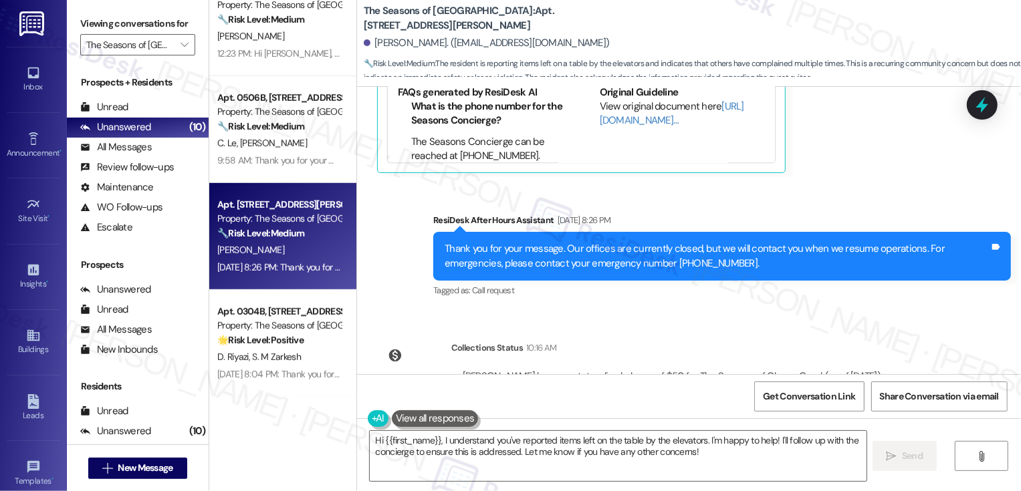
scroll to position [2031, 0]
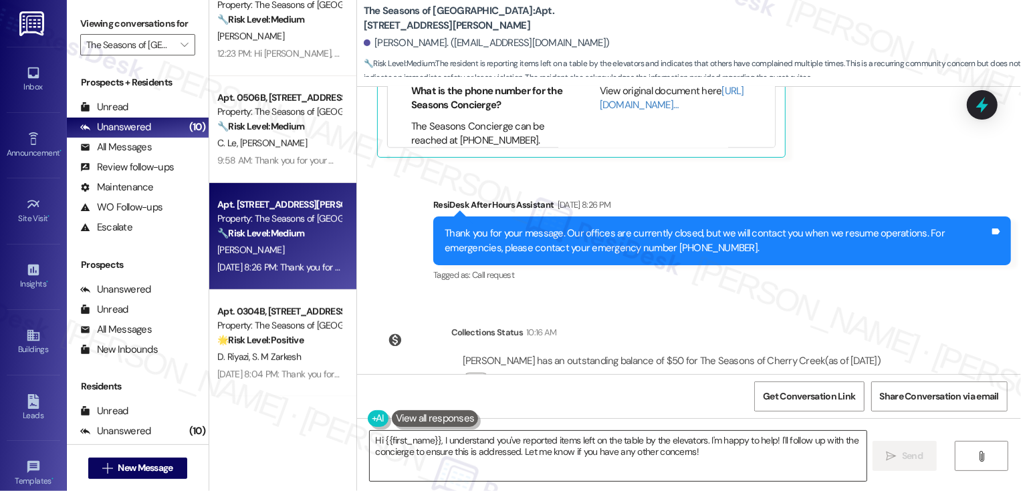
click at [462, 453] on textarea "Hi {{first_name}}, I understand you've reported items left on the table by the …" at bounding box center [618, 456] width 497 height 50
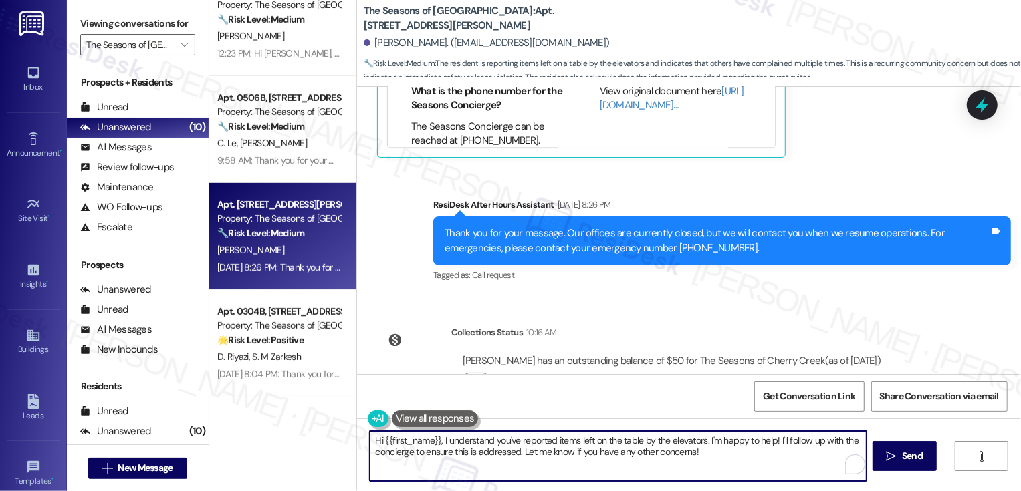
click at [637, 463] on textarea "Hi {{first_name}}, I understand you've reported items left on the table by the …" at bounding box center [618, 456] width 497 height 50
type textarea "You're welcome, [PERSON_NAME]! Please don't hesitate to reach out if there's an…"
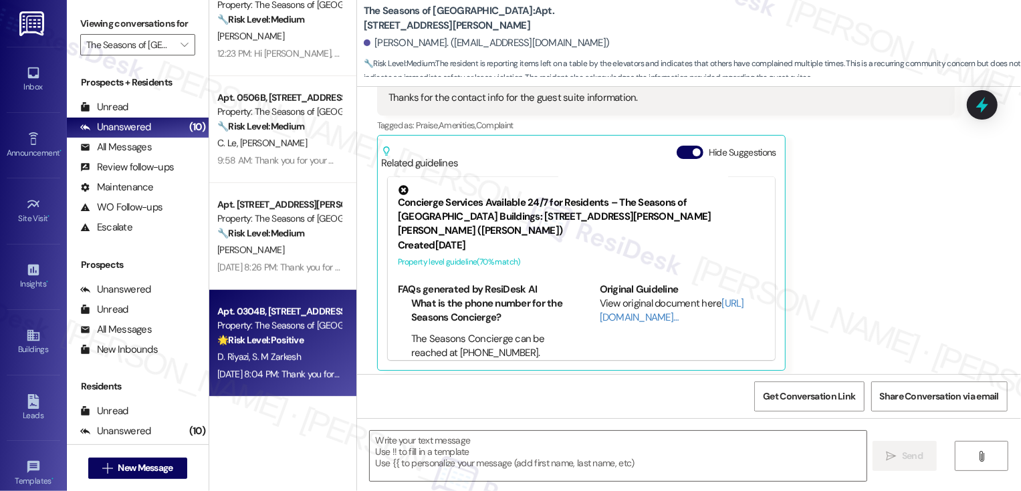
scroll to position [0, 0]
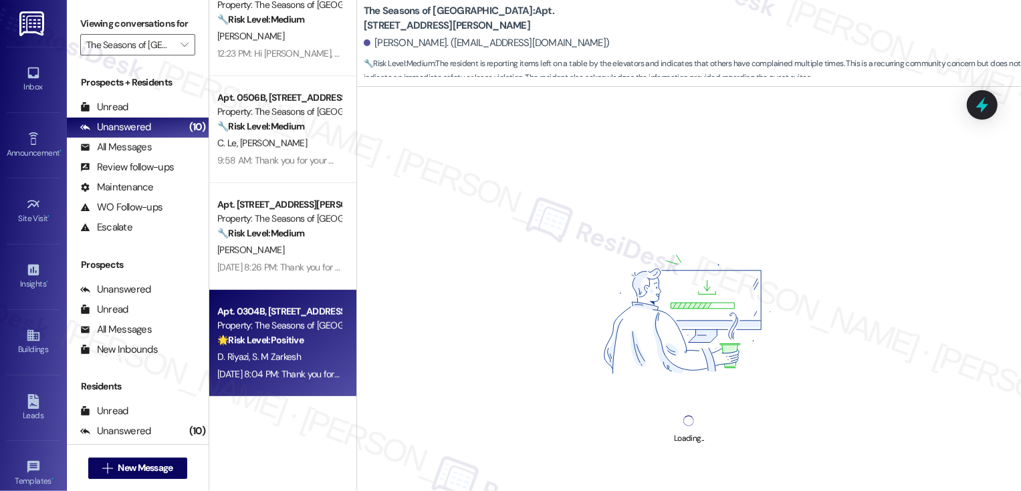
click at [294, 312] on div "Apt. 0304B, [STREET_ADDRESS][PERSON_NAME]" at bounding box center [279, 312] width 124 height 14
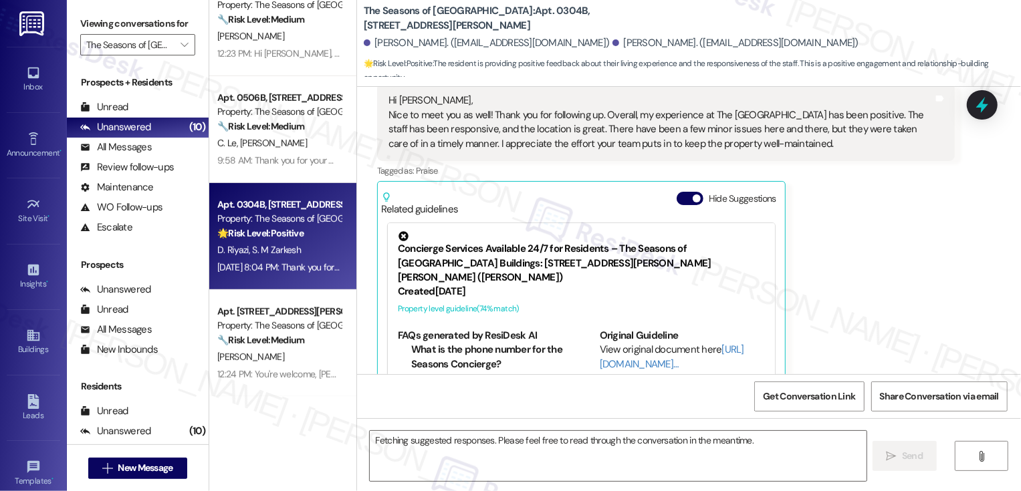
click at [282, 259] on div "[DATE] 8:04 PM: Thank you for your message. Our offices are currently closed, b…" at bounding box center [279, 267] width 126 height 17
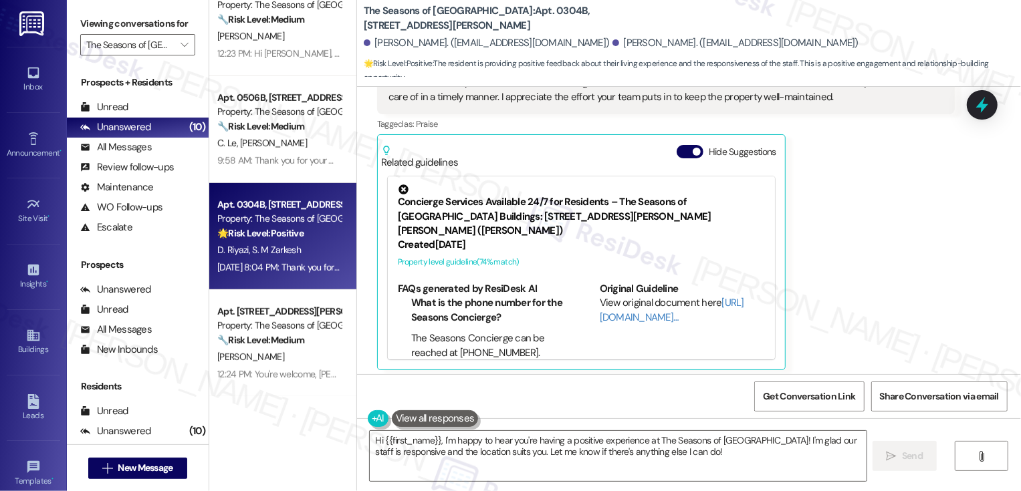
scroll to position [589, 0]
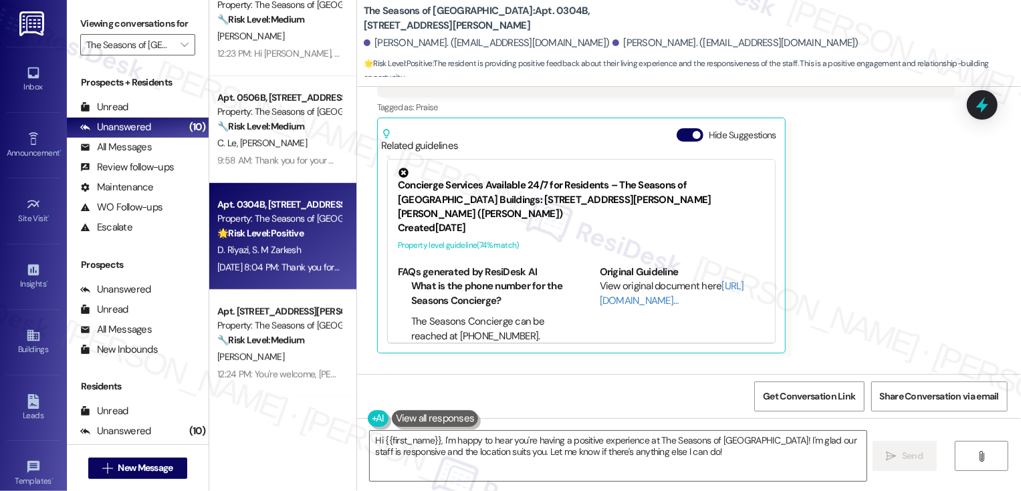
click at [629, 417] on div "Get Conversation Link Share Conversation via email" at bounding box center [689, 396] width 664 height 44
click at [717, 448] on textarea "Hi {{first_name}}, I'm happy to hear you're having a positive experience at The…" at bounding box center [618, 456] width 497 height 50
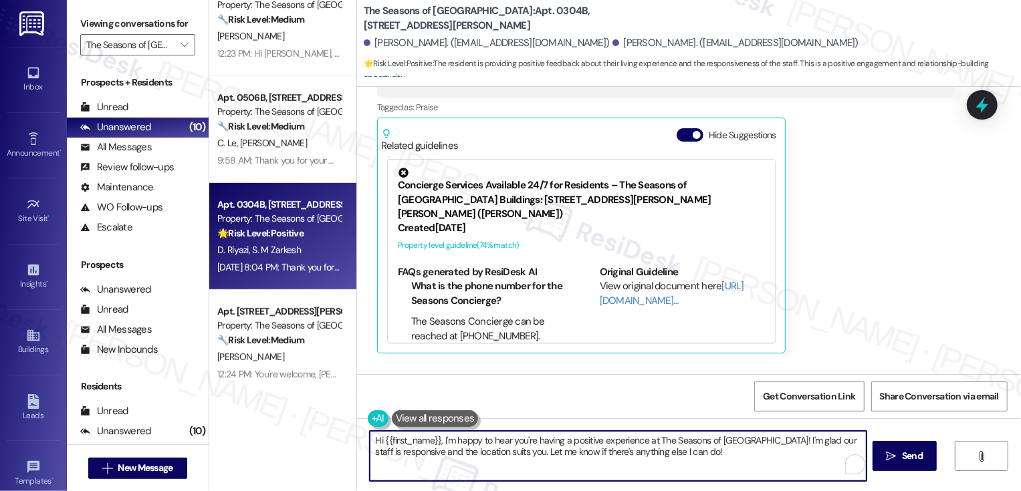
click at [523, 452] on textarea "Hi {{first_name}}, I'm happy to hear you're having a positive experience at The…" at bounding box center [618, 456] width 497 height 50
click at [772, 455] on textarea "Hi {{first_name}}, I'm happy to hear you're having a positive experience at The…" at bounding box center [618, 456] width 497 height 50
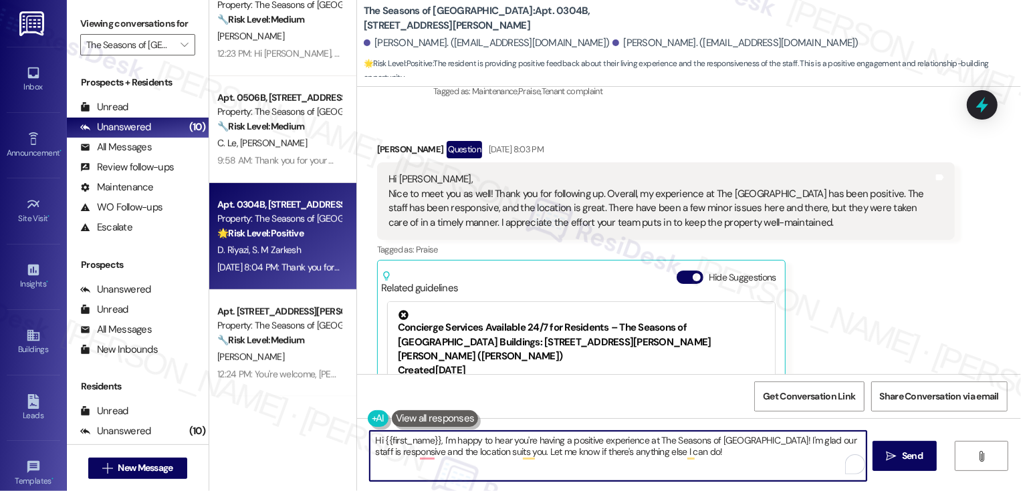
click at [380, 141] on div "[PERSON_NAME] Question [DATE] 8:03 PM" at bounding box center [666, 151] width 578 height 21
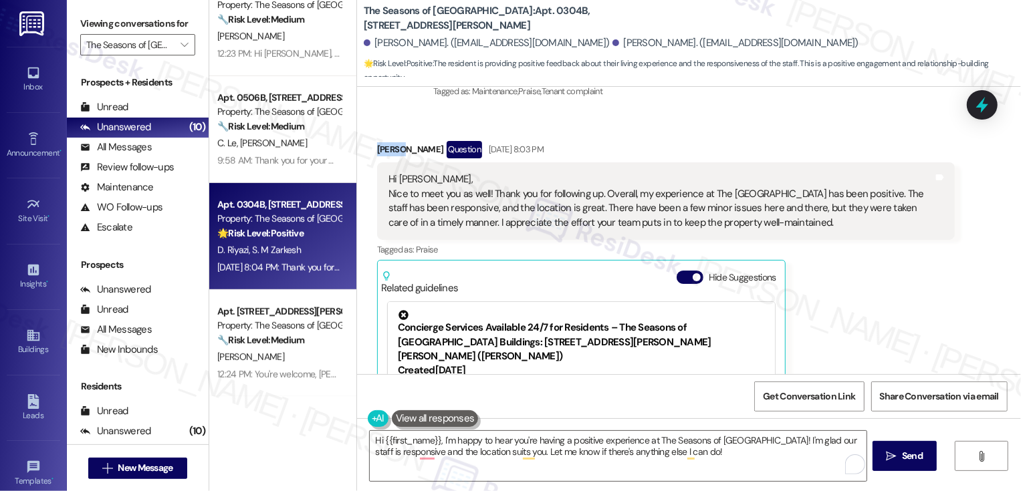
copy div "[PERSON_NAME]"
click at [417, 441] on textarea "Hi {{first_name}}, I'm happy to hear you're having a positive experience at The…" at bounding box center [618, 456] width 497 height 50
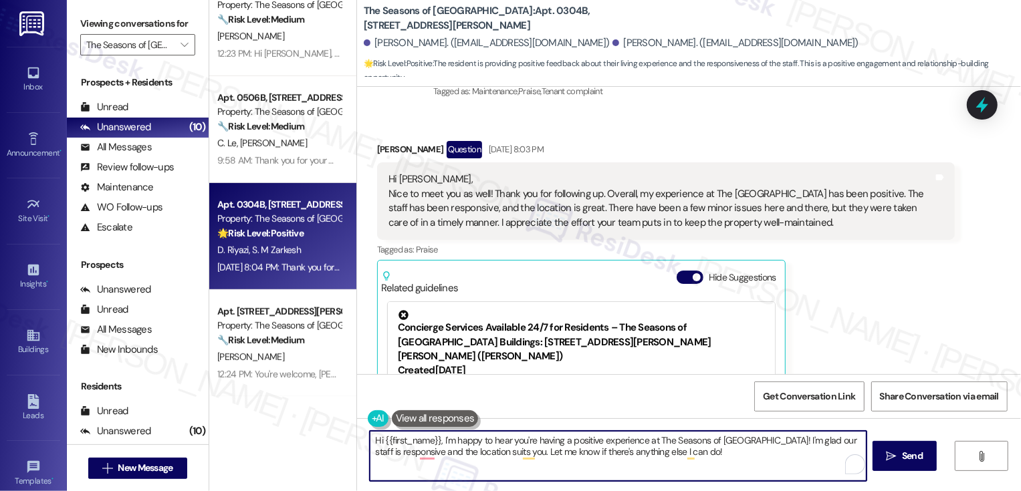
click at [417, 441] on textarea "Hi {{first_name}}, I'm happy to hear you're having a positive experience at The…" at bounding box center [618, 456] width 497 height 50
paste textarea "[PERSON_NAME]"
click at [654, 454] on textarea "Hi [PERSON_NAME], I'm happy to hear you're having a positive experience at The …" at bounding box center [618, 456] width 497 height 50
type textarea "Hi [PERSON_NAME], I'm happy to hear you're having a positive experience at The …"
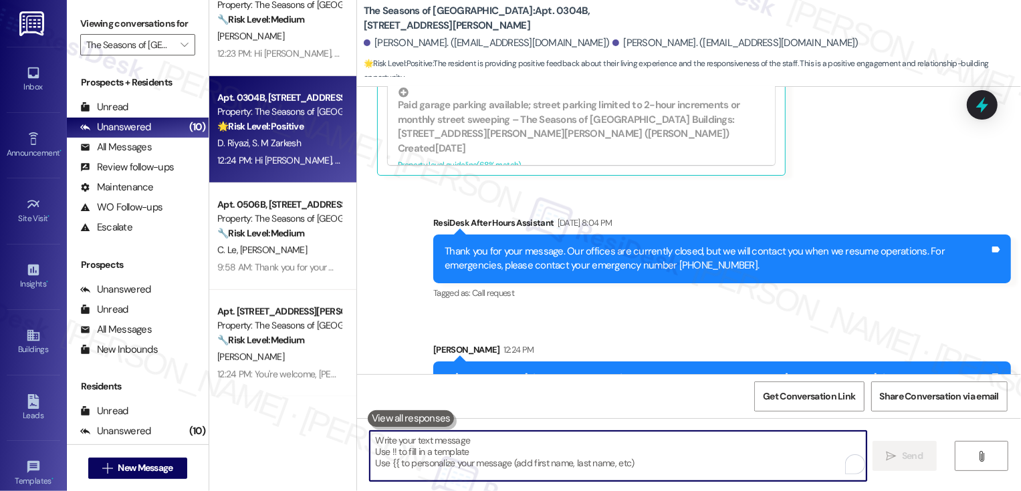
scroll to position [799, 0]
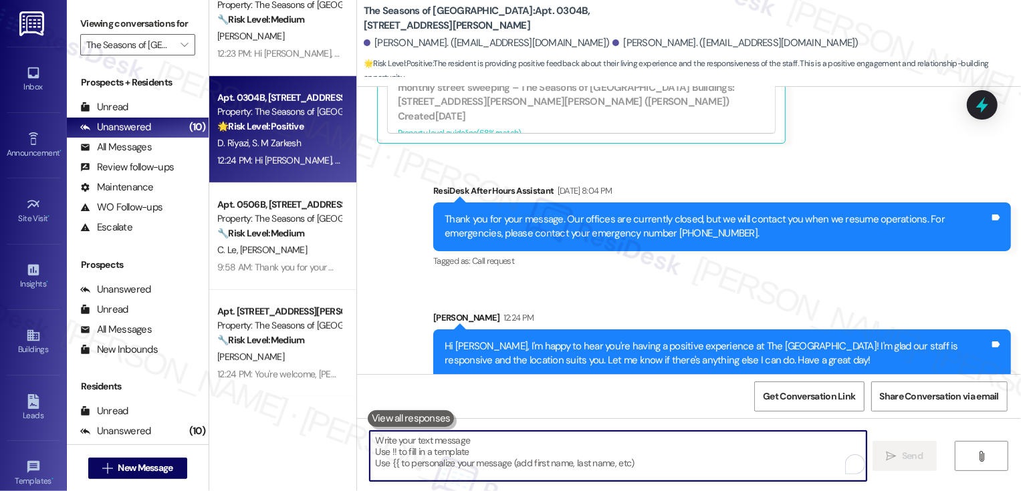
click at [598, 443] on textarea "To enrich screen reader interactions, please activate Accessibility in Grammarl…" at bounding box center [618, 456] width 497 height 50
paste textarea "If you have a minute, could I ask a quick favor? Would you mind leaving us a Go…"
type textarea "If you have a minute, could I ask a quick favor? Would you mind leaving us a Go…"
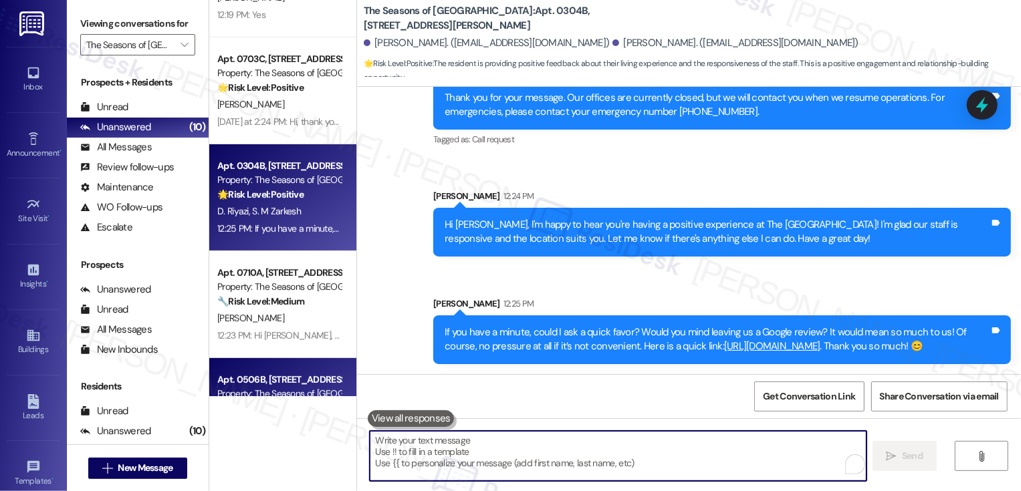
scroll to position [0, 0]
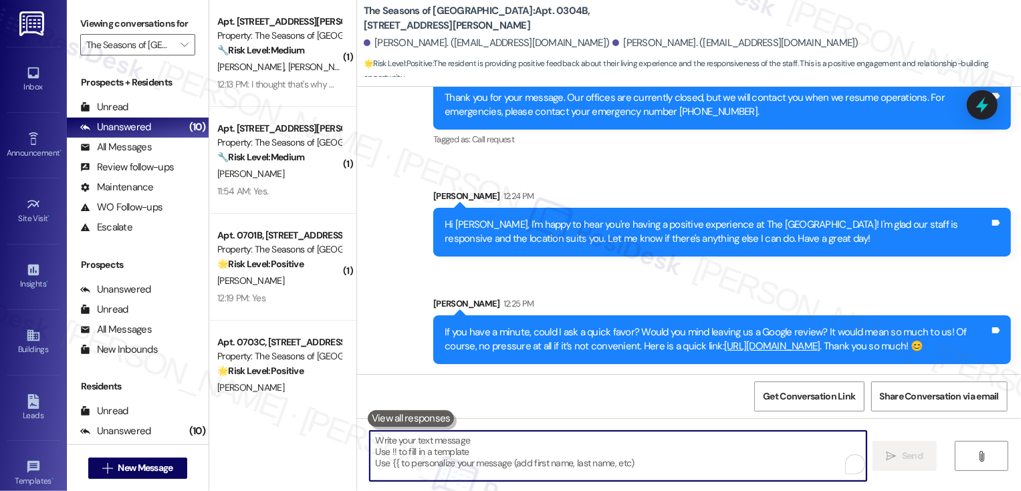
click at [405, 184] on div "Sent via SMS ResiDesk After Hours Assistant [DATE] 8:04 PM Thank you for your m…" at bounding box center [689, 203] width 664 height 342
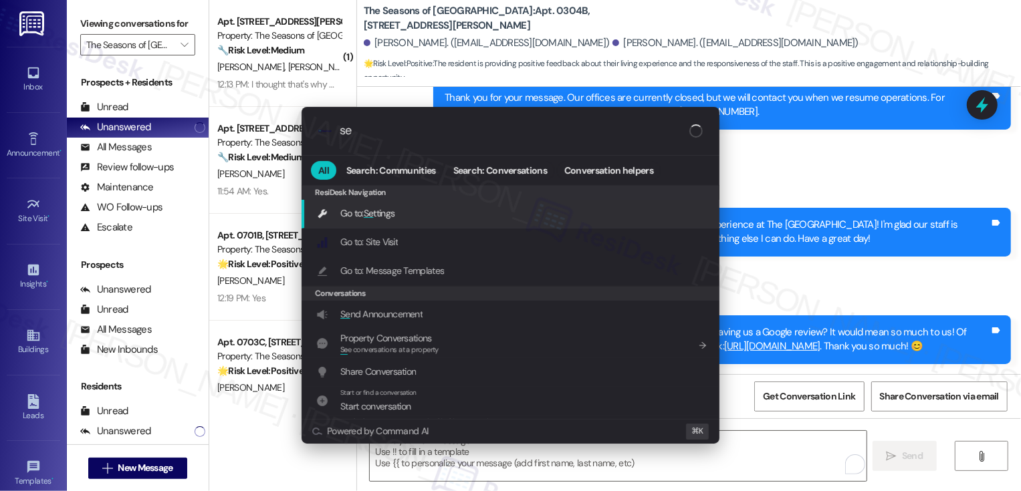
type input "s"
type input "sla"
